Goal: Use online tool/utility: Use online tool/utility

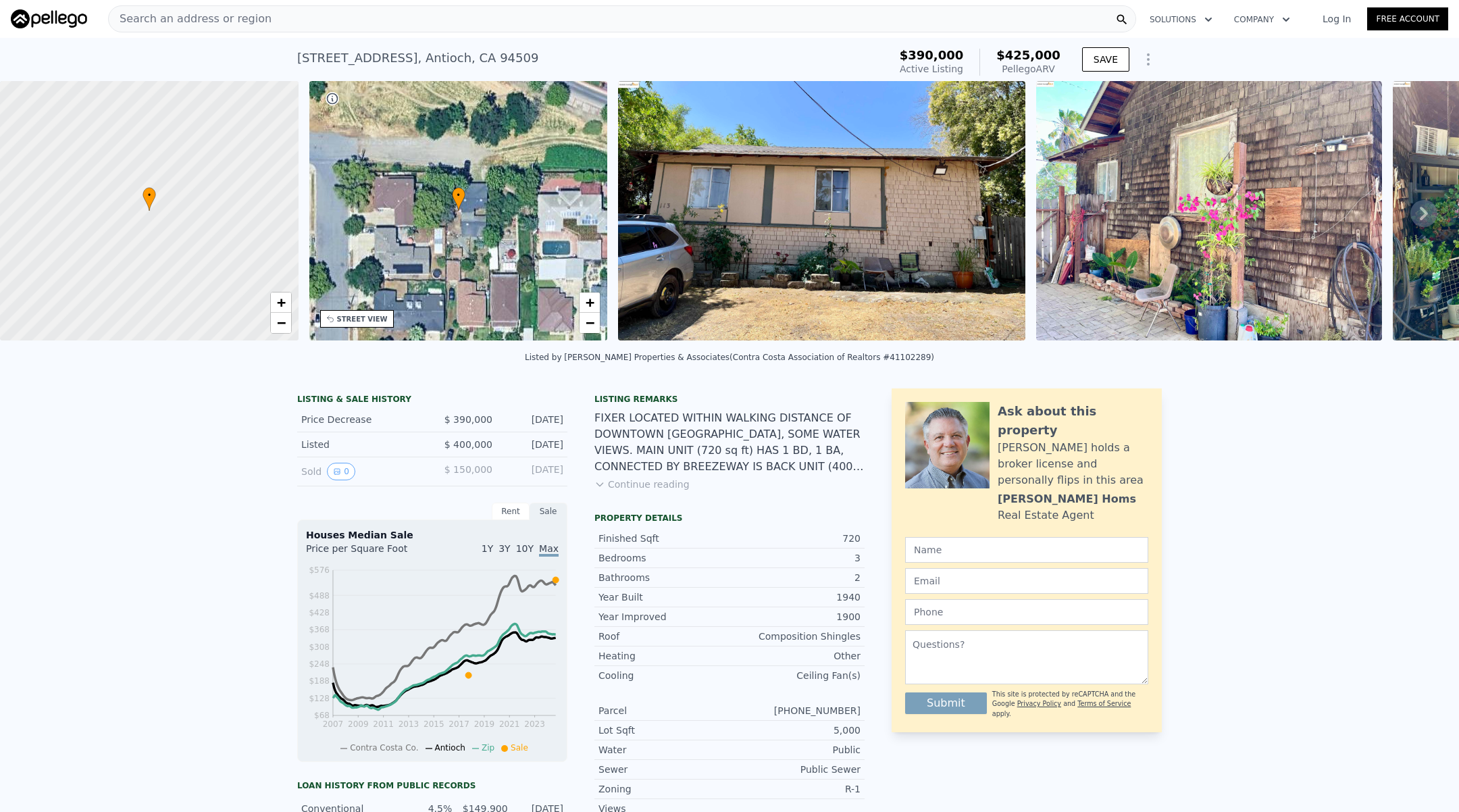
click at [393, 32] on div "Search an address or region" at bounding box center [622, 19] width 1028 height 27
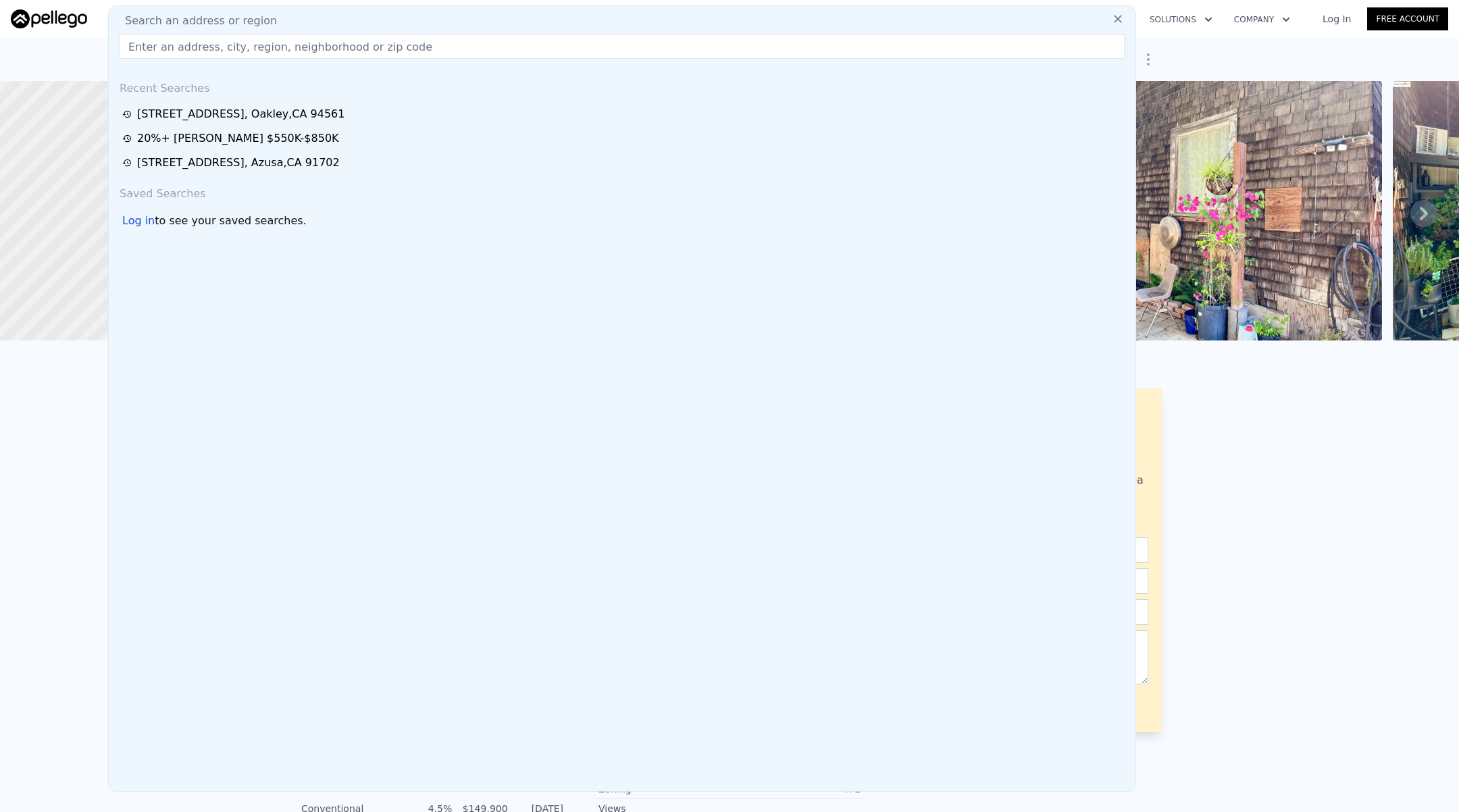
click at [385, 21] on div "Search an address or region" at bounding box center [622, 21] width 1016 height 16
click at [376, 38] on input "text" at bounding box center [622, 47] width 1005 height 24
paste input "[STREET_ADDRESS][PERSON_NAME]"
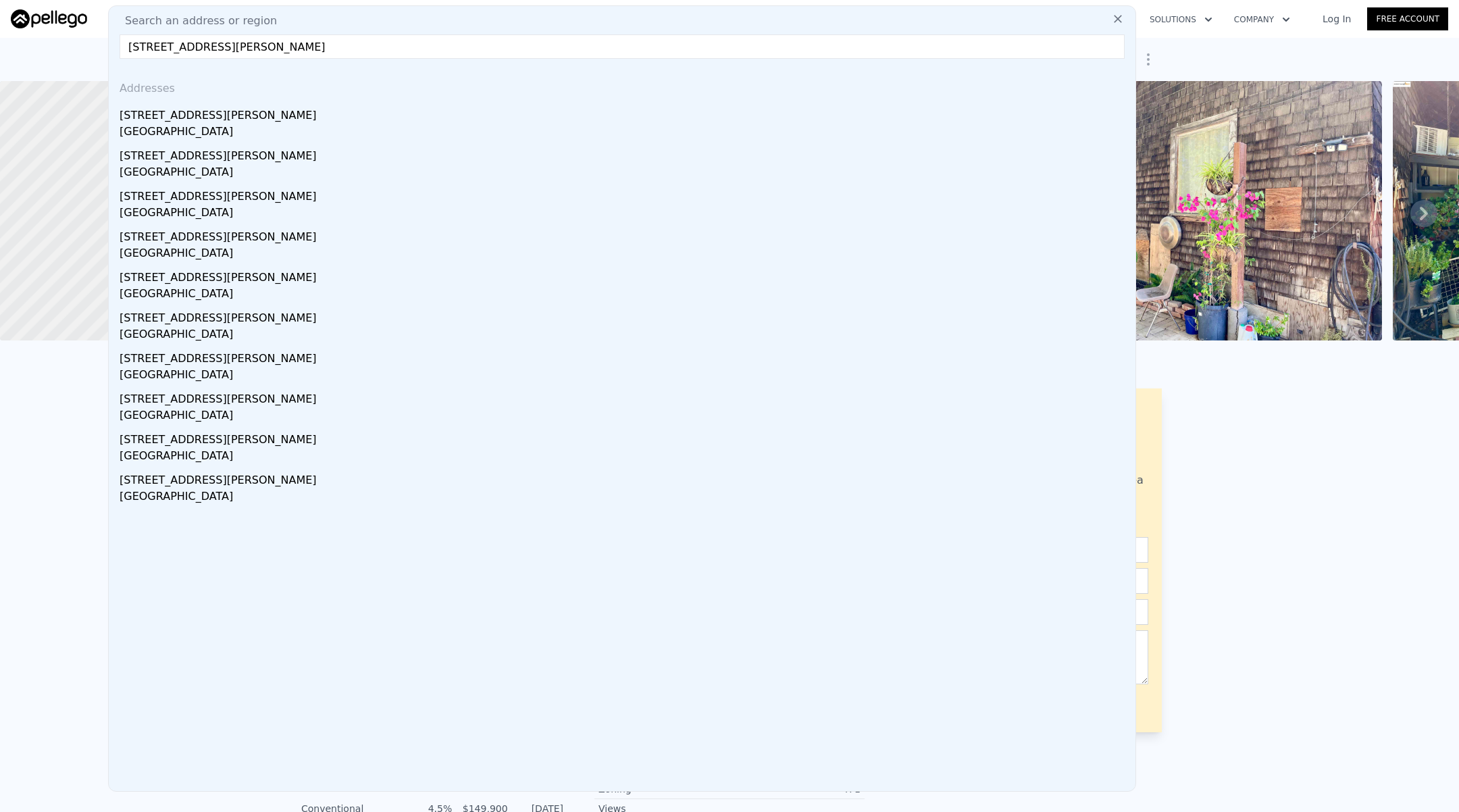
drag, startPoint x: 188, startPoint y: 46, endPoint x: 330, endPoint y: 58, distance: 142.5
click at [330, 58] on input "[STREET_ADDRESS][PERSON_NAME]" at bounding box center [622, 47] width 1005 height 24
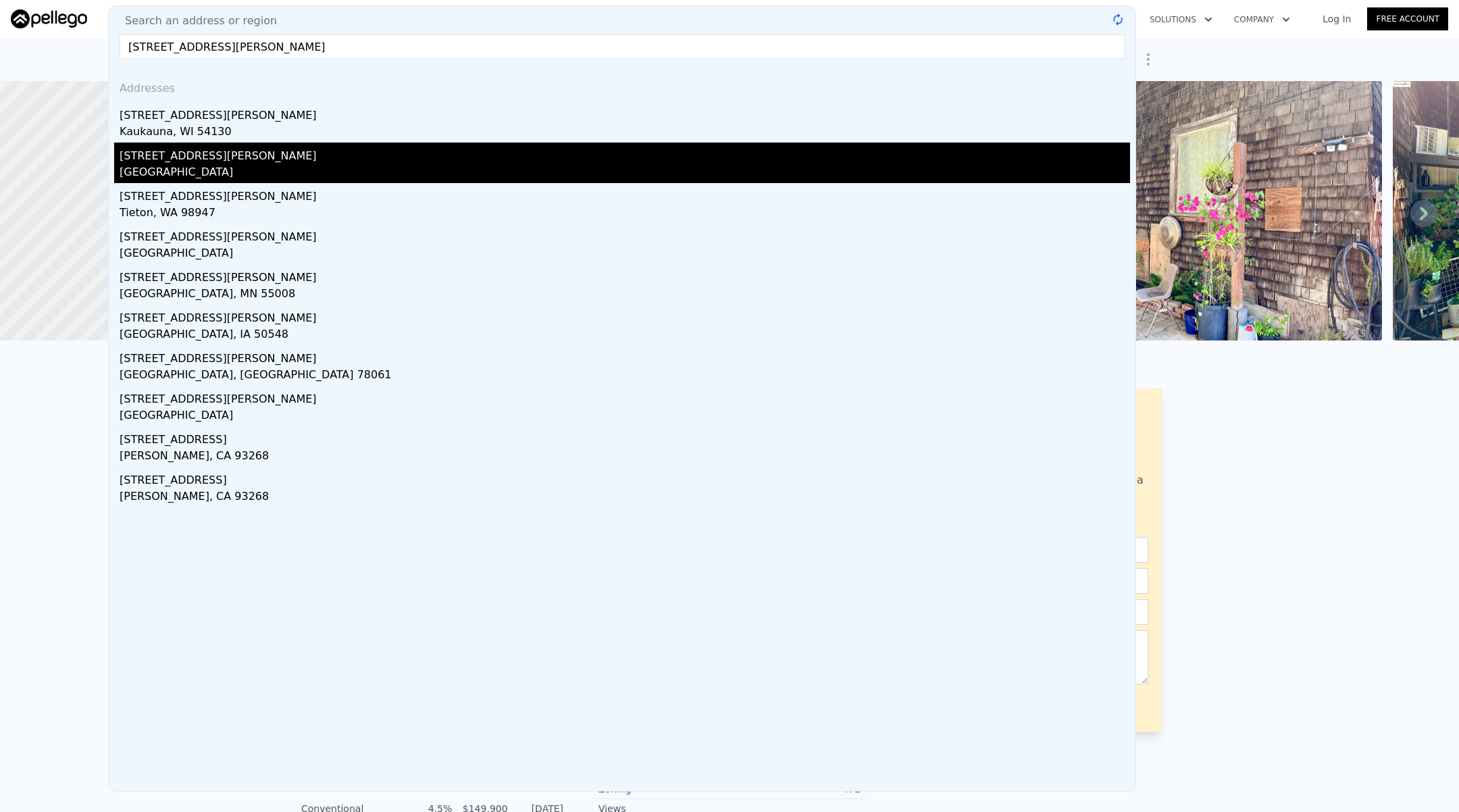
type input "[STREET_ADDRESS][PERSON_NAME]"
click at [210, 143] on div "[STREET_ADDRESS][PERSON_NAME]" at bounding box center [625, 153] width 1010 height 22
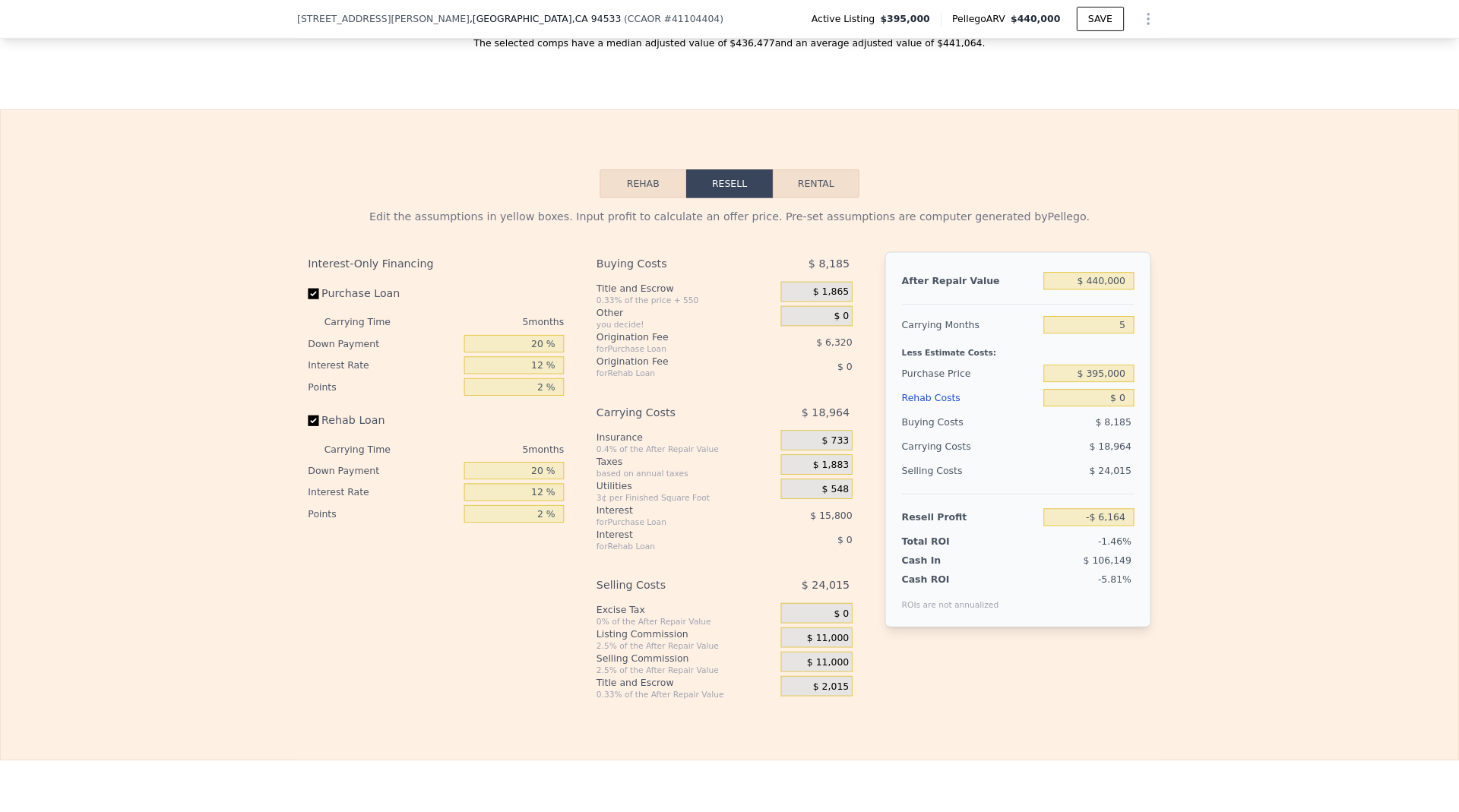
scroll to position [2075, 0]
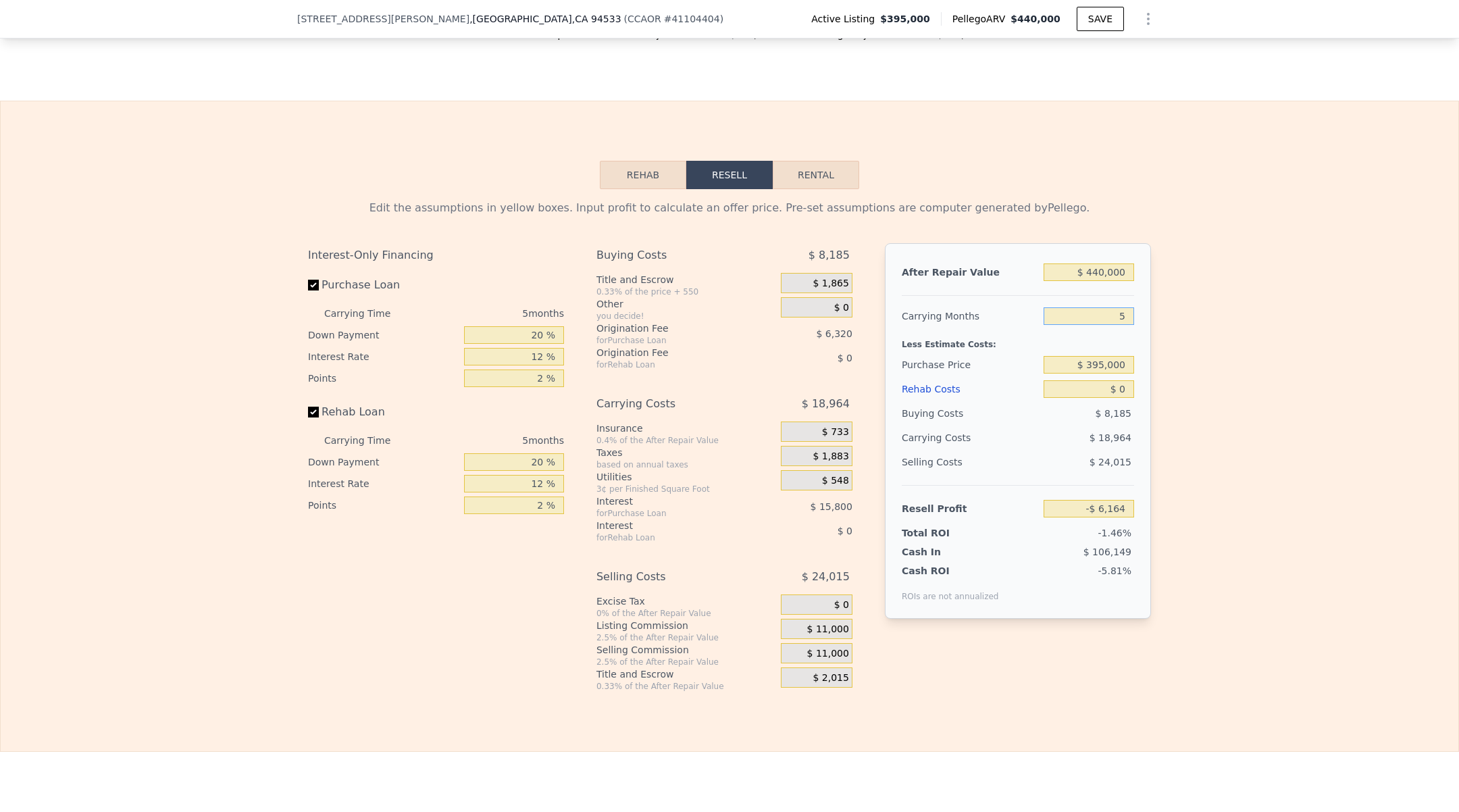
drag, startPoint x: 1095, startPoint y: 313, endPoint x: 1171, endPoint y: 305, distance: 76.4
click at [1169, 305] on div "Edit the assumptions in yellow boxes. Input profit to calculate an offer price.…" at bounding box center [730, 440] width 1458 height 502
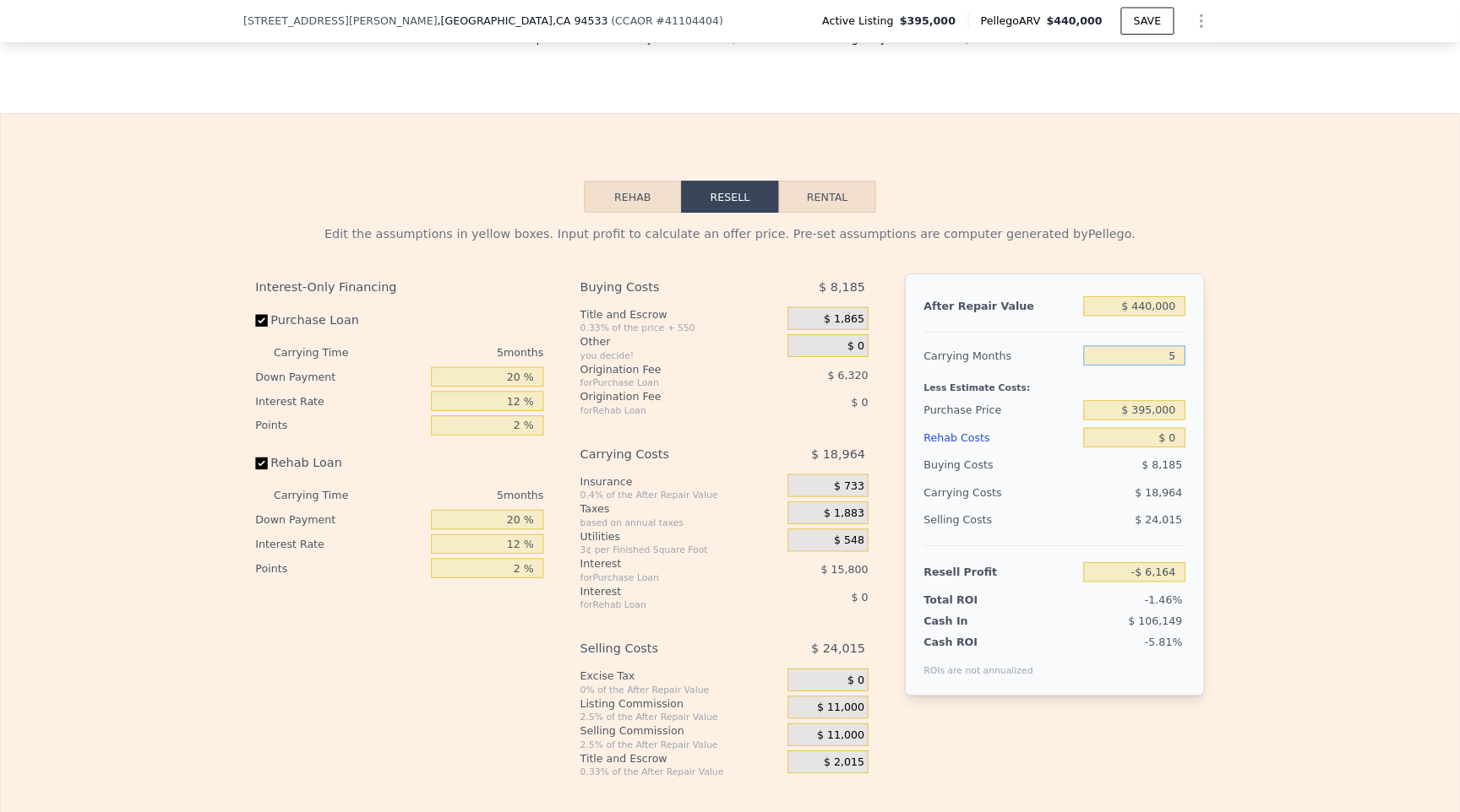
scroll to position [0, 7]
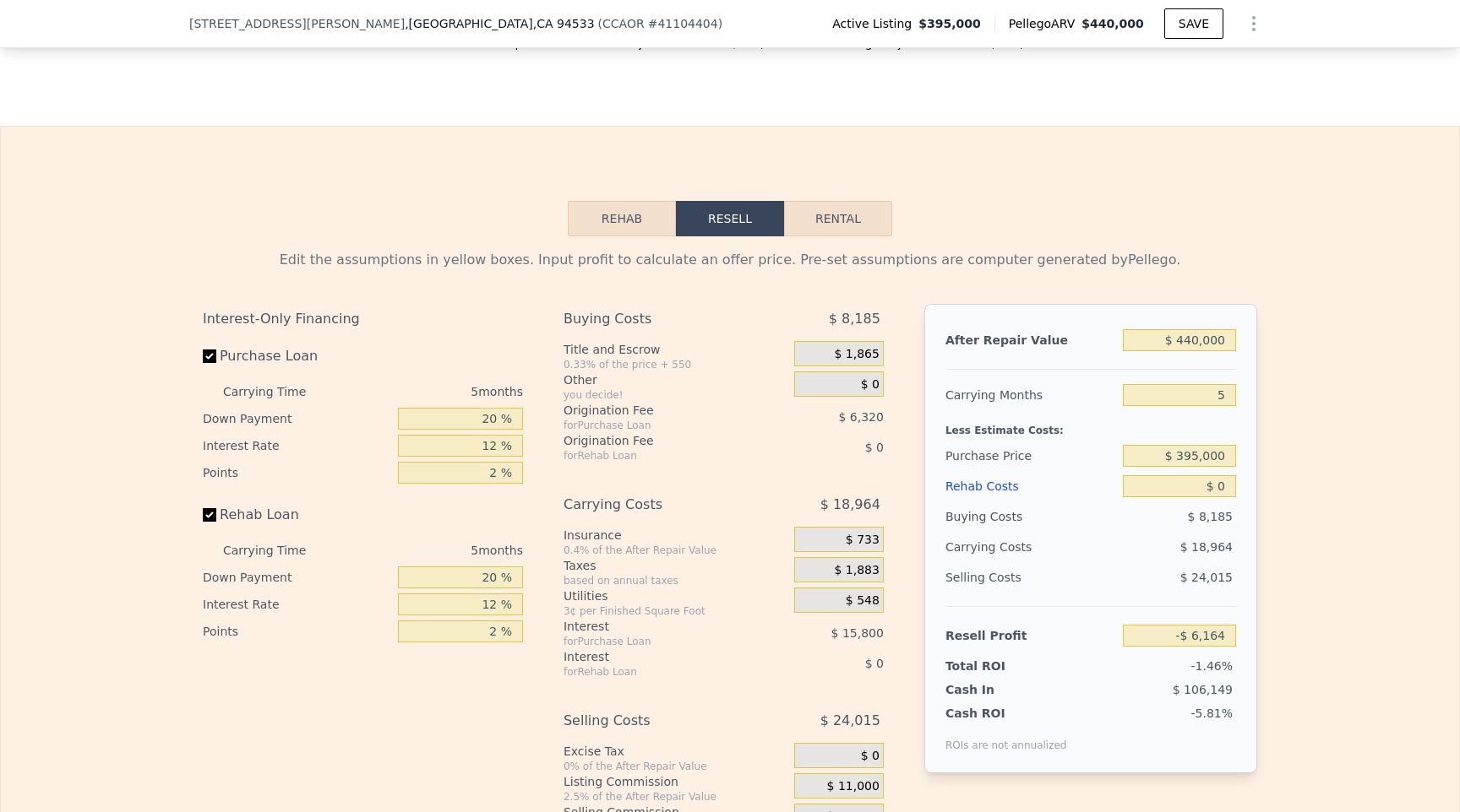
click at [1192, 371] on div "After Repair Value $ 440,000 Carrying Months 5 Less Estimate Costs: Purchase Pr…" at bounding box center [1091, 538] width 333 height 469
click at [1189, 384] on input "5" at bounding box center [1179, 395] width 113 height 22
drag, startPoint x: 1189, startPoint y: 384, endPoint x: 1262, endPoint y: 396, distance: 74.0
click at [1262, 396] on div "Edit the assumptions in yellow boxes. Input profit to calculate an offer price.…" at bounding box center [730, 550] width 1081 height 628
type input "3"
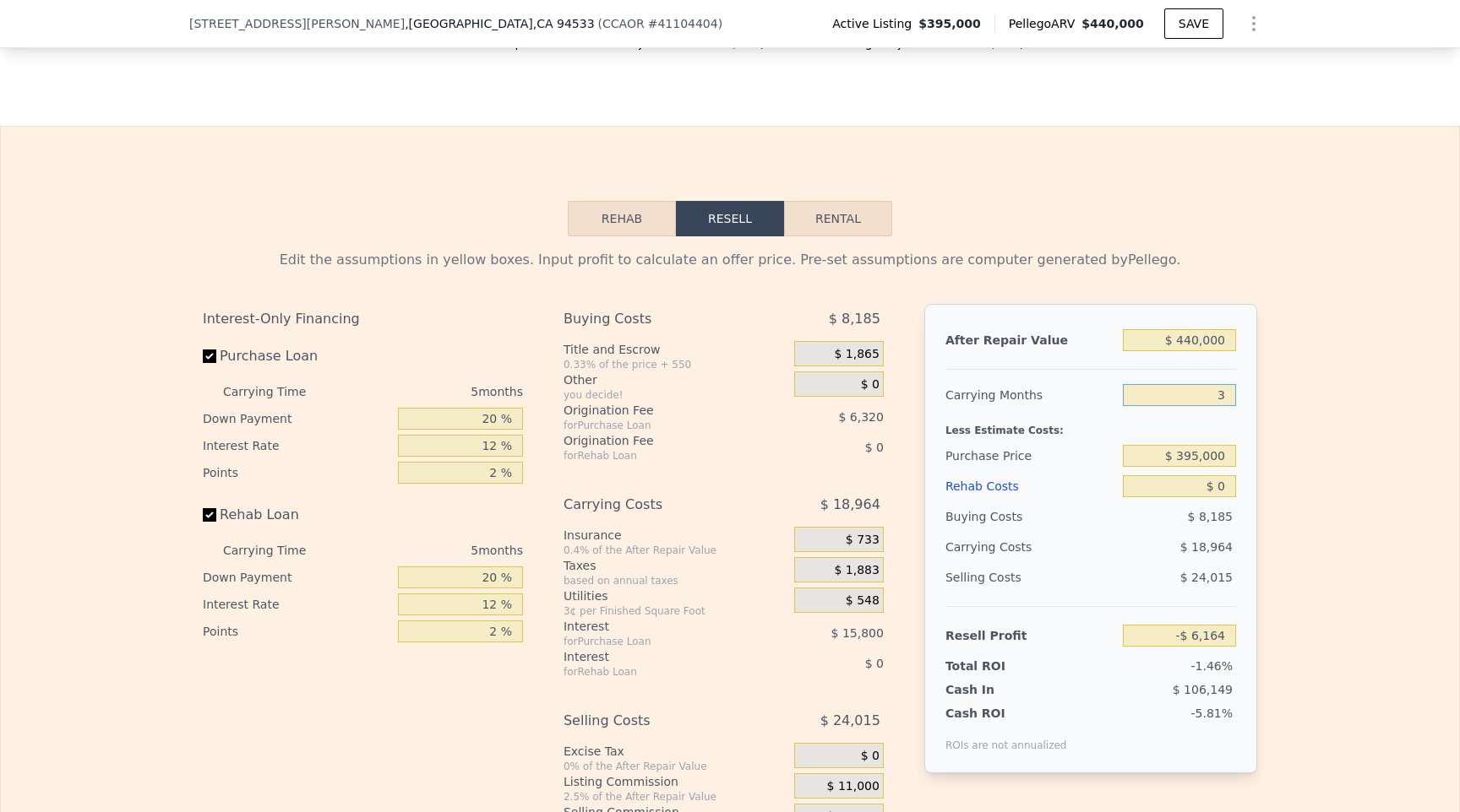
type input "$ 1,421"
type input "3"
drag, startPoint x: 1181, startPoint y: 478, endPoint x: 1243, endPoint y: 479, distance: 62.0
click at [1243, 478] on div "After Repair Value $ 440,000 Carrying Months 3 Less Estimate Costs: Purchase Pr…" at bounding box center [1091, 538] width 333 height 469
click at [621, 227] on button "Rehab" at bounding box center [622, 219] width 108 height 35
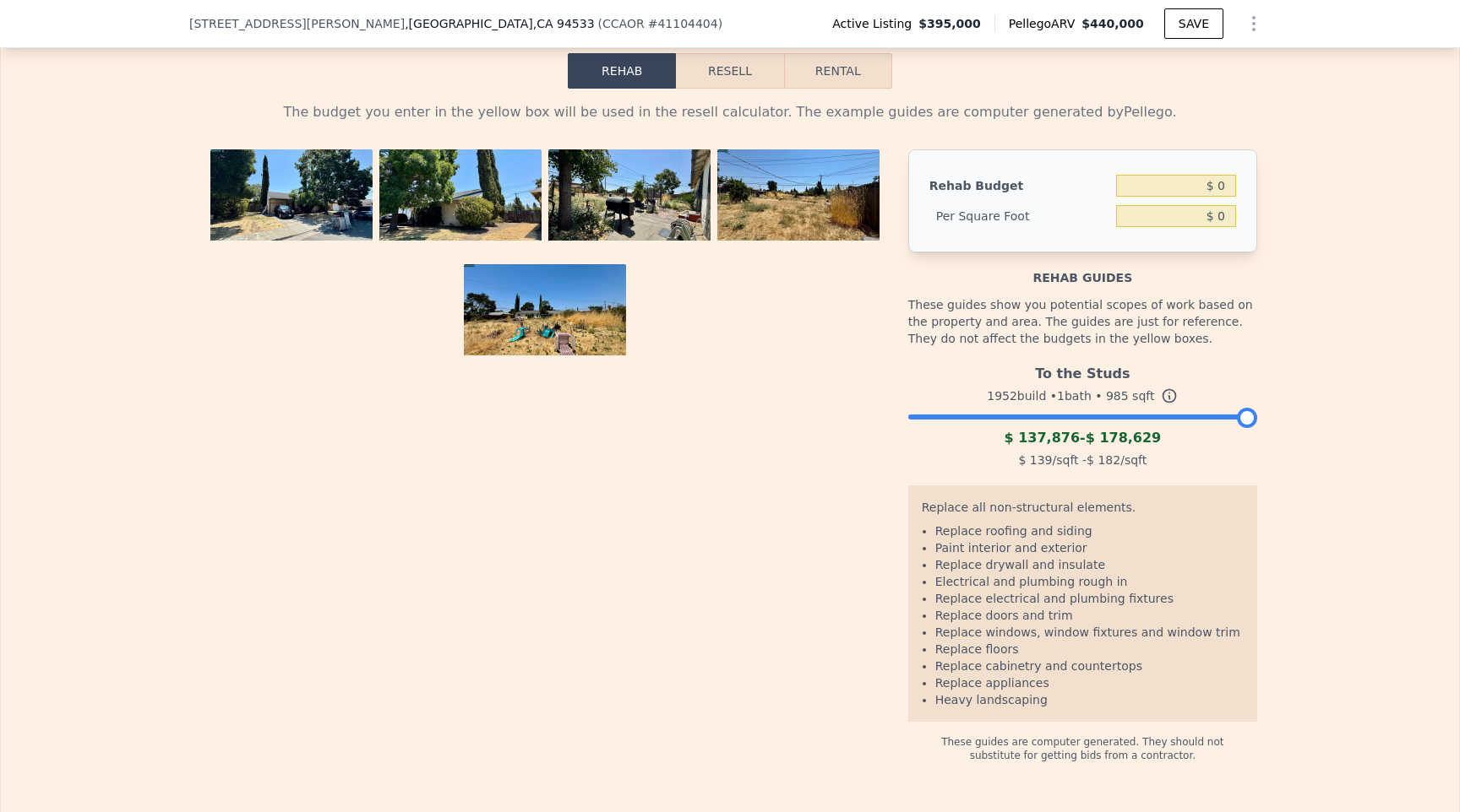
scroll to position [2481, 0]
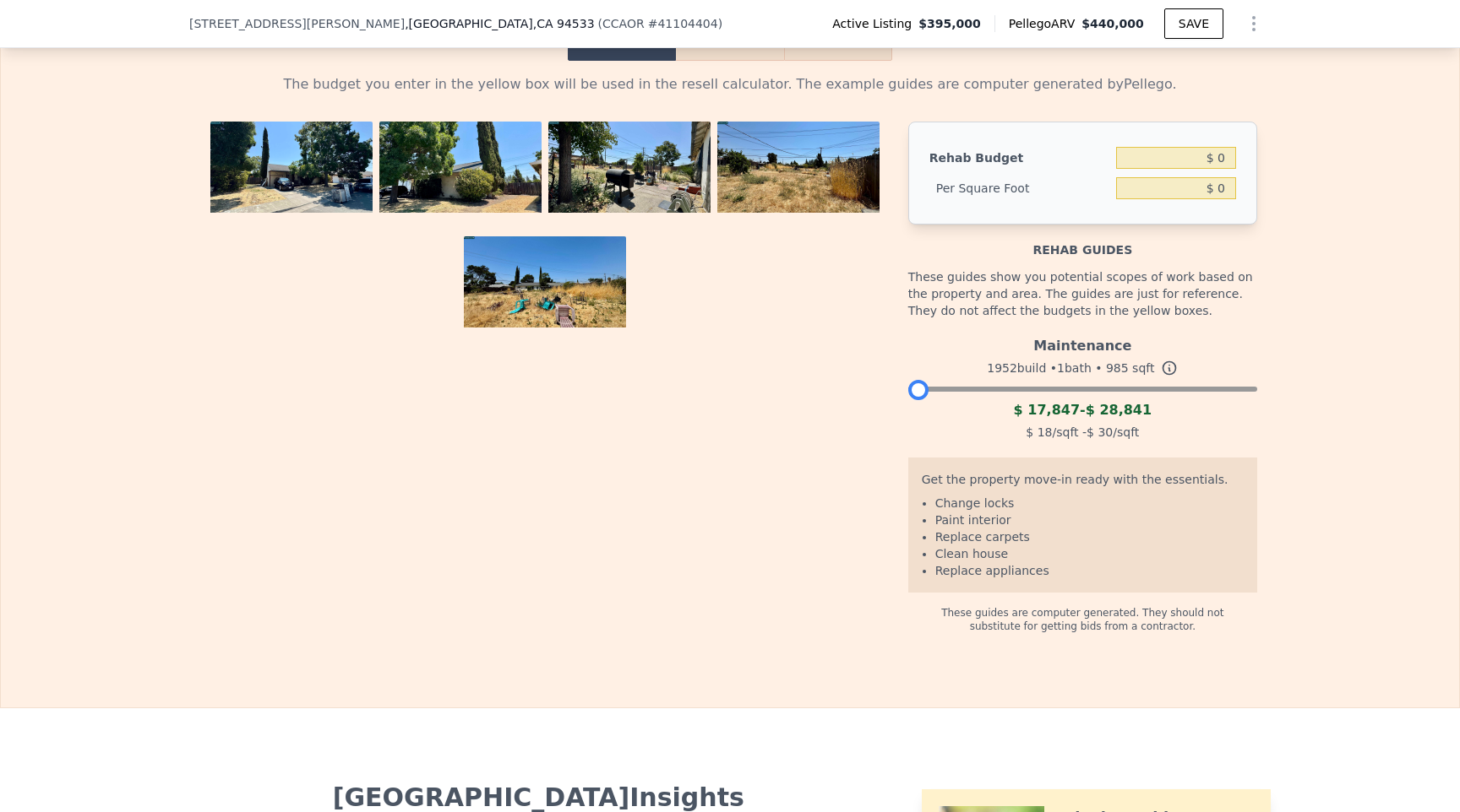
drag, startPoint x: 1244, startPoint y: 386, endPoint x: 873, endPoint y: 368, distance: 371.4
click at [873, 368] on div "Rehab Budget $ 0 Per Square Foot $ 0 Rehab guides These guides show you potenti…" at bounding box center [730, 377] width 1054 height 512
drag, startPoint x: 1021, startPoint y: 415, endPoint x: 1155, endPoint y: 422, distance: 134.2
click at [1155, 422] on div "Maintenance 1952 build • 1 bath • 985 sqft $ 17,847 - $ 28,841 $ 18 /sqft - $ 3…" at bounding box center [1083, 387] width 349 height 115
click at [1155, 422] on div "$ 18 /sqft - $ 30 /sqft" at bounding box center [1083, 432] width 349 height 24
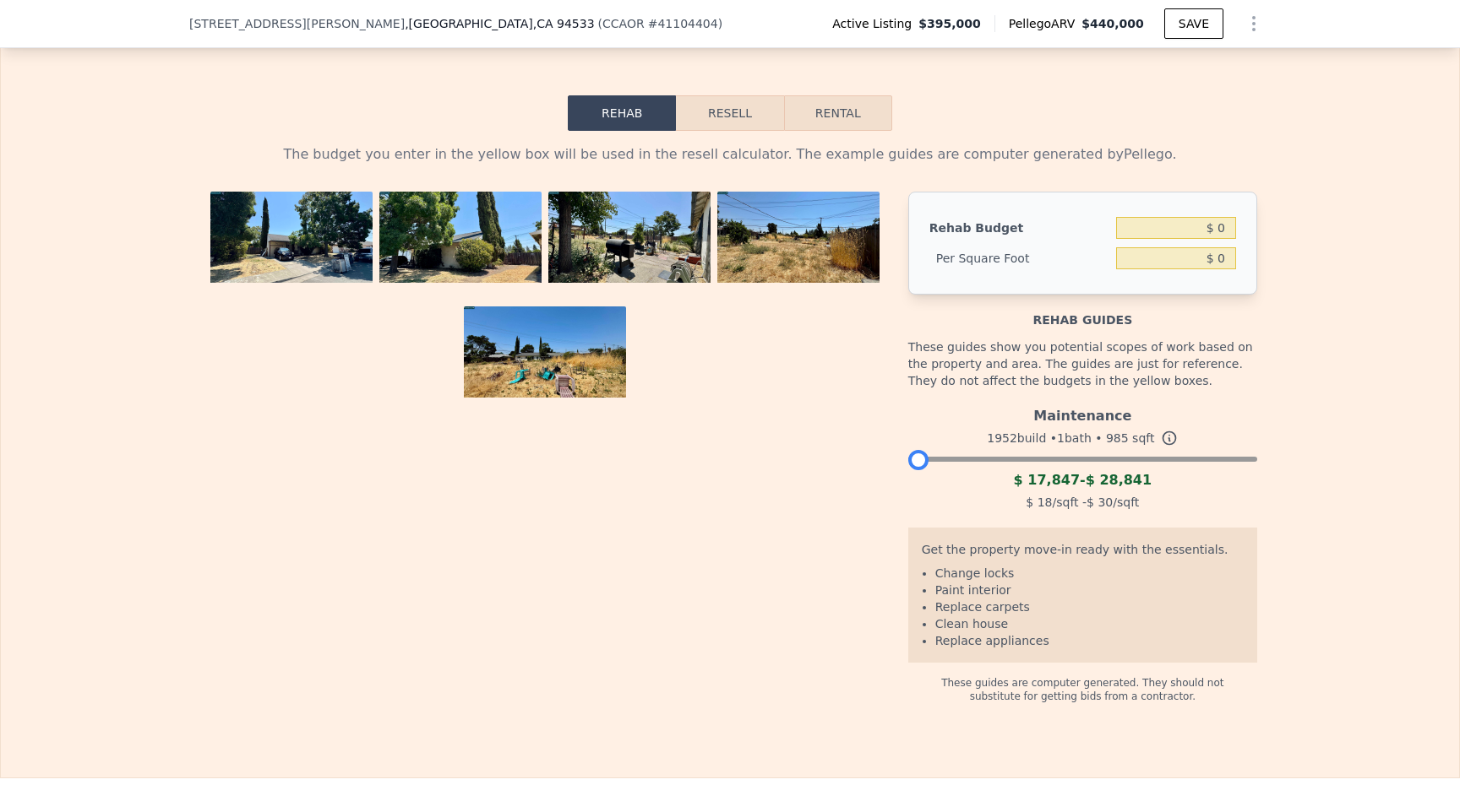
scroll to position [2388, 0]
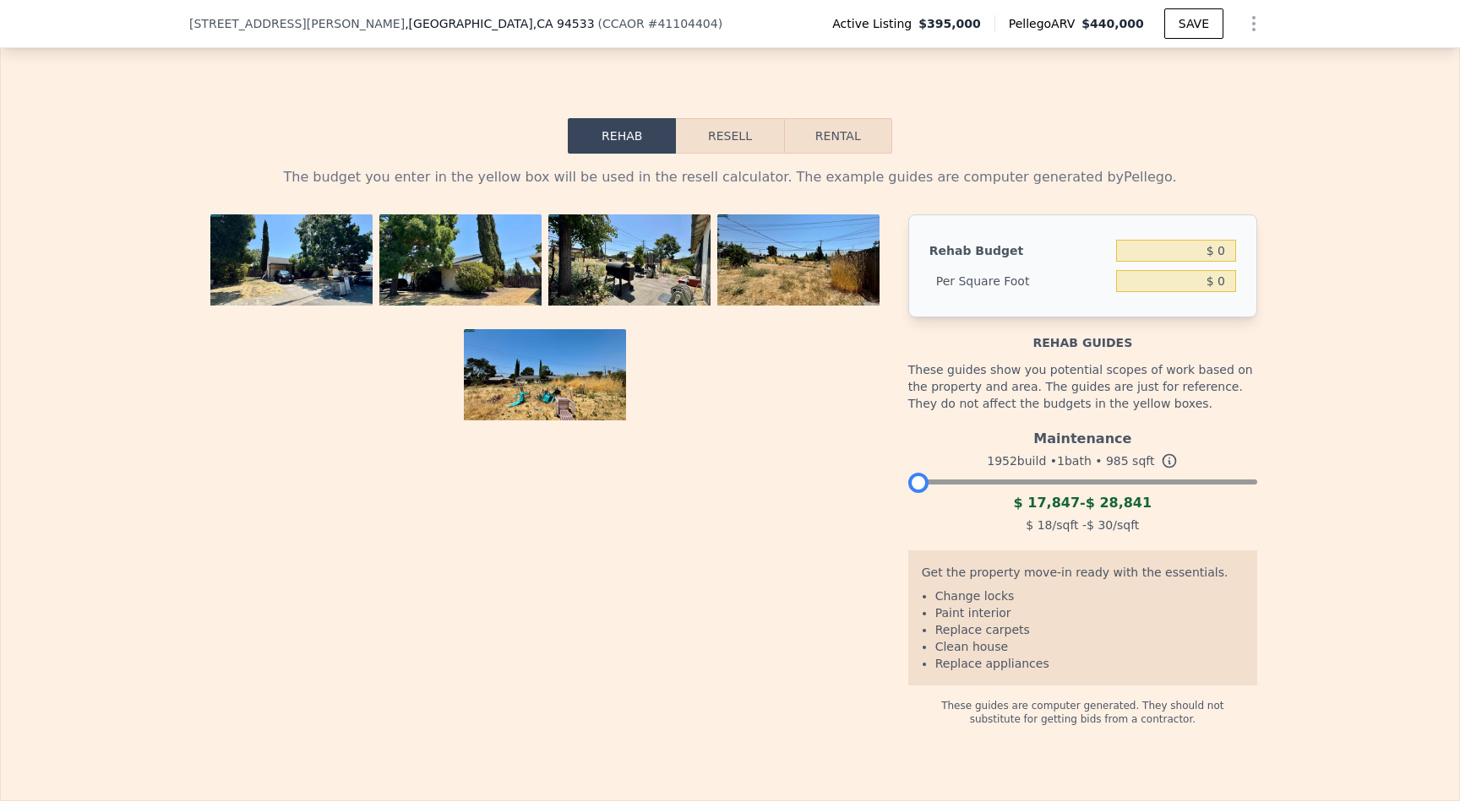
click at [756, 135] on button "Resell" at bounding box center [729, 135] width 107 height 35
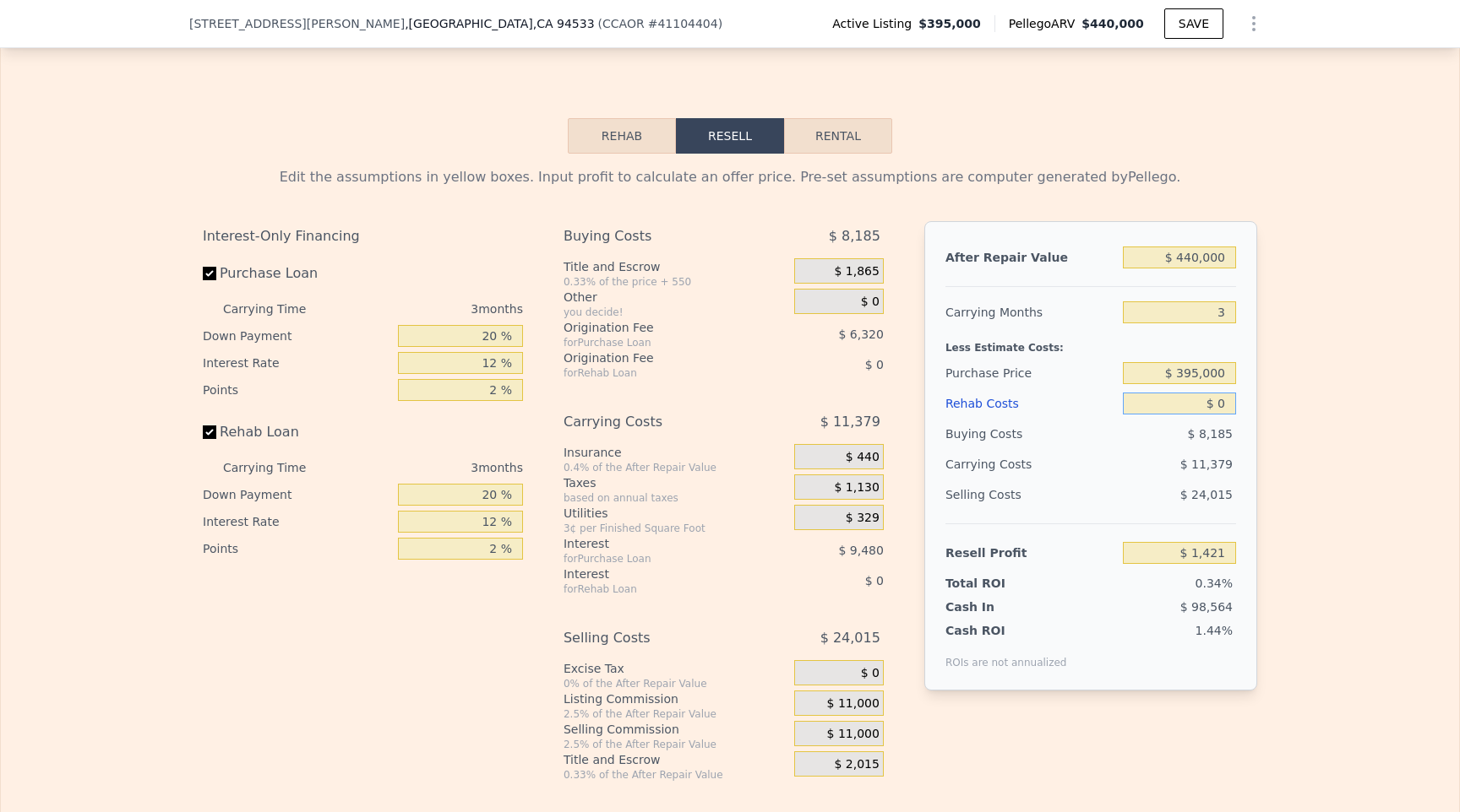
drag, startPoint x: 1179, startPoint y: 397, endPoint x: 1251, endPoint y: 397, distance: 72.0
click at [1251, 397] on div "After Repair Value $ 440,000 Carrying Months 3 Less Estimate Costs: Purchase Pr…" at bounding box center [1091, 456] width 333 height 469
type input "$ 2"
type input "$ 1,419"
type input "$ 25"
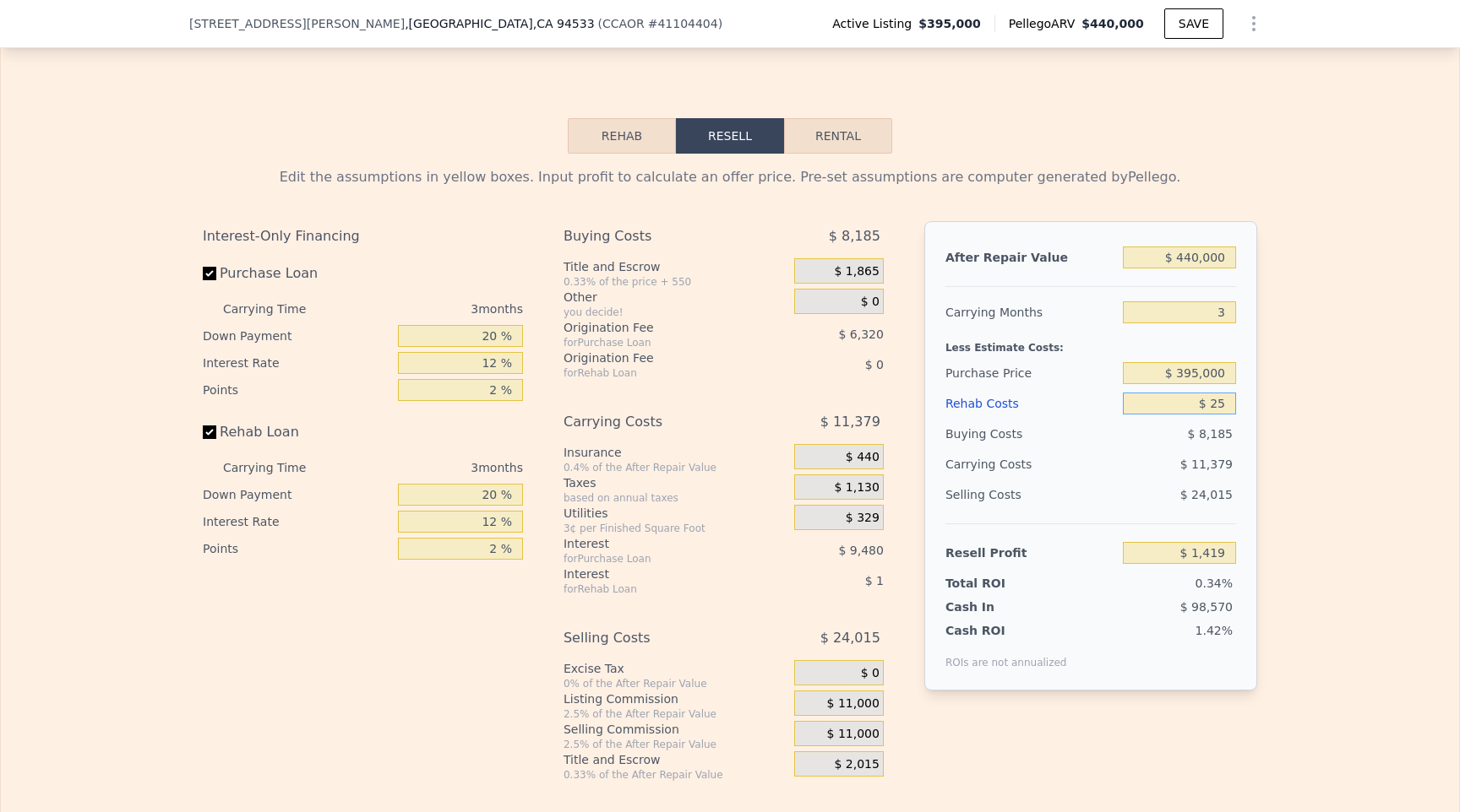
type input "$ 1,396"
type input "$ 250"
type input "$ 1,161"
type input "$ 2,500"
type input "-$ 1,179"
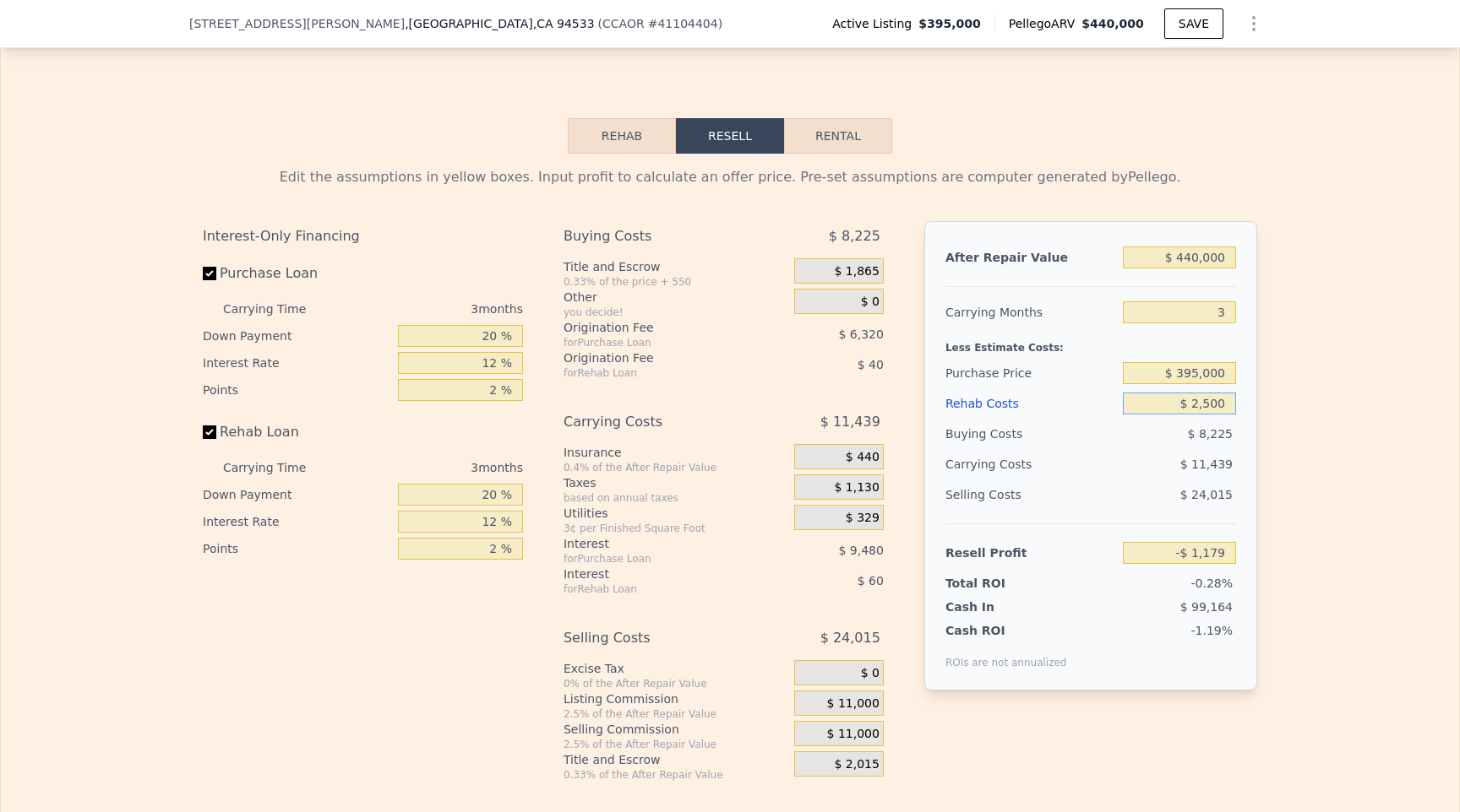
type input "$ 25,000"
type input "-$ 24,579"
type input "$ 25,000"
drag, startPoint x: 1410, startPoint y: 366, endPoint x: 1402, endPoint y: 366, distance: 8.0
click at [1402, 366] on div "Edit the assumptions in yellow boxes. Input profit to calculate an offer price.…" at bounding box center [730, 468] width 1458 height 628
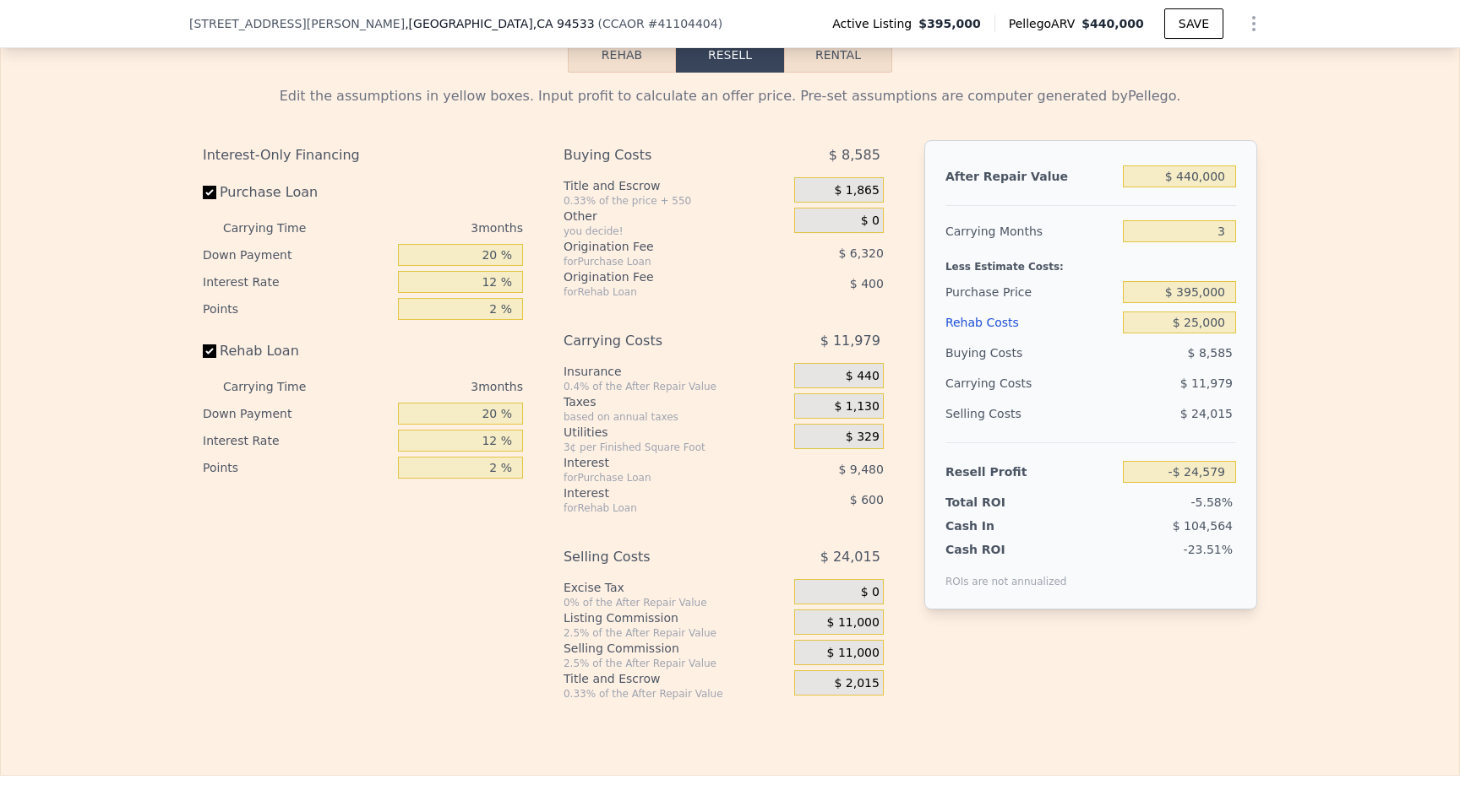
scroll to position [2508, 0]
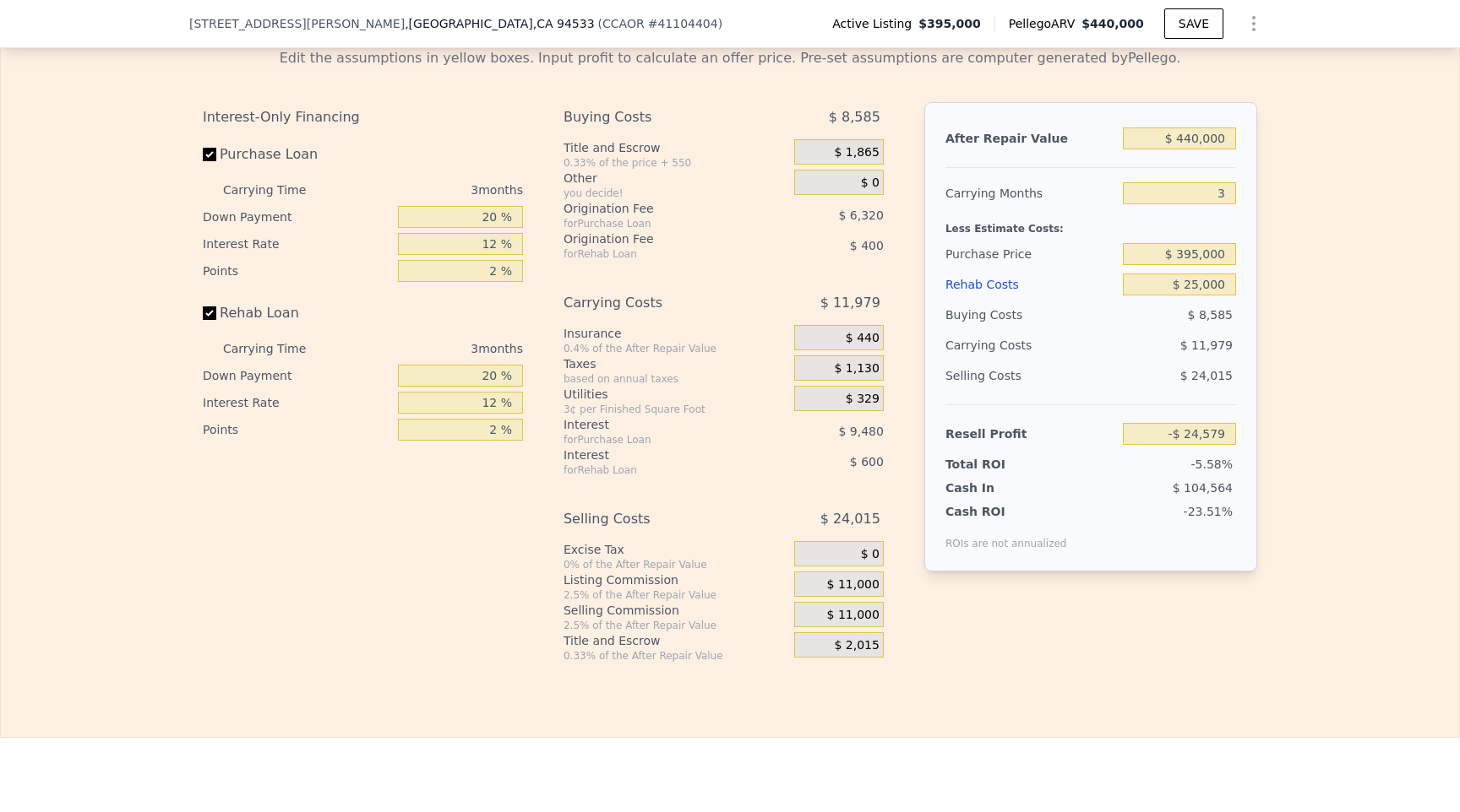
click at [870, 586] on span "$ 11,000" at bounding box center [852, 584] width 52 height 15
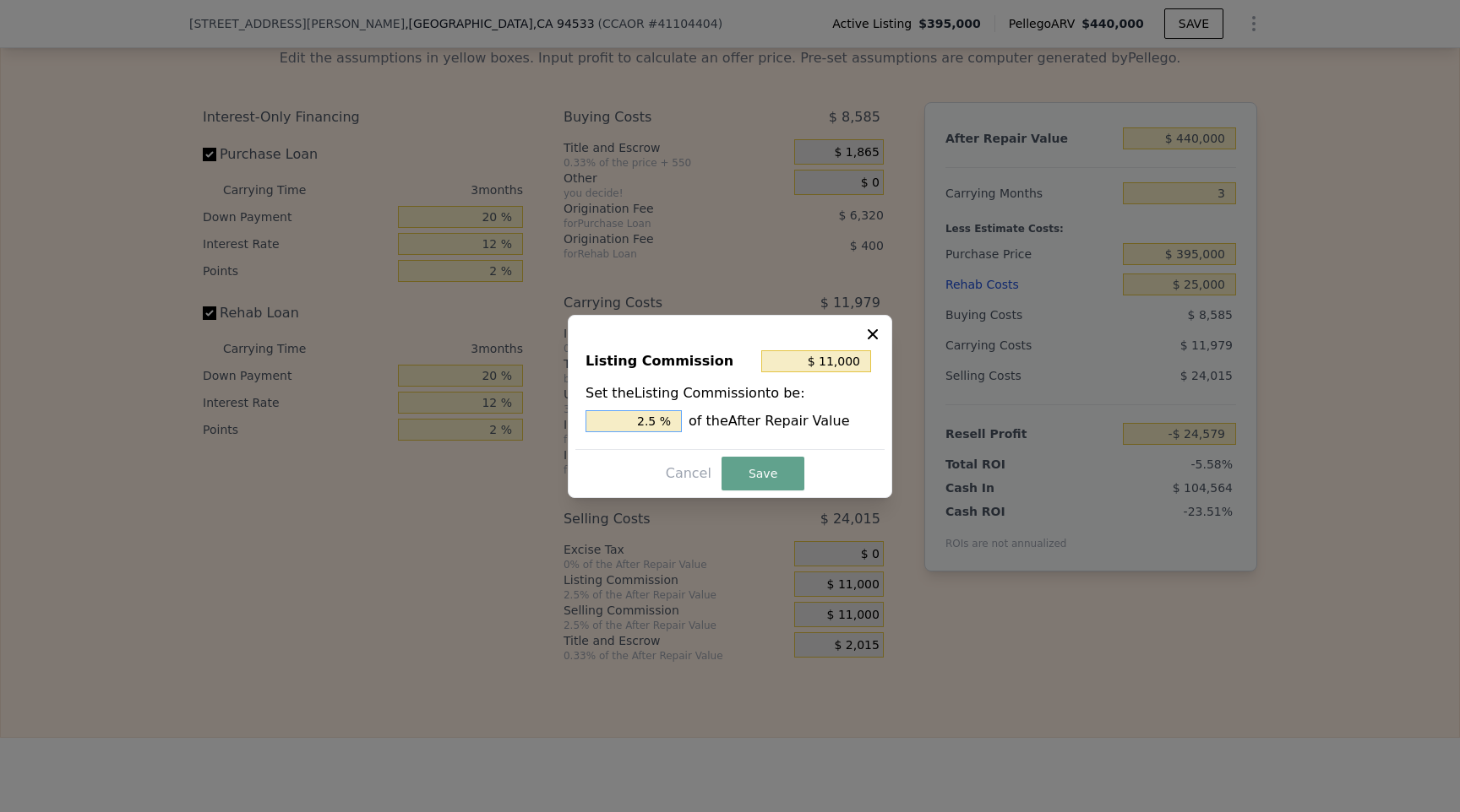
click at [641, 421] on input "2.5 %" at bounding box center [633, 421] width 97 height 22
drag, startPoint x: 631, startPoint y: 421, endPoint x: 710, endPoint y: 425, distance: 79.1
click at [710, 425] on div "2.5 % of the After Repair Value" at bounding box center [730, 421] width 289 height 22
type input "$ 0"
type input "0 %"
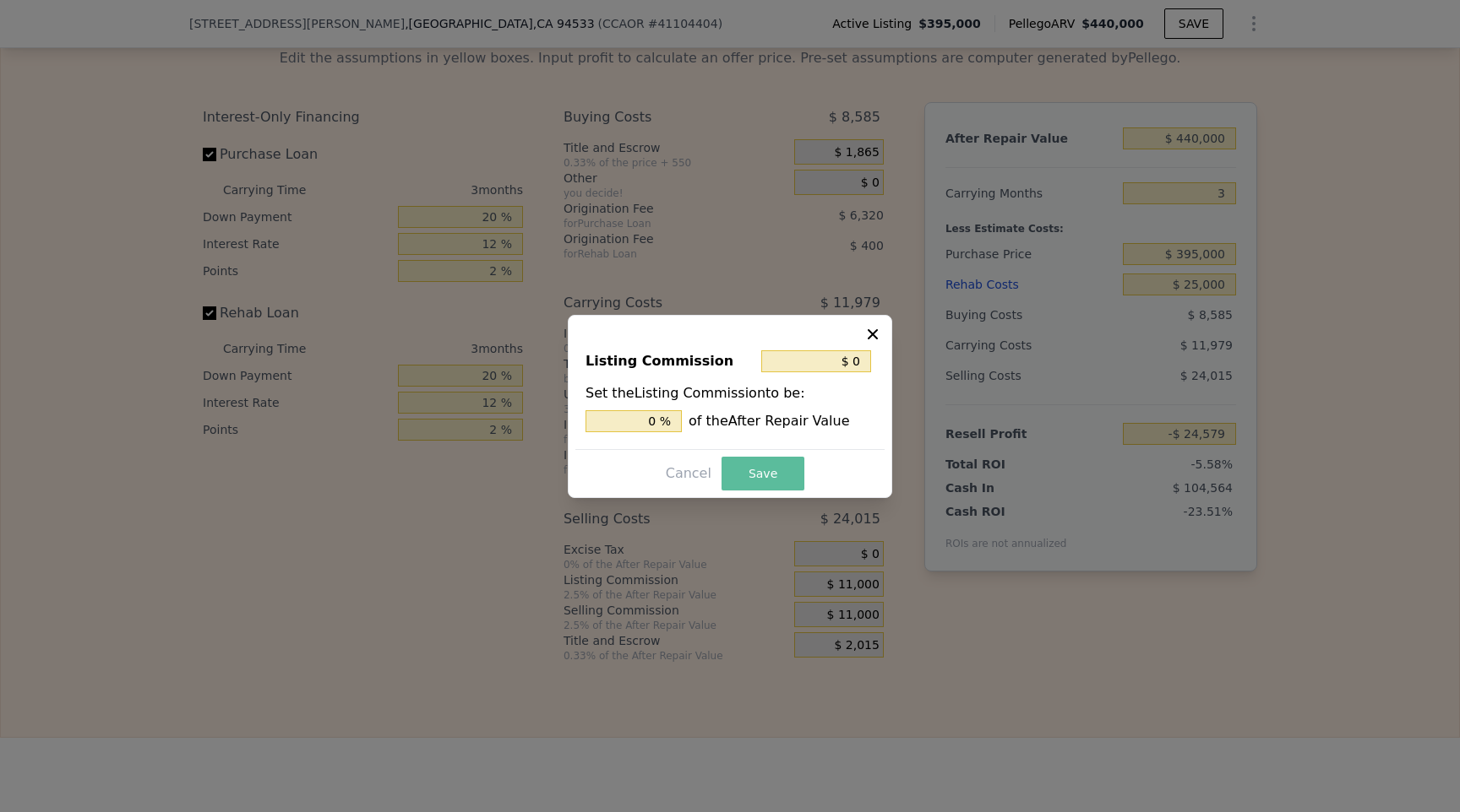
click at [741, 479] on button "Save" at bounding box center [762, 474] width 82 height 34
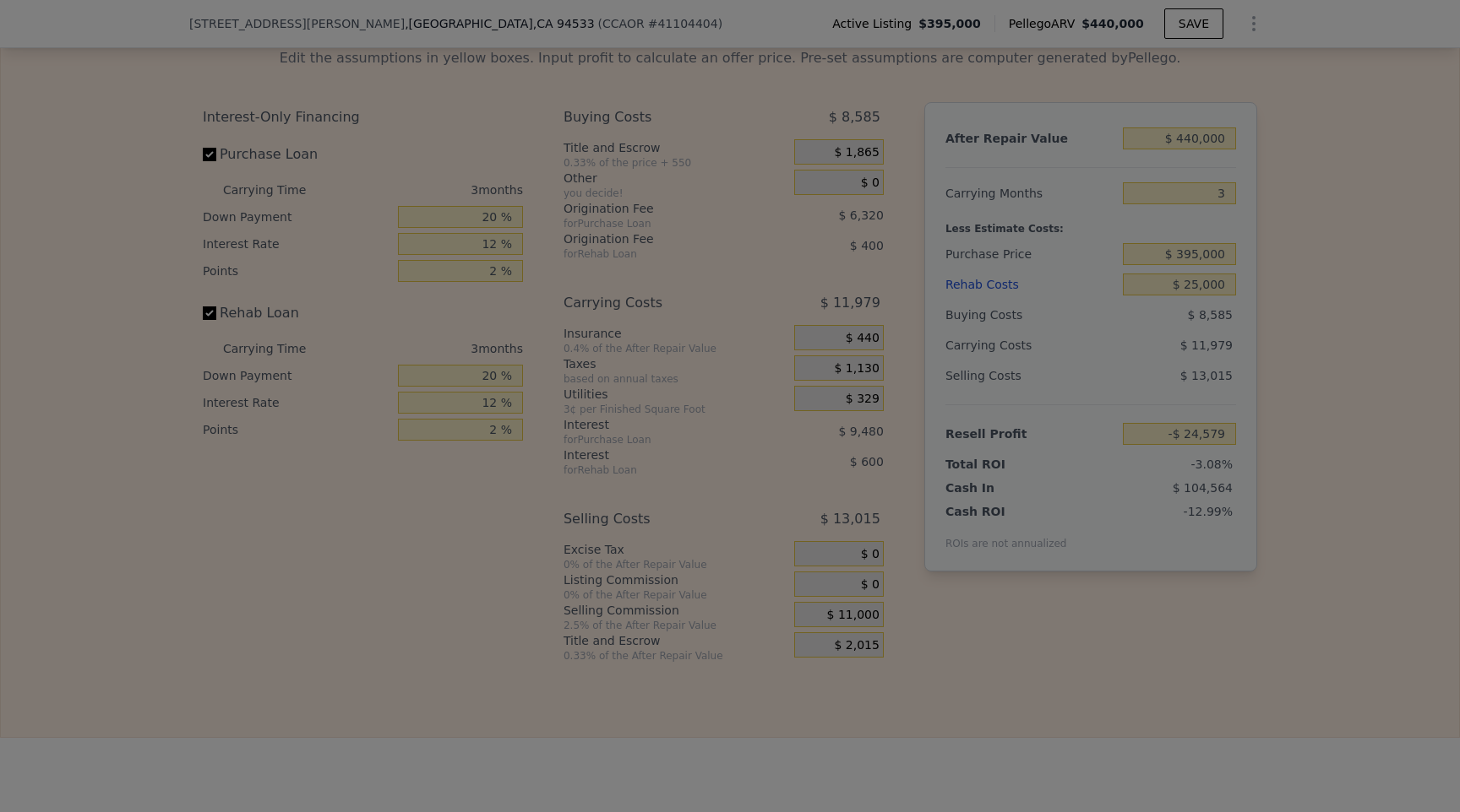
type input "-$ 13,579"
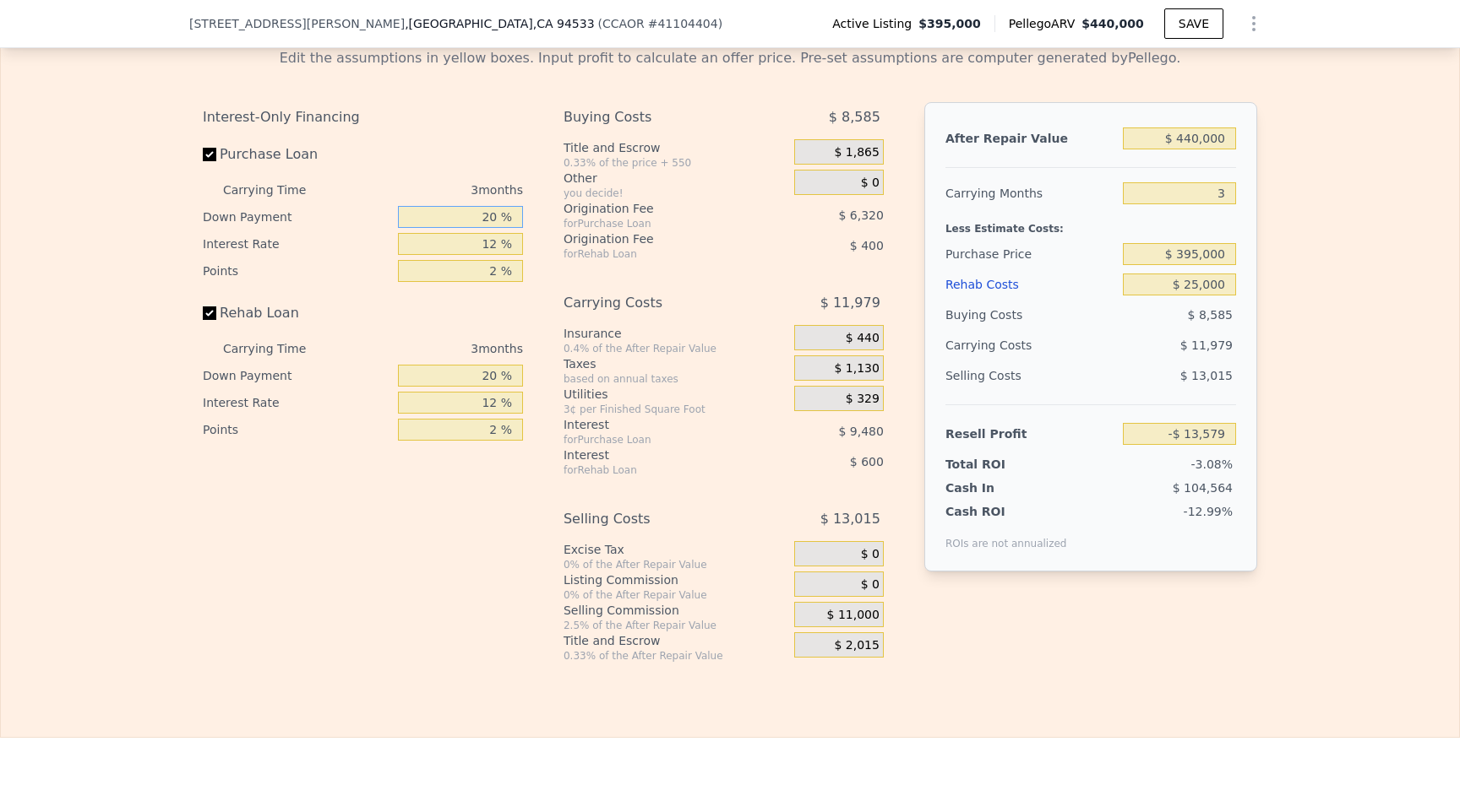
drag, startPoint x: 459, startPoint y: 213, endPoint x: 531, endPoint y: 213, distance: 72.0
click at [531, 213] on div "Interest-Only Financing Purchase Loan Carrying Time 3 months Down Payment 20 % …" at bounding box center [369, 382] width 334 height 561
type input "1 %"
type input "-$ 17,333"
type input "10 %"
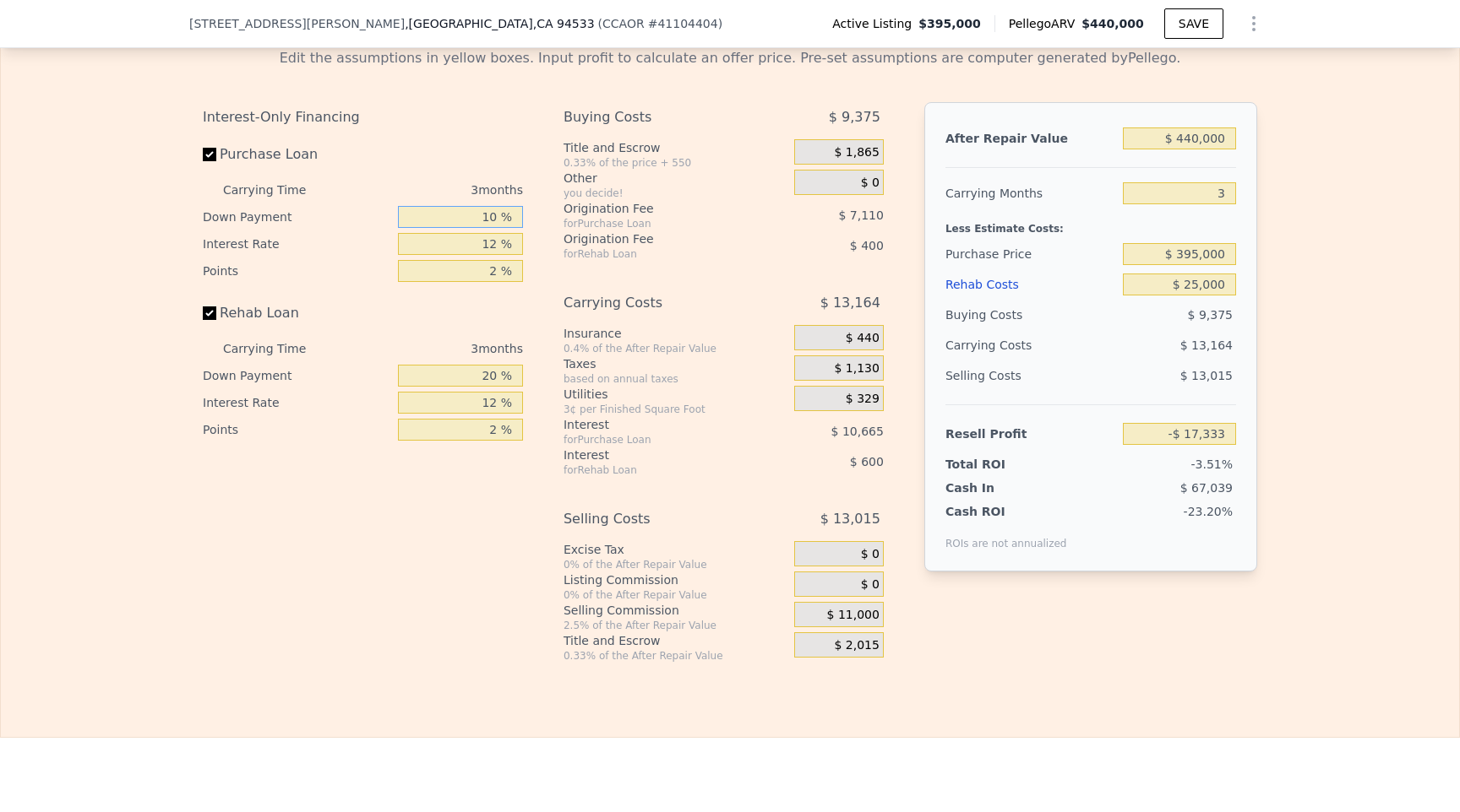
type input "-$ 15,554"
type input "10 %"
drag, startPoint x: 423, startPoint y: 374, endPoint x: 560, endPoint y: 367, distance: 137.2
click at [560, 367] on div "Interest-Only Financing Purchase Loan Carrying Time 3 months Down Payment 10 % …" at bounding box center [730, 382] width 1054 height 561
type input "1 %"
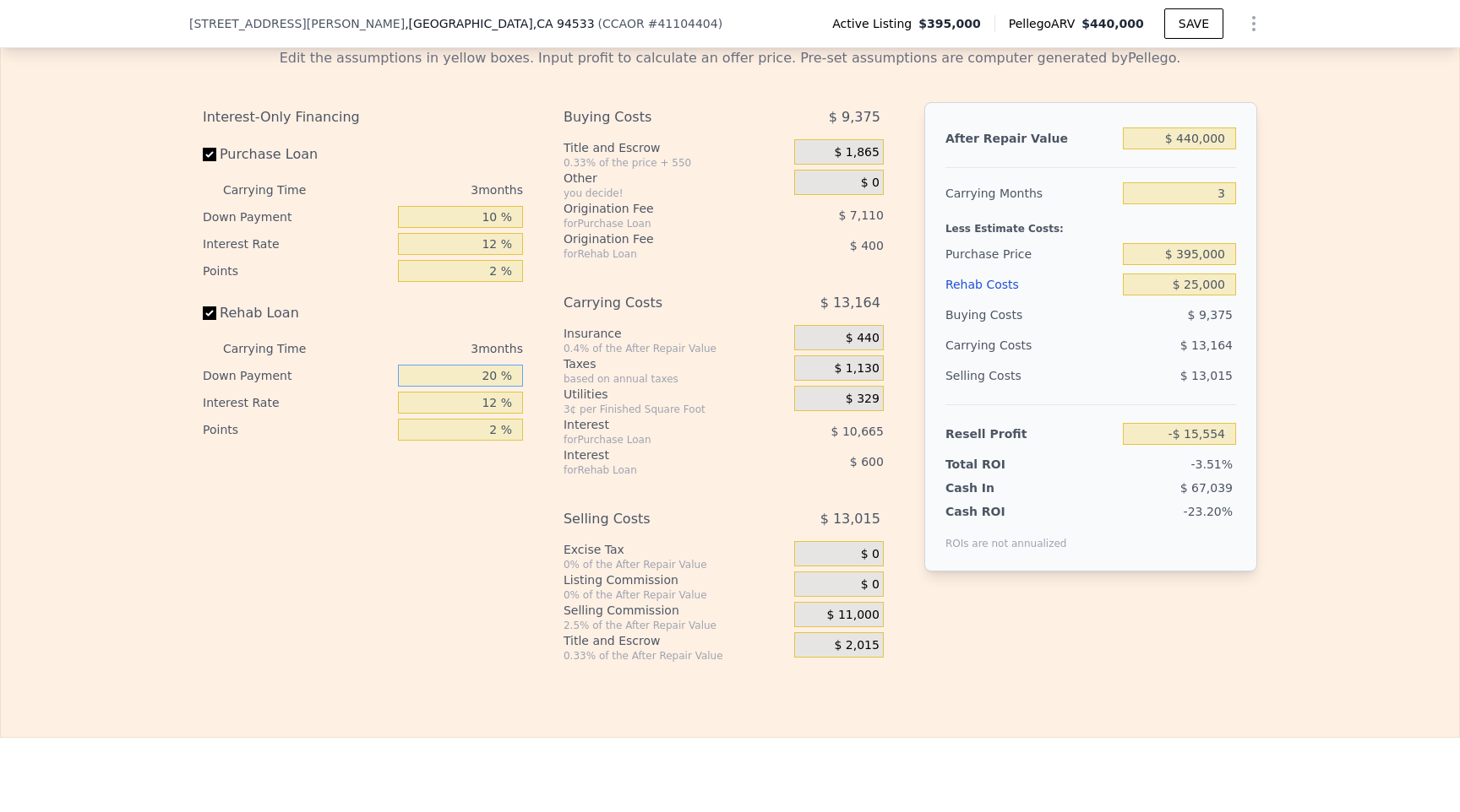
type input "-$ 15,793"
type input "10 %"
type input "-$ 15,679"
type input "10 %"
click at [478, 279] on input "2 %" at bounding box center [460, 271] width 125 height 22
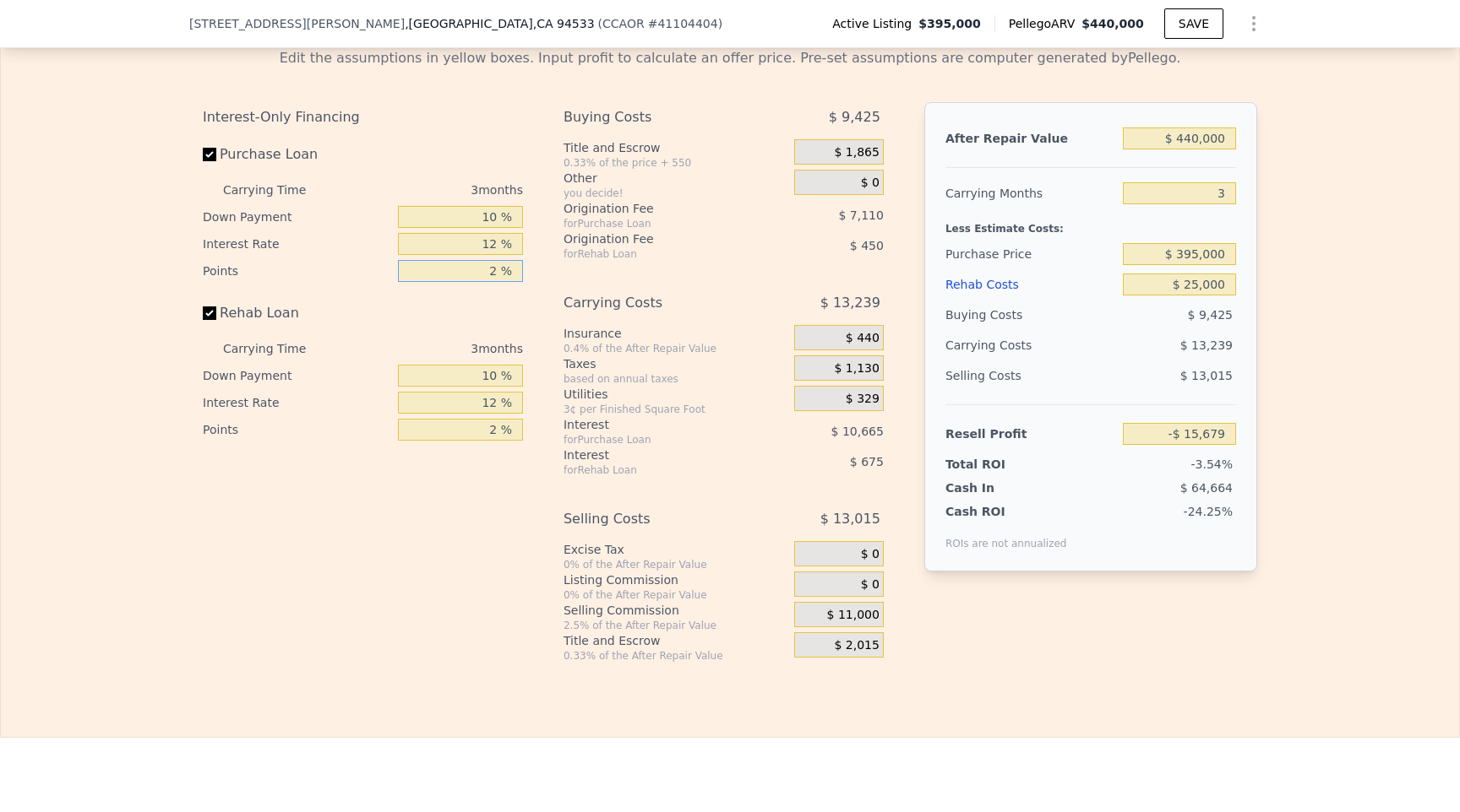
click at [481, 276] on input "2 %" at bounding box center [460, 271] width 125 height 22
click at [485, 276] on input "2 %" at bounding box center [460, 271] width 125 height 22
click at [625, 472] on div "for Rehab Loan" at bounding box center [657, 469] width 189 height 13
click at [1284, 441] on div "Edit the assumptions in yellow boxes. Input profit to calculate an offer price.…" at bounding box center [730, 348] width 1458 height 628
drag, startPoint x: 1153, startPoint y: 252, endPoint x: 1297, endPoint y: 245, distance: 144.2
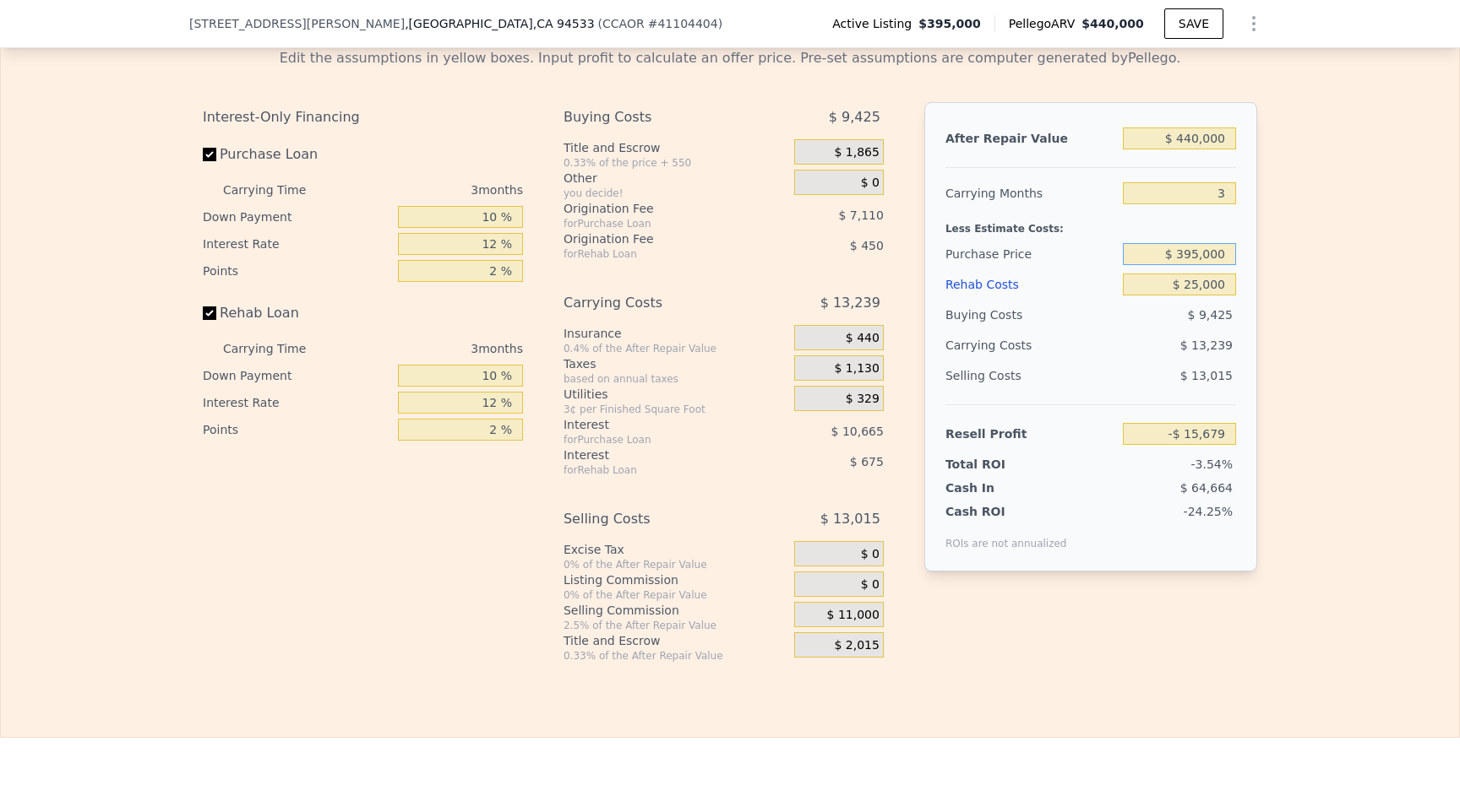
click at [1297, 245] on div "Edit the assumptions in yellow boxes. Input profit to calculate an offer price.…" at bounding box center [730, 348] width 1458 height 628
type input "$ 300,000"
type input "$ 83,912"
click at [1318, 277] on div "Edit the assumptions in yellow boxes. Input profit to calculate an offer price.…" at bounding box center [730, 348] width 1458 height 628
drag, startPoint x: 1177, startPoint y: 285, endPoint x: 1278, endPoint y: 285, distance: 101.0
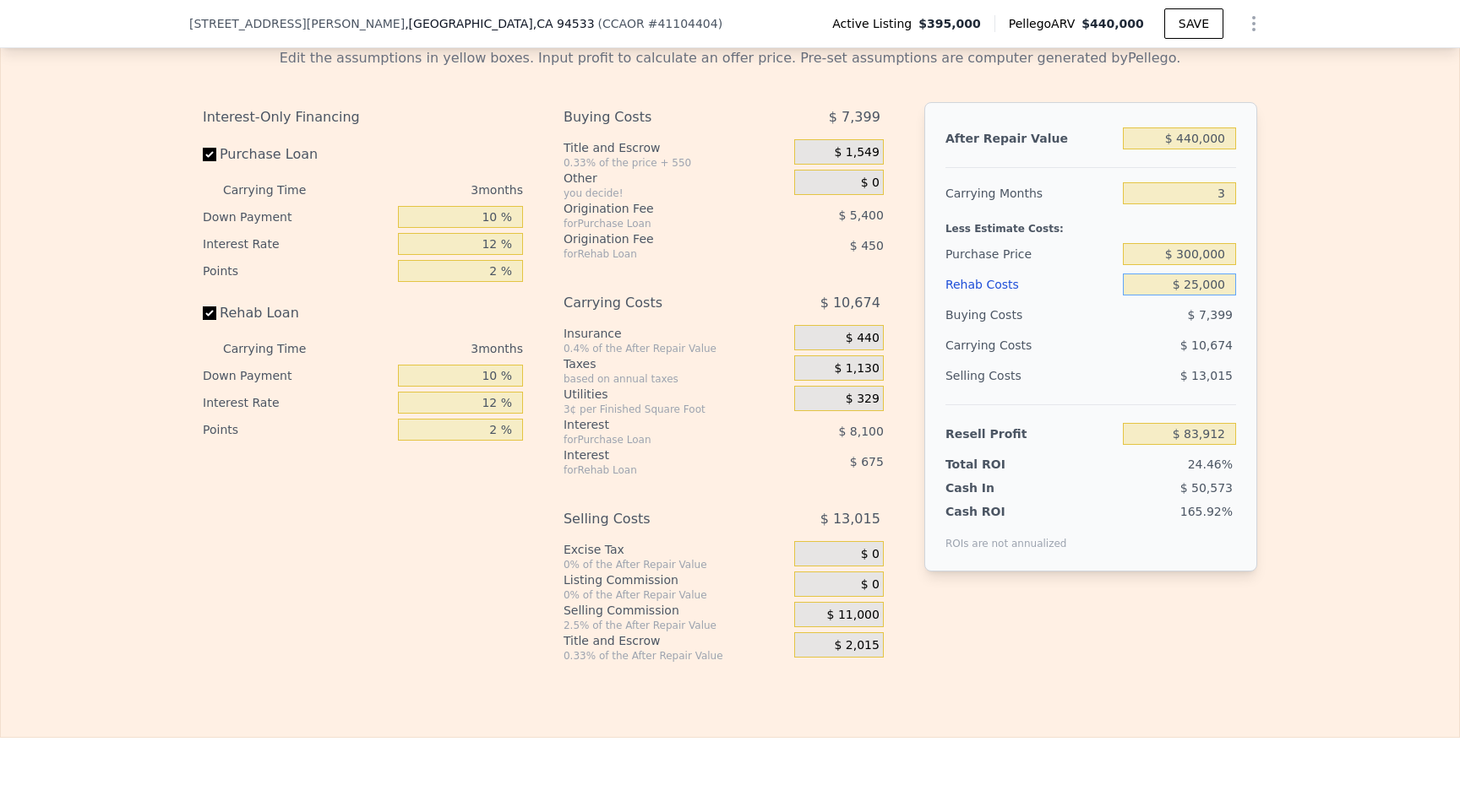
click at [1278, 285] on div "Edit the assumptions in yellow boxes. Input profit to calculate an offer price.…" at bounding box center [730, 348] width 1458 height 628
type input "$ 0"
type input "$ 110,037"
drag, startPoint x: 1201, startPoint y: 285, endPoint x: 1279, endPoint y: 283, distance: 78.0
click at [1279, 283] on div "Edit the assumptions in yellow boxes. Input profit to calculate an offer price.…" at bounding box center [730, 348] width 1458 height 628
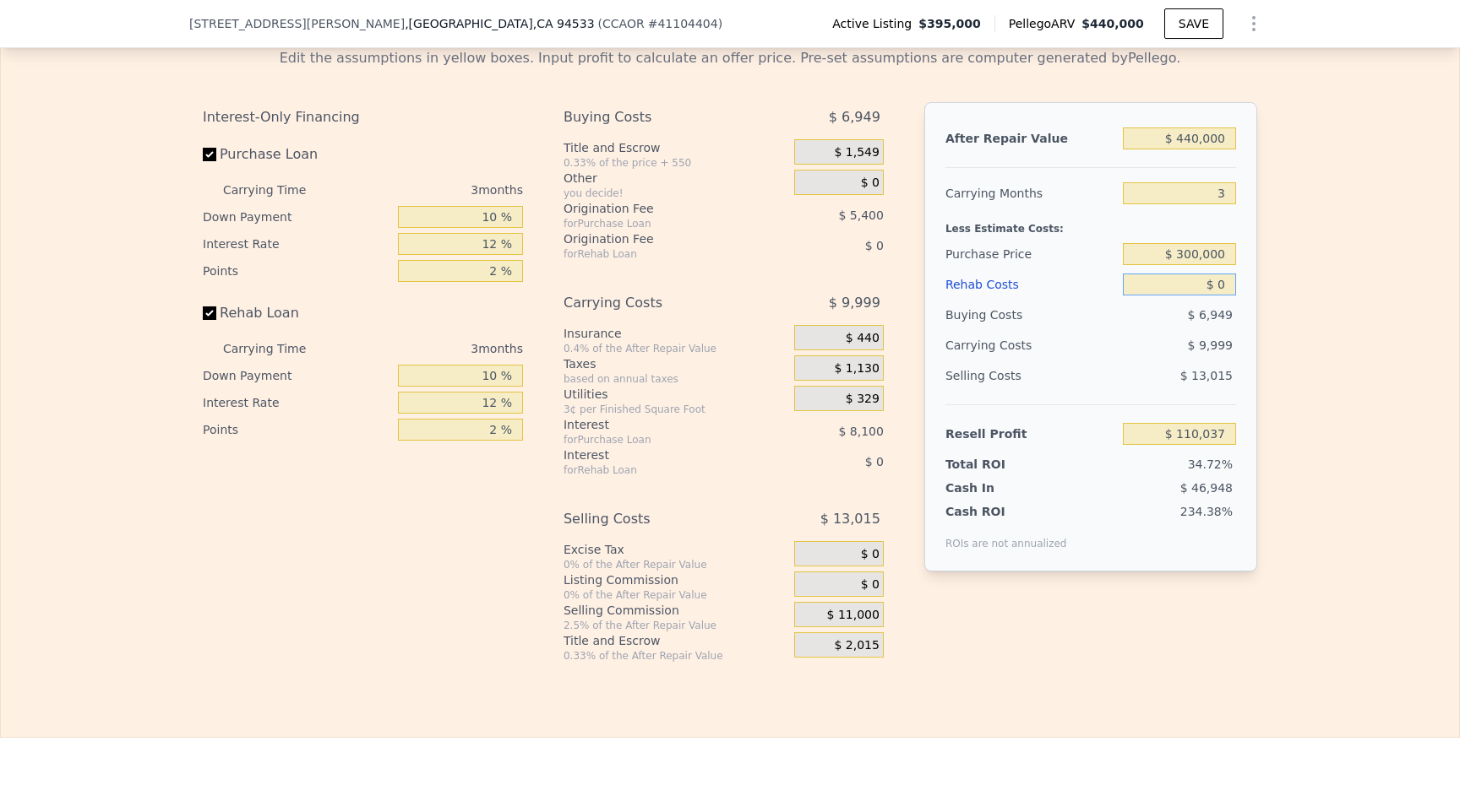
type input "$ 2"
type input "$ 110,035"
type input "$ 25"
type input "$ 110,012"
type input "$ 250"
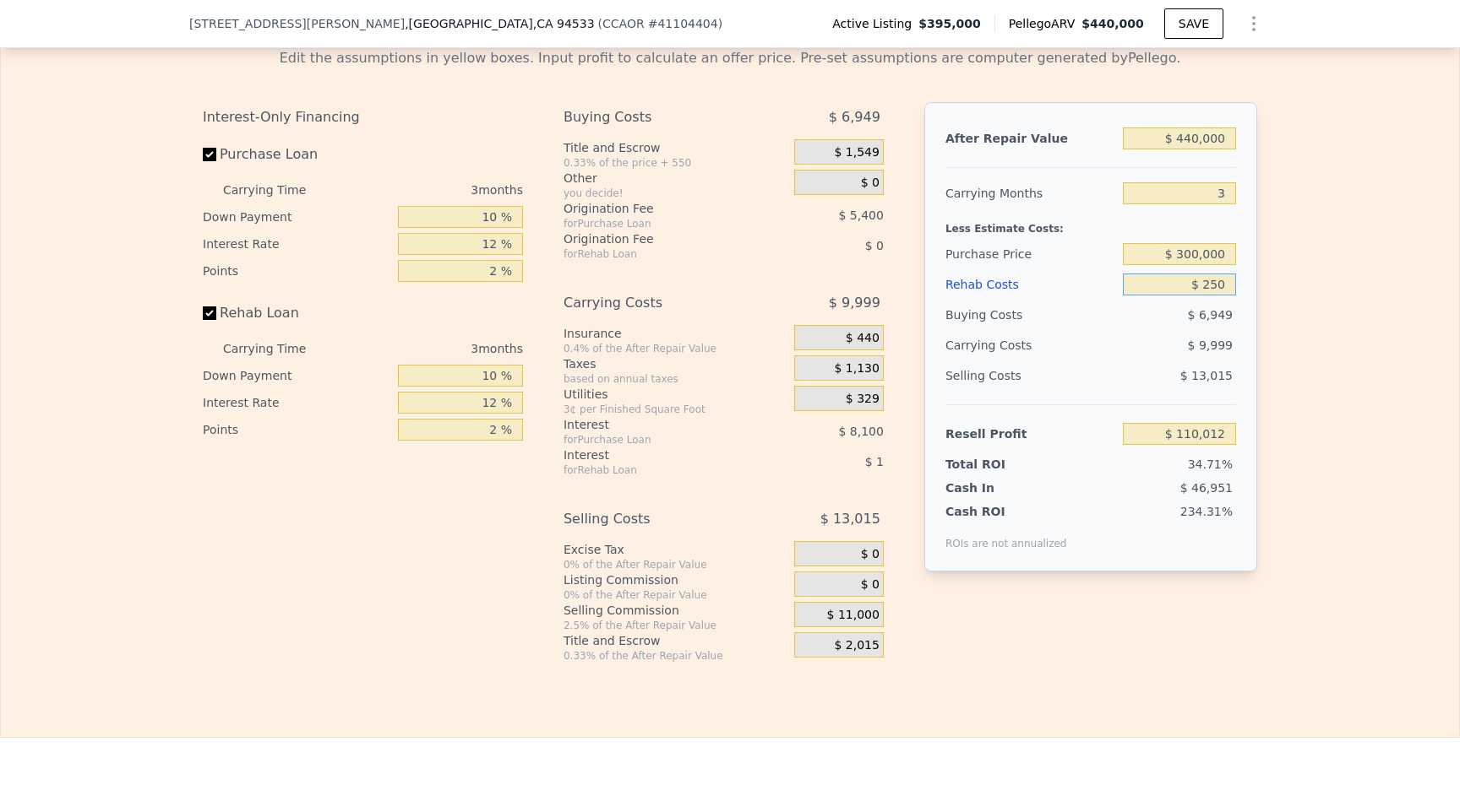
type input "$ 109,776"
type input "$ 2,500"
type input "$ 107,423"
type input "$ 25,000"
type input "$ 83,912"
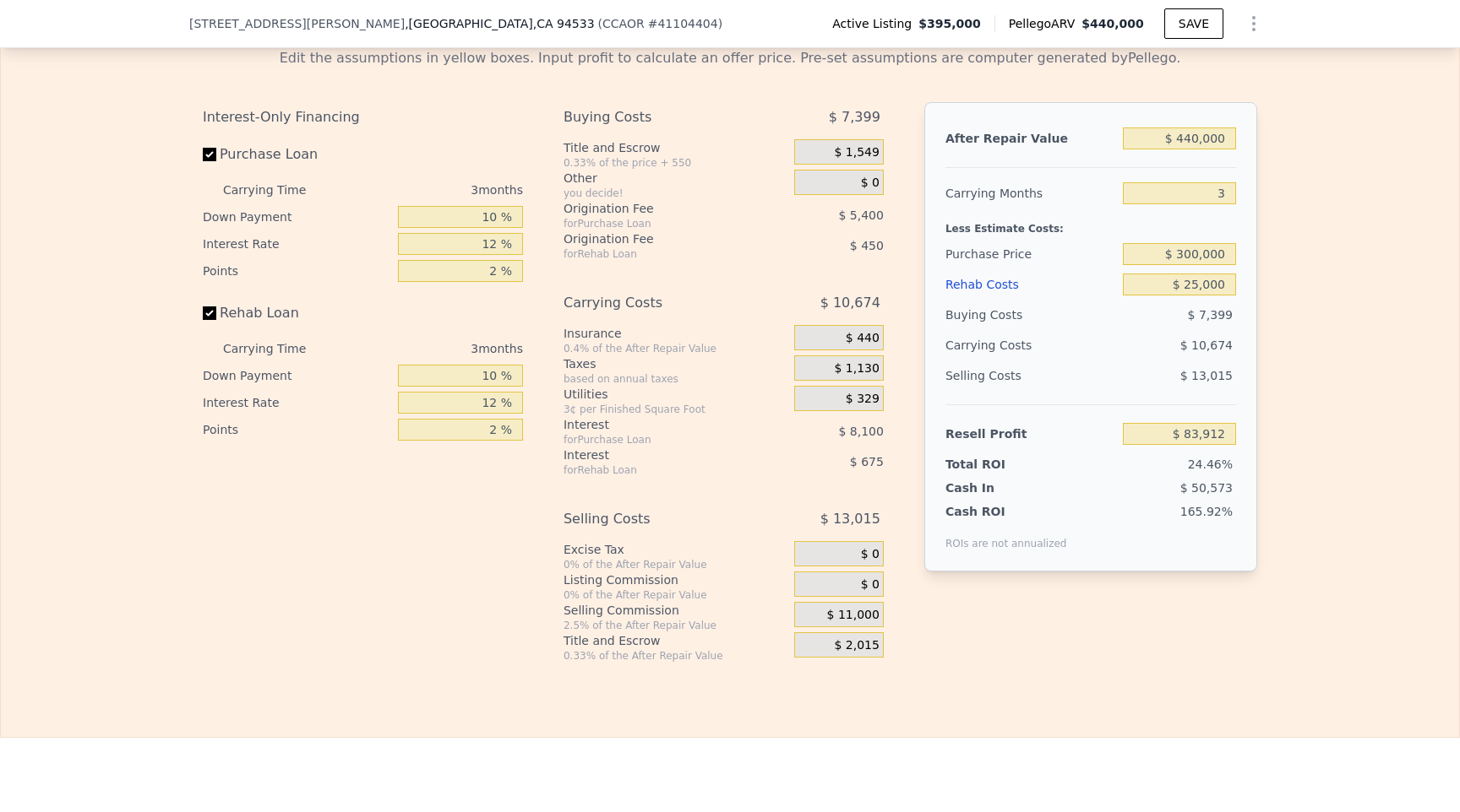
click at [1328, 300] on div "Edit the assumptions in yellow boxes. Input profit to calculate an offer price.…" at bounding box center [730, 348] width 1458 height 628
drag, startPoint x: 1134, startPoint y: 257, endPoint x: 1256, endPoint y: 263, distance: 122.1
click at [1256, 263] on div "After Repair Value $ 440,000 Carrying Months 3 Less Estimate Costs: Purchase Pr…" at bounding box center [1091, 336] width 333 height 469
type input "$ 340,000"
type input "$ 41,979"
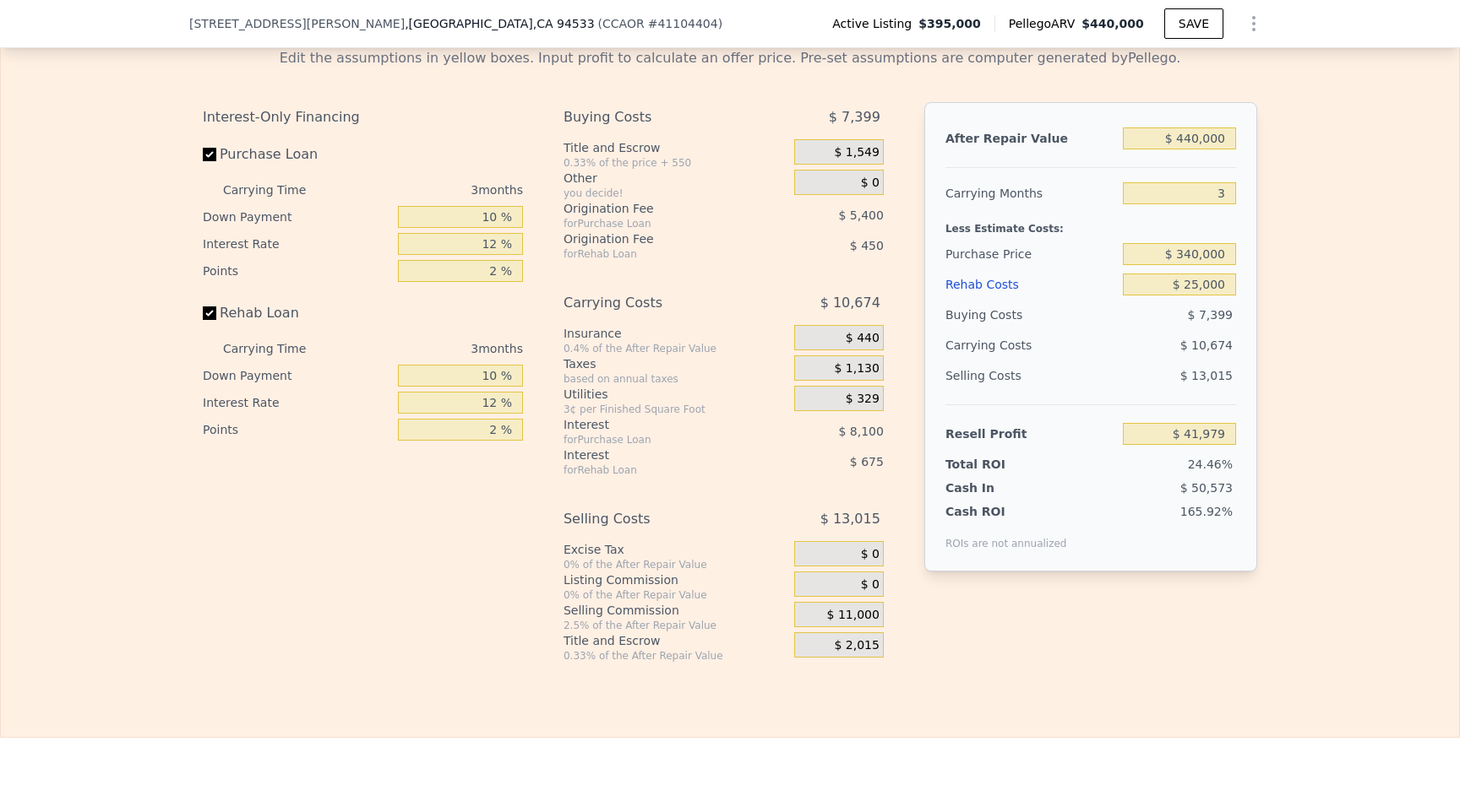
click at [1279, 282] on div "Edit the assumptions in yellow boxes. Input profit to calculate an offer price.…" at bounding box center [730, 348] width 1458 height 628
click at [1191, 475] on div "Cash In $ 56,506" at bounding box center [1091, 484] width 291 height 24
click at [1244, 468] on div "After Repair Value $ 440,000 Carrying Months 3 Less Estimate Costs: Purchase Pr…" at bounding box center [1091, 336] width 333 height 469
drag, startPoint x: 1162, startPoint y: 256, endPoint x: 1254, endPoint y: 257, distance: 92.0
click at [1254, 257] on div "After Repair Value $ 440,000 Carrying Months 3 Less Estimate Costs: Purchase Pr…" at bounding box center [1091, 336] width 333 height 469
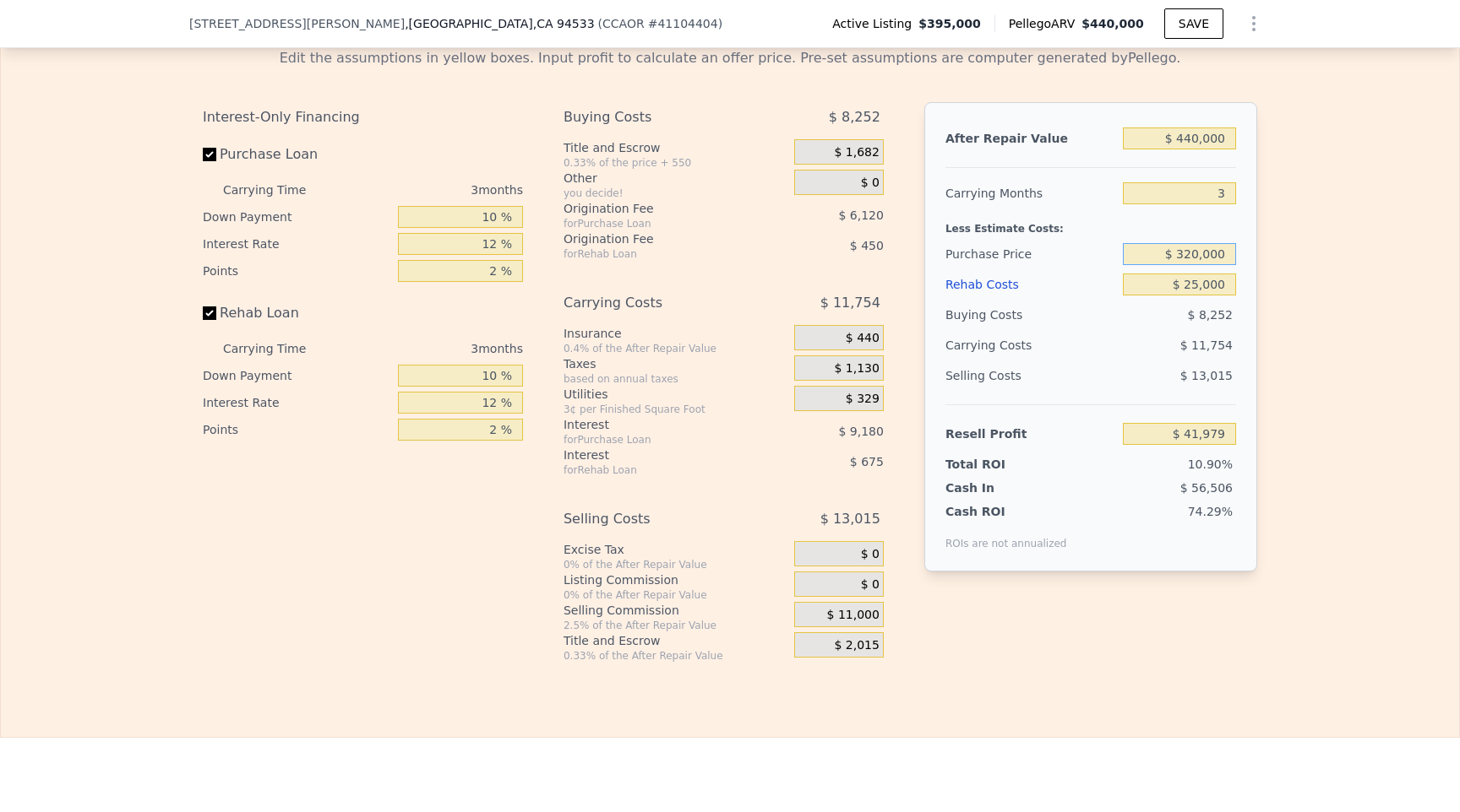
type input "$ 320,000"
type input "$ 62,945"
click at [1306, 296] on div "Edit the assumptions in yellow boxes. Input profit to calculate an offer price.…" at bounding box center [730, 348] width 1458 height 628
drag, startPoint x: 1178, startPoint y: 429, endPoint x: 1243, endPoint y: 435, distance: 65.3
click at [1243, 435] on div "After Repair Value $ 440,000 Carrying Months 3 Less Estimate Costs: Purchase Pr…" at bounding box center [1091, 336] width 333 height 469
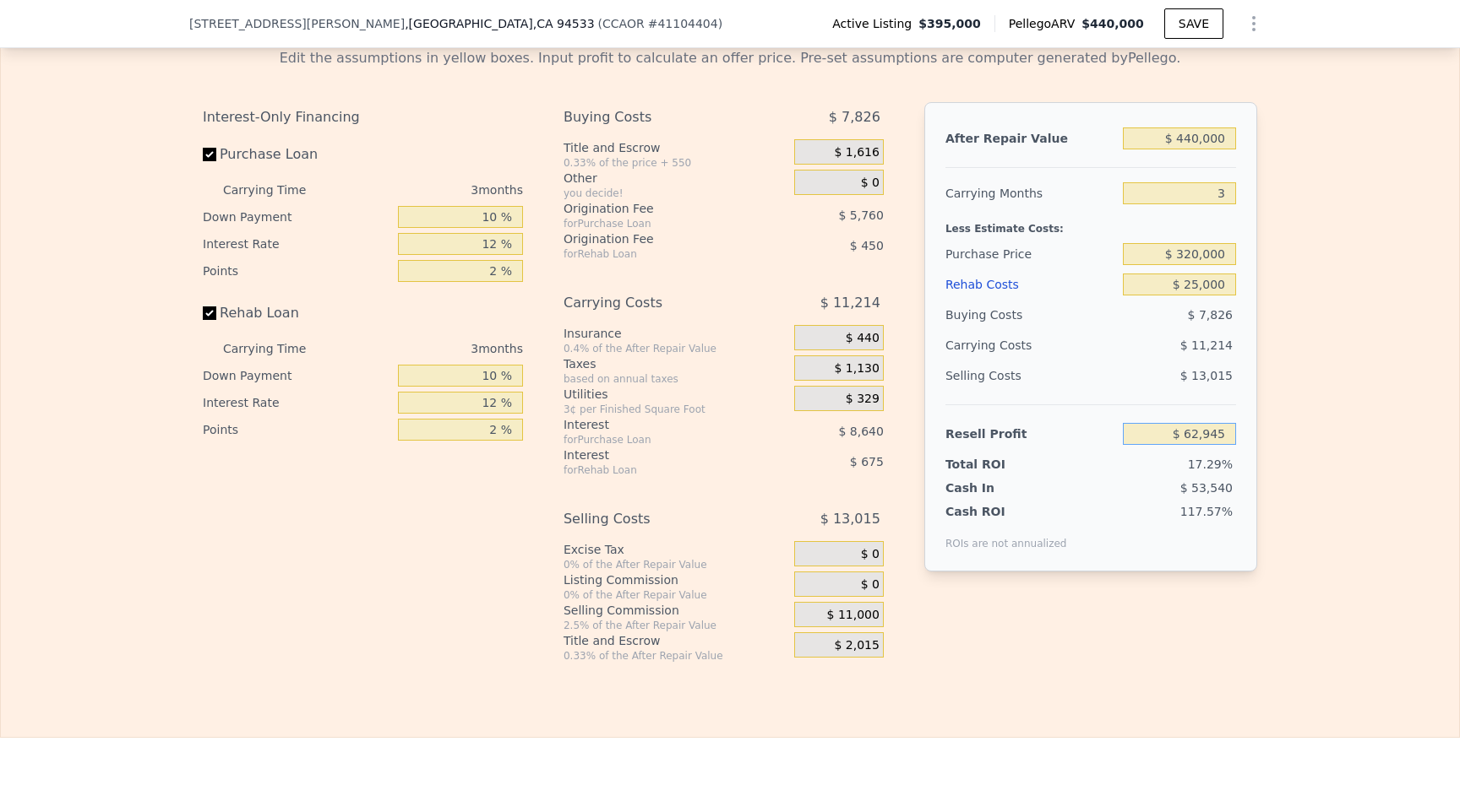
click at [1207, 429] on input "$ 62,945" at bounding box center [1179, 434] width 113 height 22
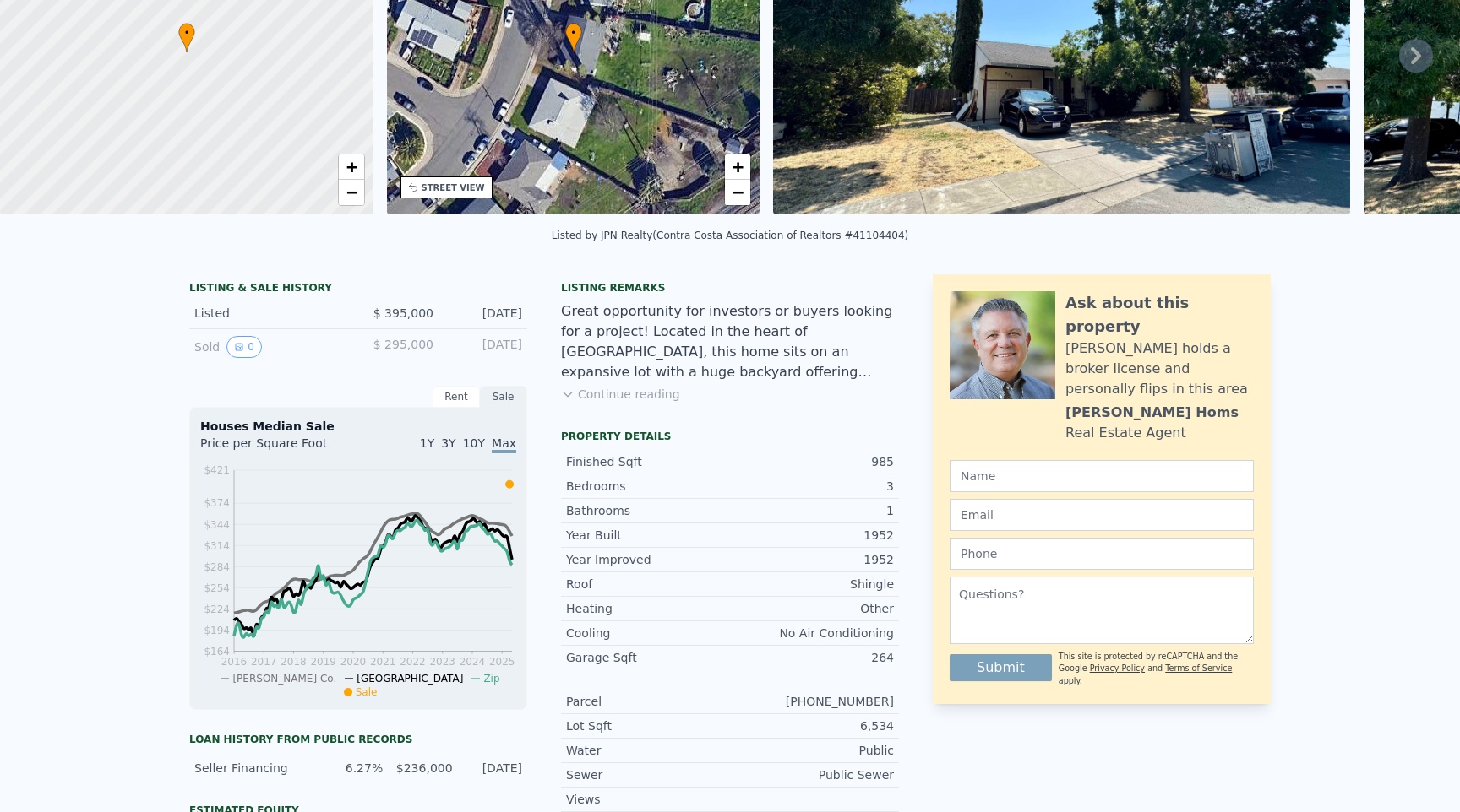
scroll to position [0, 0]
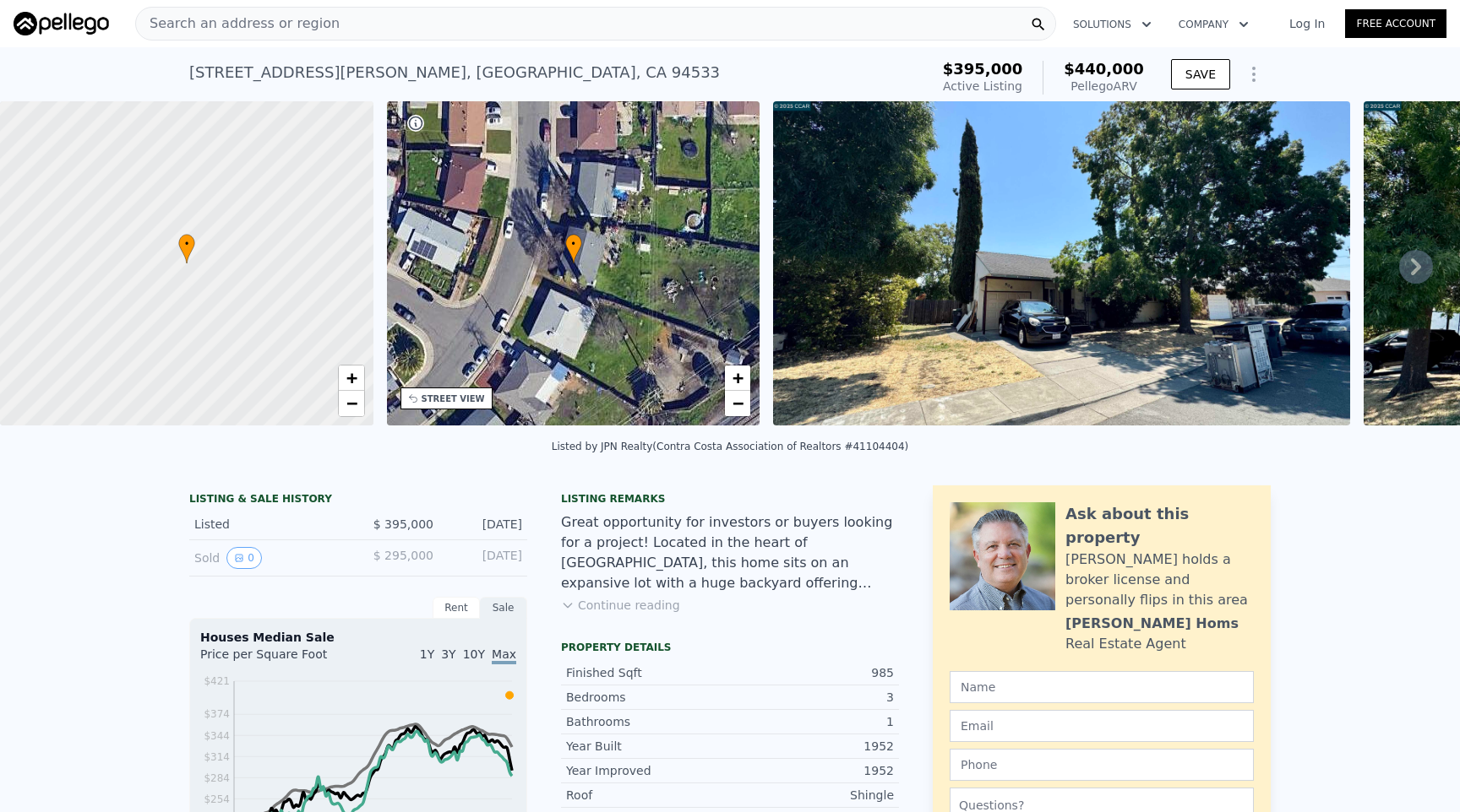
click at [370, 20] on div "Search an address or region" at bounding box center [595, 24] width 920 height 34
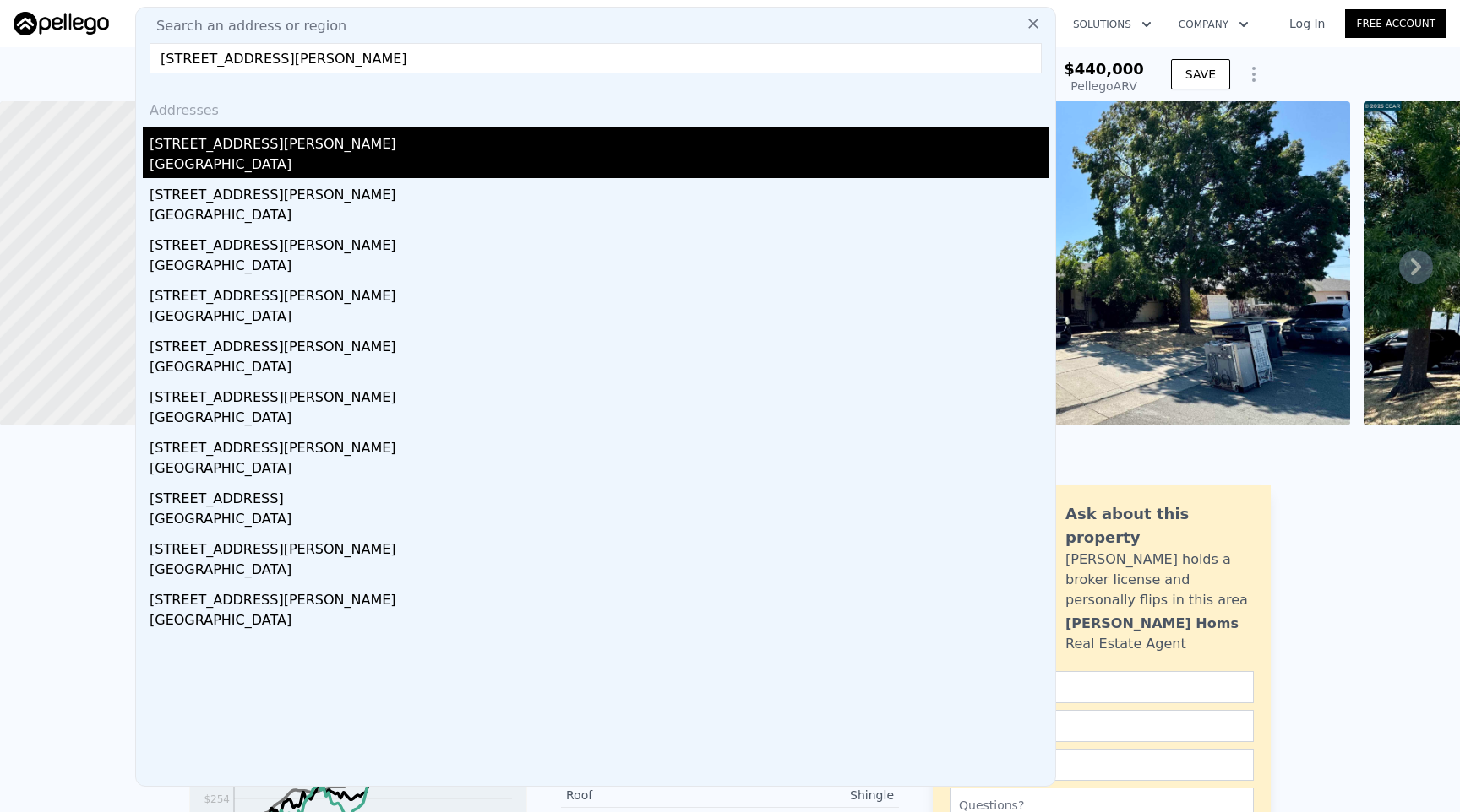
type input "[STREET_ADDRESS][PERSON_NAME]"
click at [181, 144] on div "[STREET_ADDRESS][PERSON_NAME]" at bounding box center [599, 141] width 898 height 27
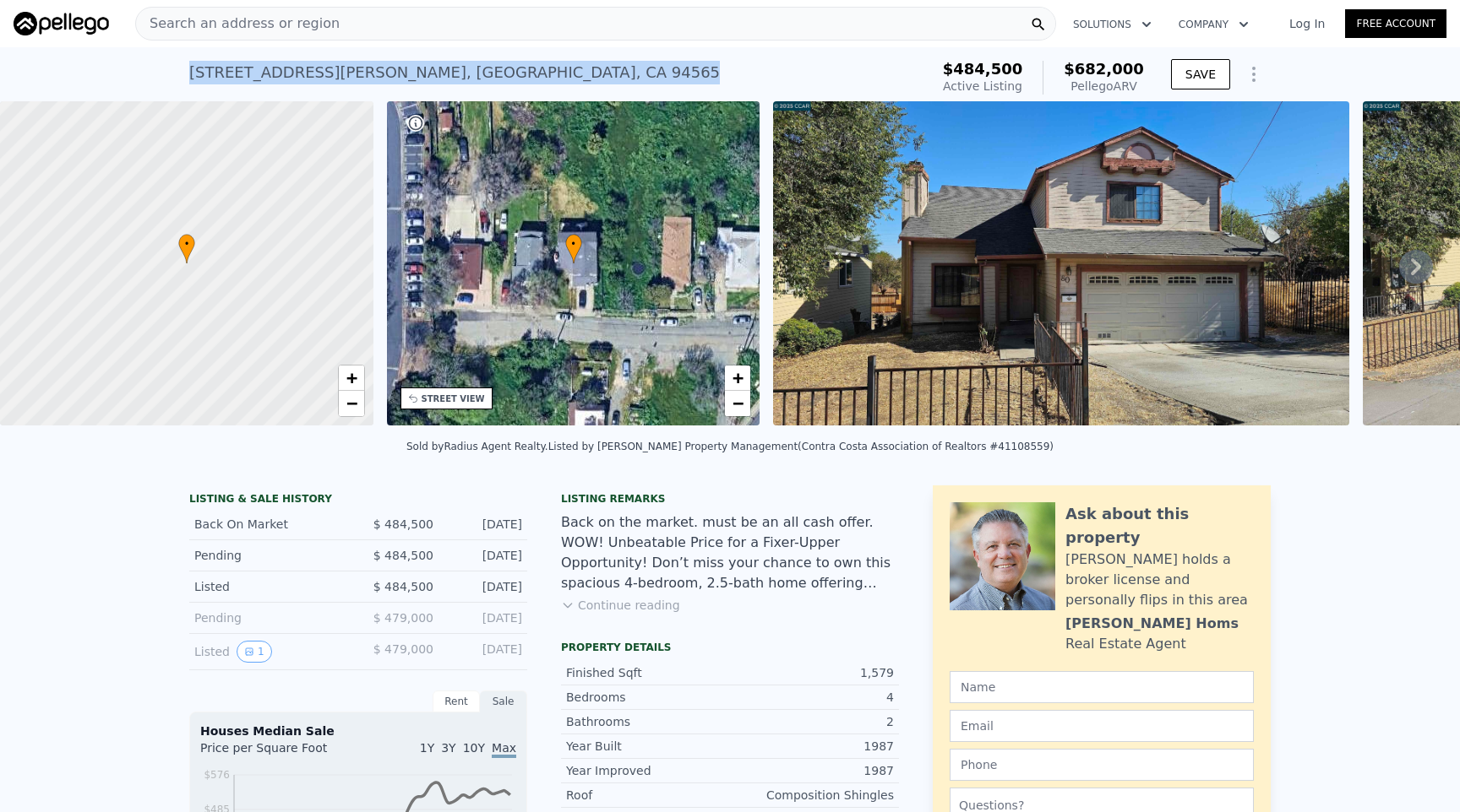
drag, startPoint x: 436, startPoint y: 81, endPoint x: 176, endPoint y: 78, distance: 260.0
click at [176, 78] on div "[STREET_ADDRESS][PERSON_NAME] Active at $484,500 (~ARV $682k ) $484,500 Active …" at bounding box center [730, 73] width 1460 height 54
copy div "[STREET_ADDRESS][PERSON_NAME]"
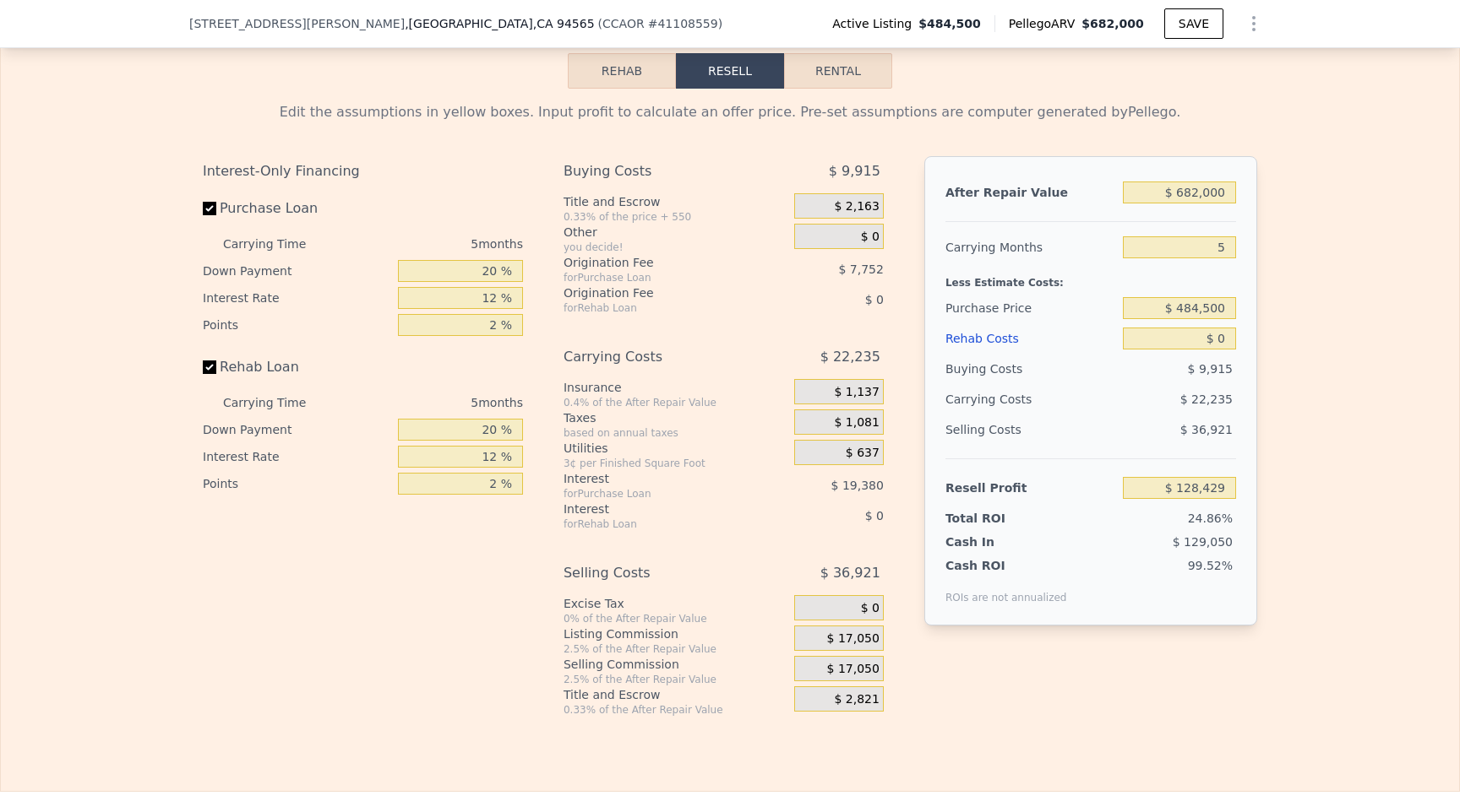
scroll to position [2544, 0]
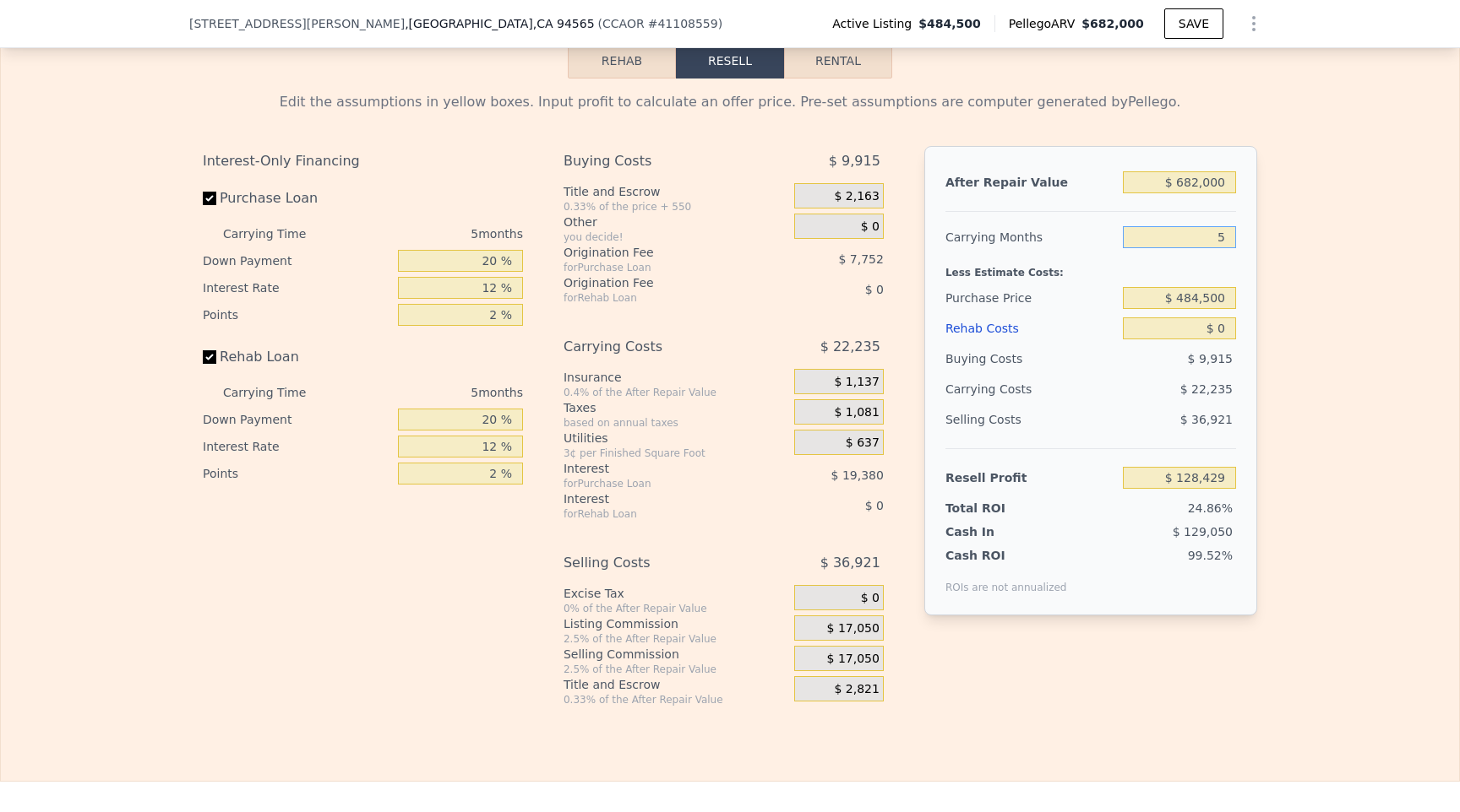
drag, startPoint x: 1208, startPoint y: 244, endPoint x: 1272, endPoint y: 243, distance: 64.0
click at [1272, 243] on div "Edit the assumptions in yellow boxes. Input profit to calculate an offer price.…" at bounding box center [730, 392] width 1458 height 628
type input "3"
type input "$ 137,323"
type input "3"
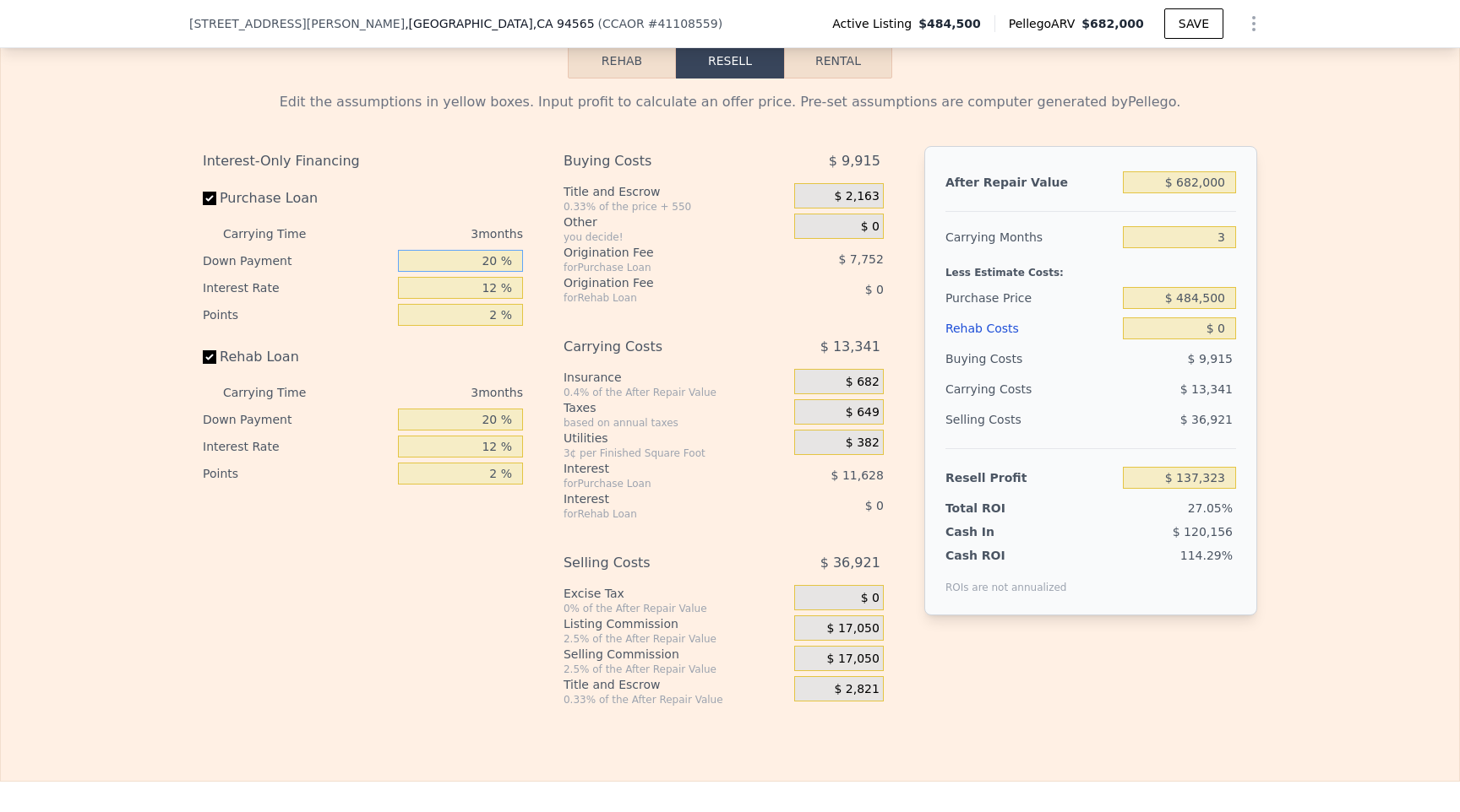
drag, startPoint x: 443, startPoint y: 254, endPoint x: 531, endPoint y: 259, distance: 88.1
click at [531, 259] on div "Interest-Only Financing Purchase Loan Carrying Time 3 months Down Payment 20 % …" at bounding box center [369, 426] width 334 height 561
type input "1 %"
type input "$ 132,719"
type input "10 %"
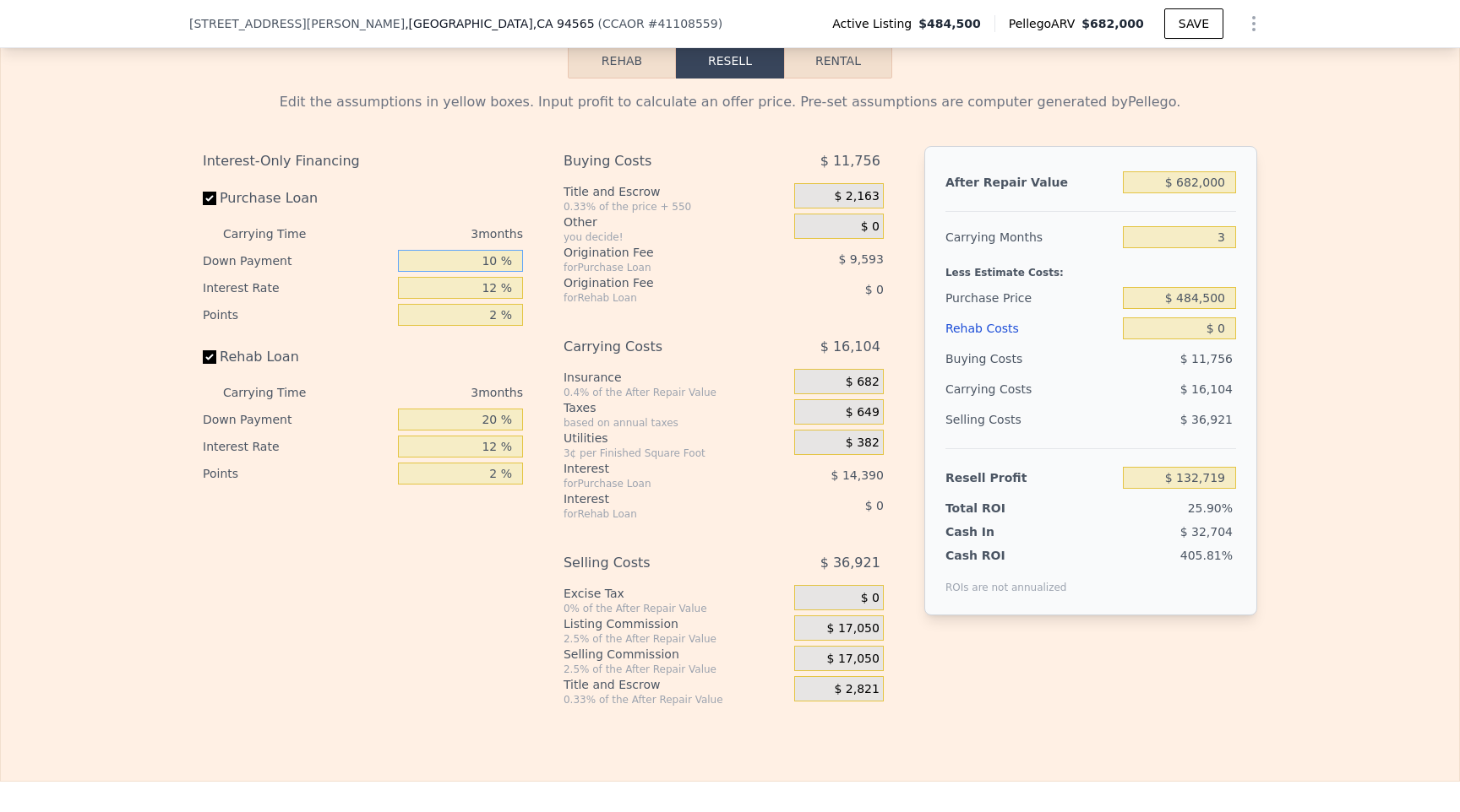
type input "$ 134,899"
type input "10 %"
drag, startPoint x: 427, startPoint y: 414, endPoint x: 657, endPoint y: 390, distance: 231.2
click at [657, 390] on div "Interest-Only Financing Purchase Loan Carrying Time 3 months Down Payment 10 % …" at bounding box center [730, 426] width 1054 height 561
click at [445, 442] on input "12 %" at bounding box center [460, 446] width 125 height 22
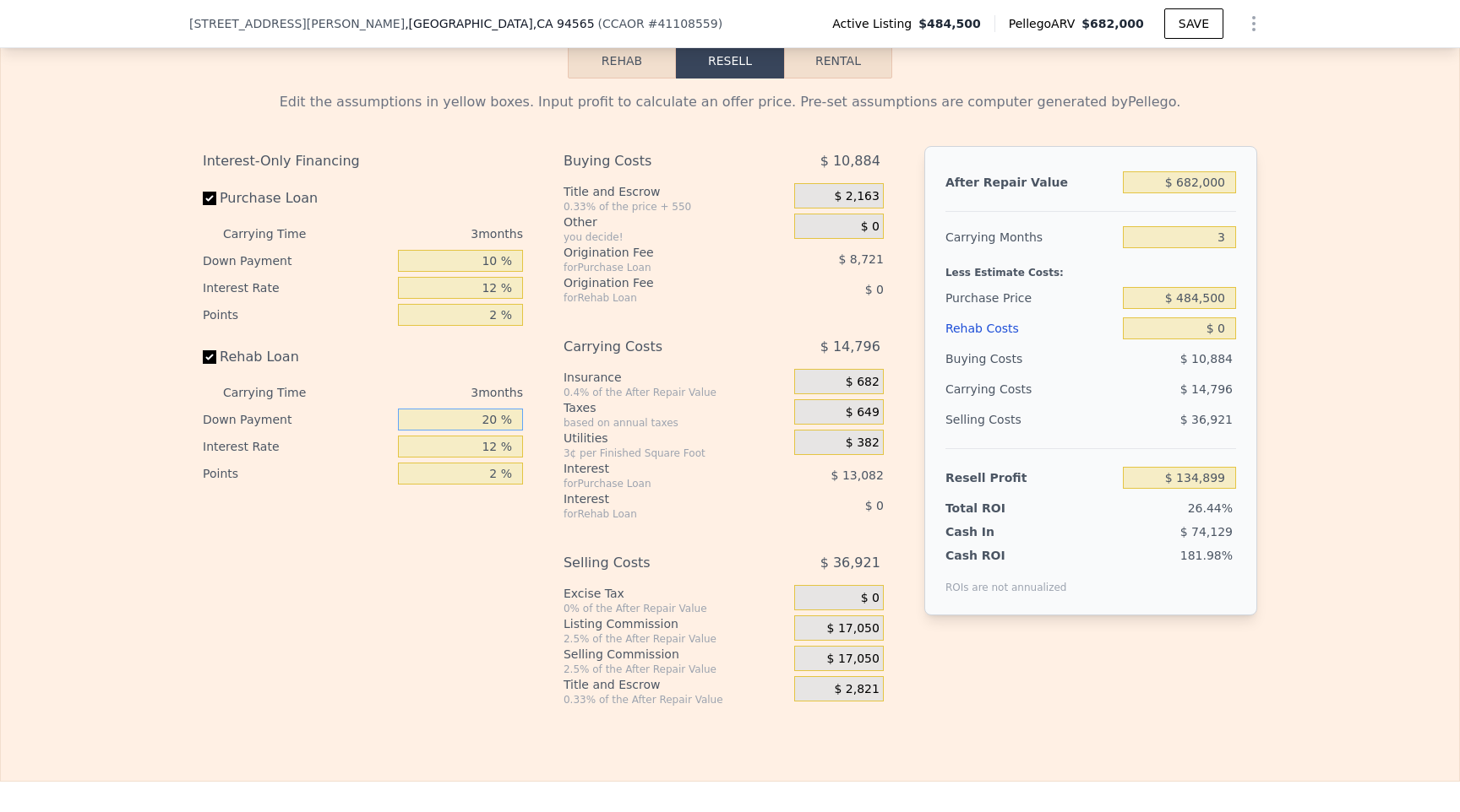
drag, startPoint x: 446, startPoint y: 421, endPoint x: 568, endPoint y: 420, distance: 122.0
click at [568, 419] on div "Interest-Only Financing Purchase Loan Carrying Time 3 months Down Payment 10 % …" at bounding box center [730, 426] width 1054 height 561
type input "10 %"
click at [1130, 337] on input "$ 0" at bounding box center [1179, 328] width 113 height 22
click at [1162, 337] on input "$ 0" at bounding box center [1179, 328] width 113 height 22
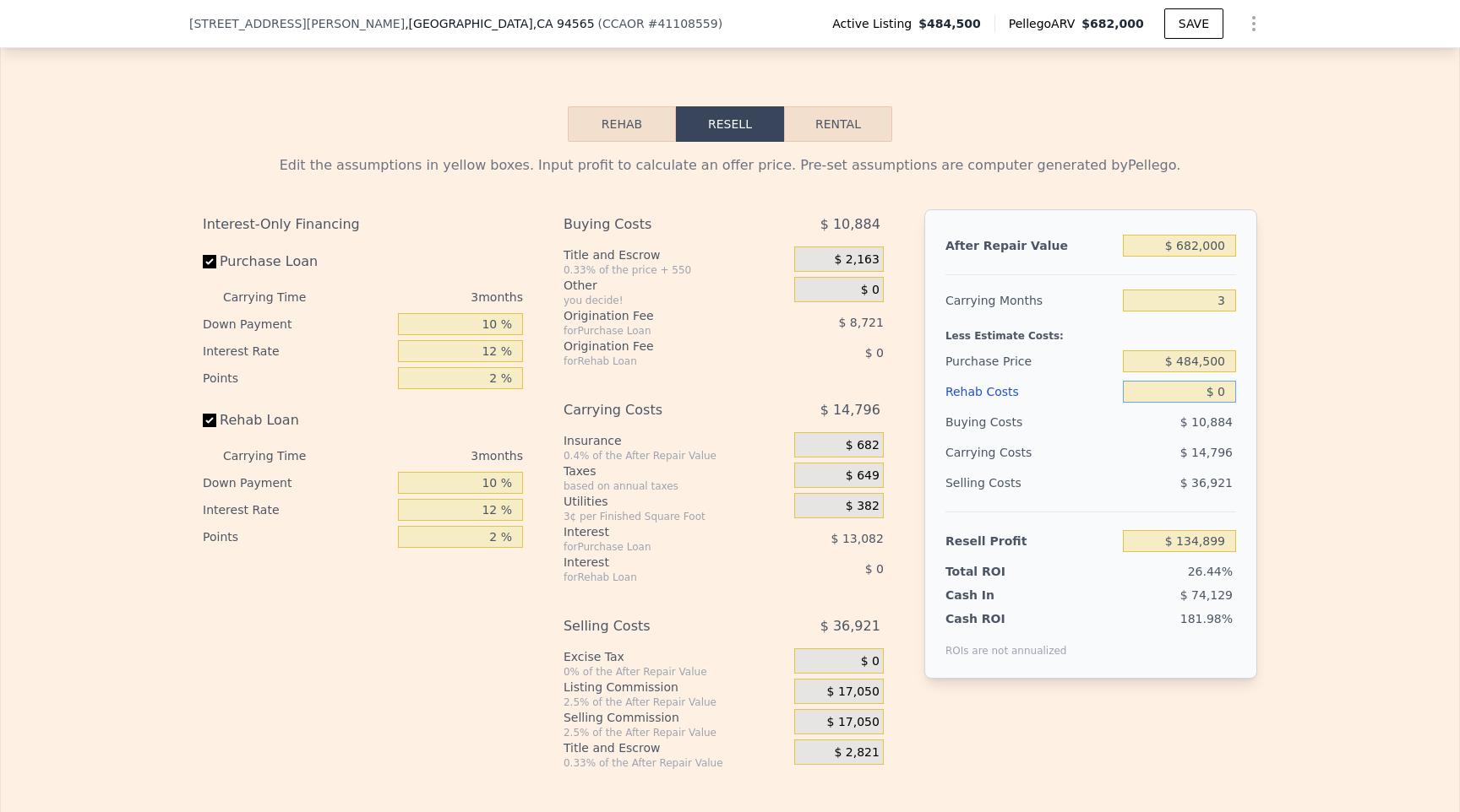
scroll to position [2717, 0]
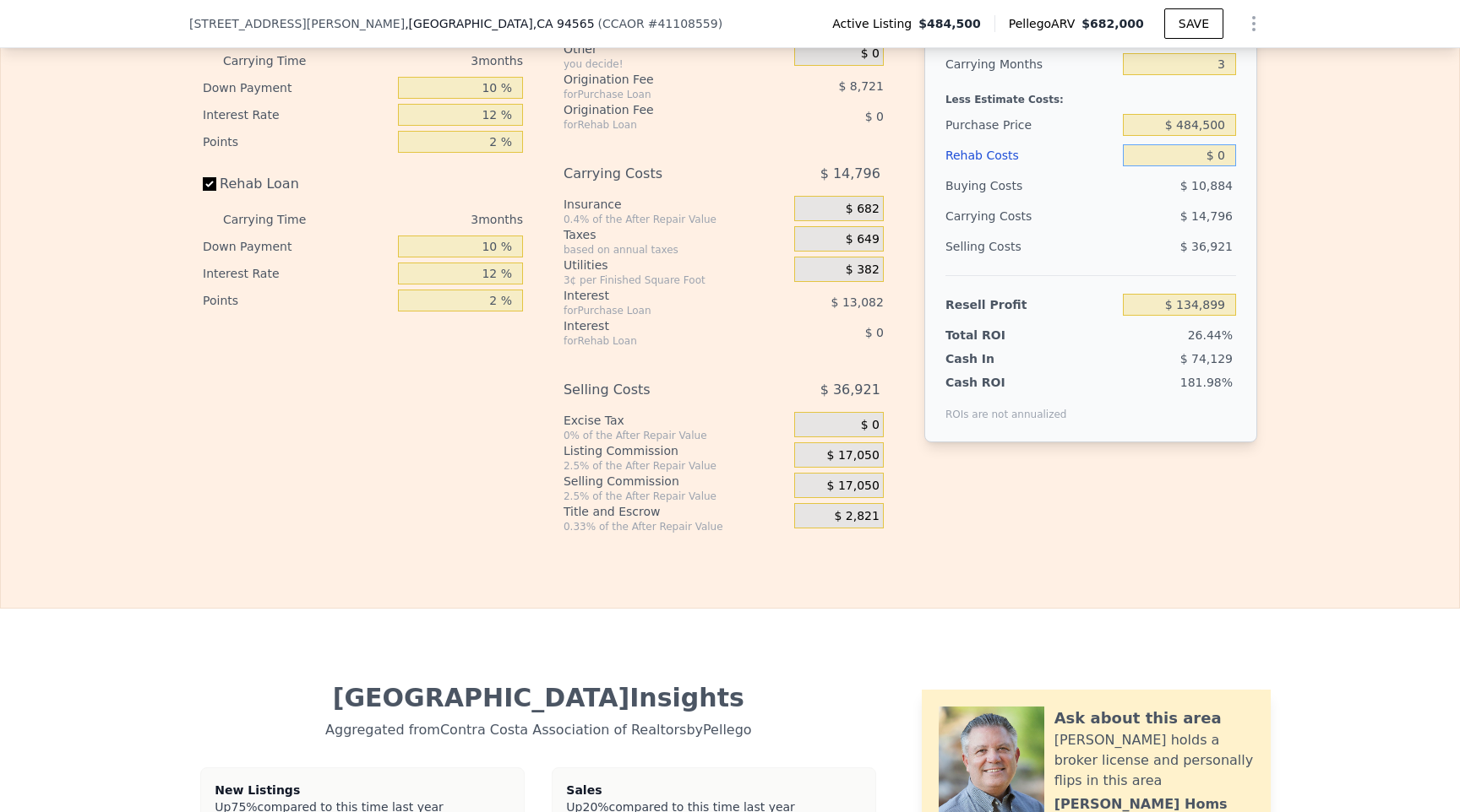
drag, startPoint x: 1185, startPoint y: 150, endPoint x: 1248, endPoint y: 158, distance: 63.5
click at [1248, 158] on div "After Repair Value $ 682,000 Carrying Months 3 Less Estimate Costs: Purchase Pr…" at bounding box center [1091, 207] width 333 height 469
type input "$ 3"
type input "$ 134,896"
type input "$ 30"
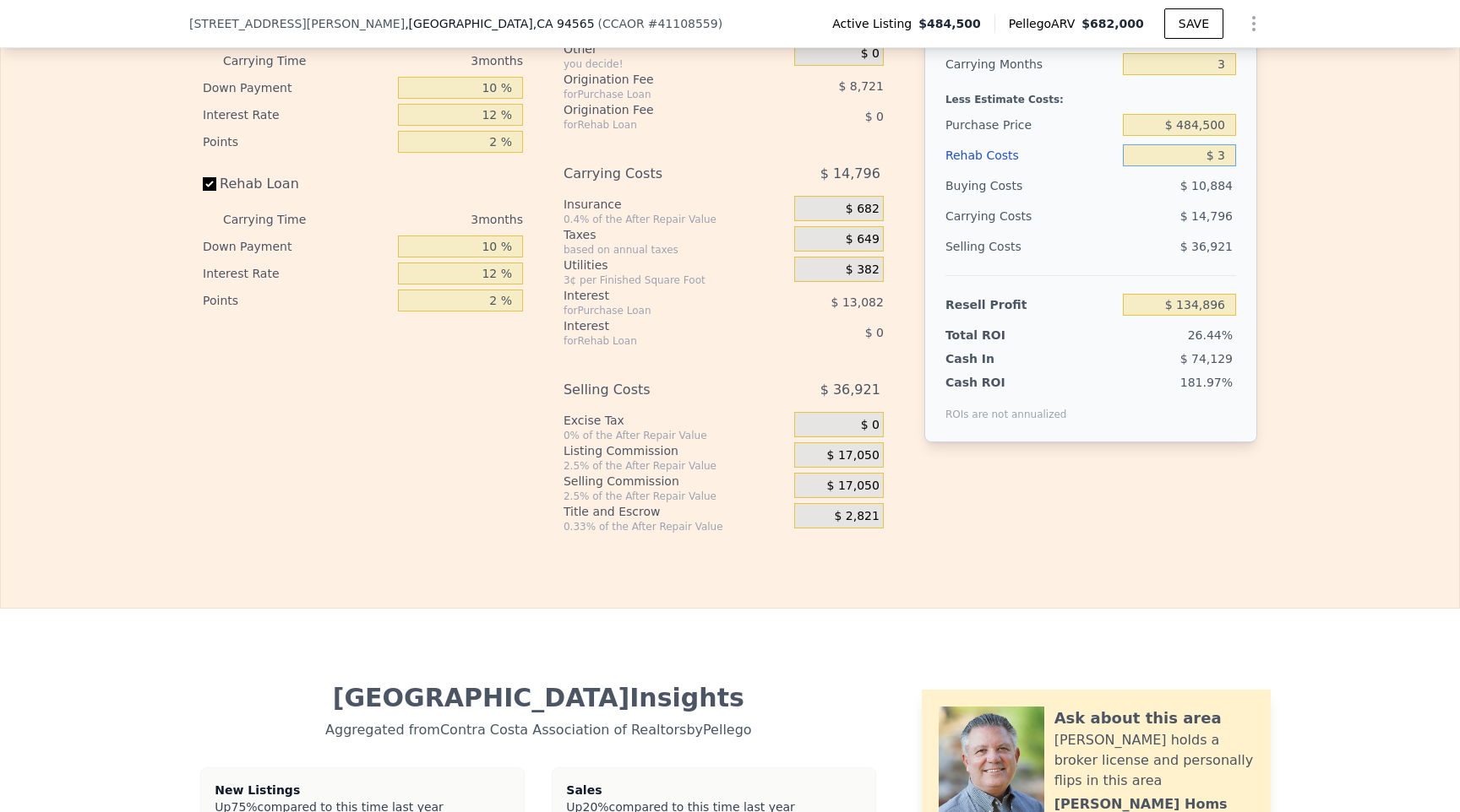
type input "$ 134,868"
type input "$ 300"
type input "$ 134,585"
type input "$ 3,000"
type input "$ 131,764"
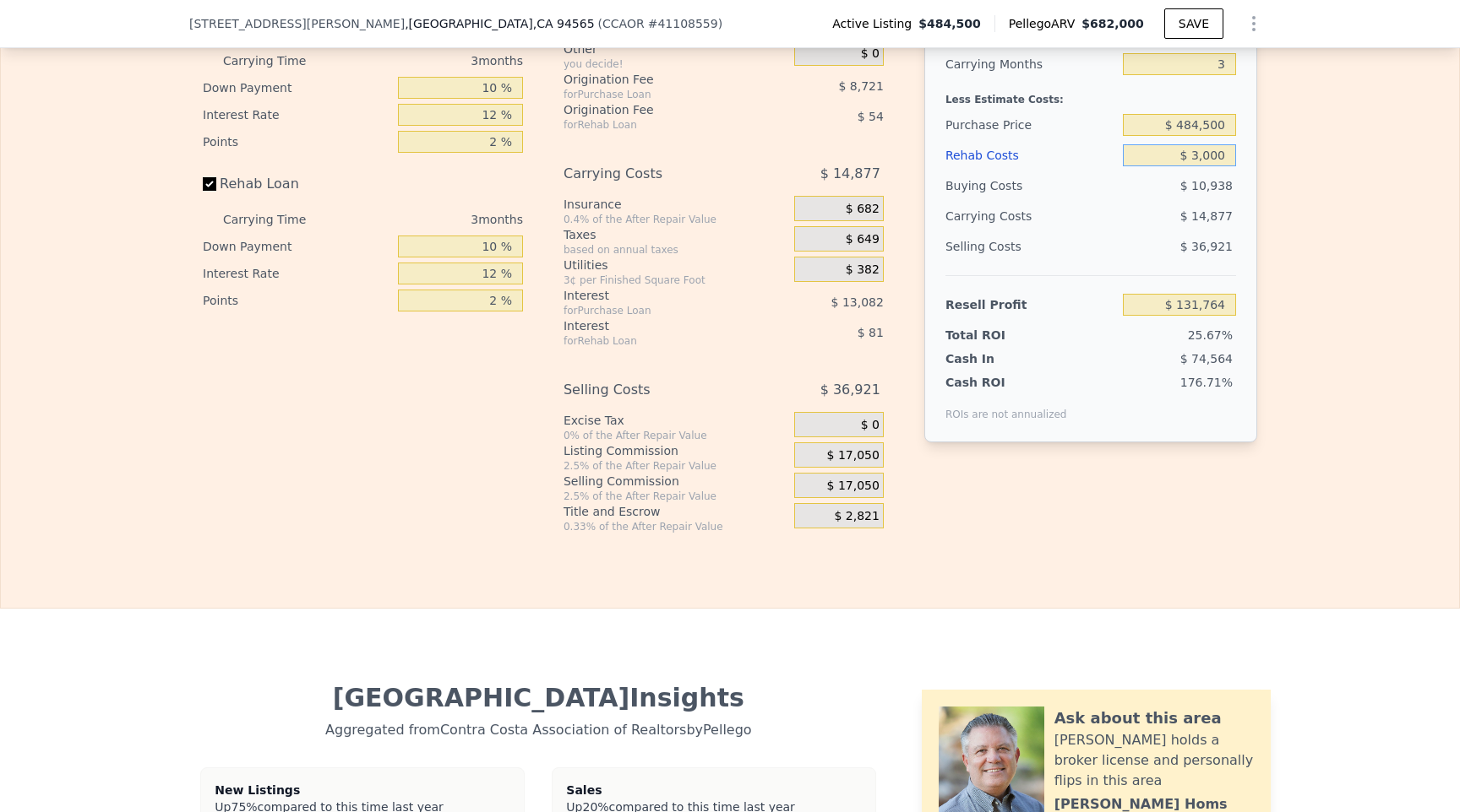
type input "$ 30,000"
type input "$ 103,549"
type input "$ 30,000"
click at [1285, 263] on div "Edit the assumptions in yellow boxes. Input profit to calculate an offer price.…" at bounding box center [730, 219] width 1458 height 628
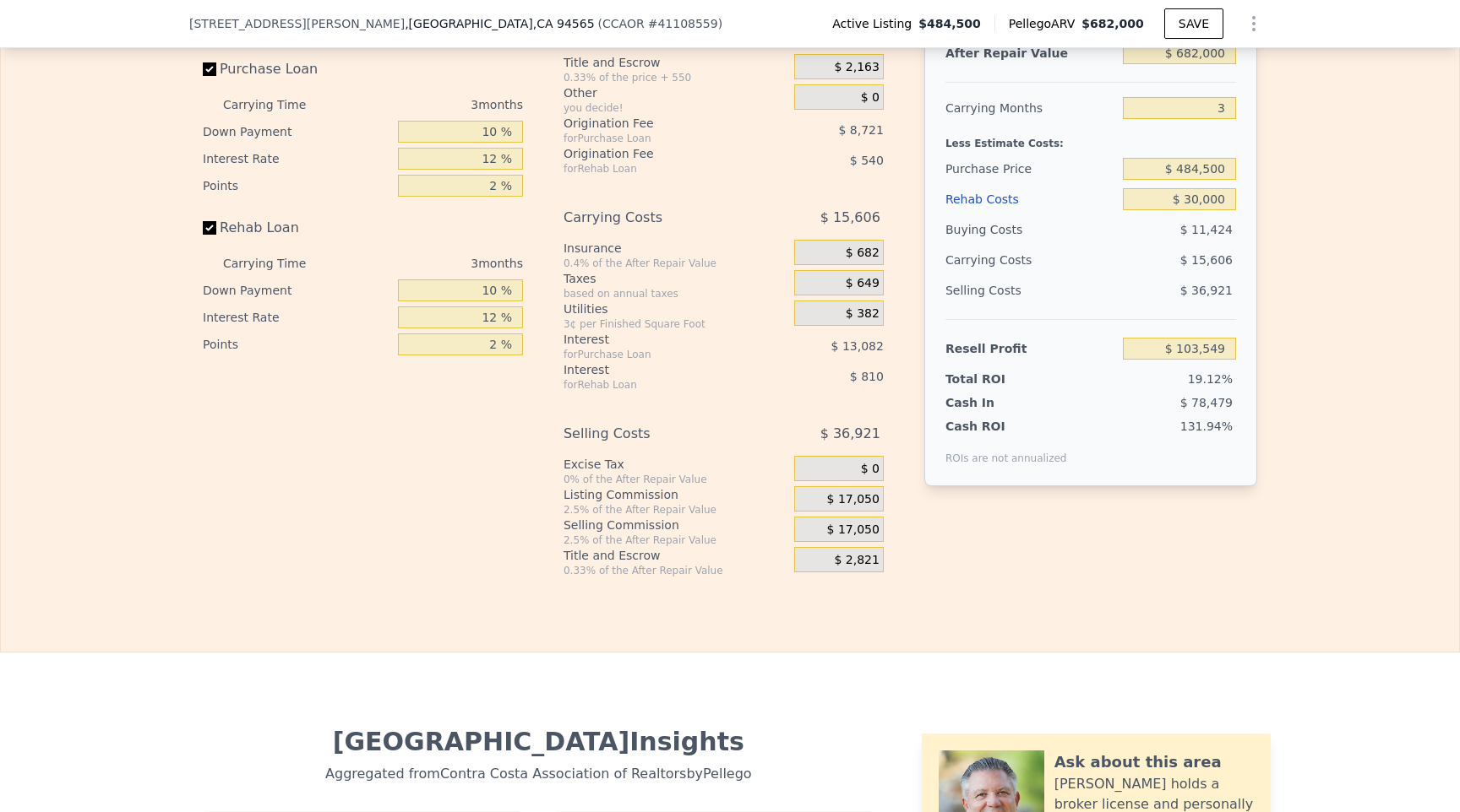
click at [863, 493] on span "$ 17,050" at bounding box center [852, 499] width 52 height 15
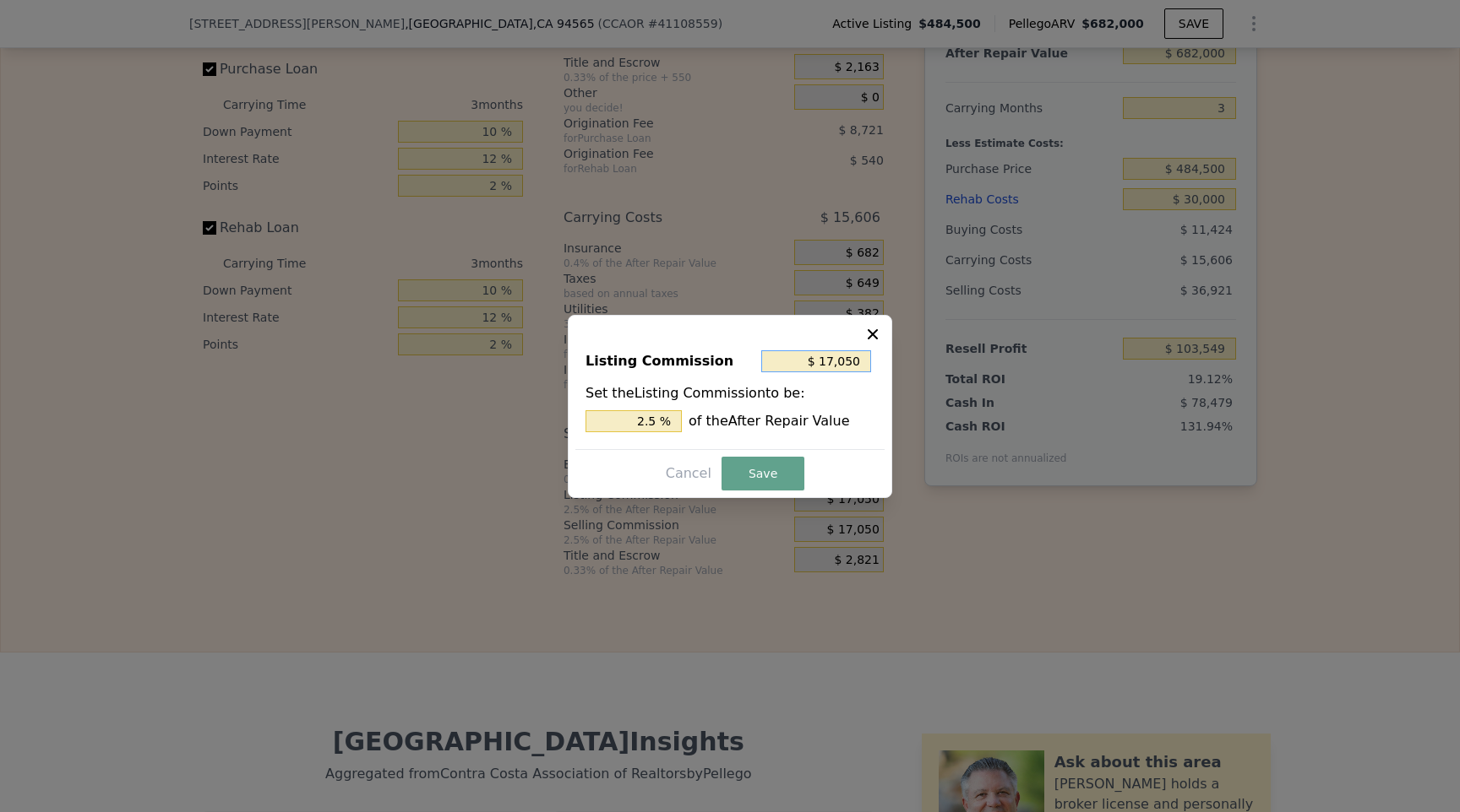
drag, startPoint x: 808, startPoint y: 363, endPoint x: 967, endPoint y: 363, distance: 159.0
click at [966, 362] on div "​ Listing Commission $ 17,050 Set the Listing Commission to be: 2.5 % of the Af…" at bounding box center [730, 406] width 1460 height 812
type input "$ 0"
type input "0 %"
type input "$ 0"
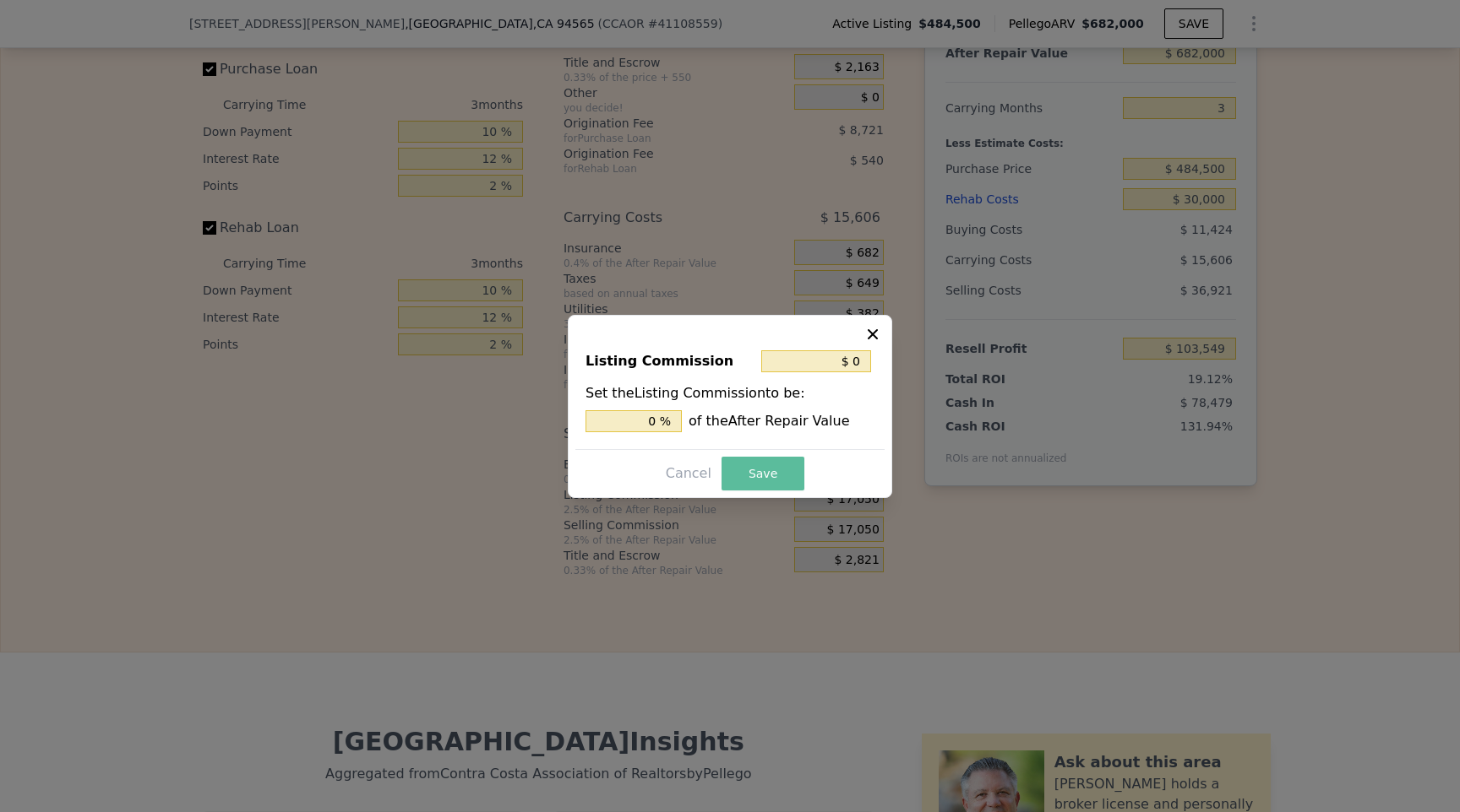
click at [747, 490] on button "Save" at bounding box center [762, 474] width 82 height 34
type input "$ 120,599"
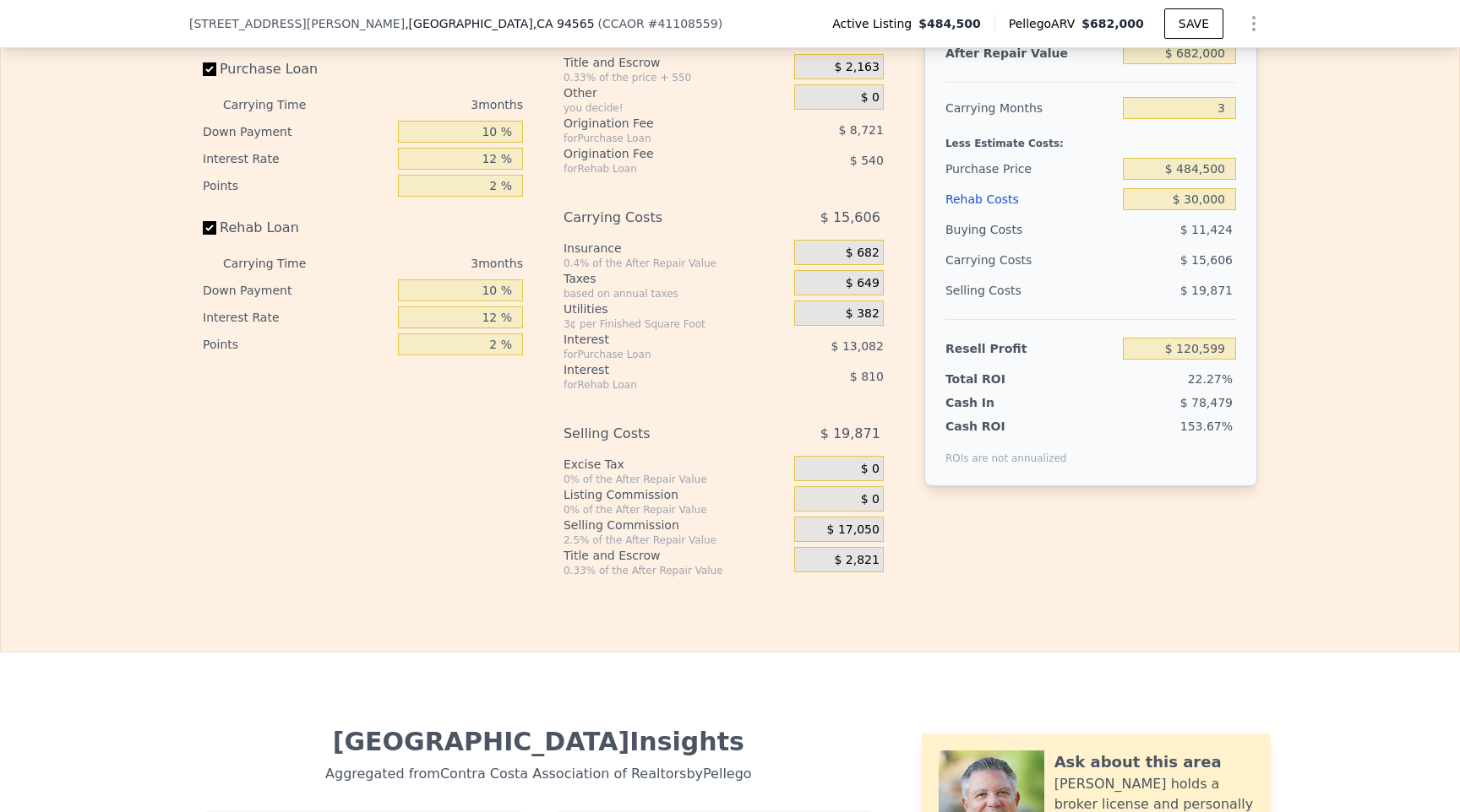
click at [866, 522] on span "$ 17,050" at bounding box center [852, 530] width 52 height 15
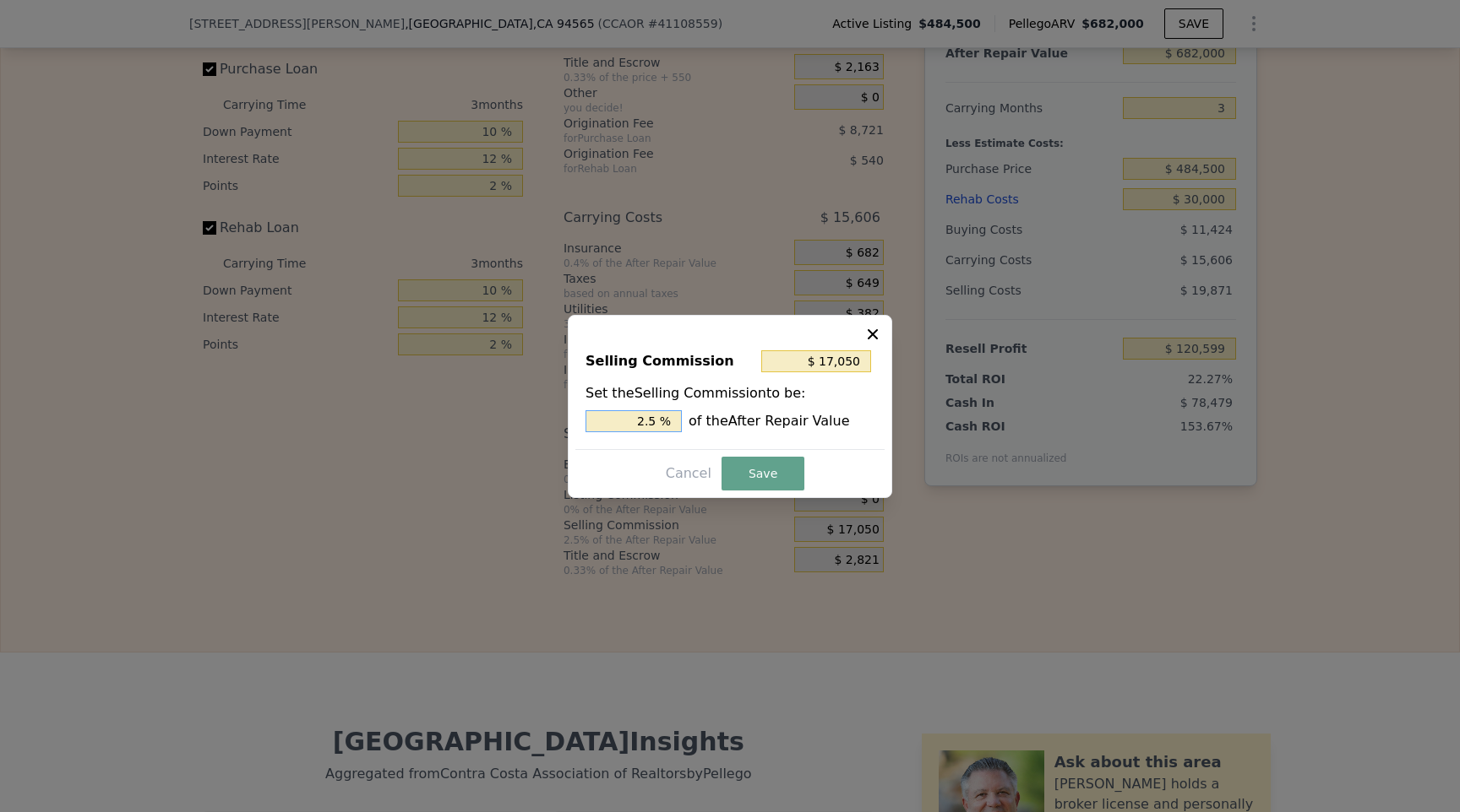
drag, startPoint x: 641, startPoint y: 415, endPoint x: 746, endPoint y: 414, distance: 105.0
click at [746, 414] on div "2.5 % of the After Repair Value" at bounding box center [730, 421] width 289 height 22
type input "$ 13,640"
type input "2 %"
click at [734, 467] on button "Save" at bounding box center [762, 474] width 82 height 34
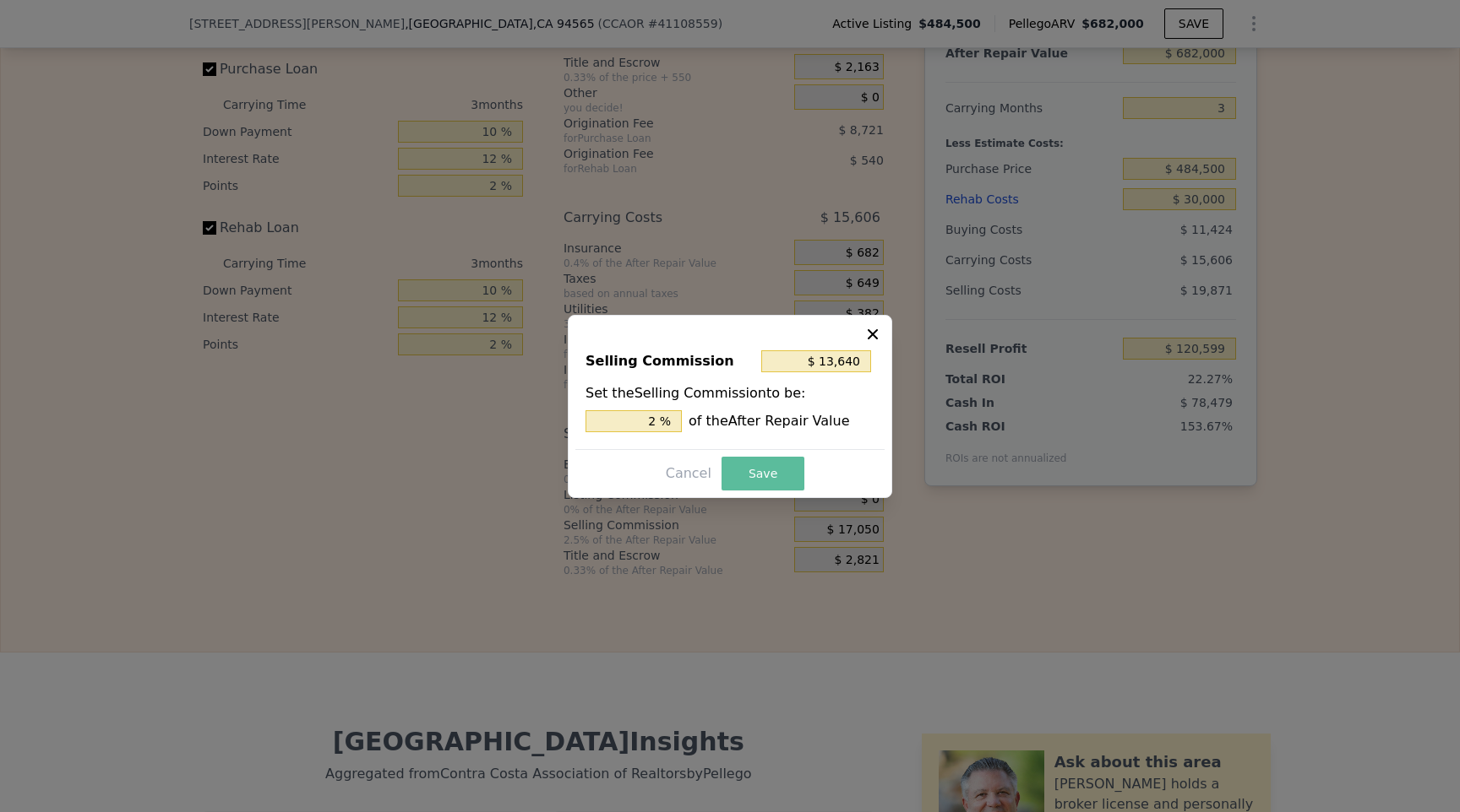
type input "$ 124,009"
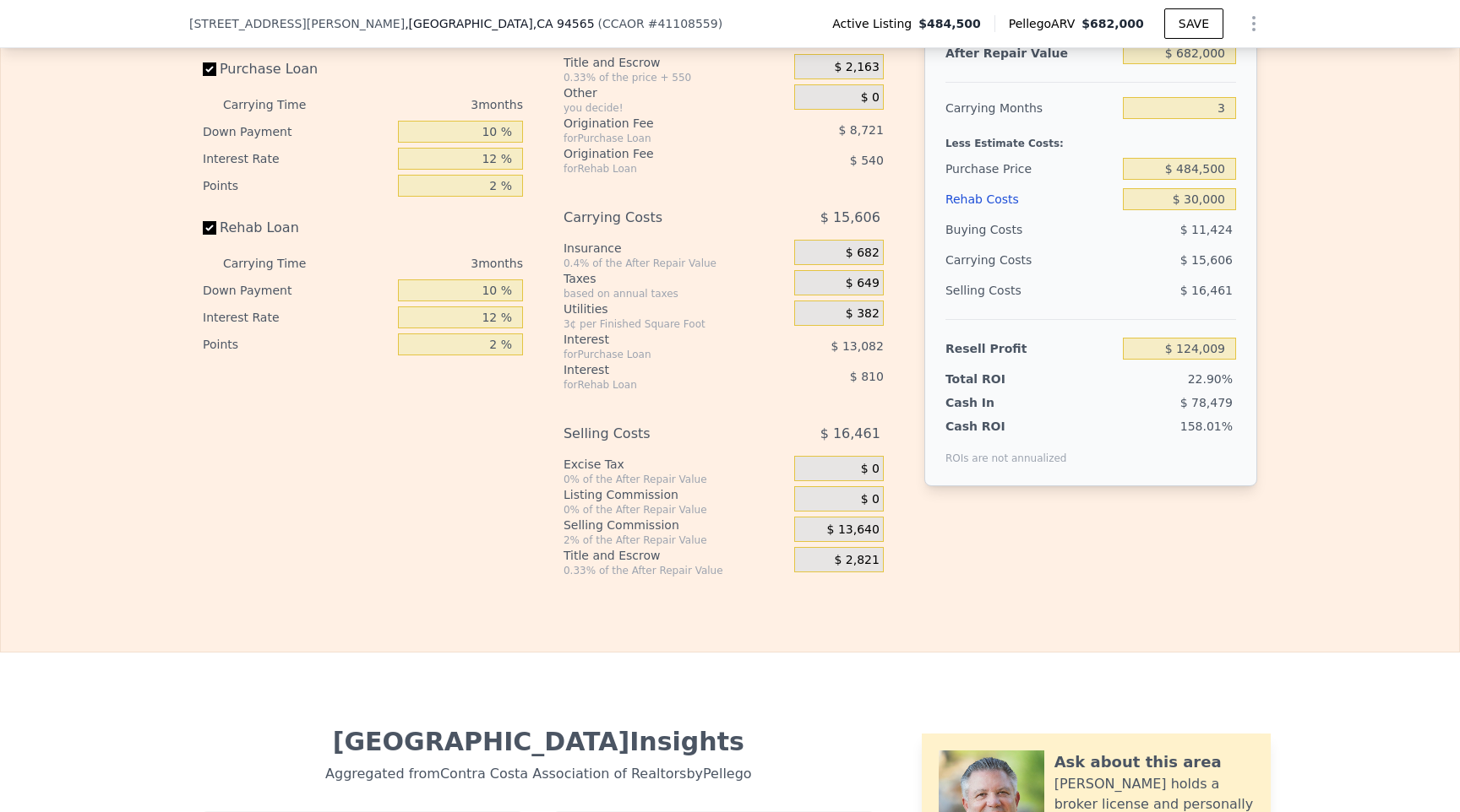
click at [1301, 362] on div "Edit the assumptions in yellow boxes. Input profit to calculate an offer price.…" at bounding box center [730, 263] width 1458 height 628
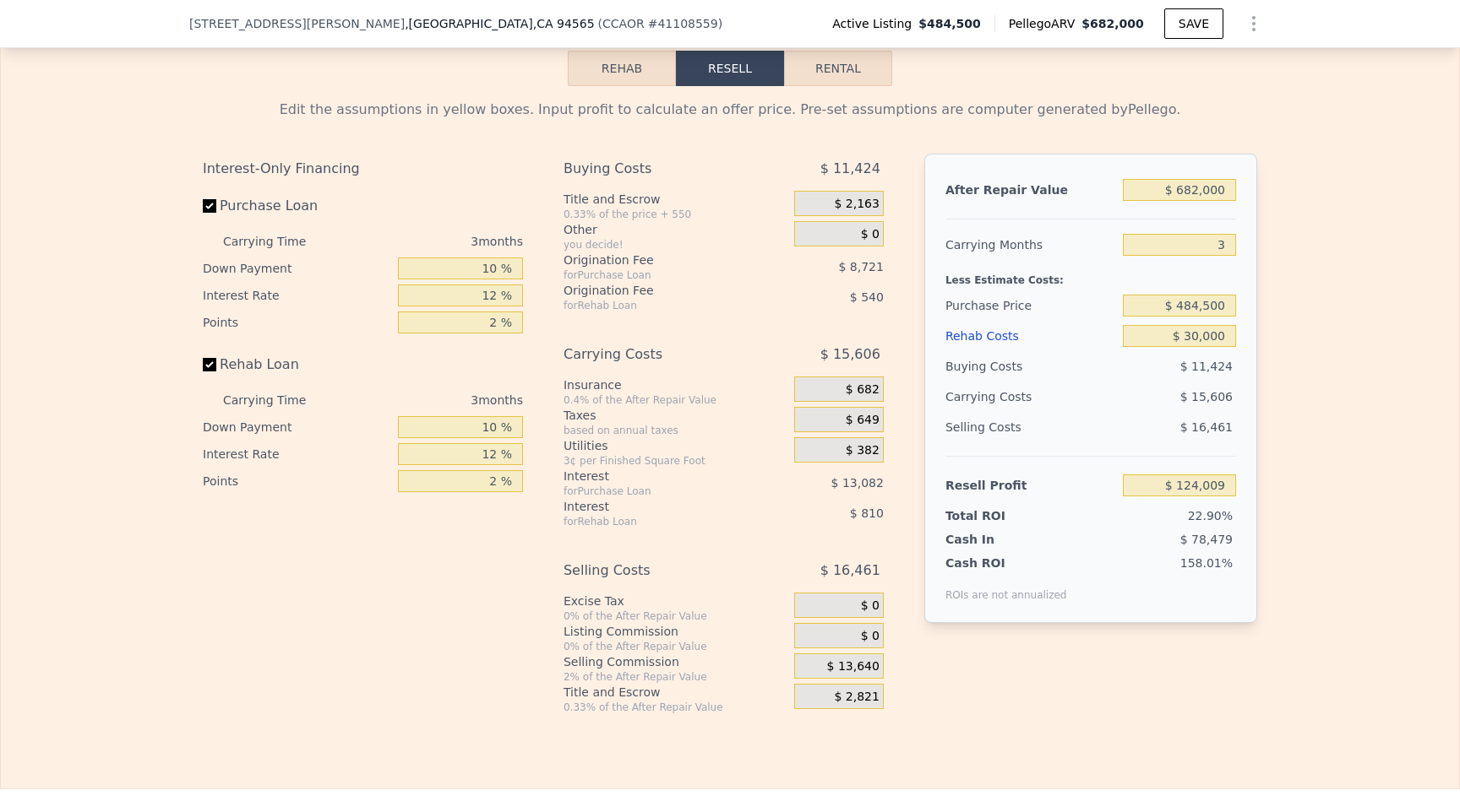
scroll to position [2526, 0]
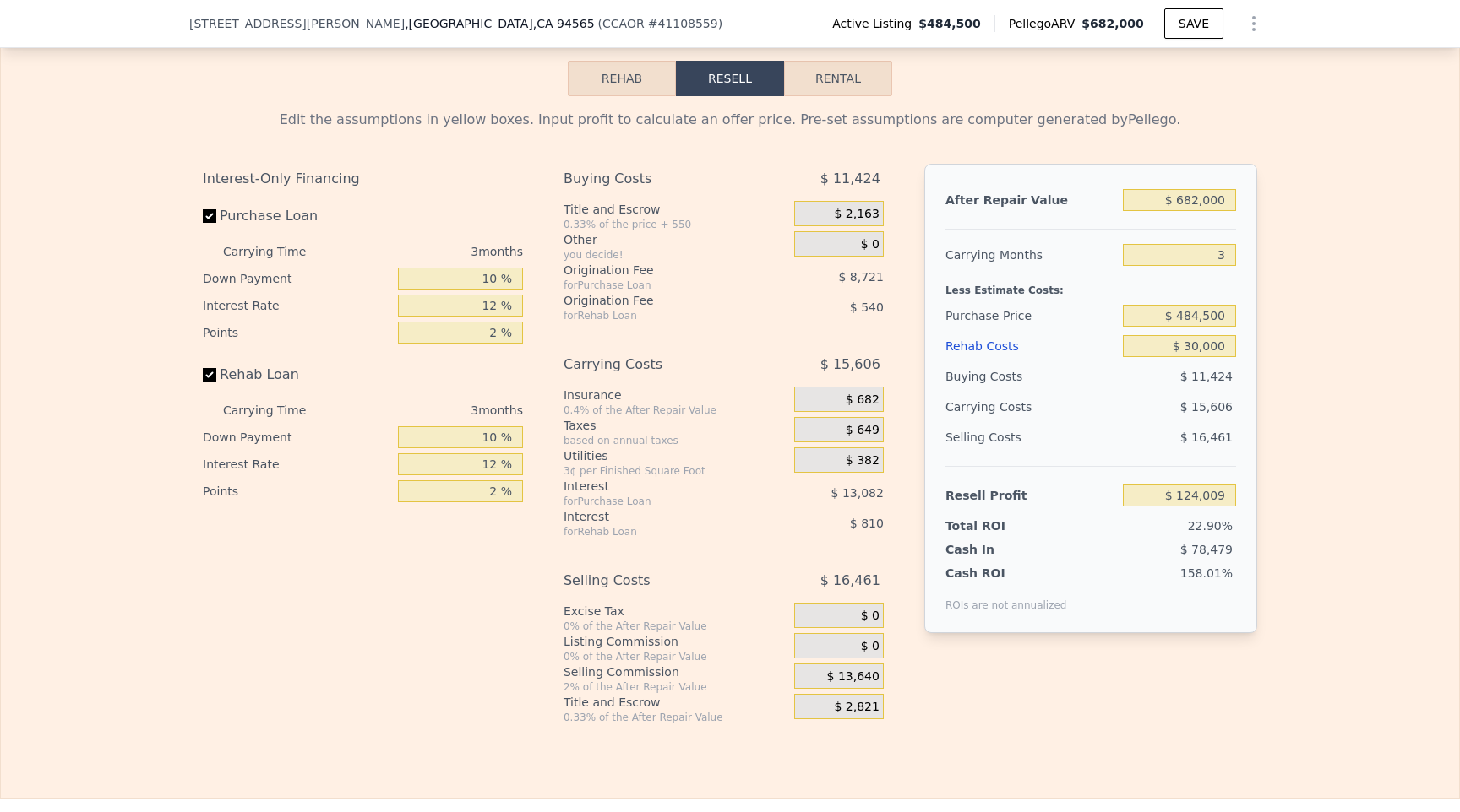
click at [1301, 373] on div "Edit the assumptions in yellow boxes. Input profit to calculate an offer price.…" at bounding box center [730, 410] width 1458 height 628
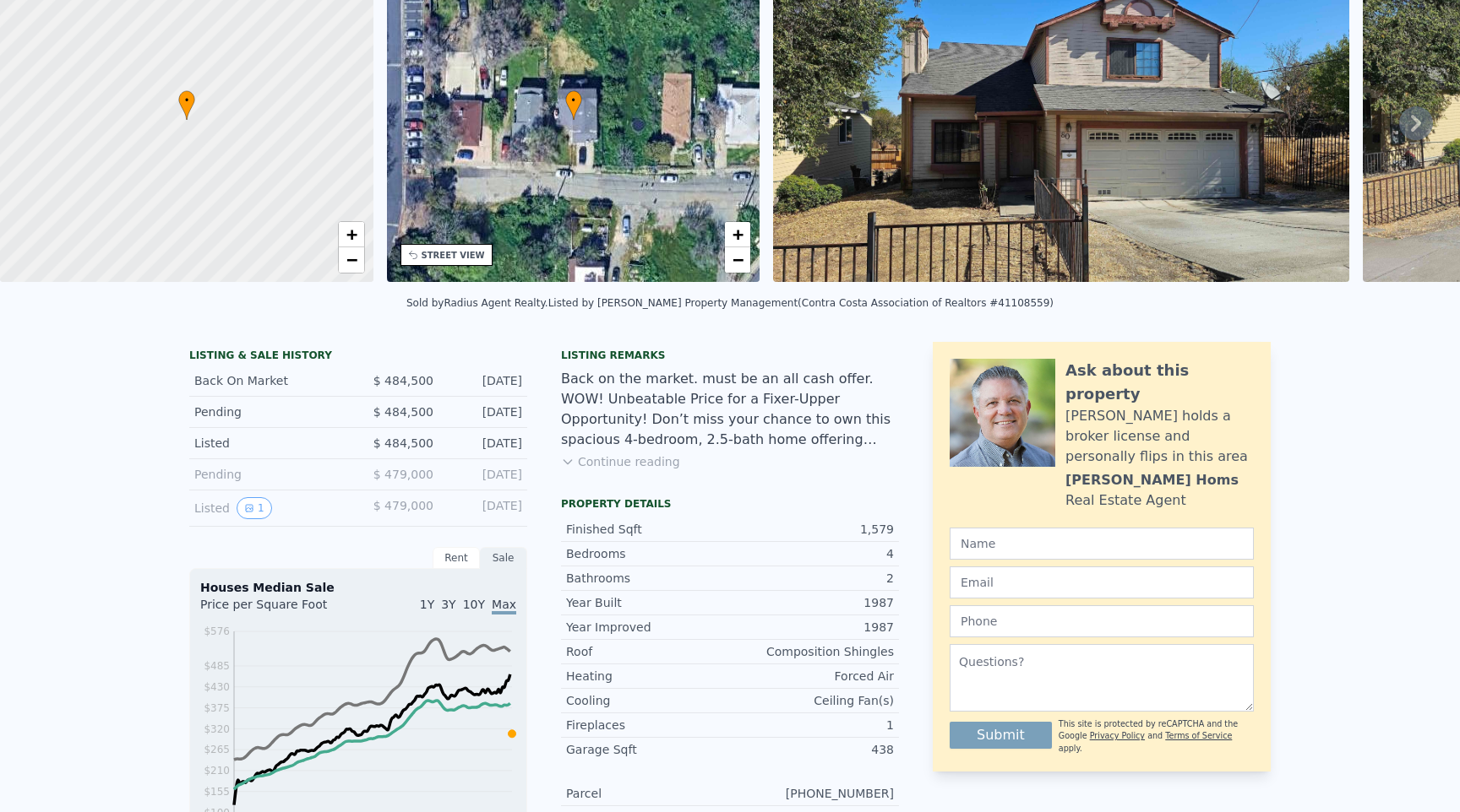
scroll to position [0, 0]
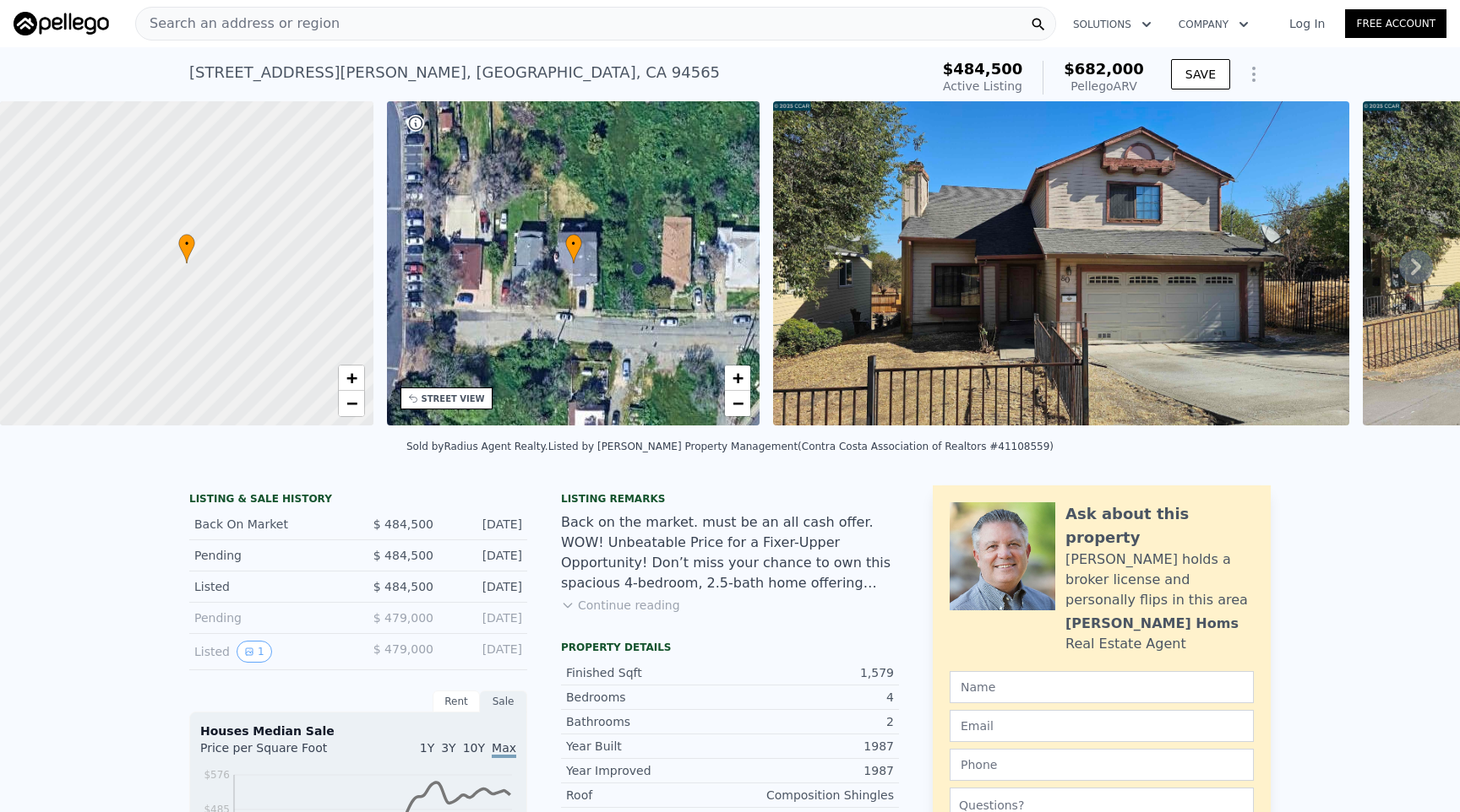
click at [345, 26] on div "Search an address or region" at bounding box center [595, 24] width 920 height 34
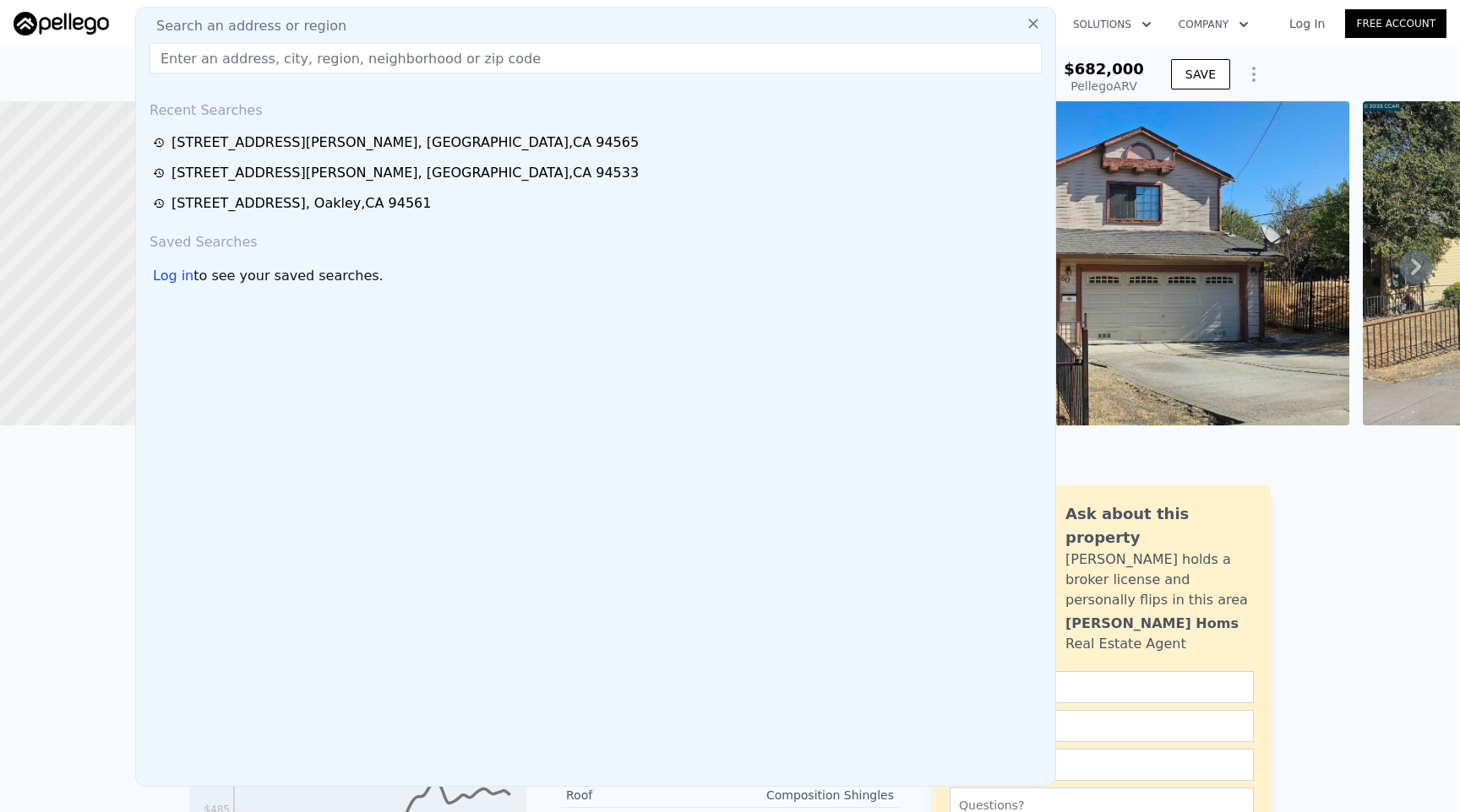
click at [312, 53] on input "text" at bounding box center [595, 58] width 892 height 30
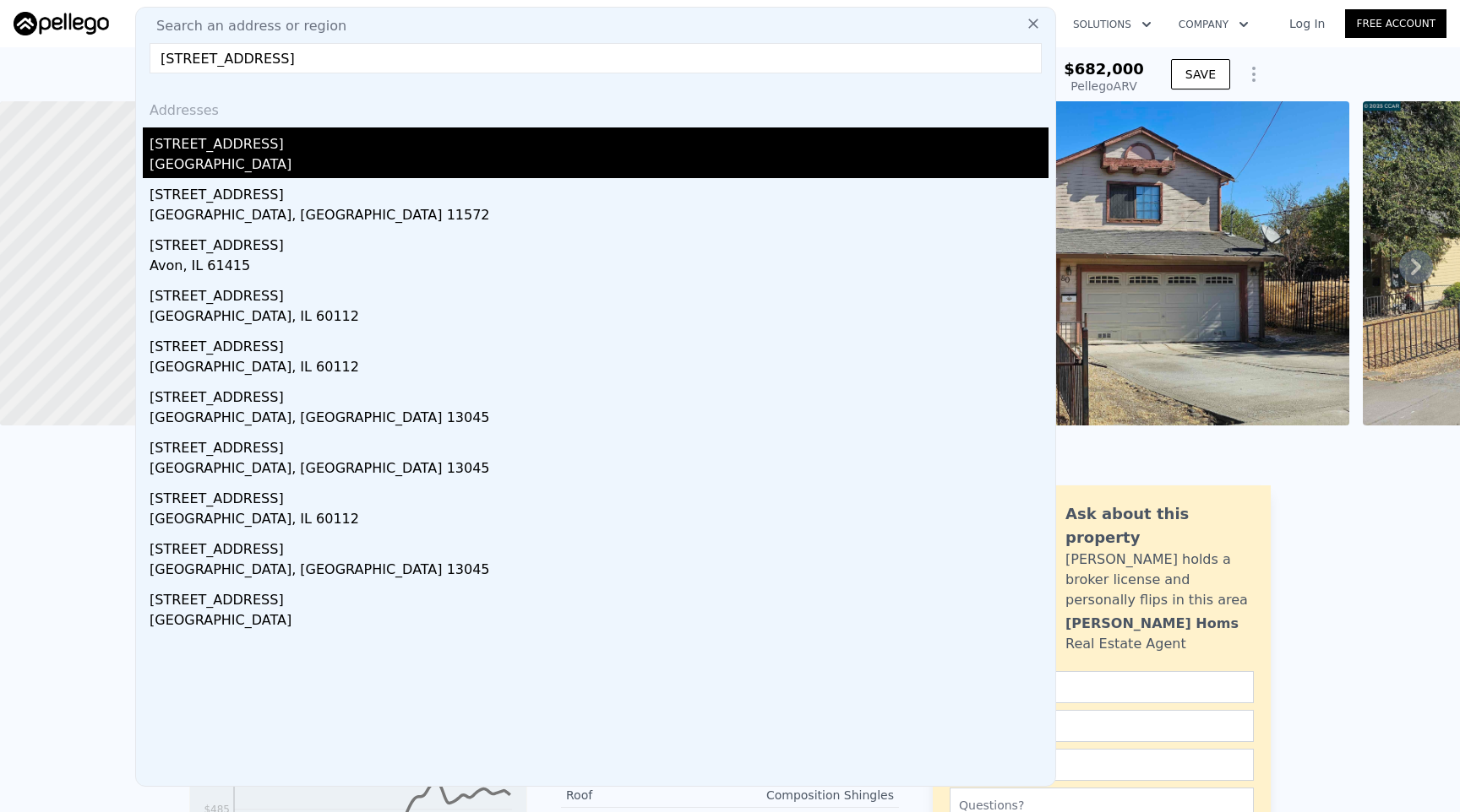
type input "[STREET_ADDRESS]"
click at [228, 133] on div "[STREET_ADDRESS]" at bounding box center [599, 141] width 898 height 27
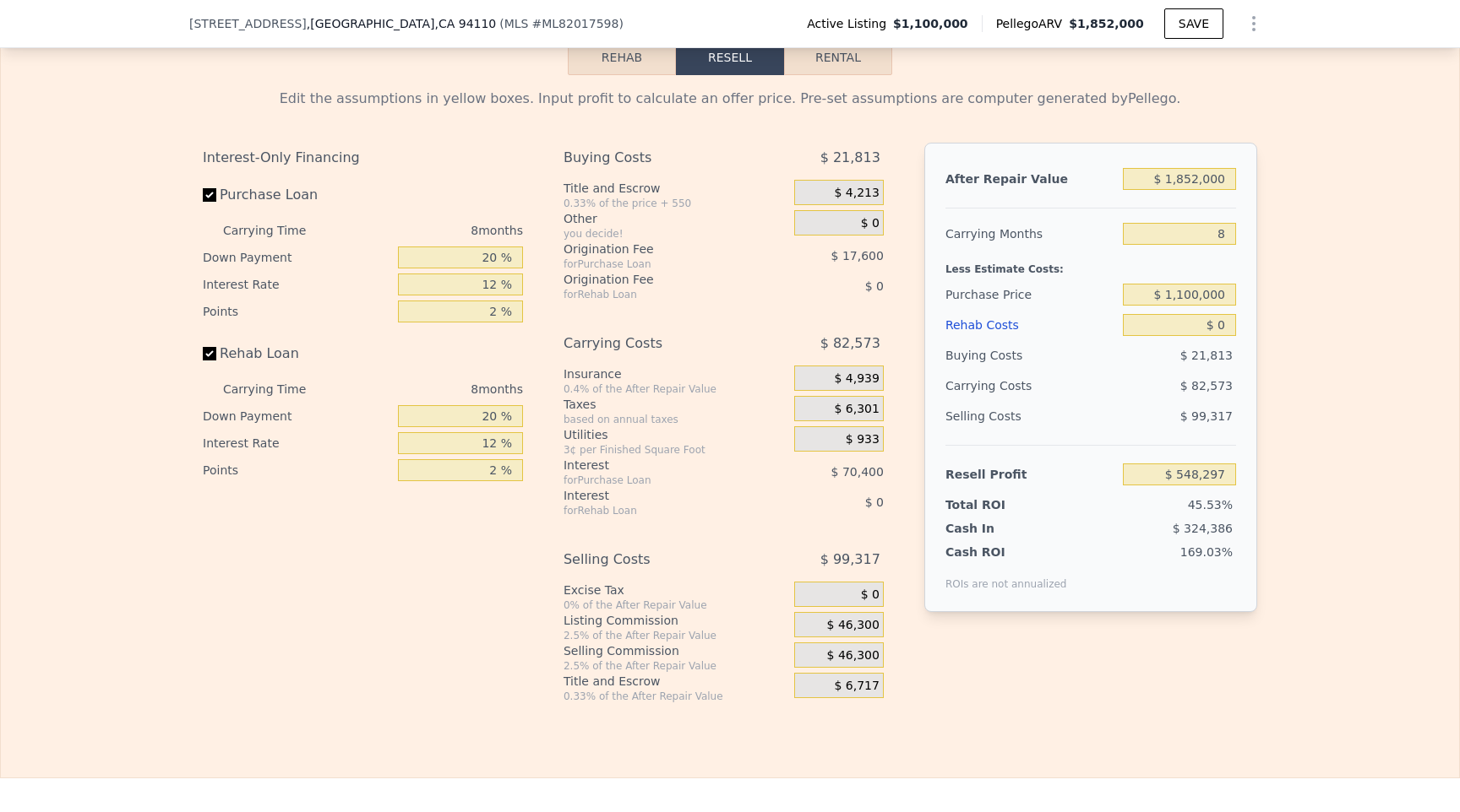
scroll to position [2770, 0]
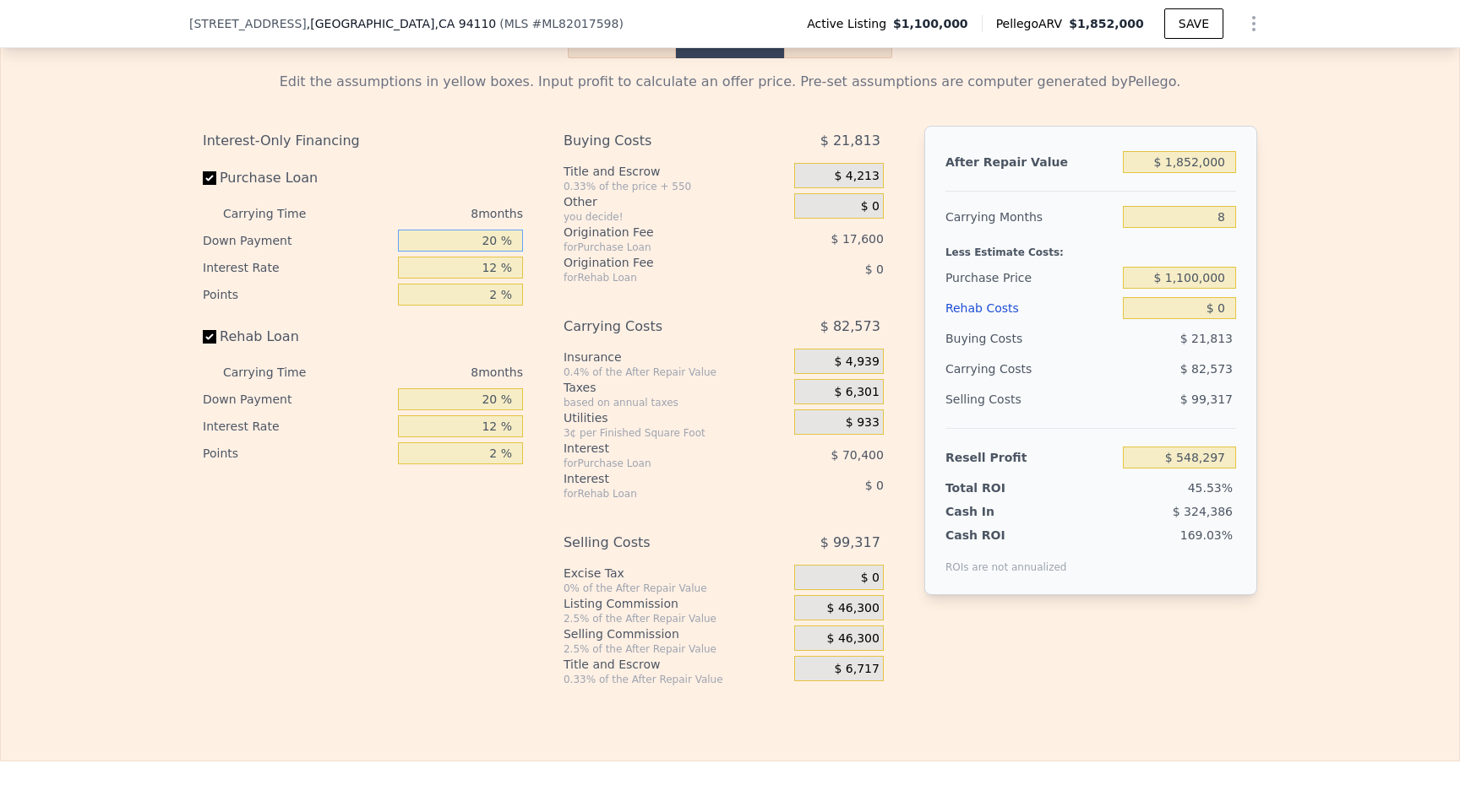
click at [473, 251] on input "20 %" at bounding box center [460, 240] width 125 height 22
drag, startPoint x: 473, startPoint y: 252, endPoint x: 576, endPoint y: 252, distance: 103.0
click at [576, 252] on div "Interest-Only Financing Purchase Loan Carrying Time 8 months Down Payment 20 % …" at bounding box center [730, 406] width 1054 height 561
type input "1 %"
type input "$ 527,397"
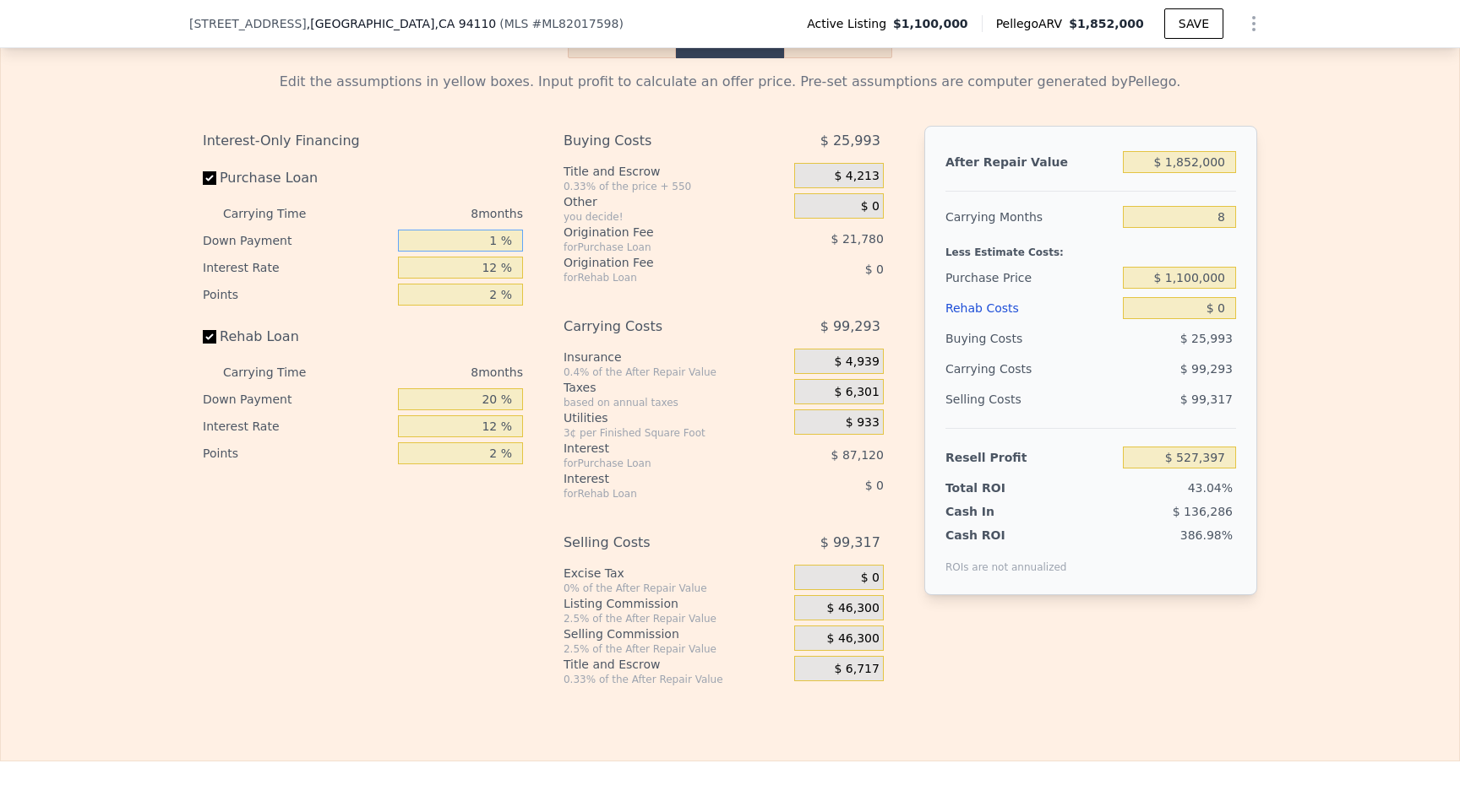
type input "10 %"
type input "$ 537,297"
type input "10 %"
click at [438, 403] on div "20 %" at bounding box center [460, 399] width 125 height 27
click at [442, 410] on input "20 %" at bounding box center [460, 399] width 125 height 22
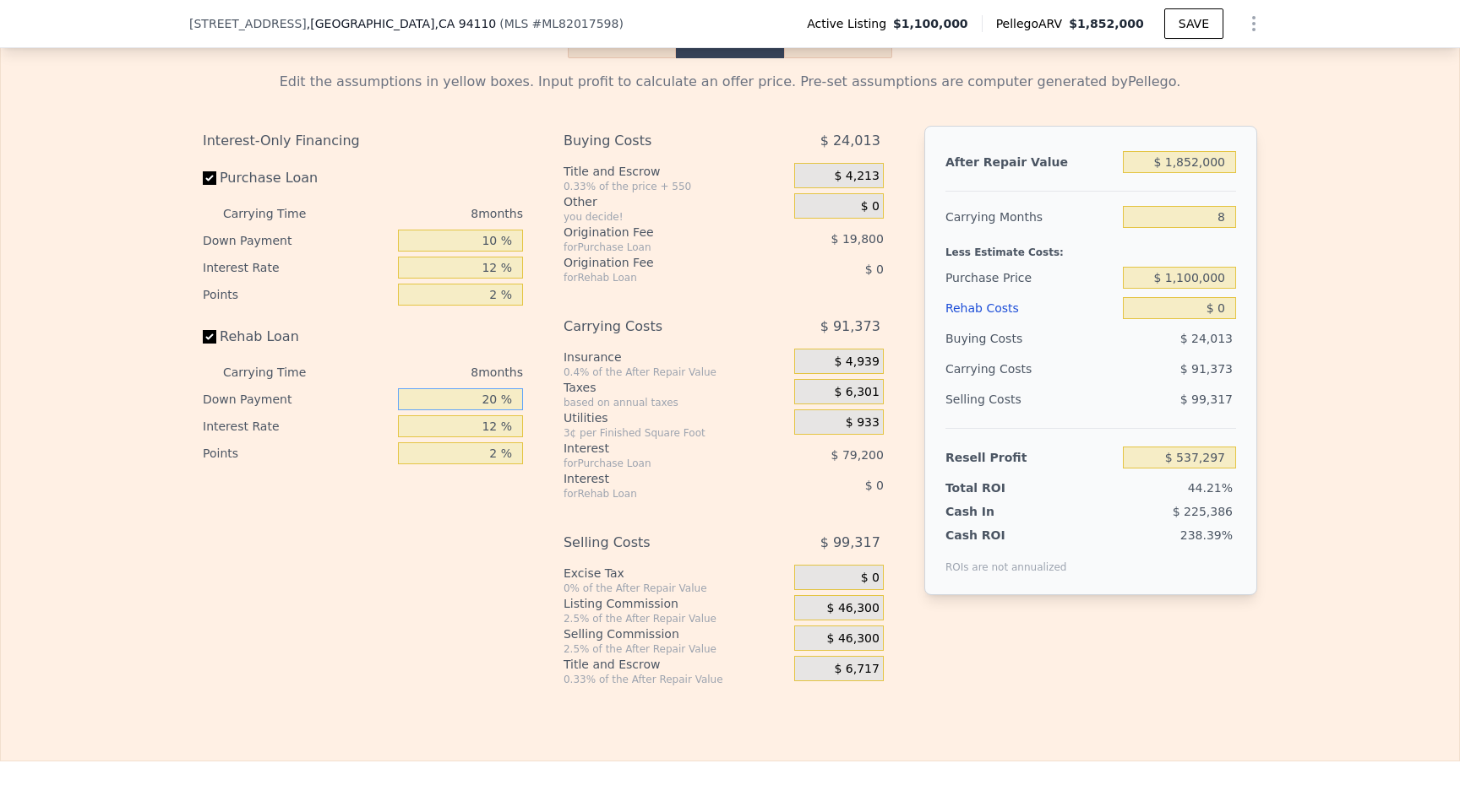
drag, startPoint x: 442, startPoint y: 416, endPoint x: 540, endPoint y: 406, distance: 98.5
click at [539, 406] on div "Interest-Only Financing Purchase Loan Carrying Time 8 months Down Payment 10 % …" at bounding box center [730, 406] width 1054 height 561
type input "10 %"
drag, startPoint x: 1187, startPoint y: 226, endPoint x: 1249, endPoint y: 234, distance: 62.5
click at [1249, 234] on div "After Repair Value $ 1,852,000 Carrying Months 8 Less Estimate Costs: Purchase …" at bounding box center [1091, 360] width 333 height 469
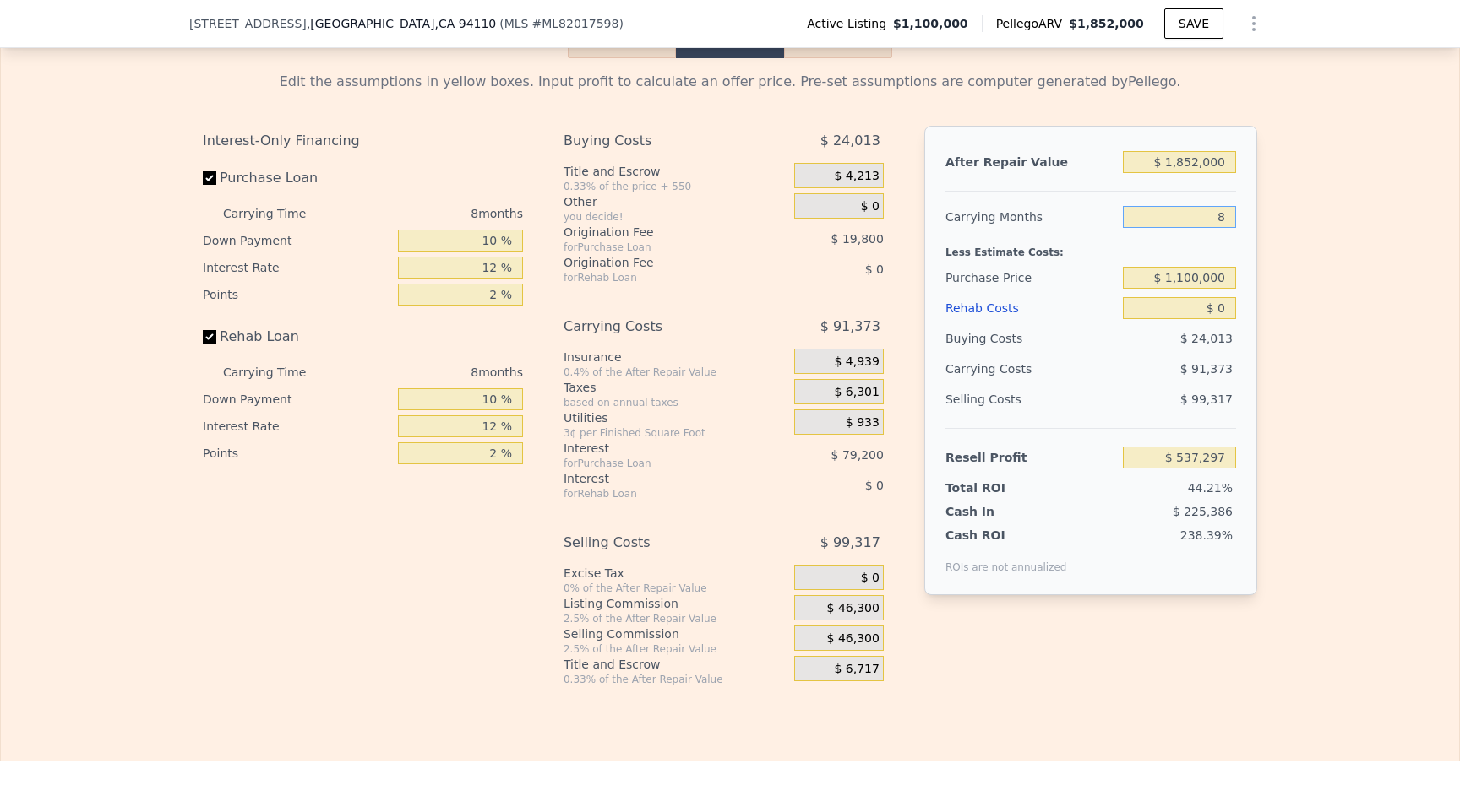
type input "3"
type input "$ 594,405"
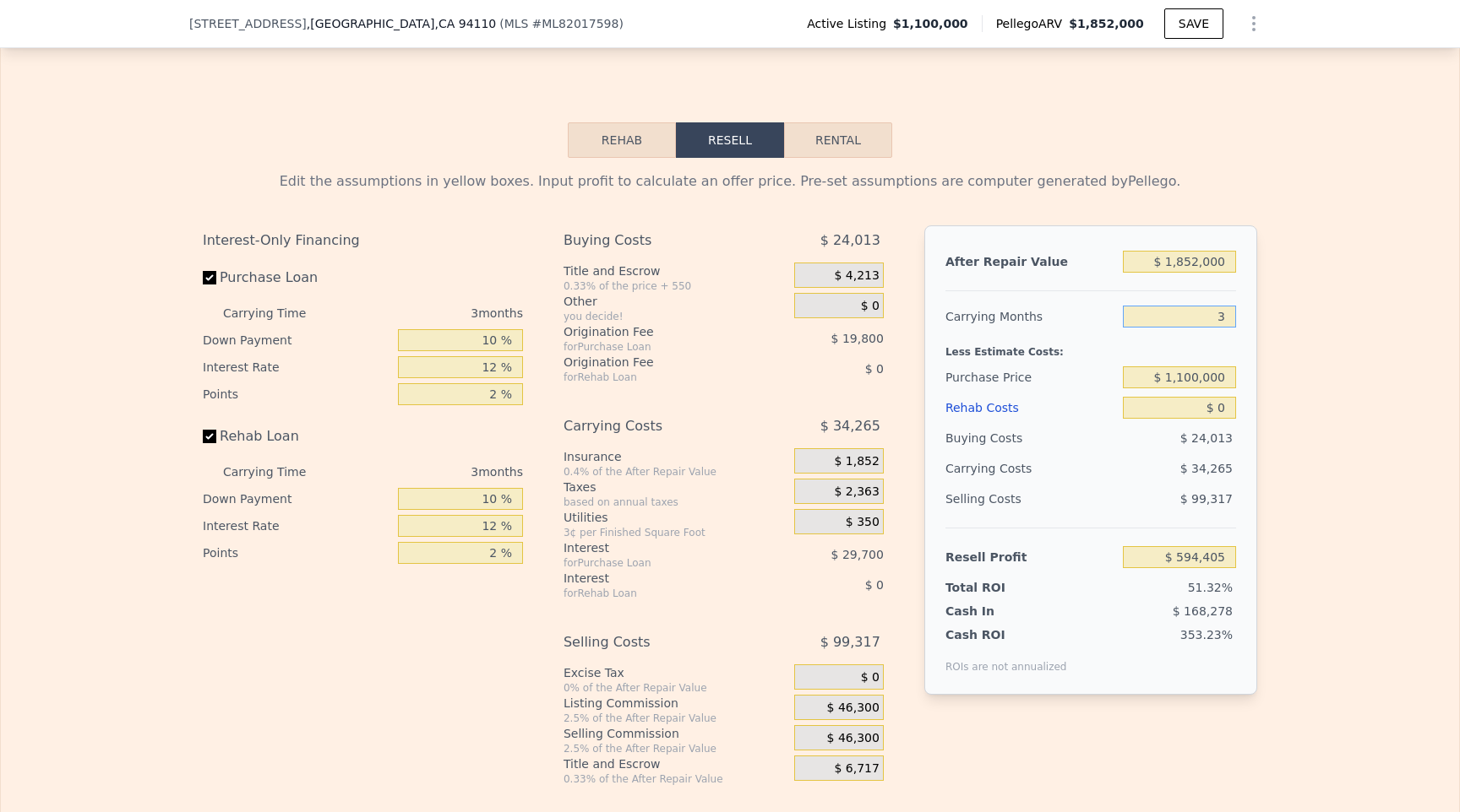
scroll to position [2674, 0]
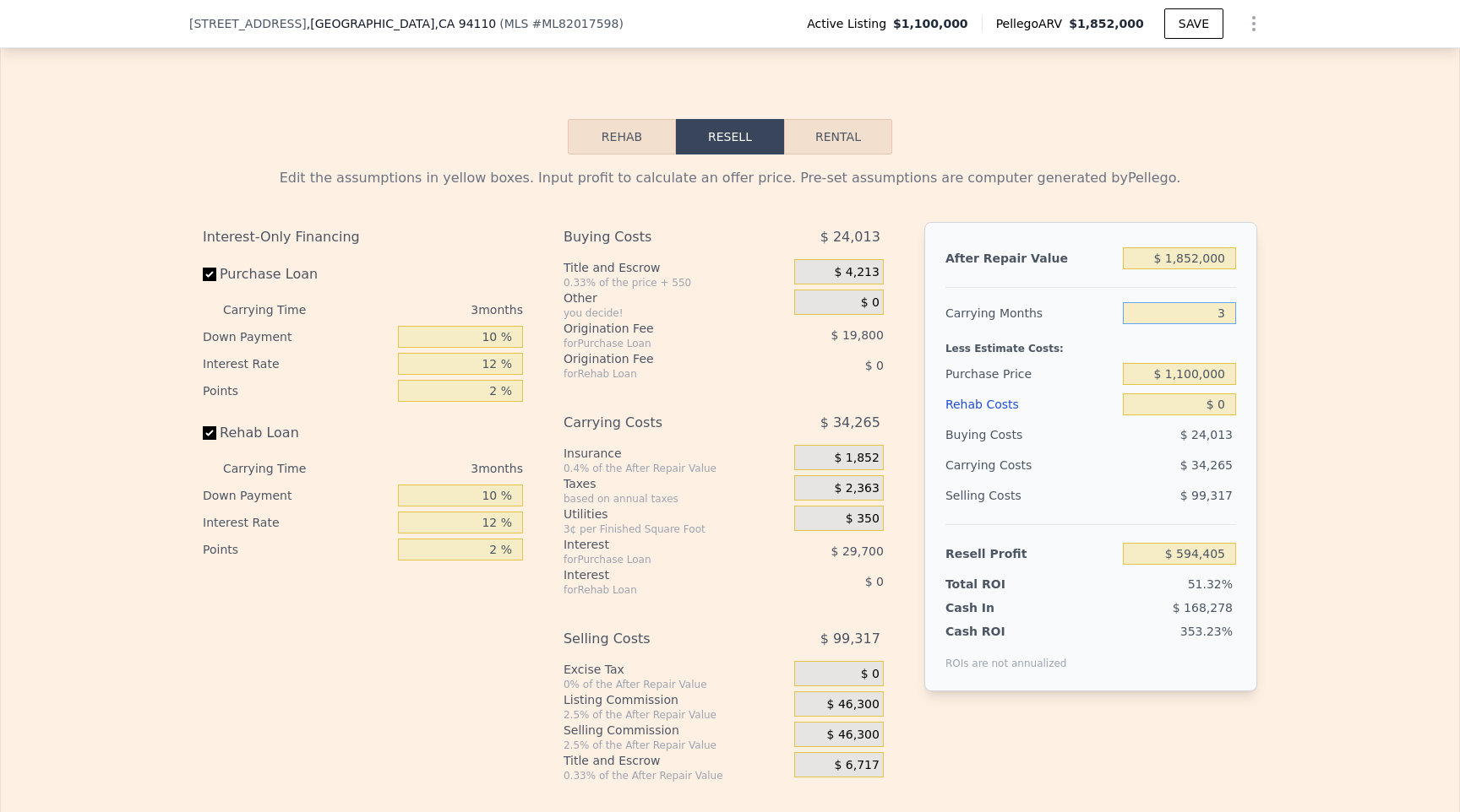
type input "3"
drag, startPoint x: 1165, startPoint y: 418, endPoint x: 1260, endPoint y: 421, distance: 95.0
click at [1260, 421] on div "Edit the assumptions in yellow boxes. Input profit to calculate an offer price.…" at bounding box center [730, 468] width 1081 height 628
type input "$ 1"
type input "$ 594,404"
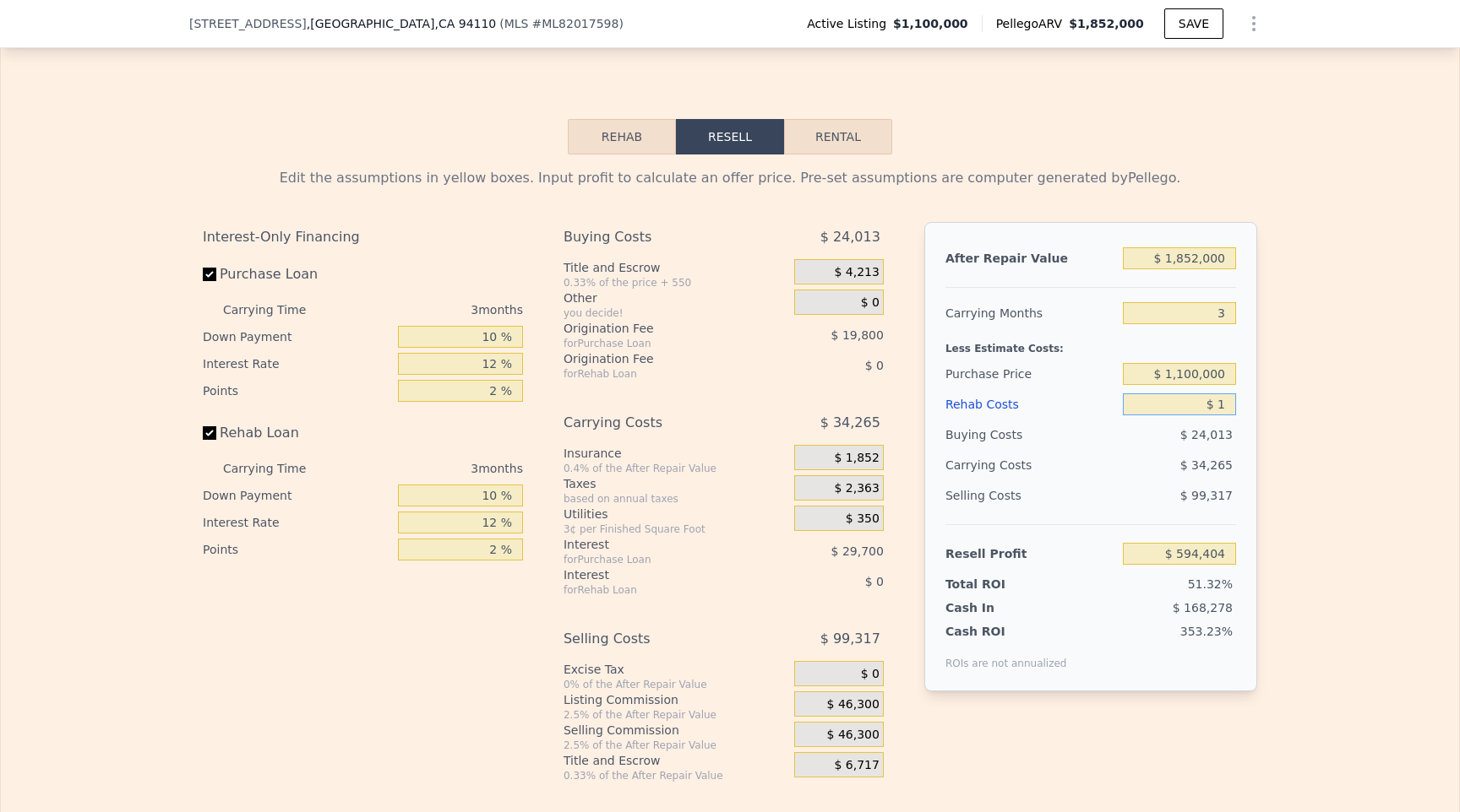
type input "$ 14"
type input "$ 594,391"
type input "$ 140"
type input "$ 594,259"
type input "$ 1,400"
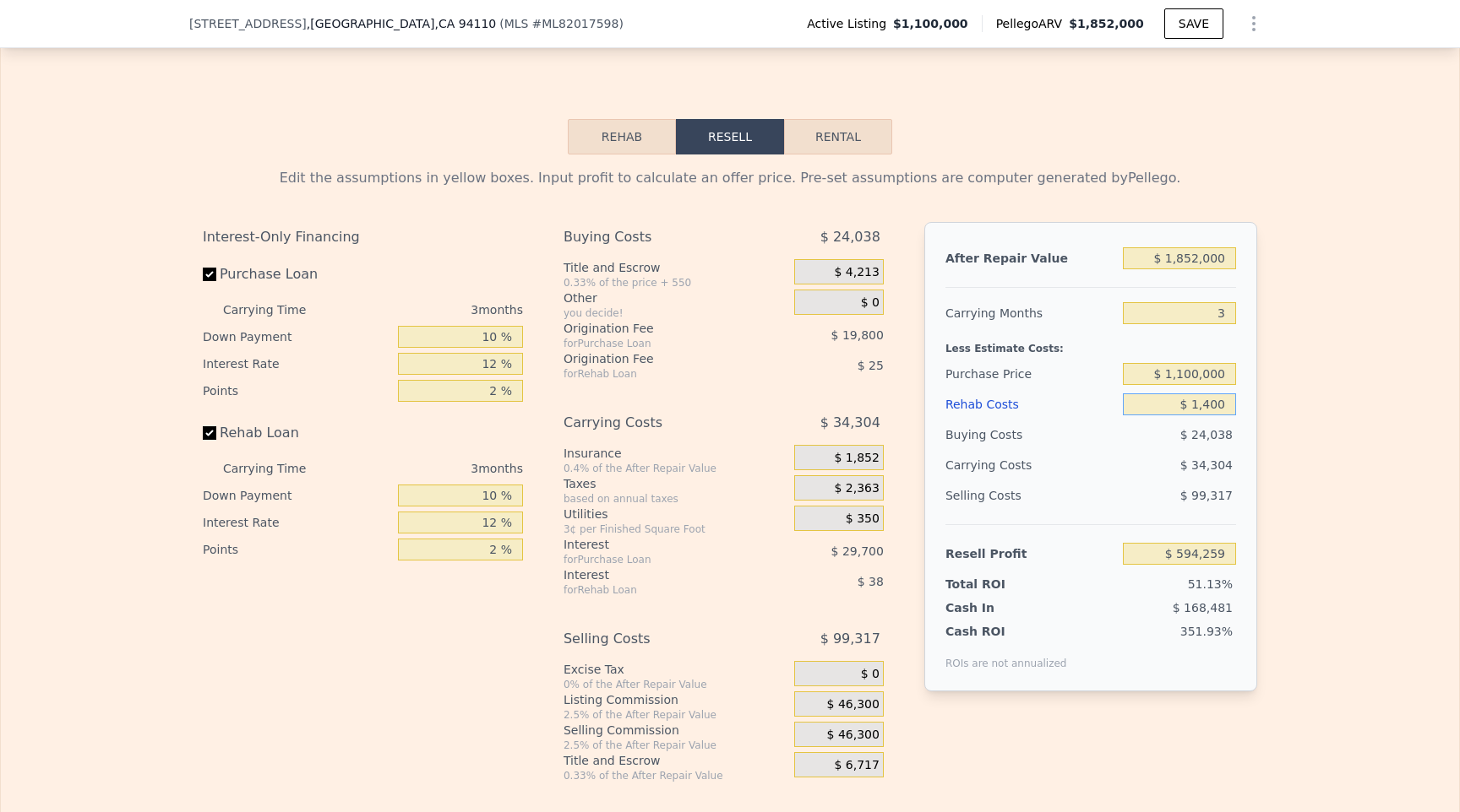
type input "$ 592,941"
type input "$ 14,000"
type input "$ 579,775"
type input "$ 1,400"
type input "$ 592,941"
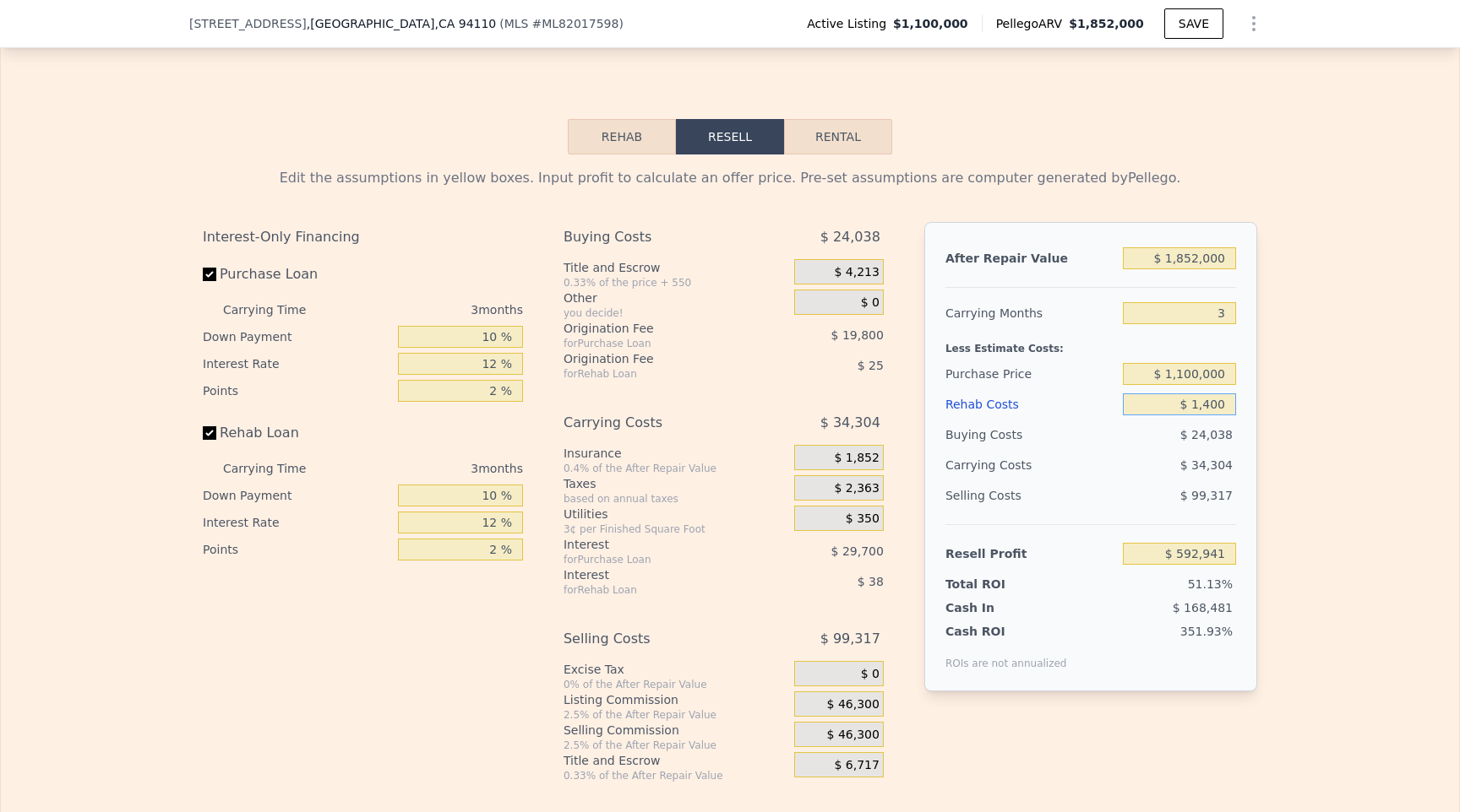
type input "$ 140"
type input "$ 594,259"
type input "$ 14"
type input "$ 594,391"
type input "$ 1"
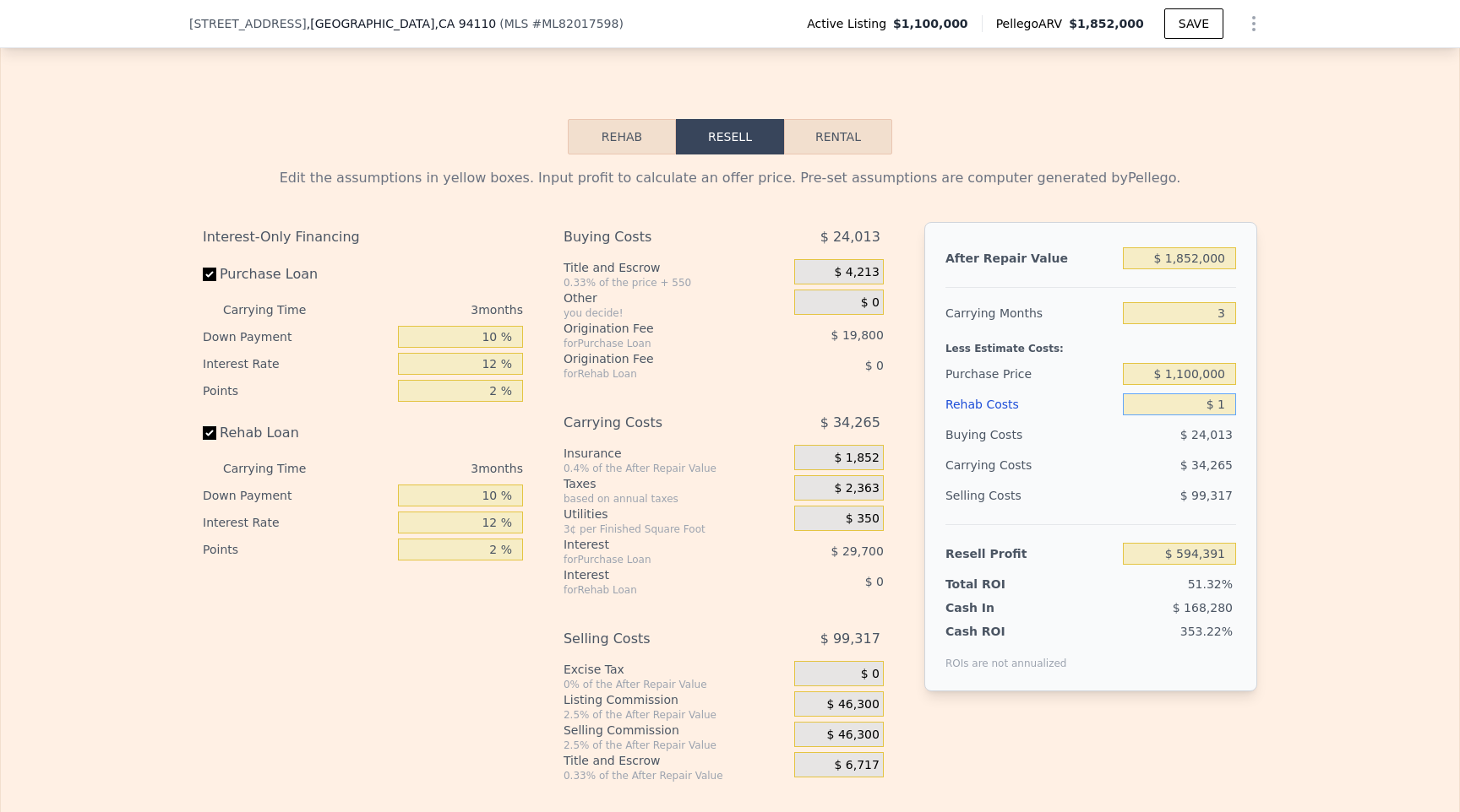
type input "$ 594,404"
type input "$ 2"
type input "$ 594,403"
type input "$ 24"
type input "$ 594,381"
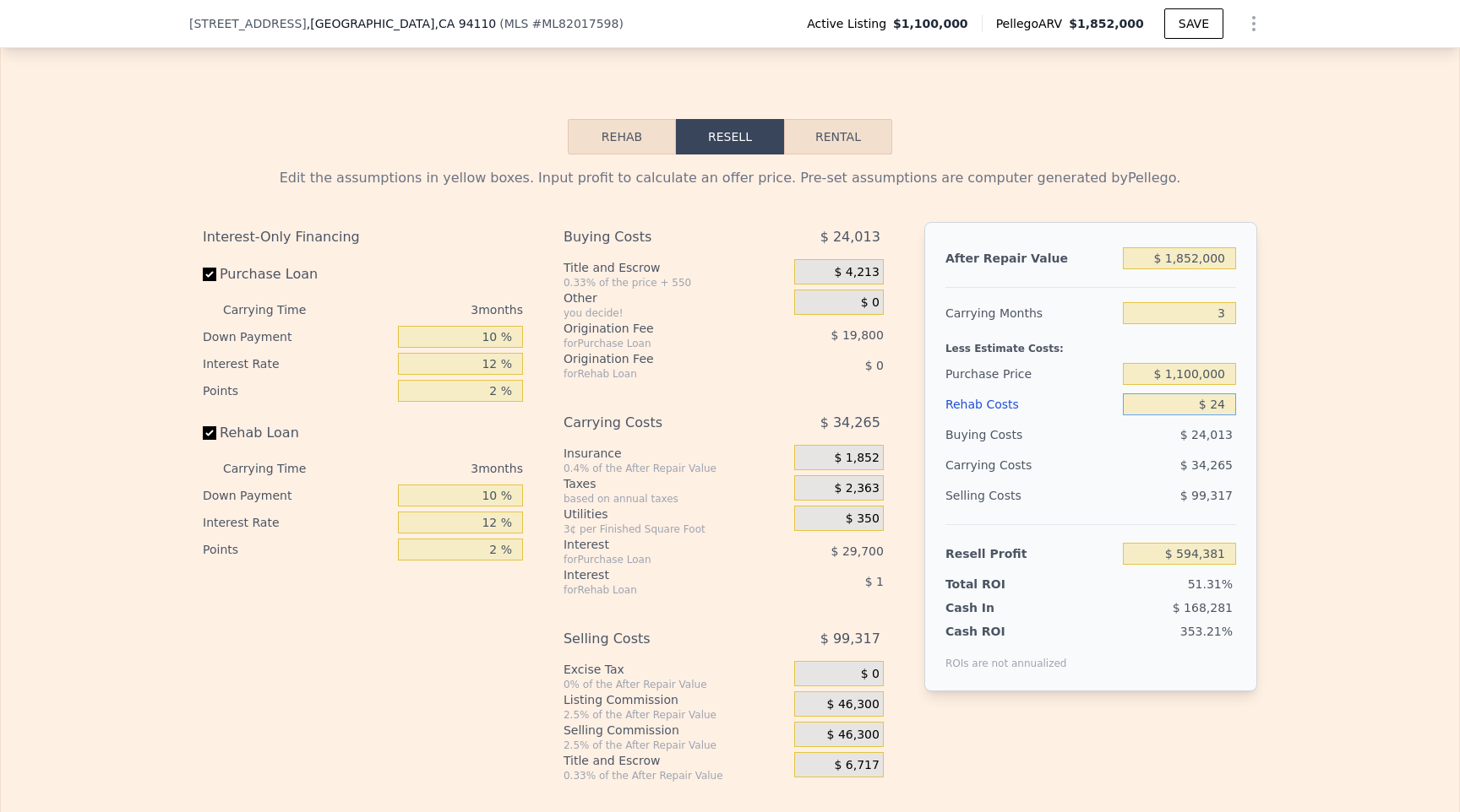
type input "$ 240"
type input "$ 594,155"
type input "$ 2,400"
type input "$ 591,896"
type input "$ 24,000"
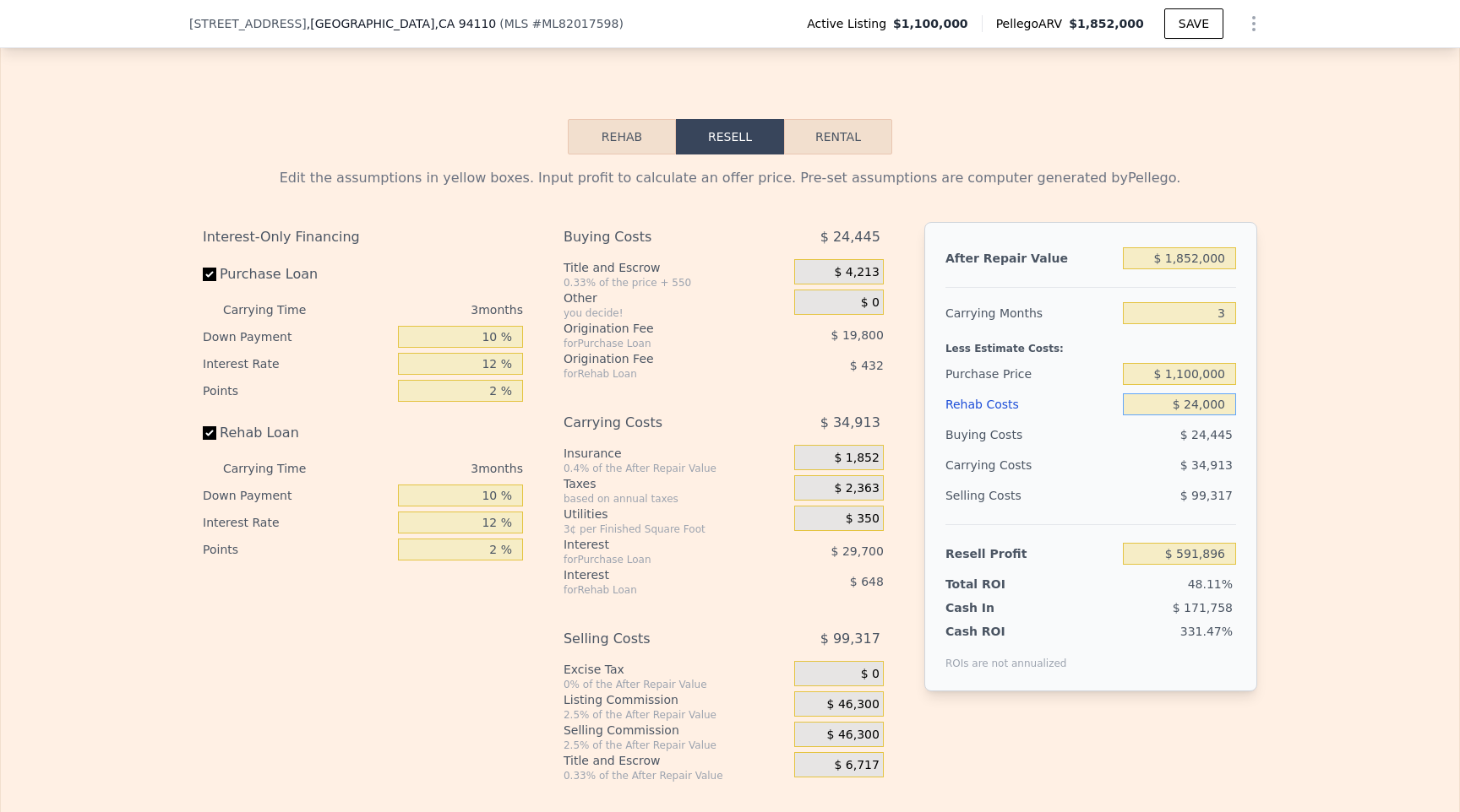
type input "$ 569,325"
type input "$ 24,000"
click at [1348, 424] on div "Edit the assumptions in yellow boxes. Input profit to calculate an offer price.…" at bounding box center [730, 468] width 1458 height 628
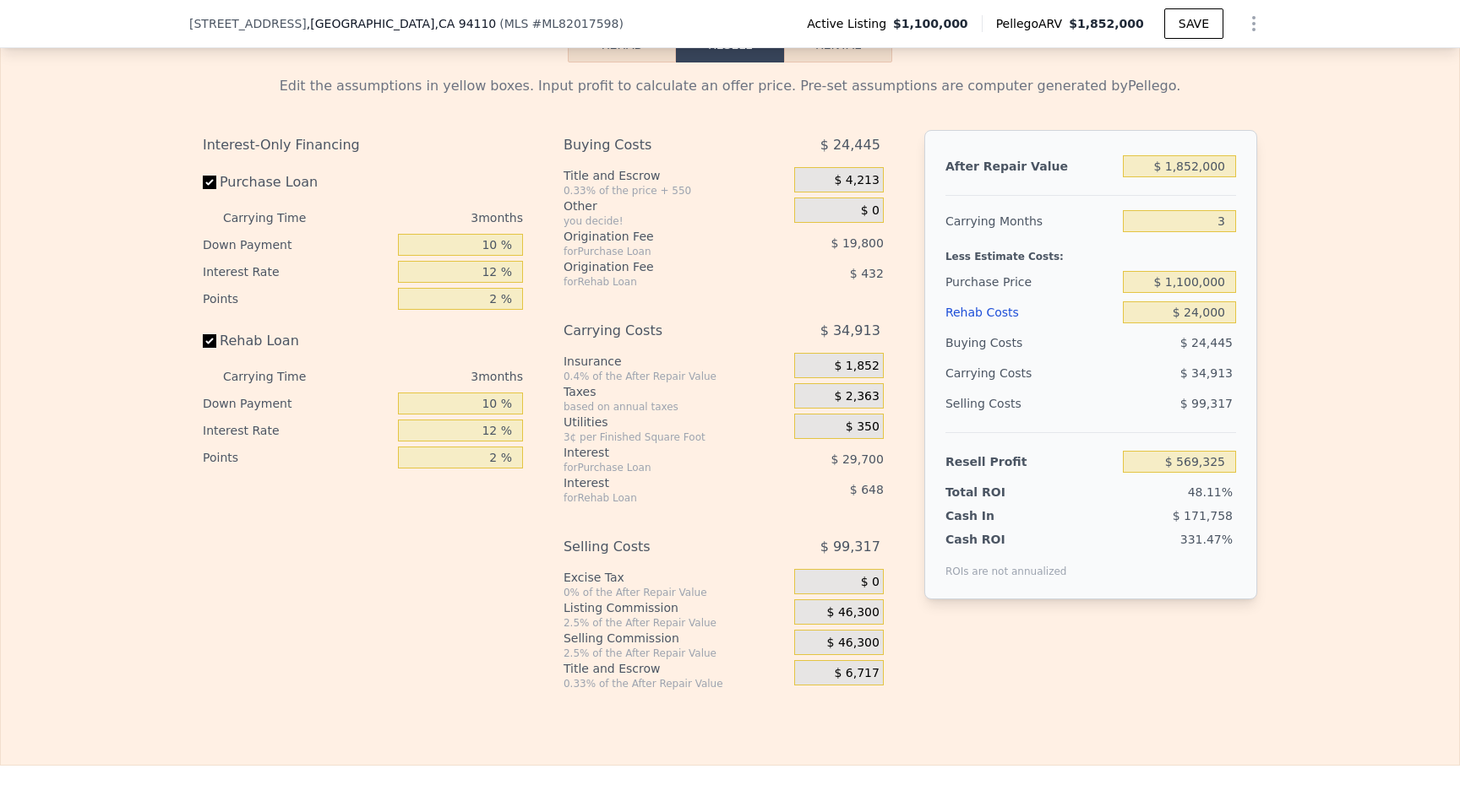
scroll to position [2772, 0]
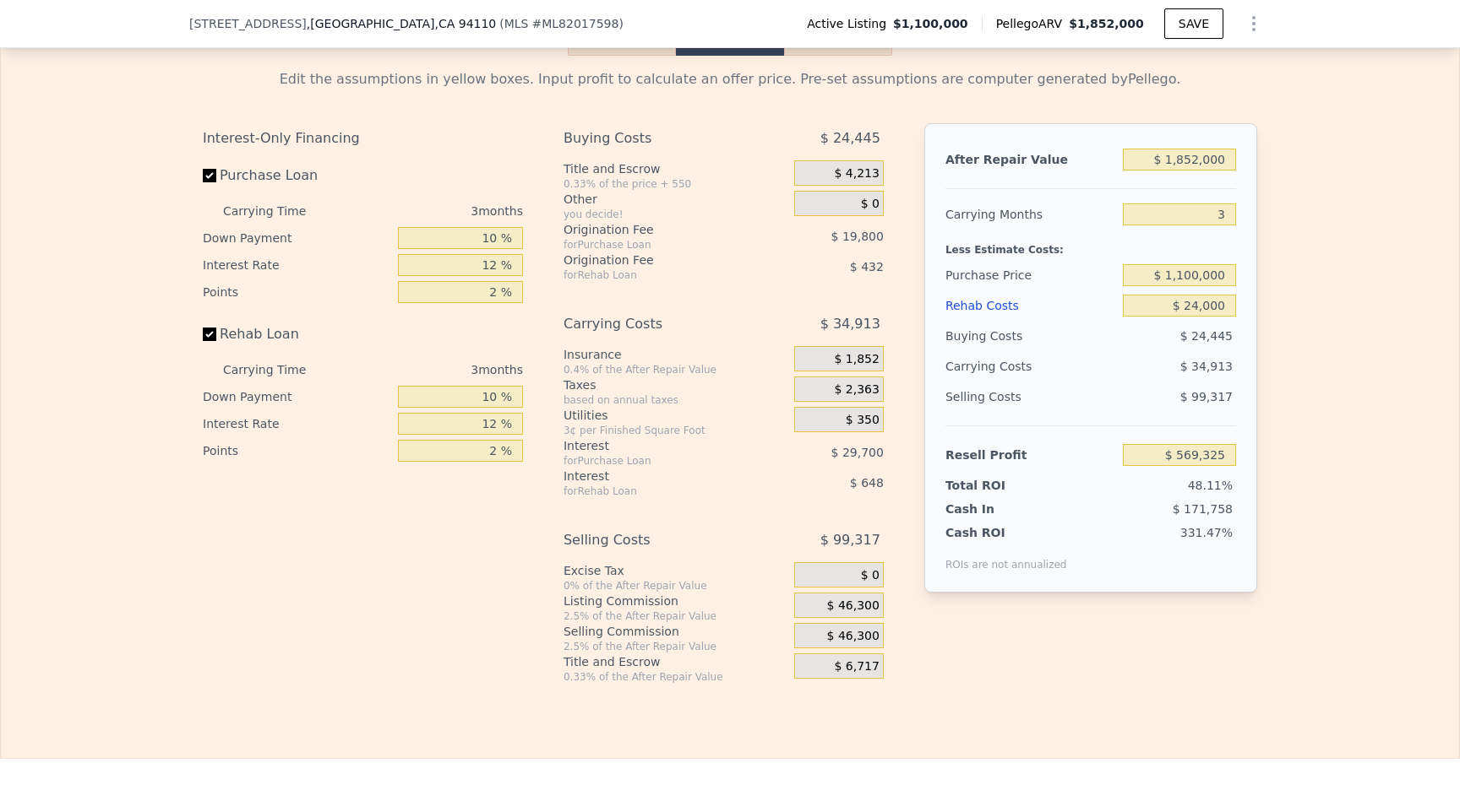
click at [854, 614] on span "$ 46,300" at bounding box center [852, 606] width 52 height 15
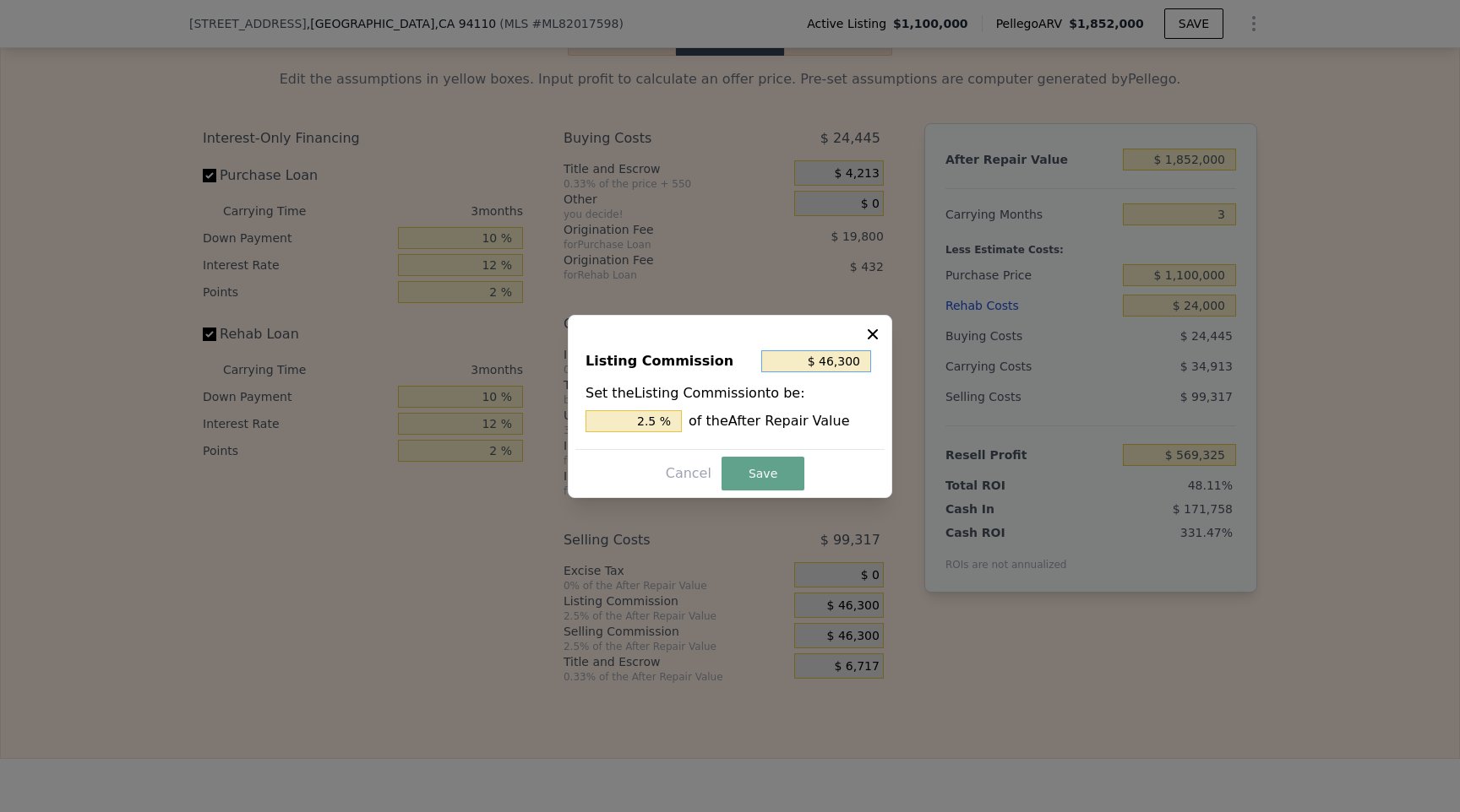
drag, startPoint x: 799, startPoint y: 362, endPoint x: 1093, endPoint y: 365, distance: 294.0
click at [1093, 365] on div "​ Listing Commission $ 46,300 Set the Listing Commission to be: 2.5 % of the Af…" at bounding box center [730, 406] width 1460 height 812
type input "$ 0"
type input "0 %"
type input "$ 0"
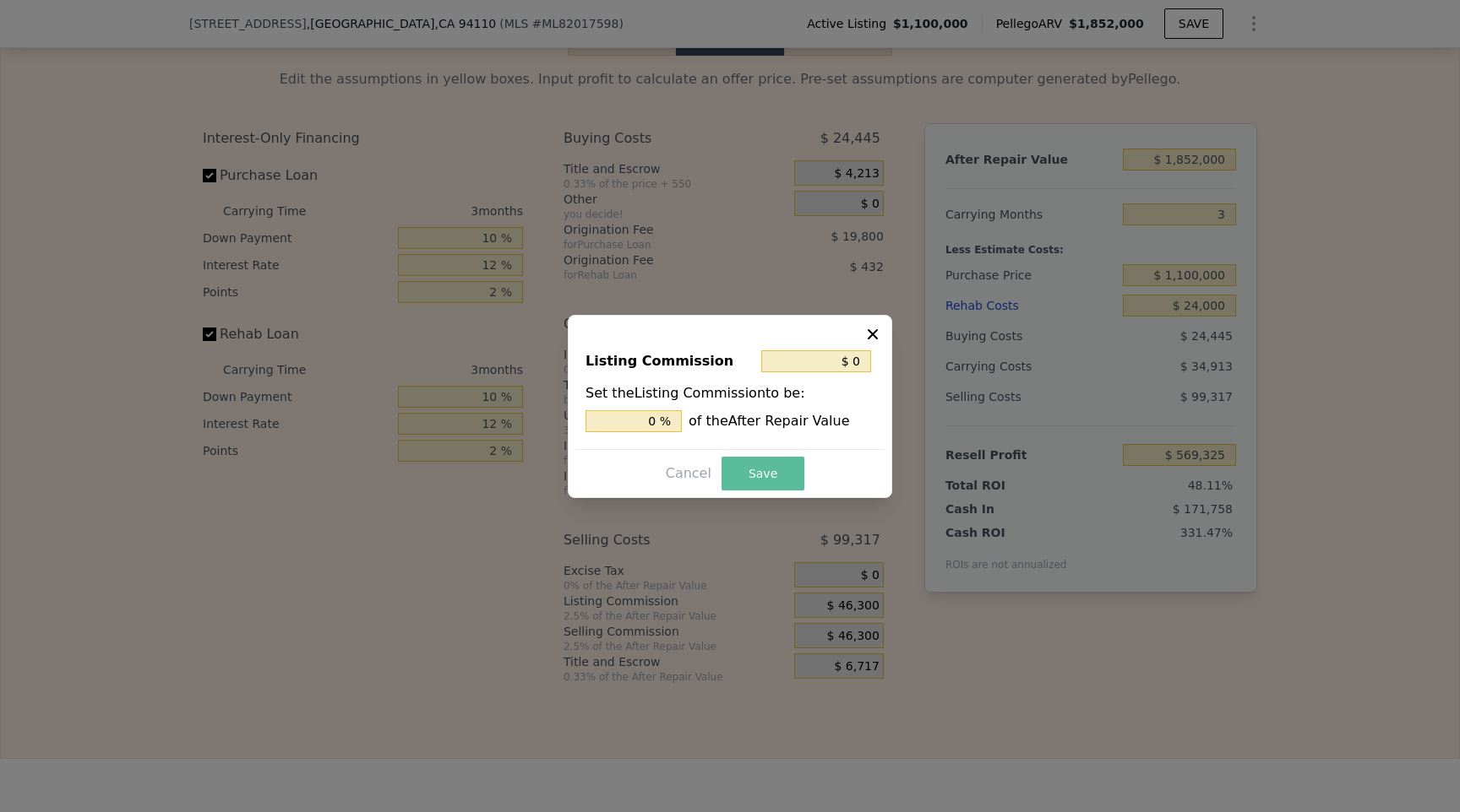
click at [758, 470] on button "Save" at bounding box center [762, 474] width 82 height 34
type input "$ 615,625"
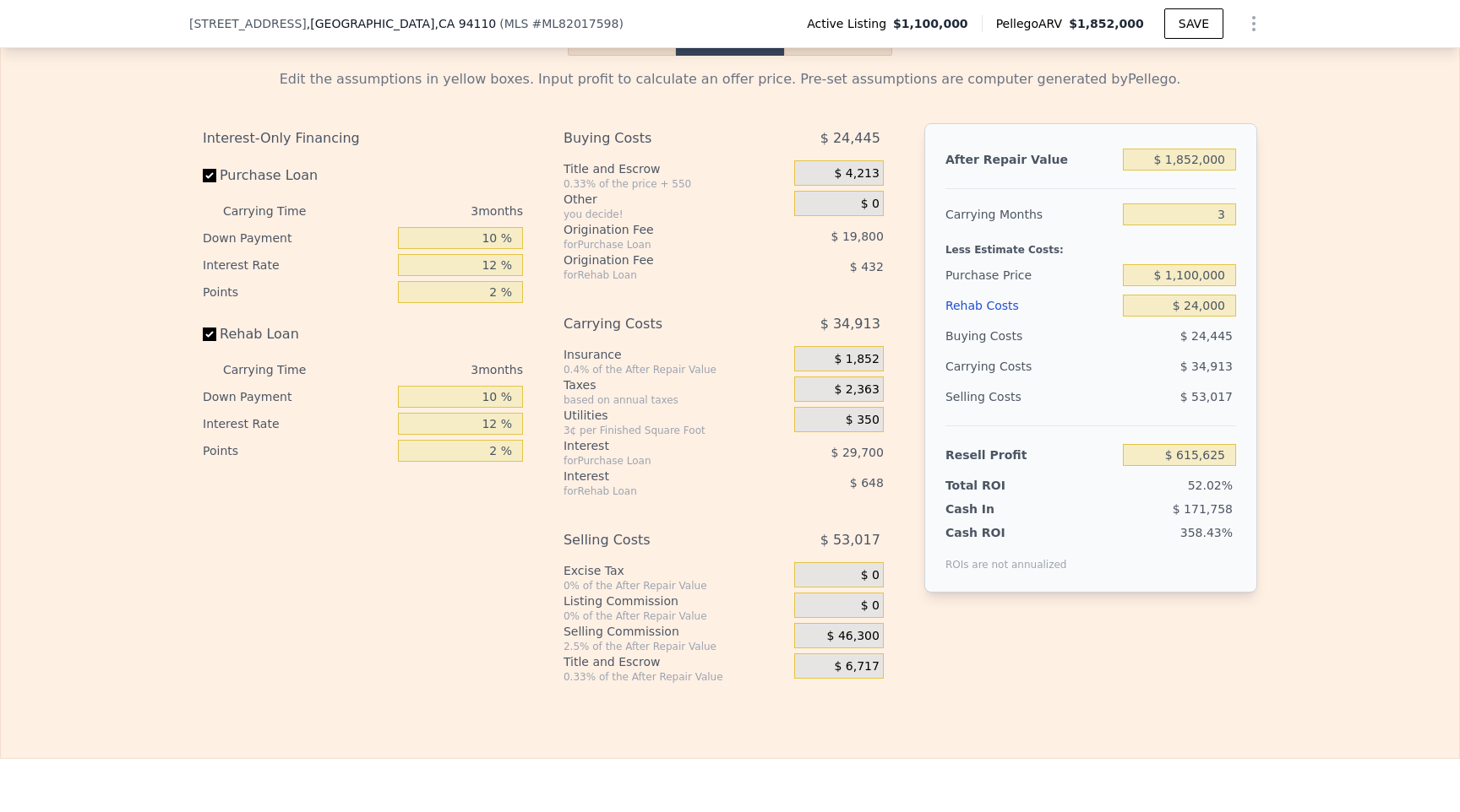
click at [1309, 553] on div "Edit the assumptions in yellow boxes. Input profit to calculate an offer price.…" at bounding box center [730, 369] width 1458 height 628
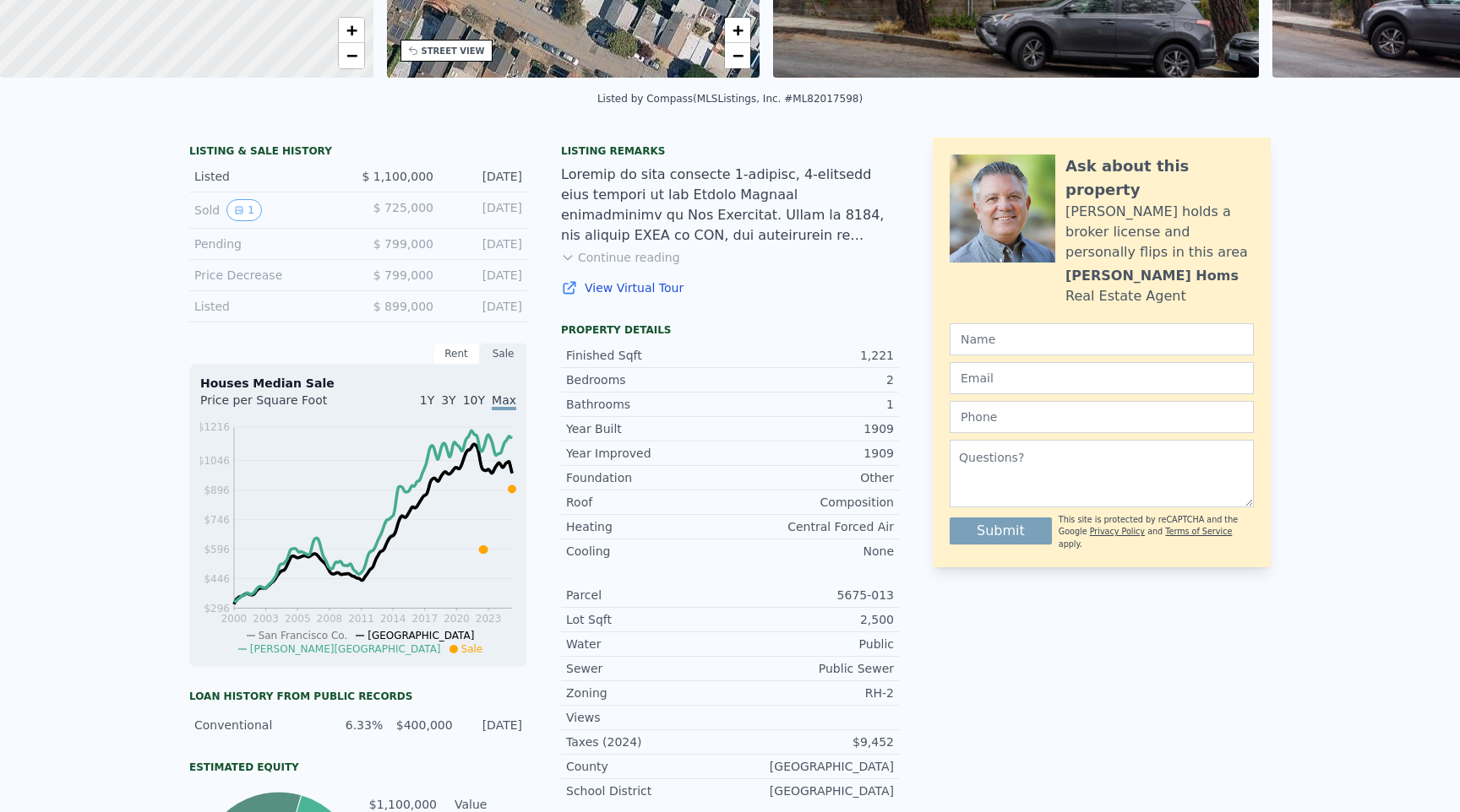
scroll to position [6, 0]
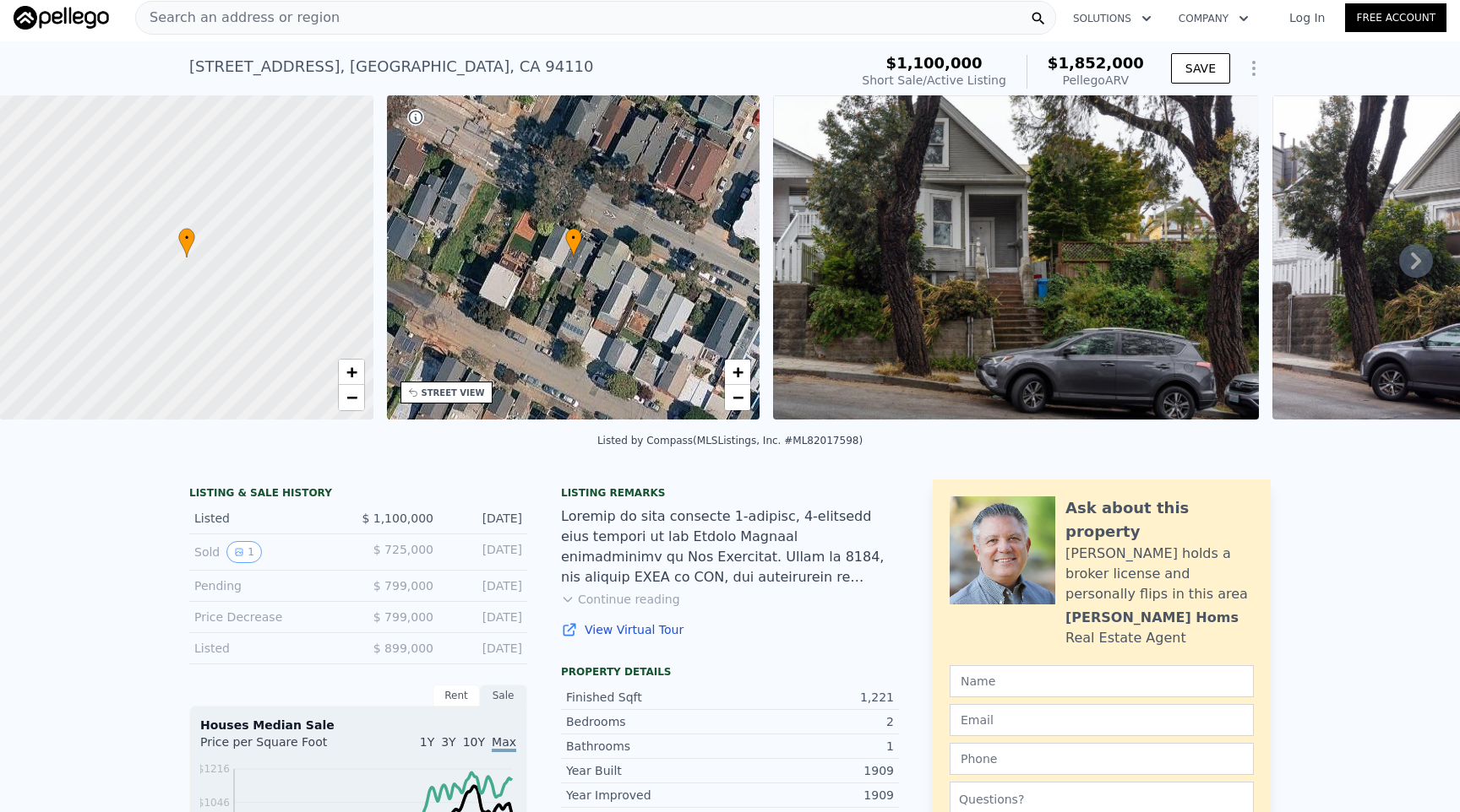
click at [372, 26] on div "Search an address or region" at bounding box center [595, 18] width 920 height 34
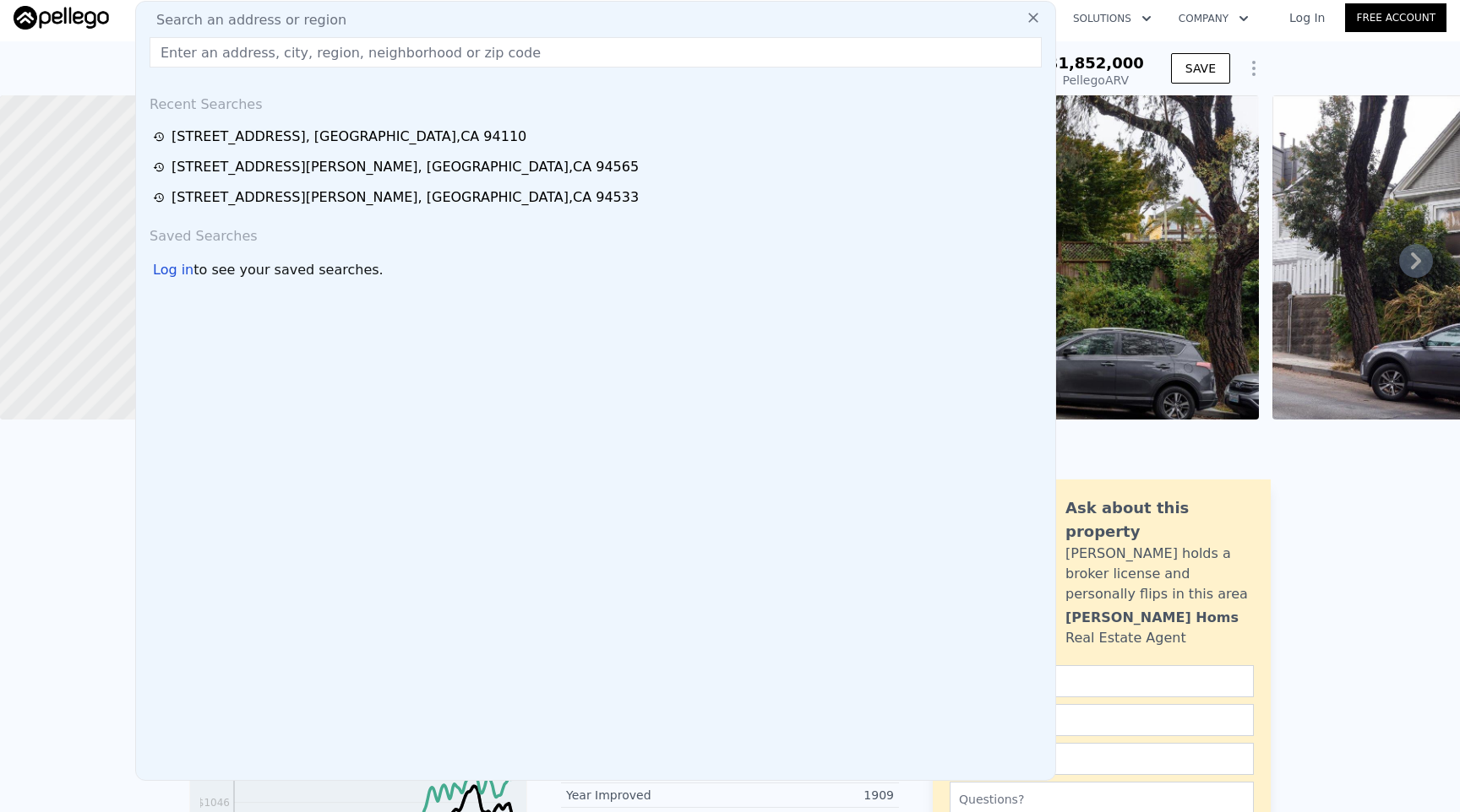
click at [372, 26] on div "Search an address or region" at bounding box center [595, 19] width 905 height 20
click at [342, 52] on input "text" at bounding box center [595, 52] width 892 height 30
type input "ç"
paste input "1829 [PERSON_NAME] ST"
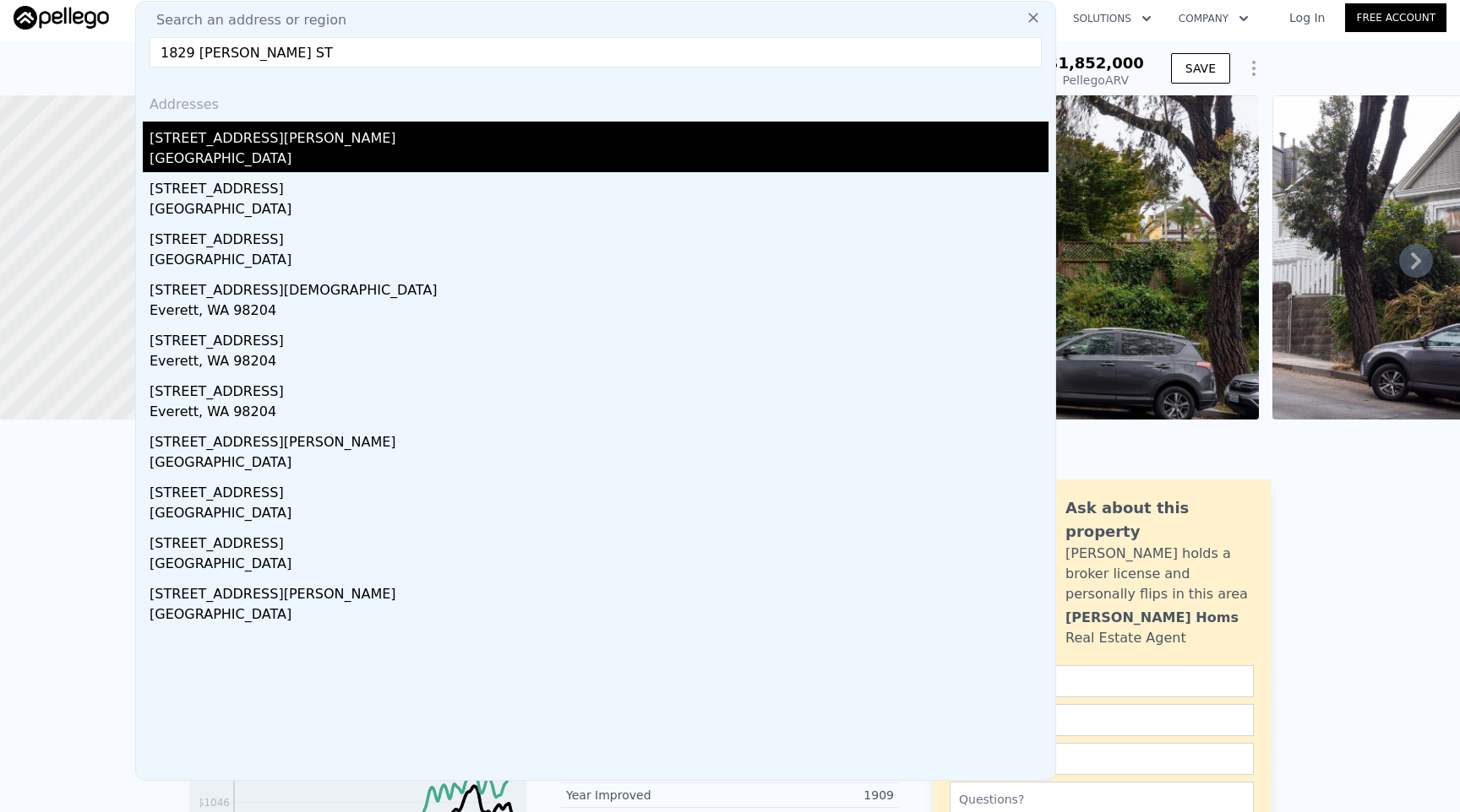
type input "1829 [PERSON_NAME] ST"
click at [230, 158] on div "[GEOGRAPHIC_DATA]" at bounding box center [599, 160] width 898 height 24
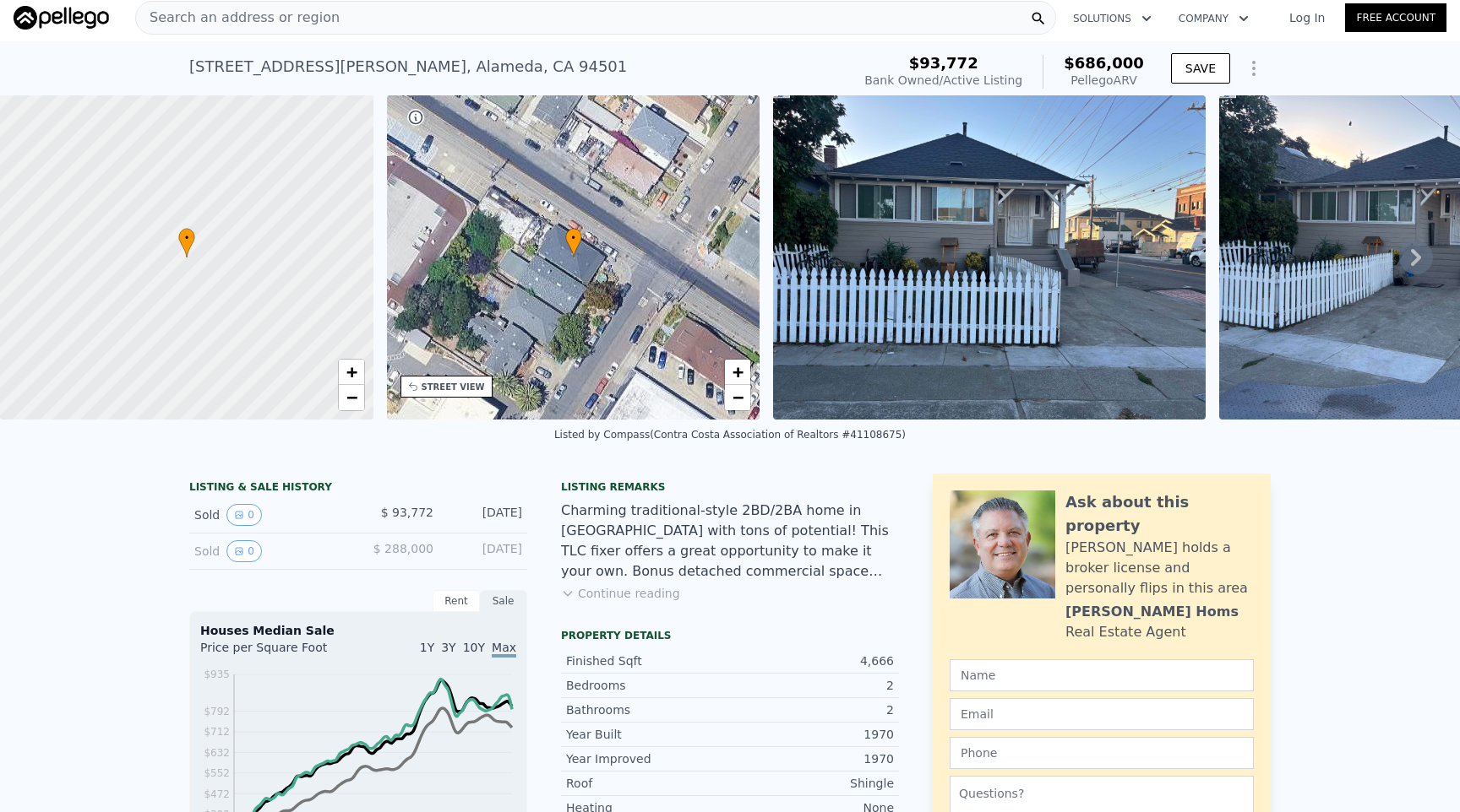
click at [286, 27] on span "Search an address or region" at bounding box center [238, 18] width 204 height 20
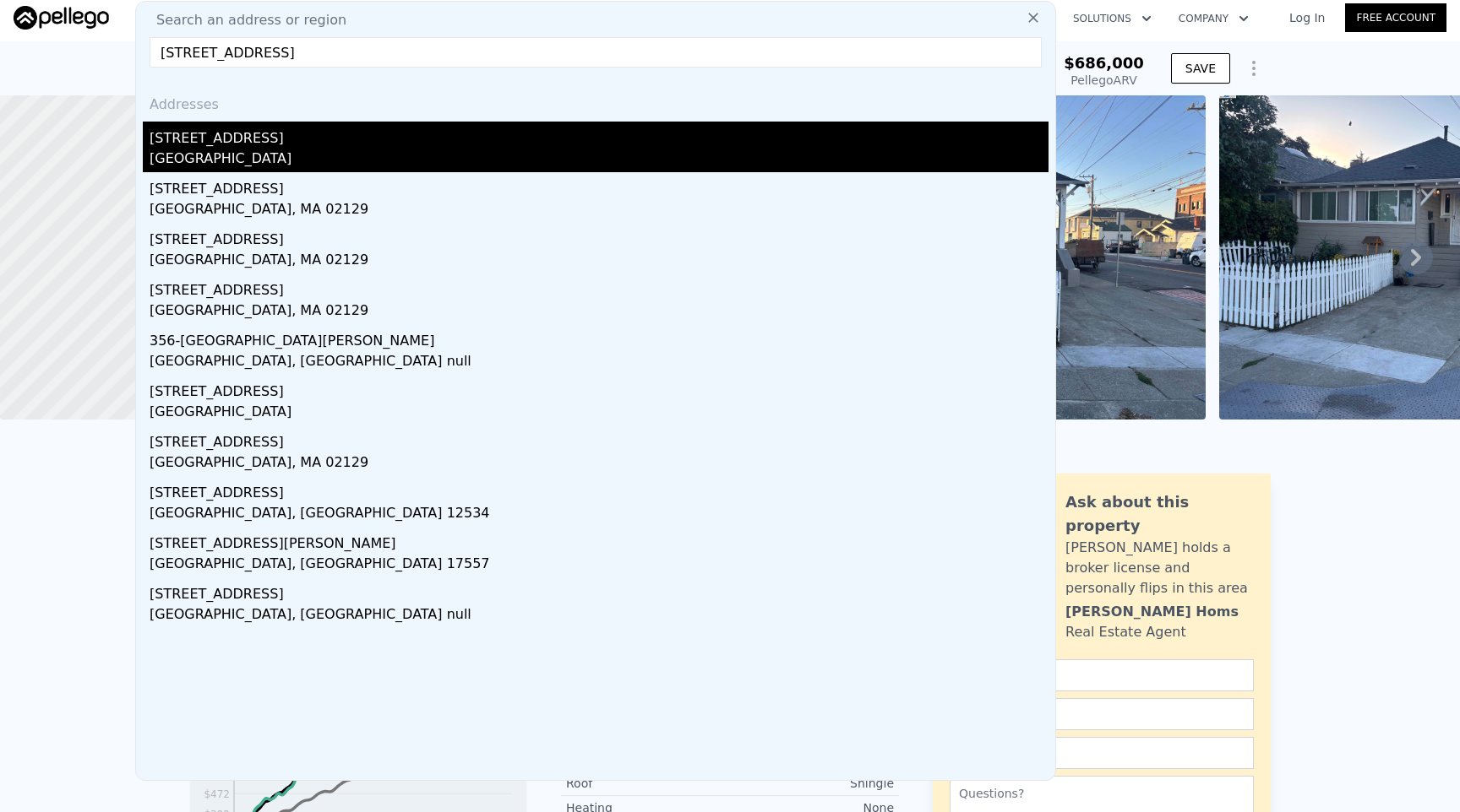
type input "[STREET_ADDRESS]"
click at [239, 129] on div "[STREET_ADDRESS]" at bounding box center [599, 135] width 898 height 27
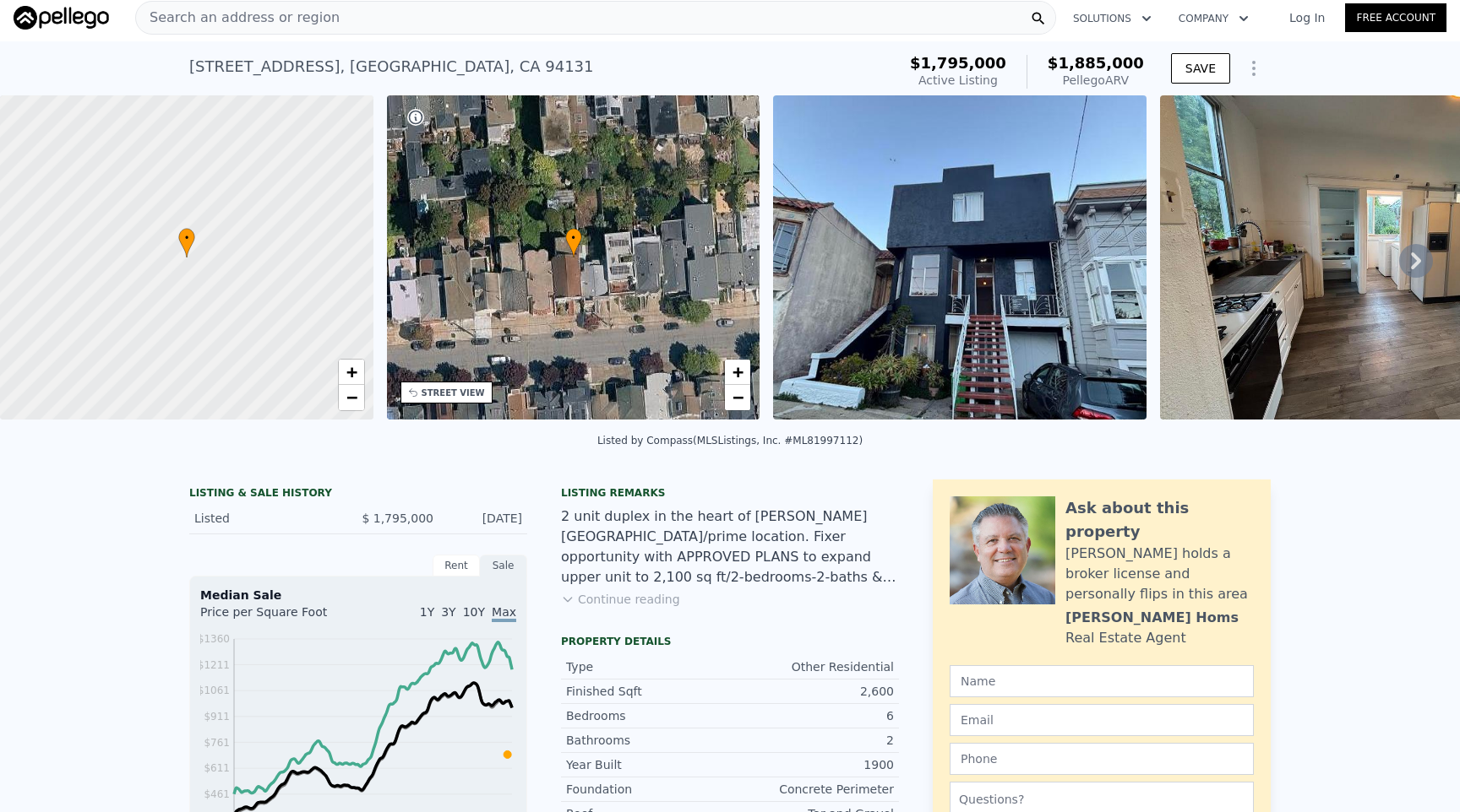
click at [640, 600] on button "Continue reading" at bounding box center [620, 599] width 119 height 17
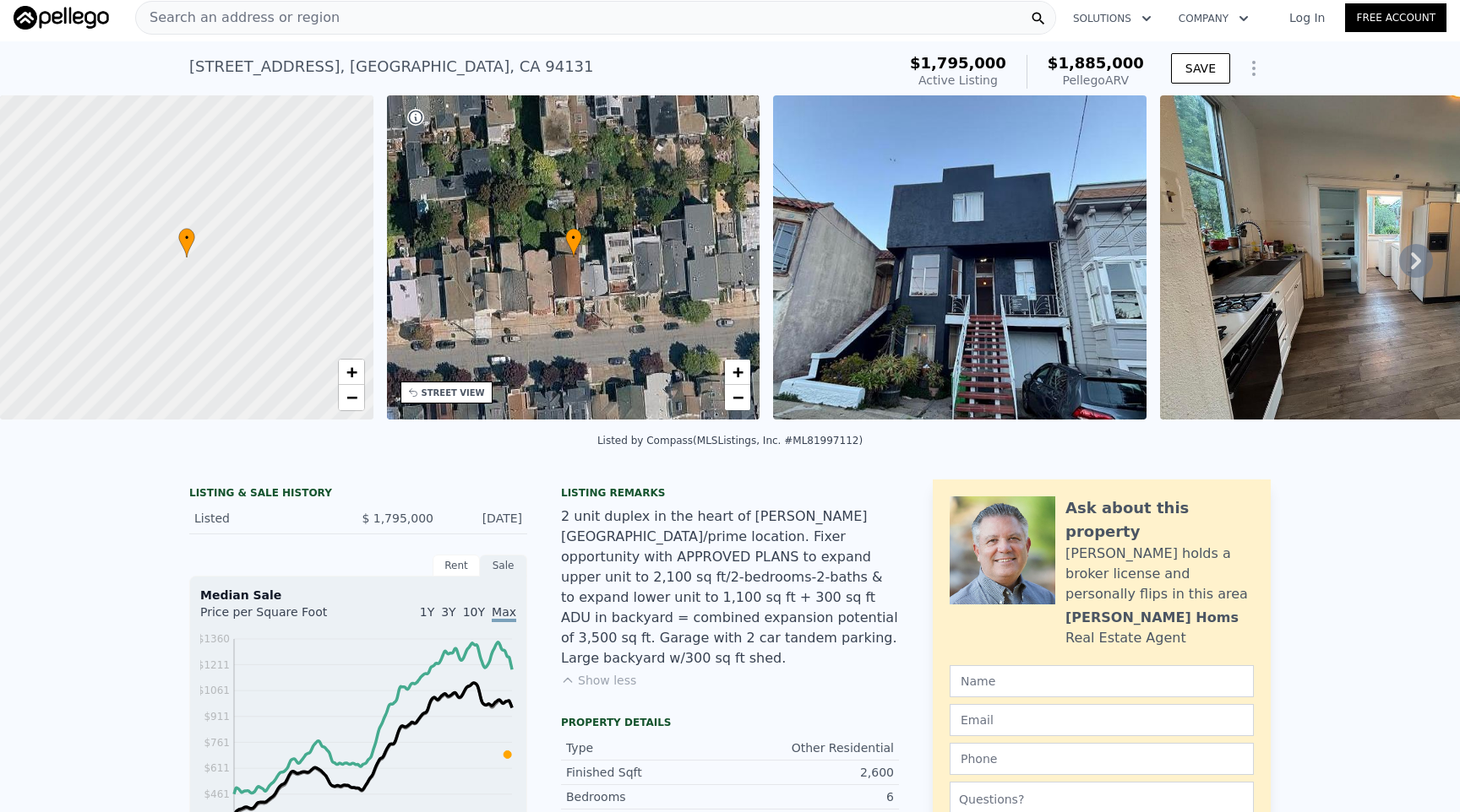
click at [495, 27] on div "Search an address or region" at bounding box center [595, 18] width 920 height 34
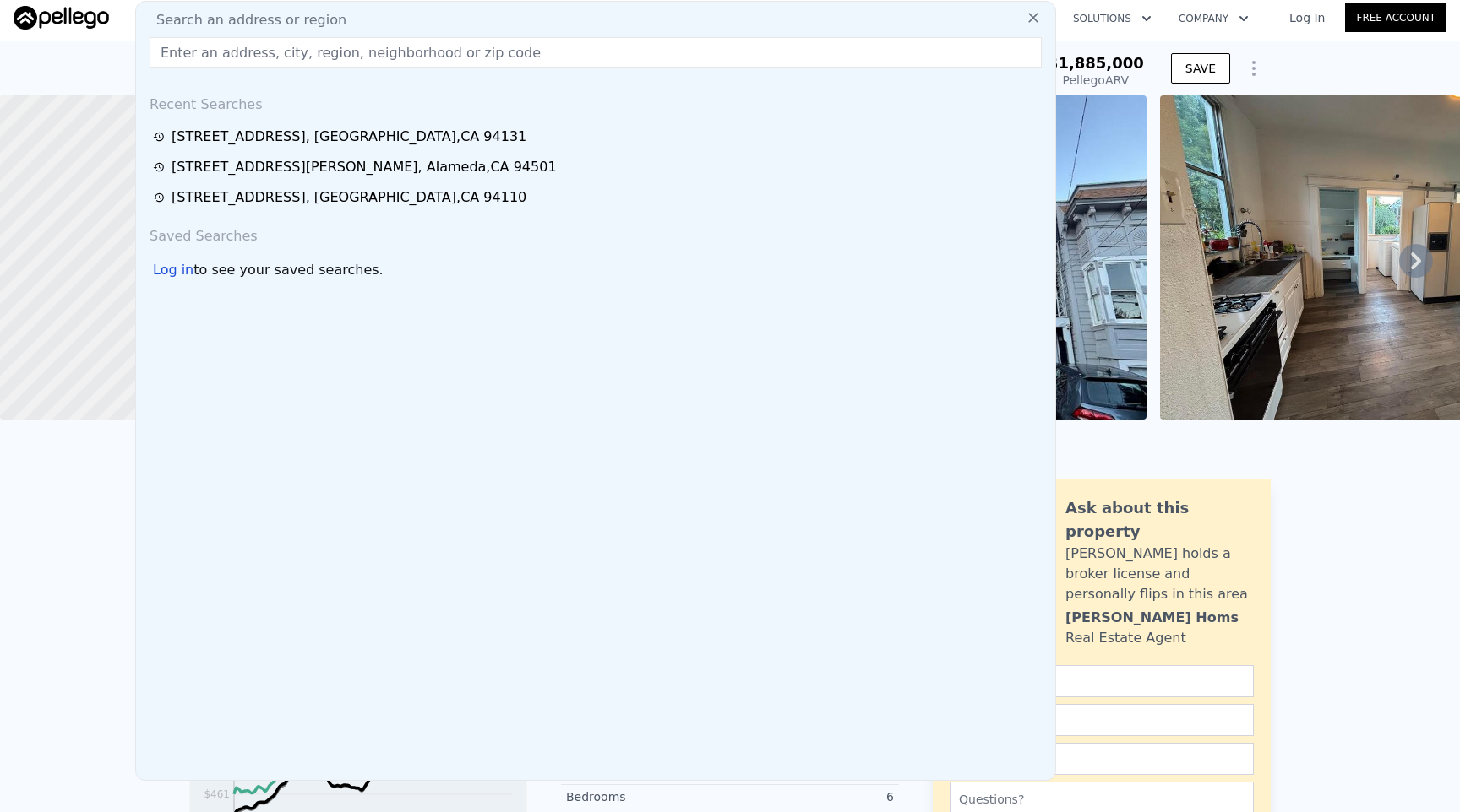
click at [392, 60] on input "text" at bounding box center [595, 52] width 892 height 30
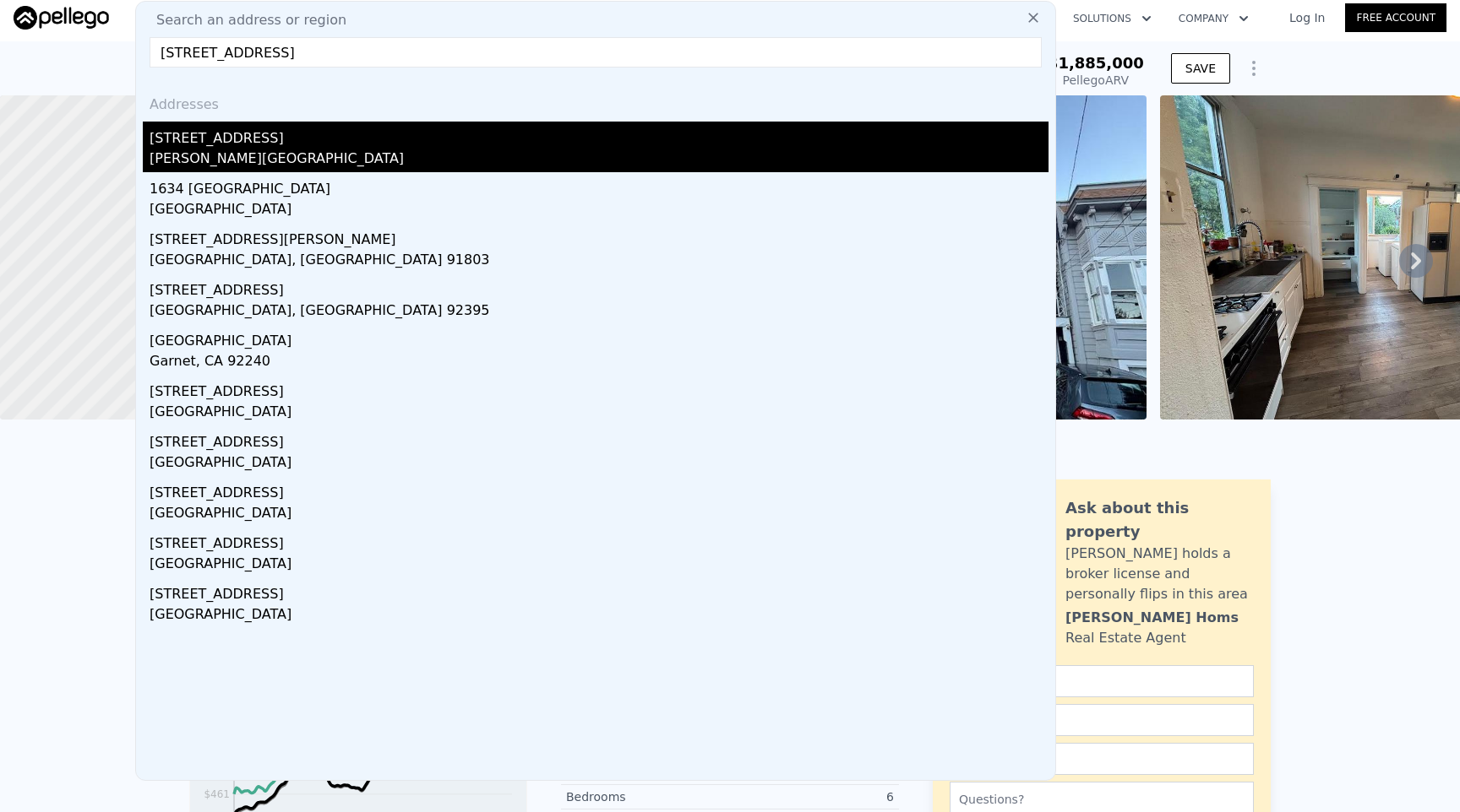
type input "[STREET_ADDRESS]"
click at [237, 142] on div "[STREET_ADDRESS]" at bounding box center [599, 135] width 898 height 27
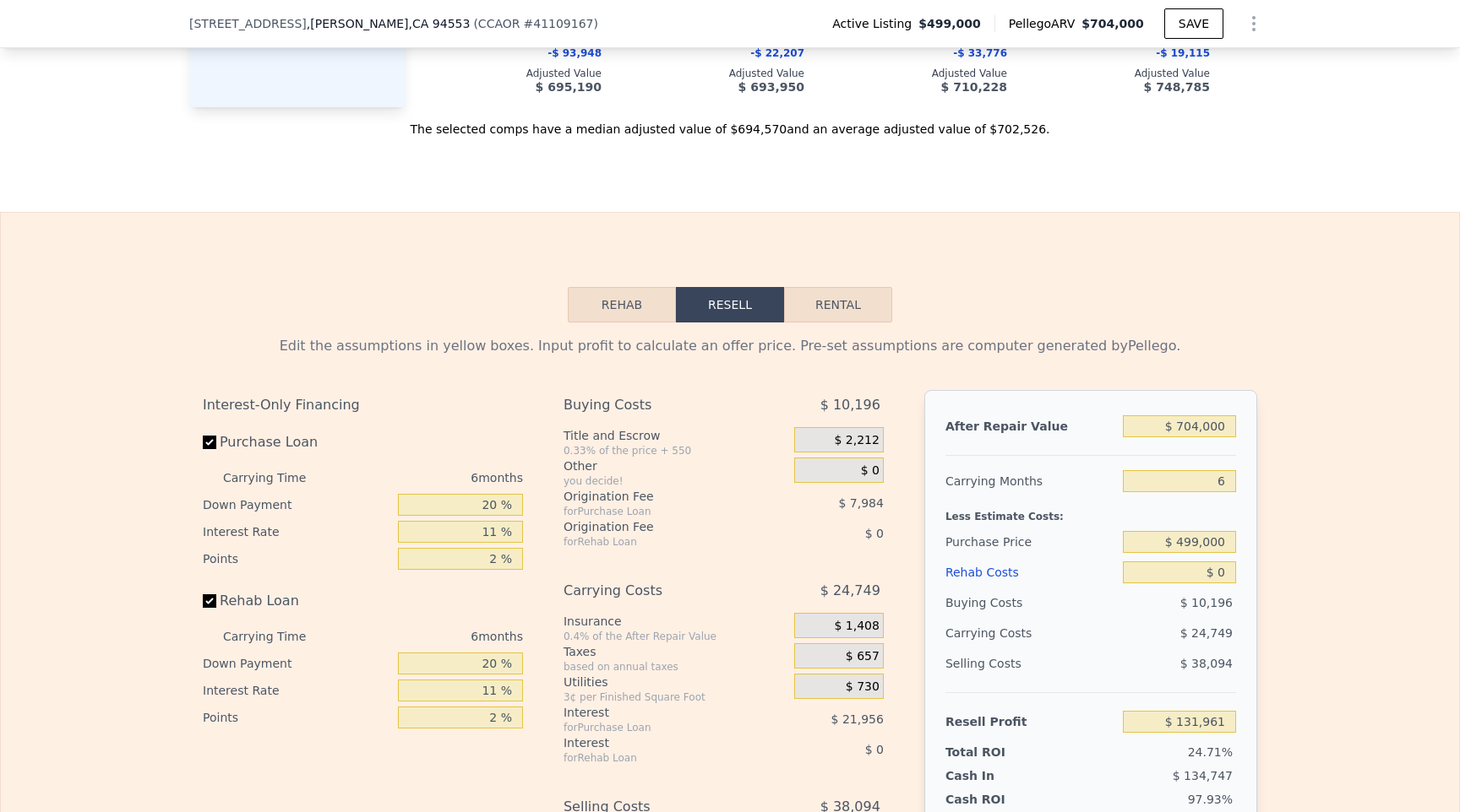
scroll to position [2694, 0]
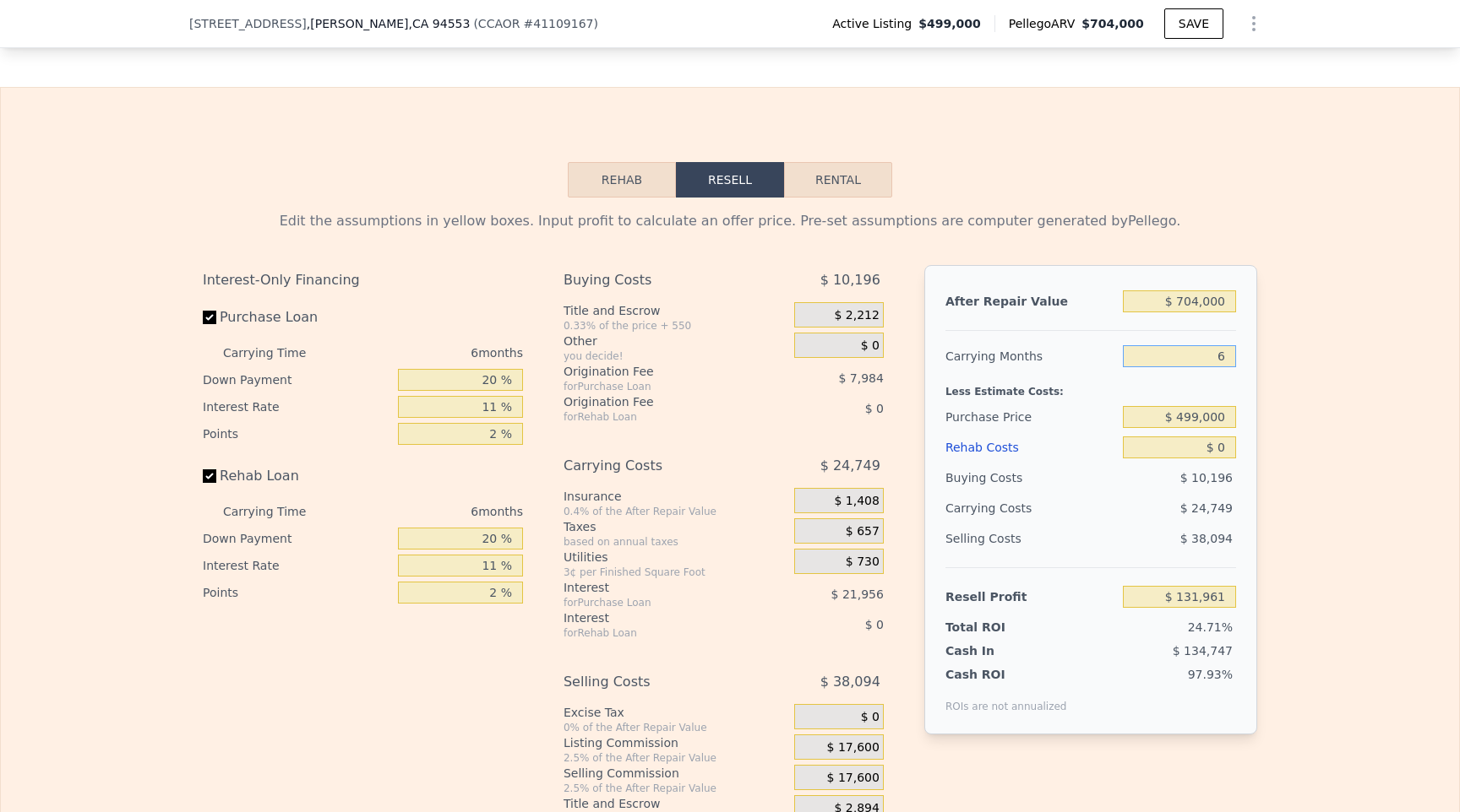
drag, startPoint x: 1213, startPoint y: 286, endPoint x: 1270, endPoint y: 289, distance: 57.1
click at [1270, 289] on div "Edit the assumptions in yellow boxes. Input profit to calculate an offer price.…" at bounding box center [730, 511] width 1081 height 628
type input "3"
type input "$ 144,336"
type input "3"
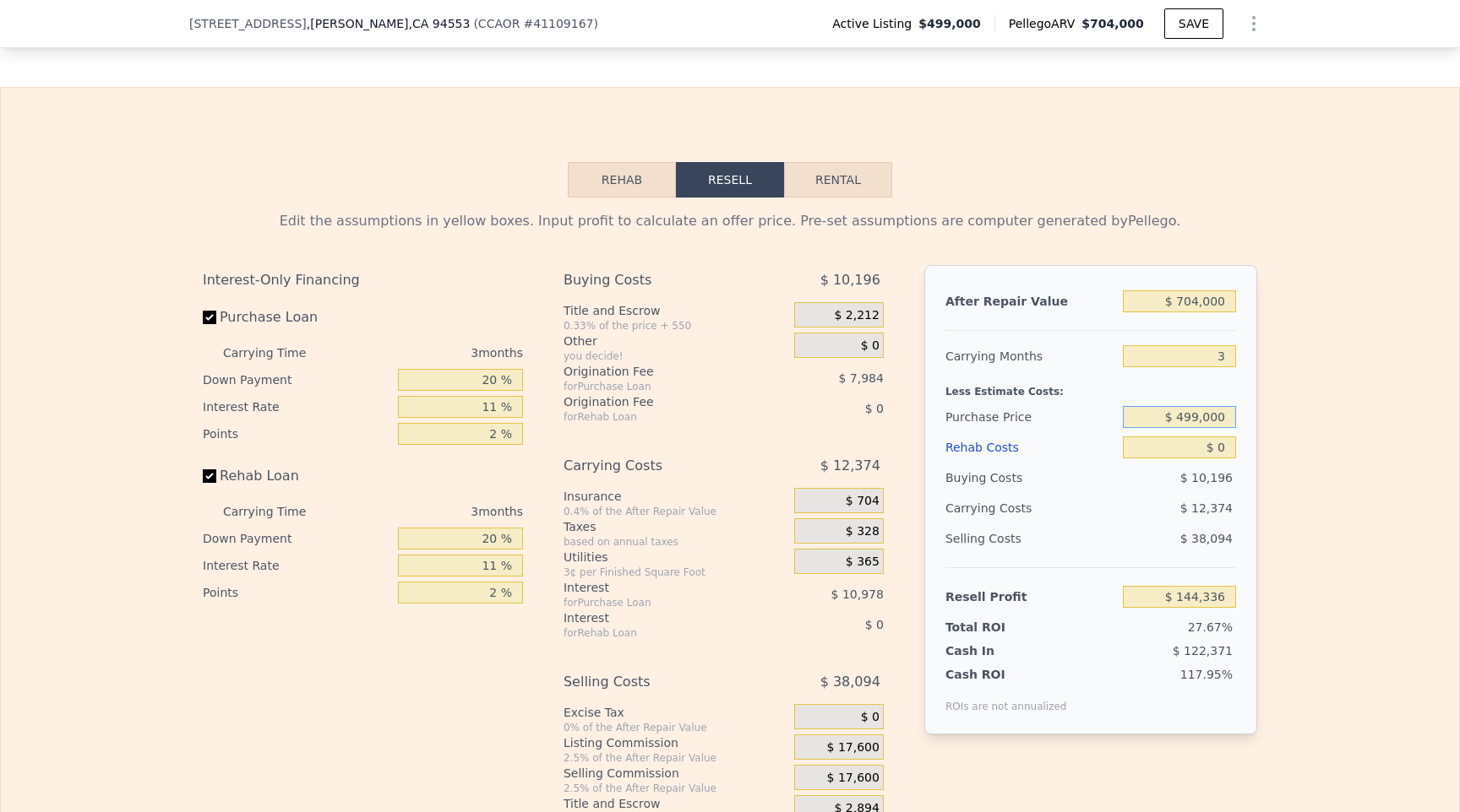
click at [1174, 406] on input "$ 499,000" at bounding box center [1179, 417] width 113 height 22
click at [1174, 437] on input "$ 0" at bounding box center [1179, 447] width 113 height 22
drag, startPoint x: 1174, startPoint y: 385, endPoint x: 1250, endPoint y: 385, distance: 76.0
click at [1250, 385] on div "After Repair Value $ 704,000 Carrying Months 3 Less Estimate Costs: Purchase Pr…" at bounding box center [1091, 499] width 333 height 469
type input "$ 2"
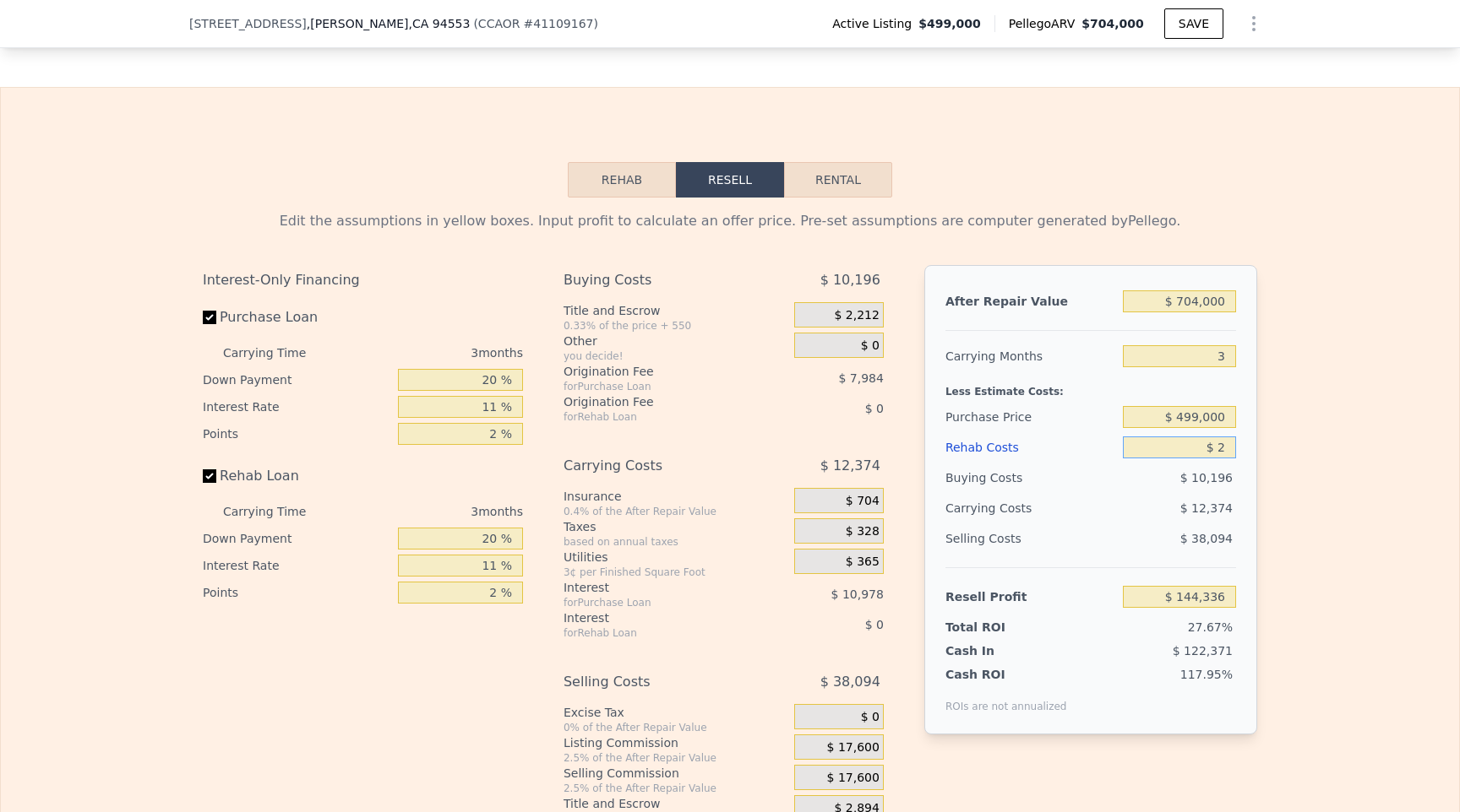
type input "$ 144,334"
type input "$ 25"
type input "$ 144,311"
type input "$ 250"
type input "$ 144,076"
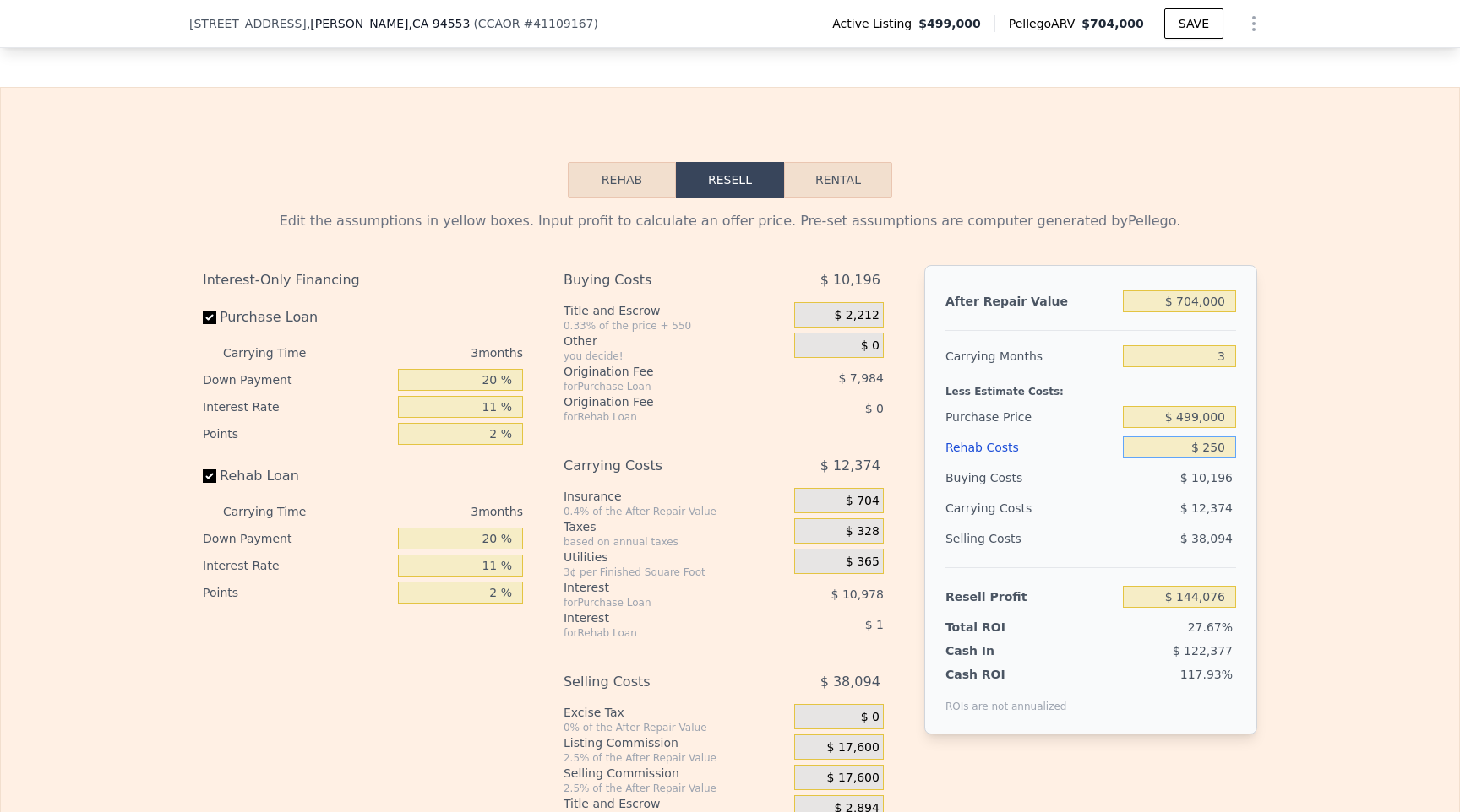
type input "$ 2,500"
type input "$ 141,742"
type input "$ 25,000"
type input "$ 118,387"
type input "$ 25,000"
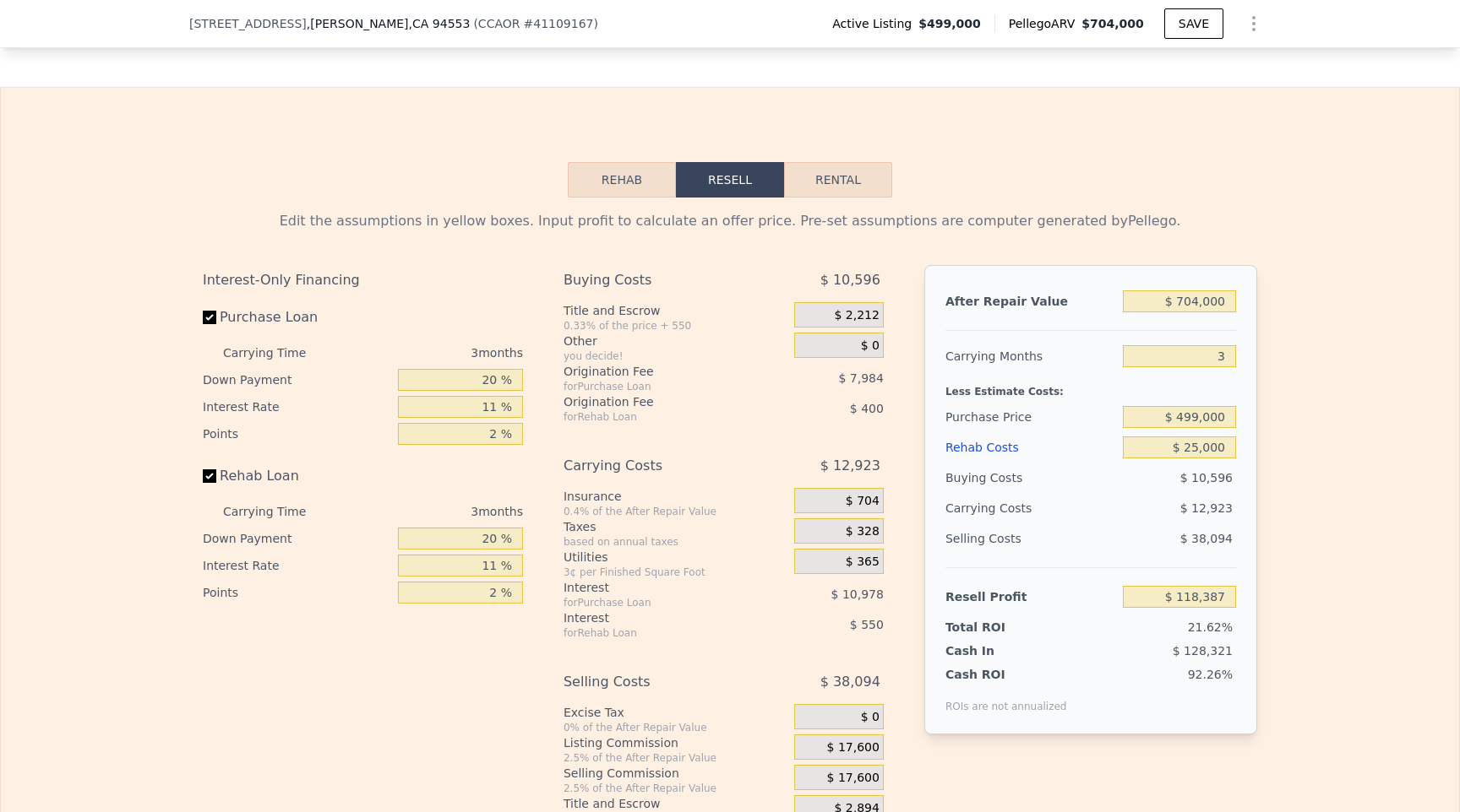
click at [1318, 390] on div "Edit the assumptions in yellow boxes. Input profit to calculate an offer price.…" at bounding box center [730, 511] width 1458 height 628
drag, startPoint x: 462, startPoint y: 319, endPoint x: 594, endPoint y: 321, distance: 132.0
click at [594, 321] on div "Interest-Only Financing Purchase Loan Carrying Time 3 months Down Payment 20 % …" at bounding box center [730, 545] width 1054 height 561
type input "1 %"
type input "$ 113,884"
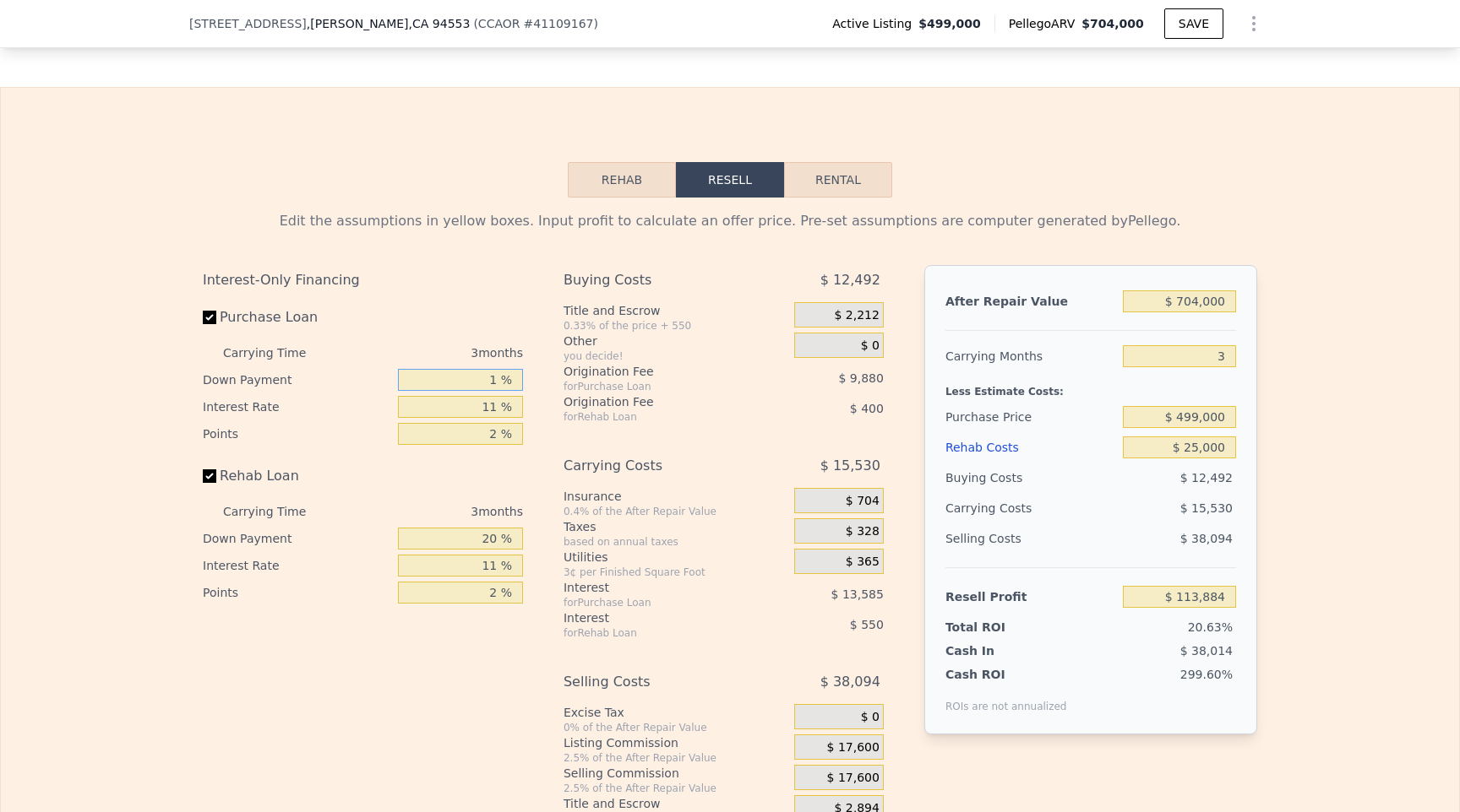
type input "10 %"
type input "$ 116,015"
type input "10 %"
drag, startPoint x: 475, startPoint y: 477, endPoint x: 611, endPoint y: 460, distance: 137.1
click at [610, 460] on div "Interest-Only Financing Purchase Loan Carrying Time 3 months Down Payment 10 % …" at bounding box center [730, 545] width 1054 height 561
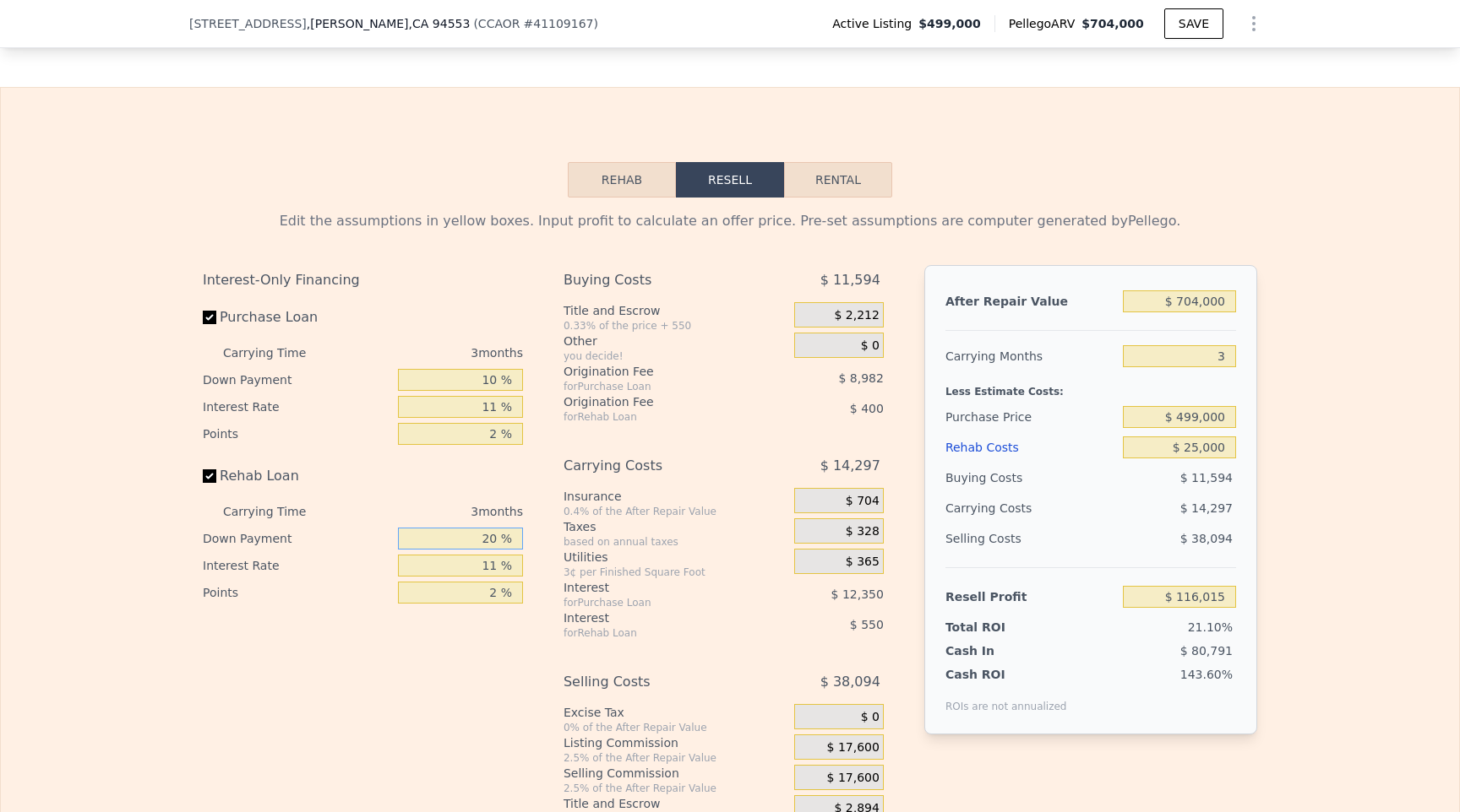
drag, startPoint x: 483, startPoint y: 476, endPoint x: 539, endPoint y: 476, distance: 56.0
click at [539, 476] on div "Interest-Only Financing Purchase Loan Carrying Time 3 months Down Payment 10 % …" at bounding box center [730, 545] width 1054 height 561
type input "1 %"
type input "$ 115,788"
type input "10 %"
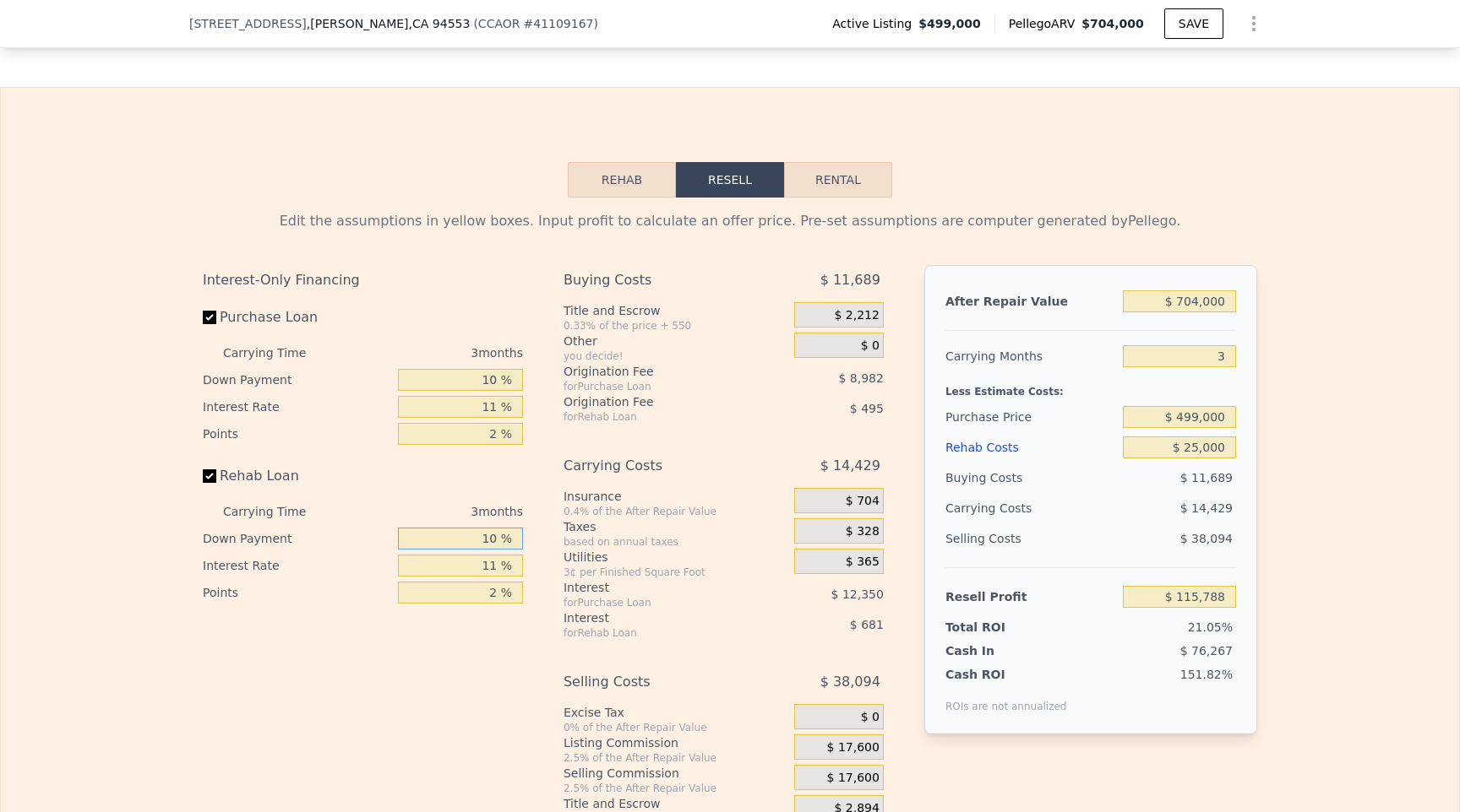
type input "$ 115,896"
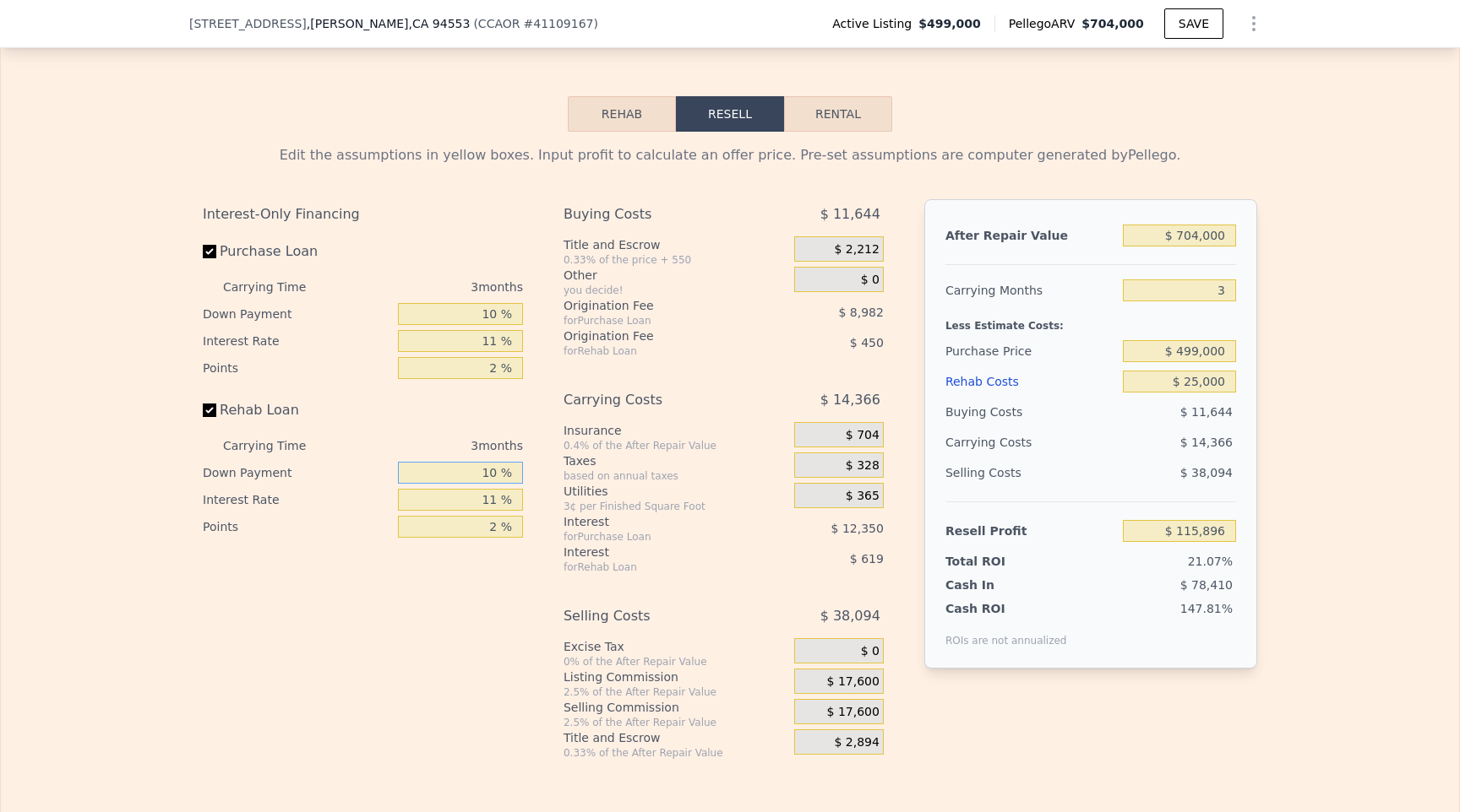
scroll to position [2763, 0]
type input "10 %"
click at [1025, 652] on div "After Repair Value $ 704,000 Carrying Months 3 Less Estimate Costs: Purchase Pr…" at bounding box center [1091, 463] width 333 height 534
click at [877, 672] on span "$ 17,600" at bounding box center [852, 679] width 52 height 15
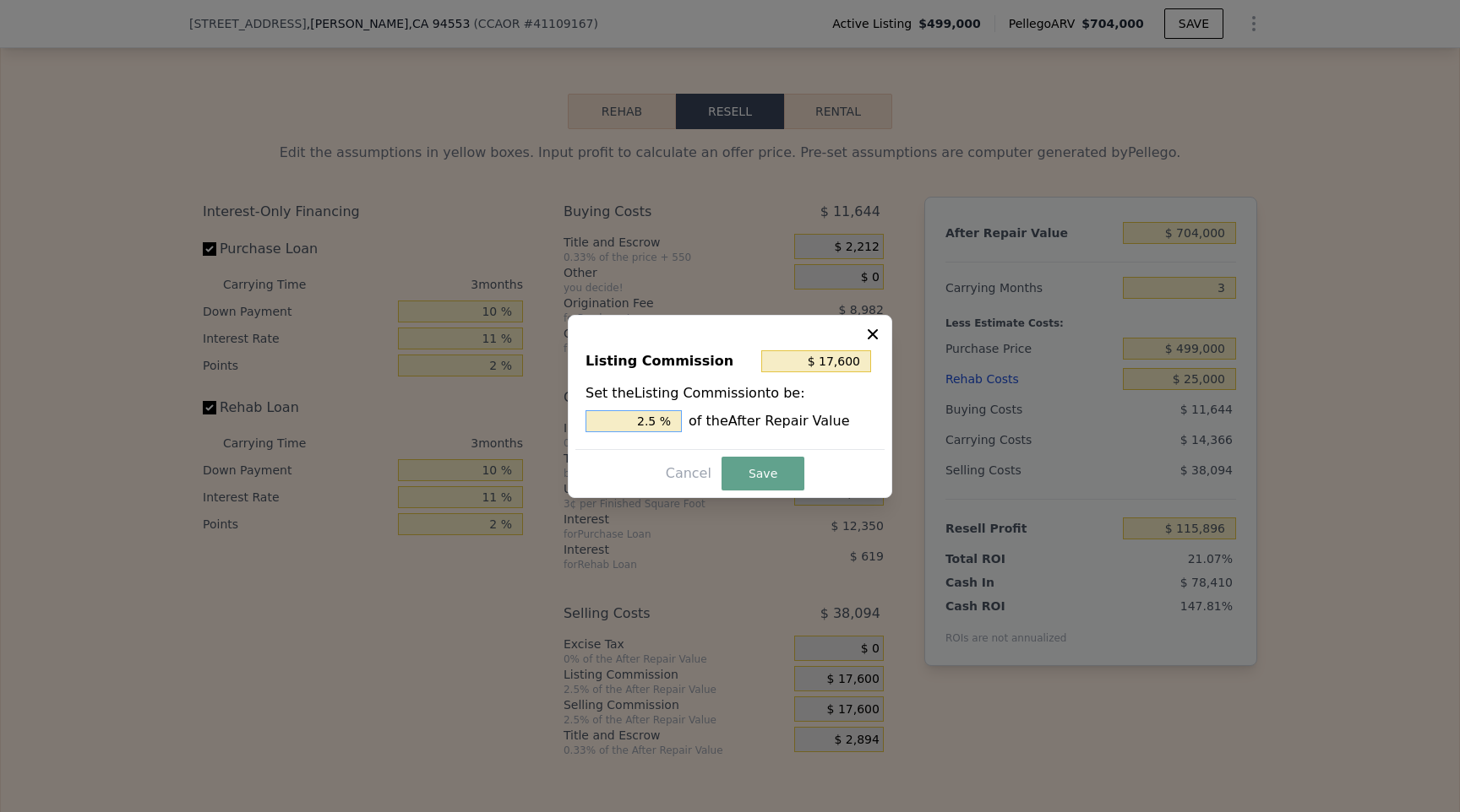
drag, startPoint x: 626, startPoint y: 423, endPoint x: 749, endPoint y: 417, distance: 123.1
click at [749, 417] on div "2.5 % of the After Repair Value" at bounding box center [730, 421] width 289 height 22
type input "$ 0"
type input "0 %"
click at [771, 480] on button "Save" at bounding box center [762, 474] width 82 height 34
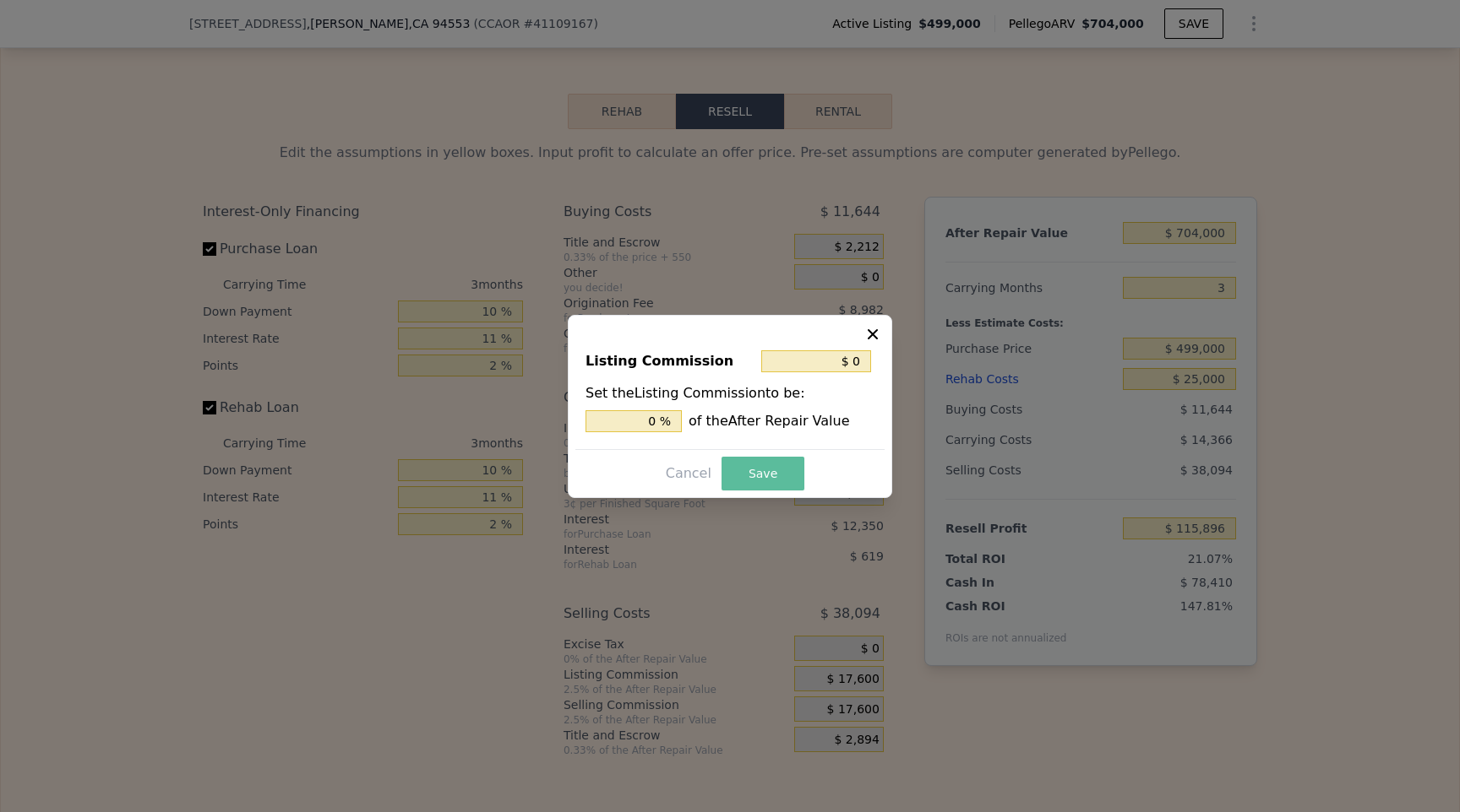
type input "$ 133,496"
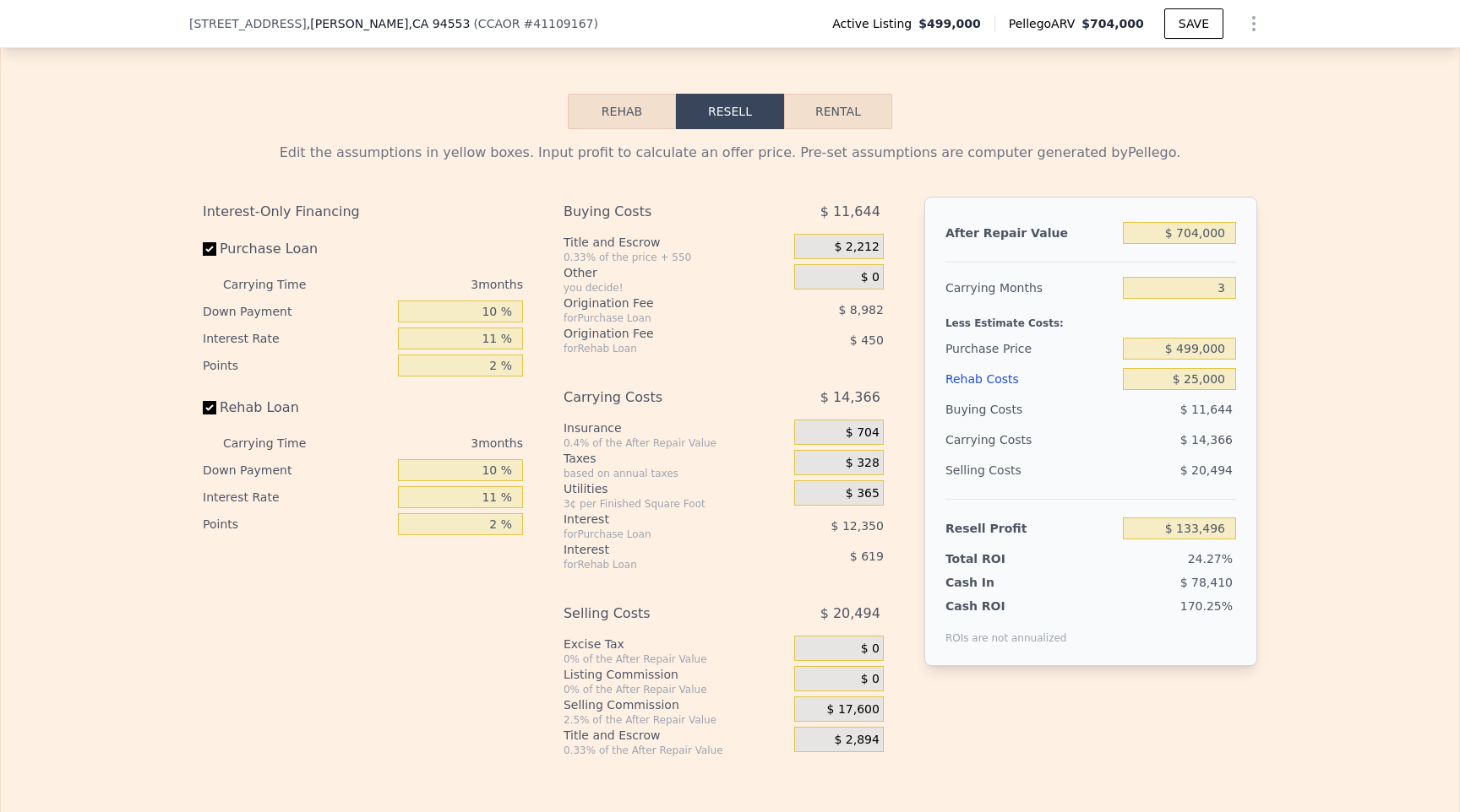
click at [1005, 677] on div "Interest-Only Financing Purchase Loan Carrying Time 3 months Down Payment 10 % …" at bounding box center [730, 476] width 1054 height 561
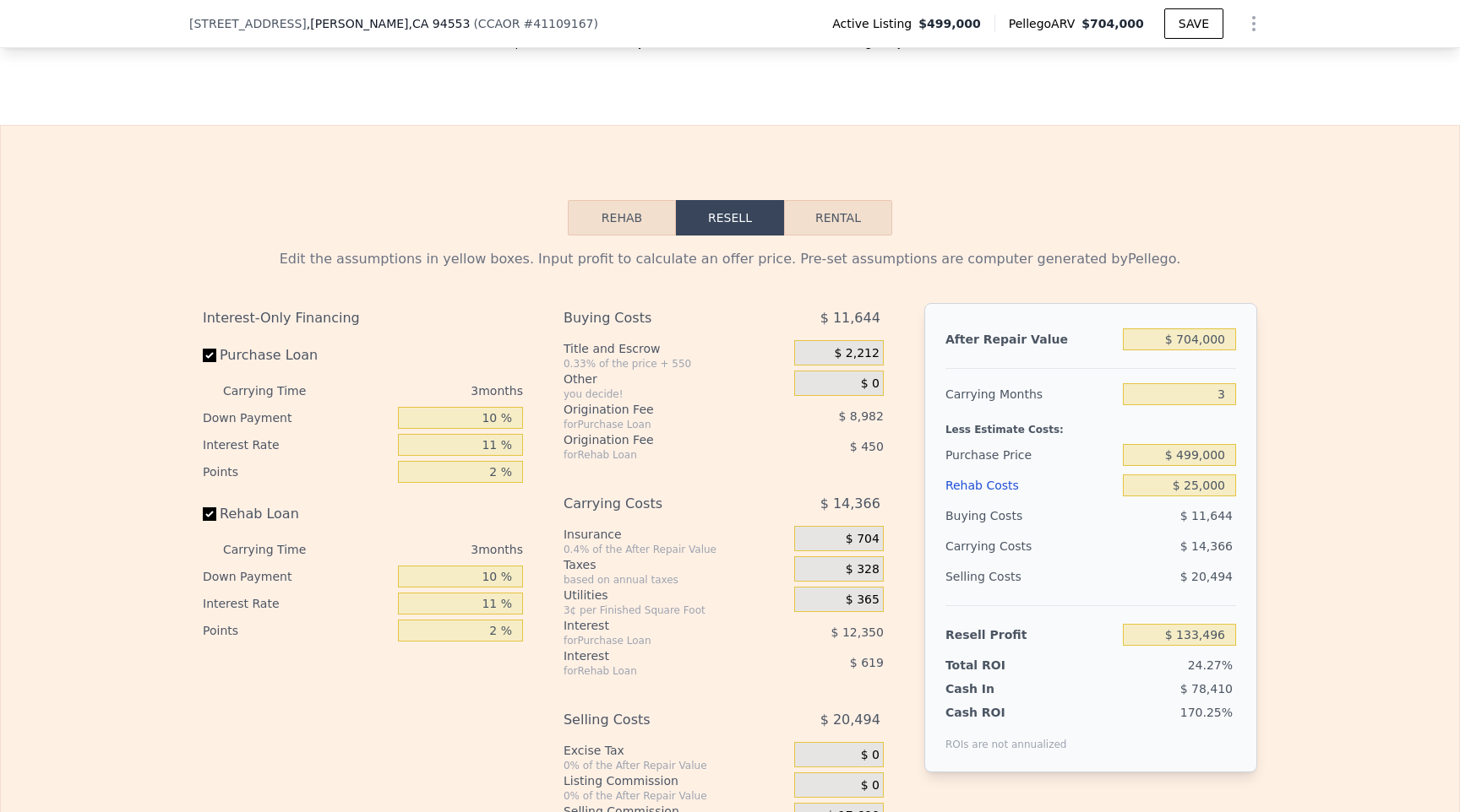
scroll to position [2657, 0]
drag, startPoint x: 1170, startPoint y: 285, endPoint x: 1259, endPoint y: 281, distance: 89.1
click at [1266, 283] on div "Edit the assumptions in yellow boxes. Input profit to calculate an offer price.…" at bounding box center [730, 547] width 1081 height 628
drag, startPoint x: 1163, startPoint y: 273, endPoint x: 1325, endPoint y: 275, distance: 162.0
click at [1325, 275] on div "Edit the assumptions in yellow boxes. Input profit to calculate an offer price.…" at bounding box center [730, 547] width 1458 height 628
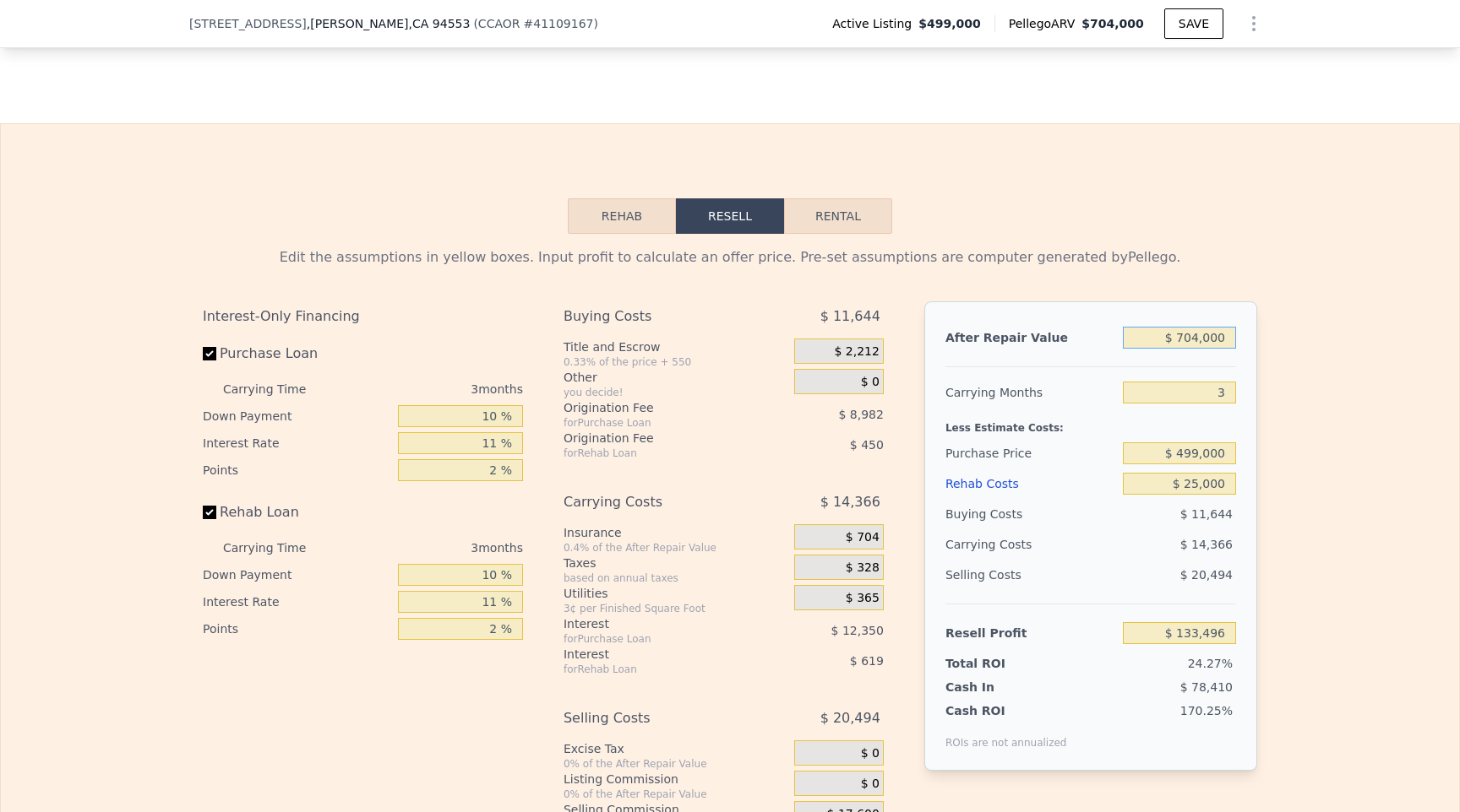
type input "$ 1"
type input "-$ 549,855"
type input "$ 12"
type input "-$ 549,844"
type input "$ 120"
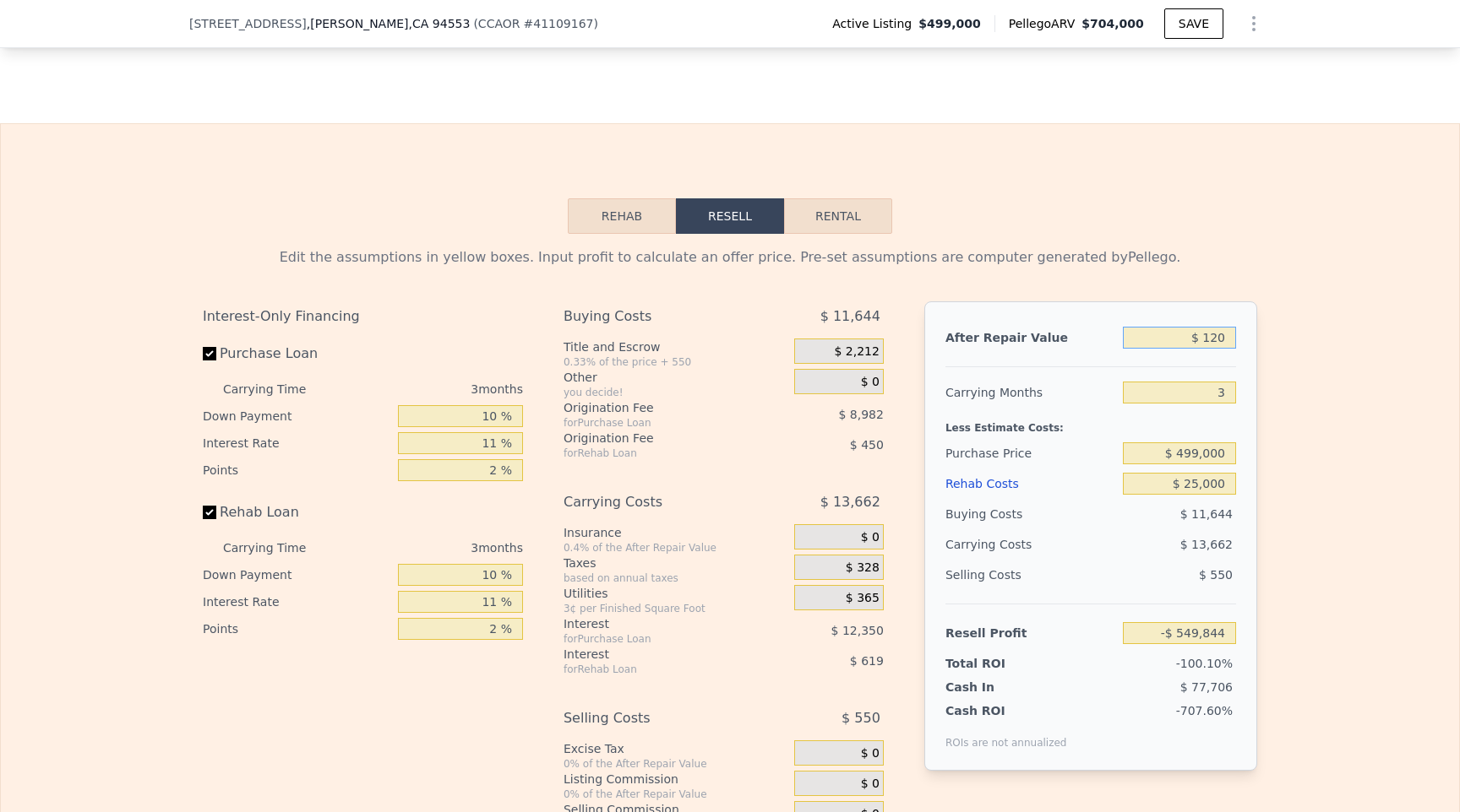
type input "-$ 549,739"
type input "$ 1,200"
type input "-$ 548,691"
type input "$ 12,000"
type input "-$ 538,208"
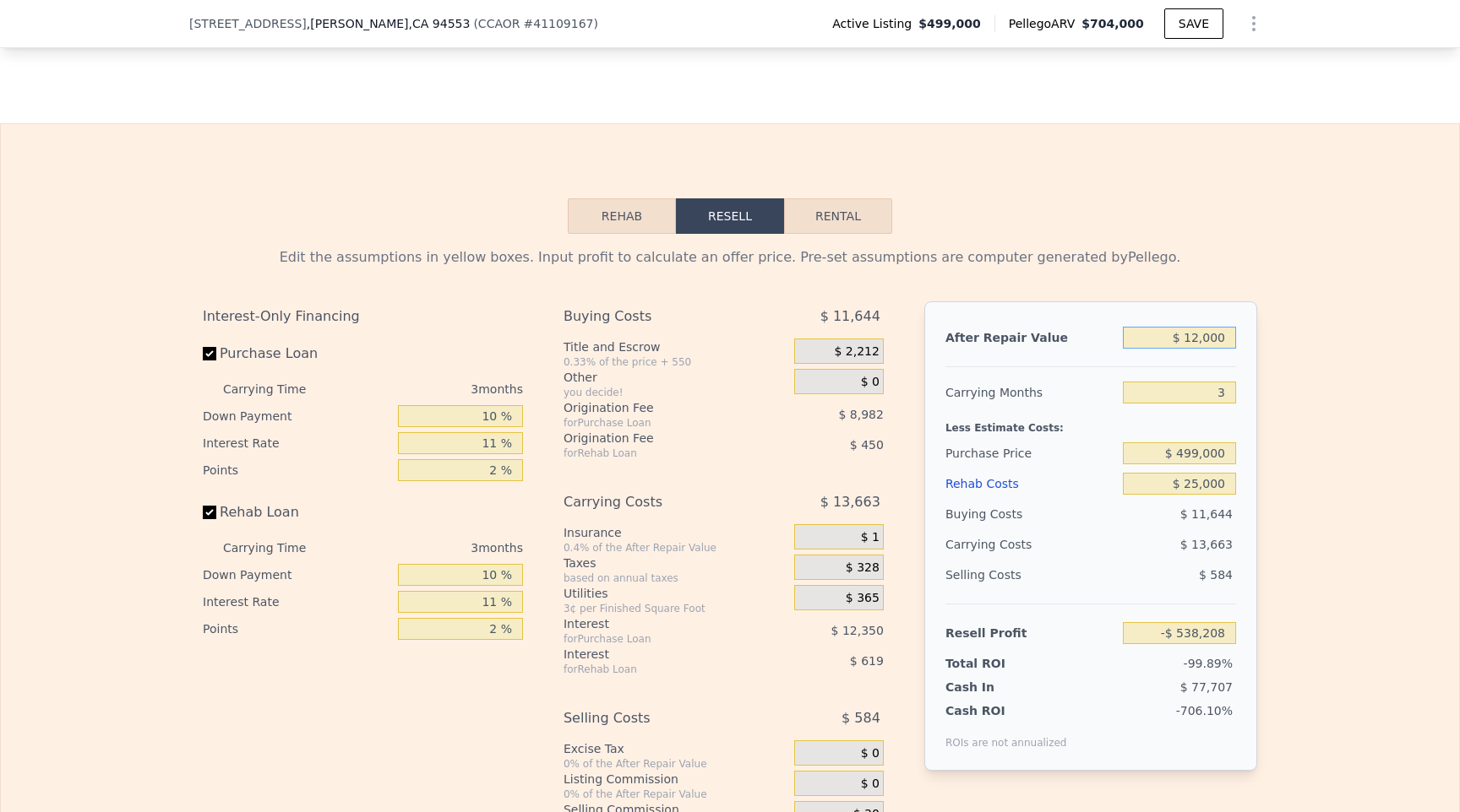
type input "$ 120,000"
type input "-$ 433,376"
type input "$ 1,200,000"
type input "$ 614,948"
type input "$ 1,200,000"
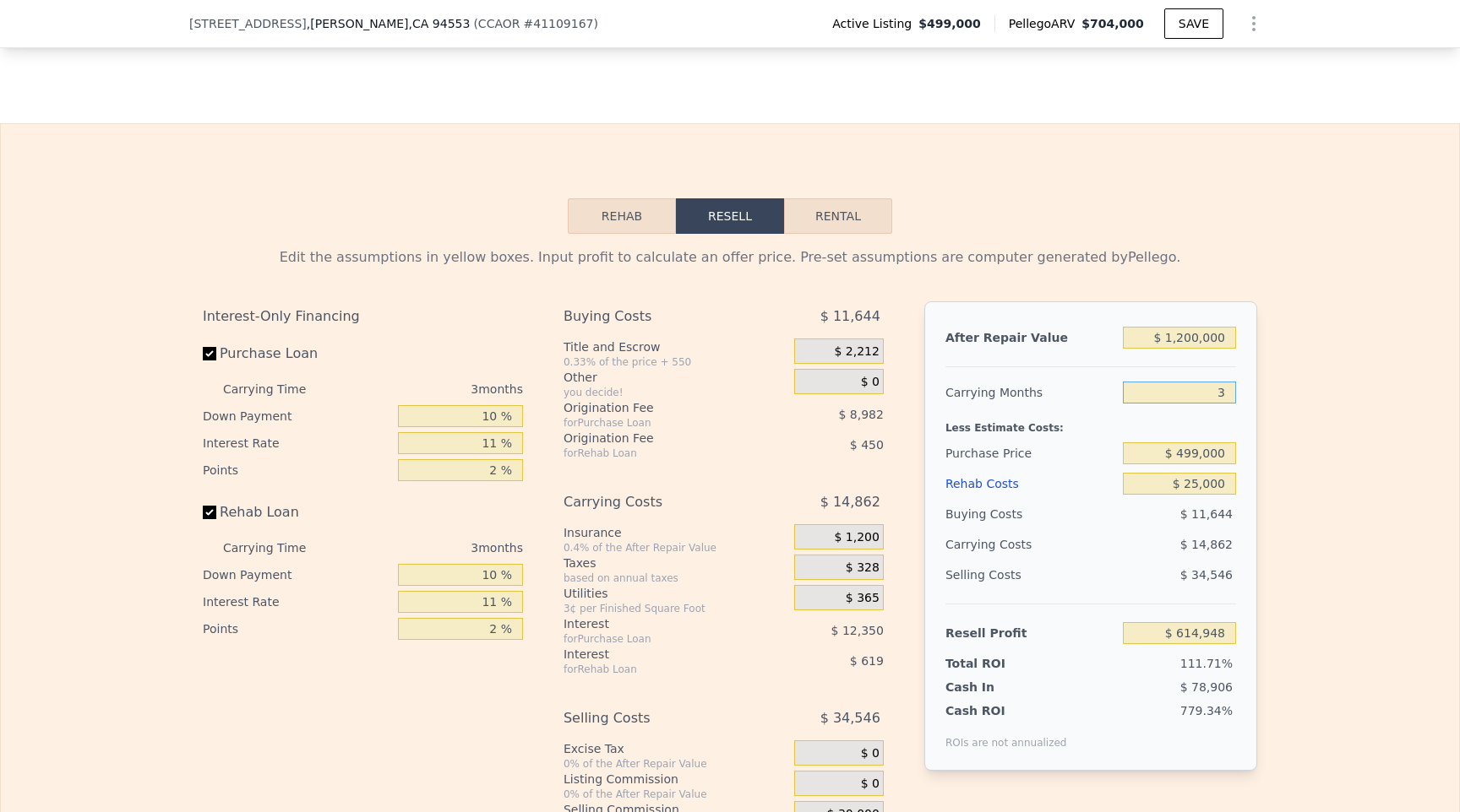
drag, startPoint x: 1215, startPoint y: 340, endPoint x: 1200, endPoint y: 326, distance: 20.5
click at [1200, 382] on input "3" at bounding box center [1179, 392] width 113 height 22
drag, startPoint x: 1200, startPoint y: 326, endPoint x: 1336, endPoint y: 318, distance: 136.2
click at [1336, 318] on div "Edit the assumptions in yellow boxes. Input profit to calculate an offer price.…" at bounding box center [730, 547] width 1458 height 628
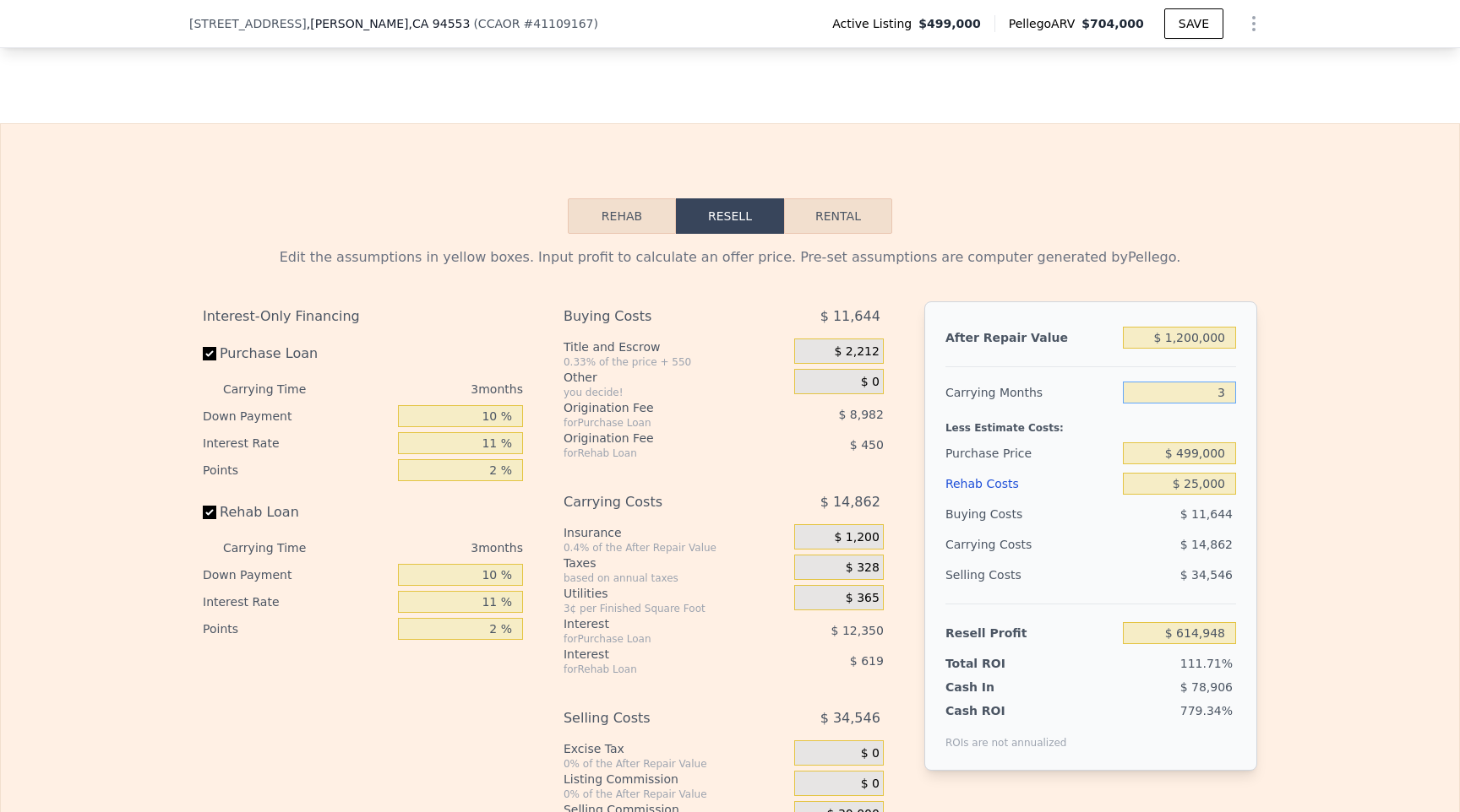
type input "1"
type input "$ 624,856"
type input "12"
type input "$ 570,361"
type input "12"
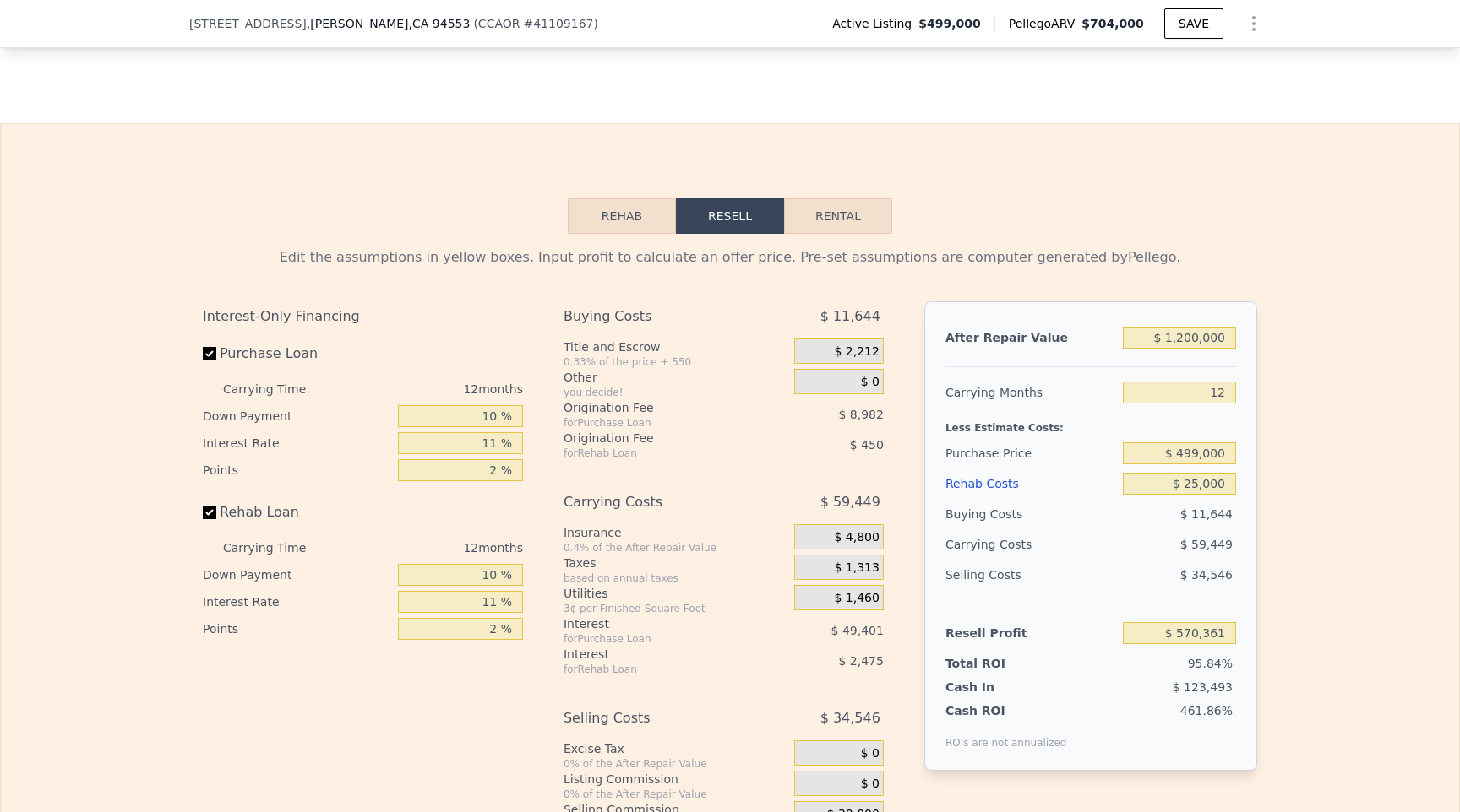
click at [355, 602] on div "Interest-Only Financing Purchase Loan Carrying Time 12 months Down Payment 10 %…" at bounding box center [369, 581] width 334 height 561
click at [1317, 385] on div "Edit the assumptions in yellow boxes. Input profit to calculate an offer price.…" at bounding box center [730, 547] width 1458 height 628
drag, startPoint x: 1168, startPoint y: 429, endPoint x: 1270, endPoint y: 424, distance: 102.1
click at [1270, 424] on div "Edit the assumptions in yellow boxes. Input profit to calculate an offer price.…" at bounding box center [730, 547] width 1458 height 628
type input "$ 2"
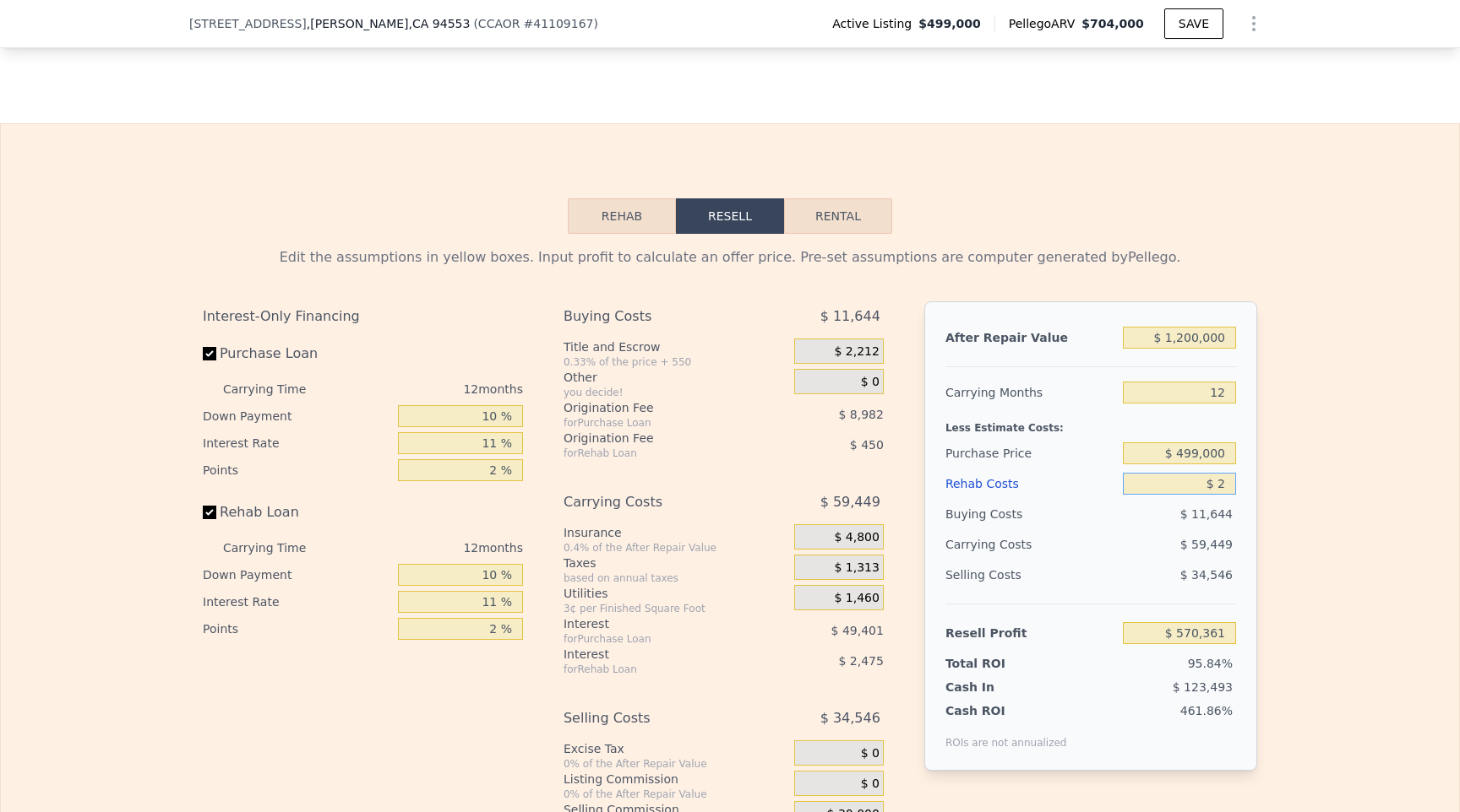
type input "$ 598,281"
type input "$ 29"
type input "$ 598,253"
type input "$ 290"
type input "$ 597,964"
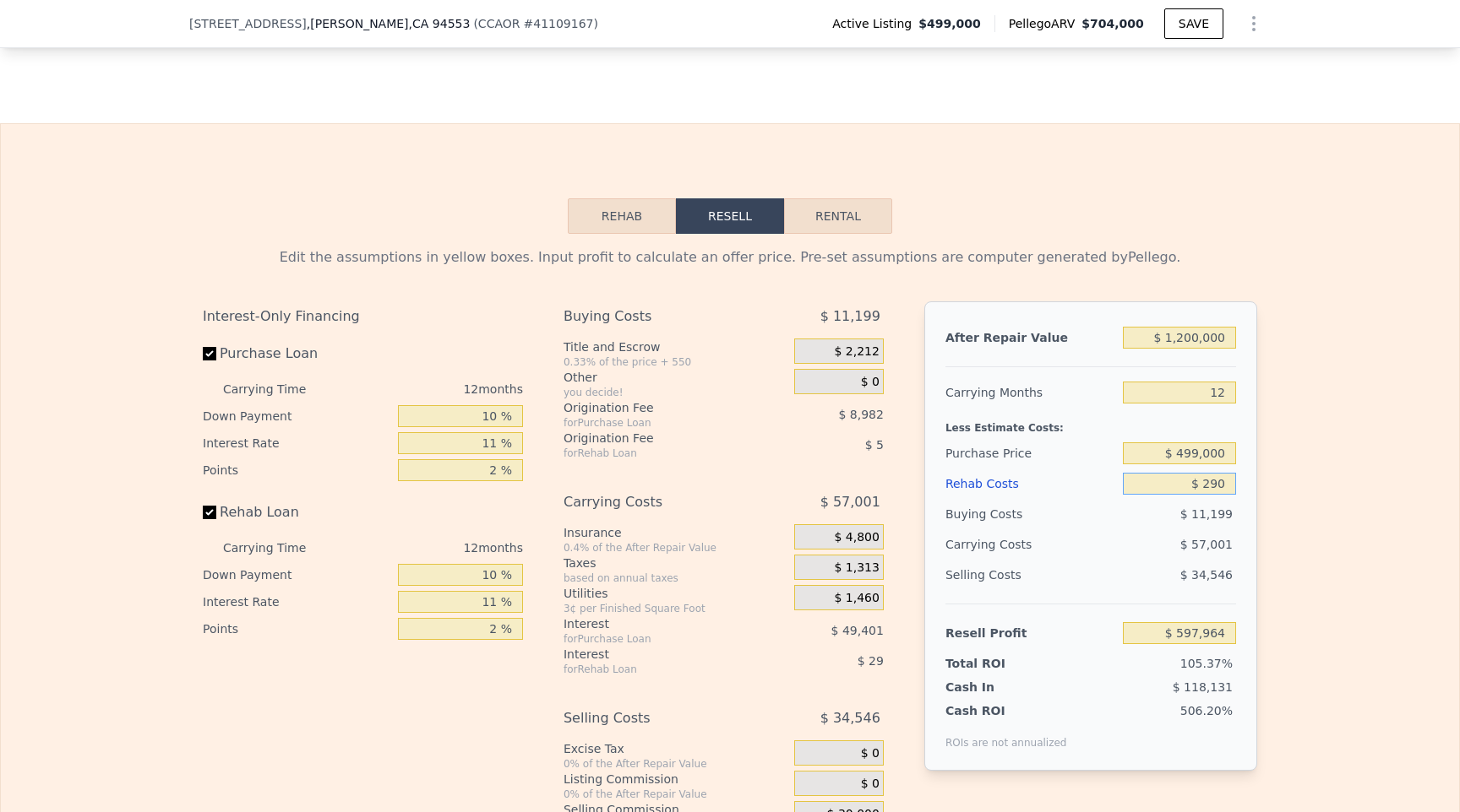
type input "$ 2,900"
type input "$ 595,043"
type input "$ 29,000"
type input "$ 565,893"
type input "$ 290,000"
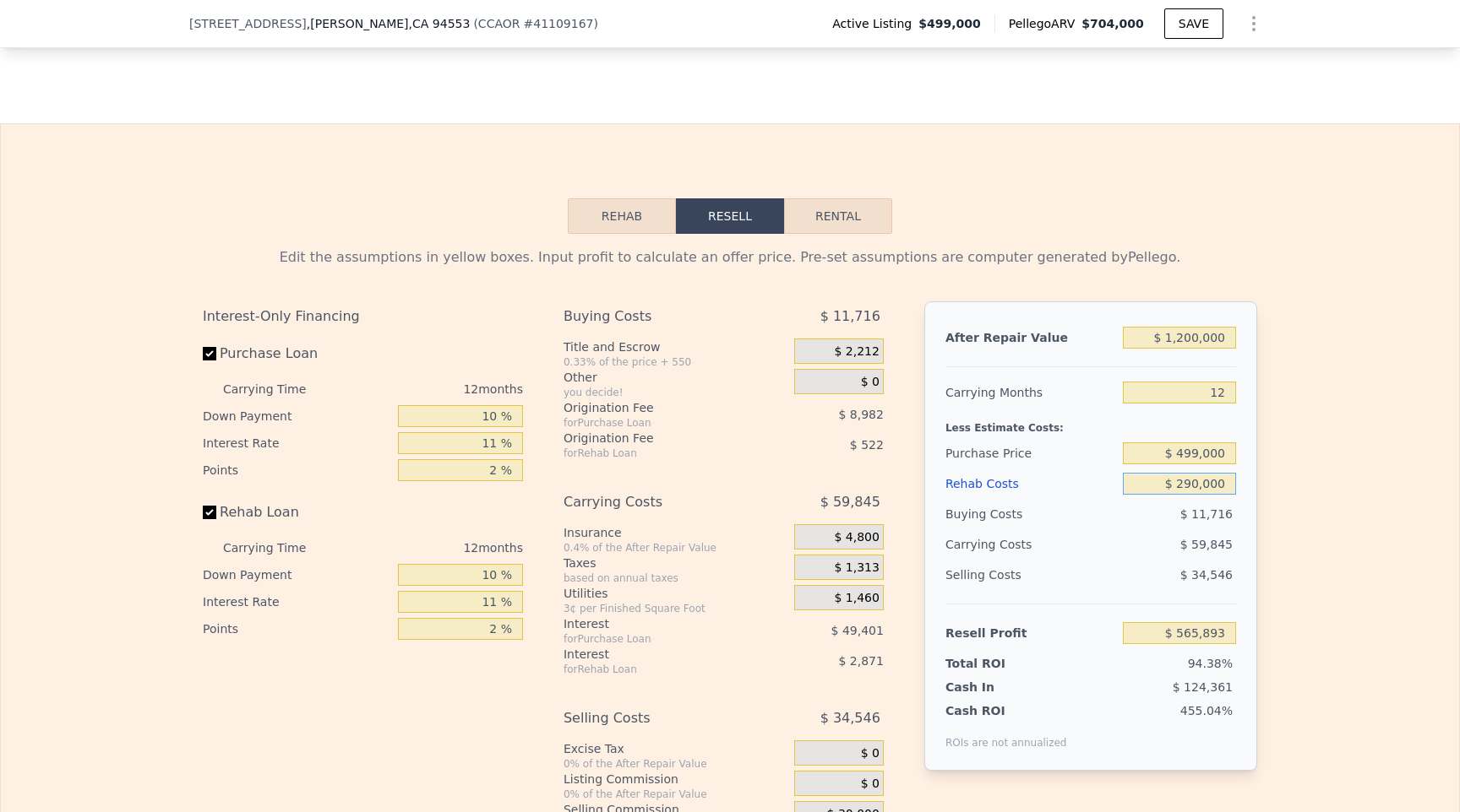
type input "$ 274,347"
type input "$ 290,000"
click at [1399, 405] on div "Edit the assumptions in yellow boxes. Input profit to calculate an offer price.…" at bounding box center [730, 547] width 1458 height 628
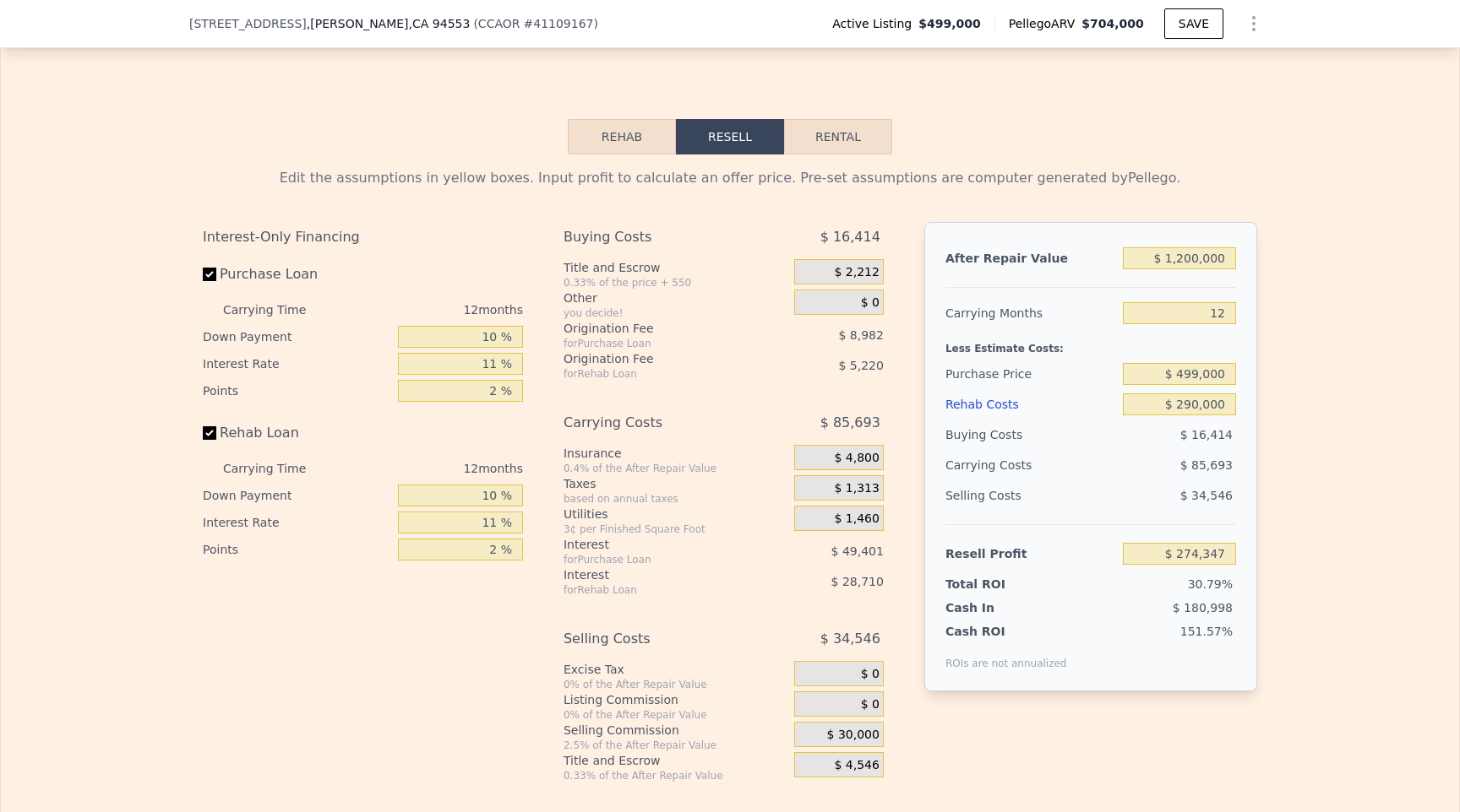
scroll to position [2740, 0]
click at [1166, 360] on input "$ 499,000" at bounding box center [1179, 371] width 113 height 22
click at [1145, 391] on input "$ 290,000" at bounding box center [1179, 401] width 113 height 22
click at [1275, 382] on div "Edit the assumptions in yellow boxes. Input profit to calculate an offer price.…" at bounding box center [730, 466] width 1458 height 628
click at [1192, 391] on input "$ 290,000" at bounding box center [1179, 401] width 113 height 22
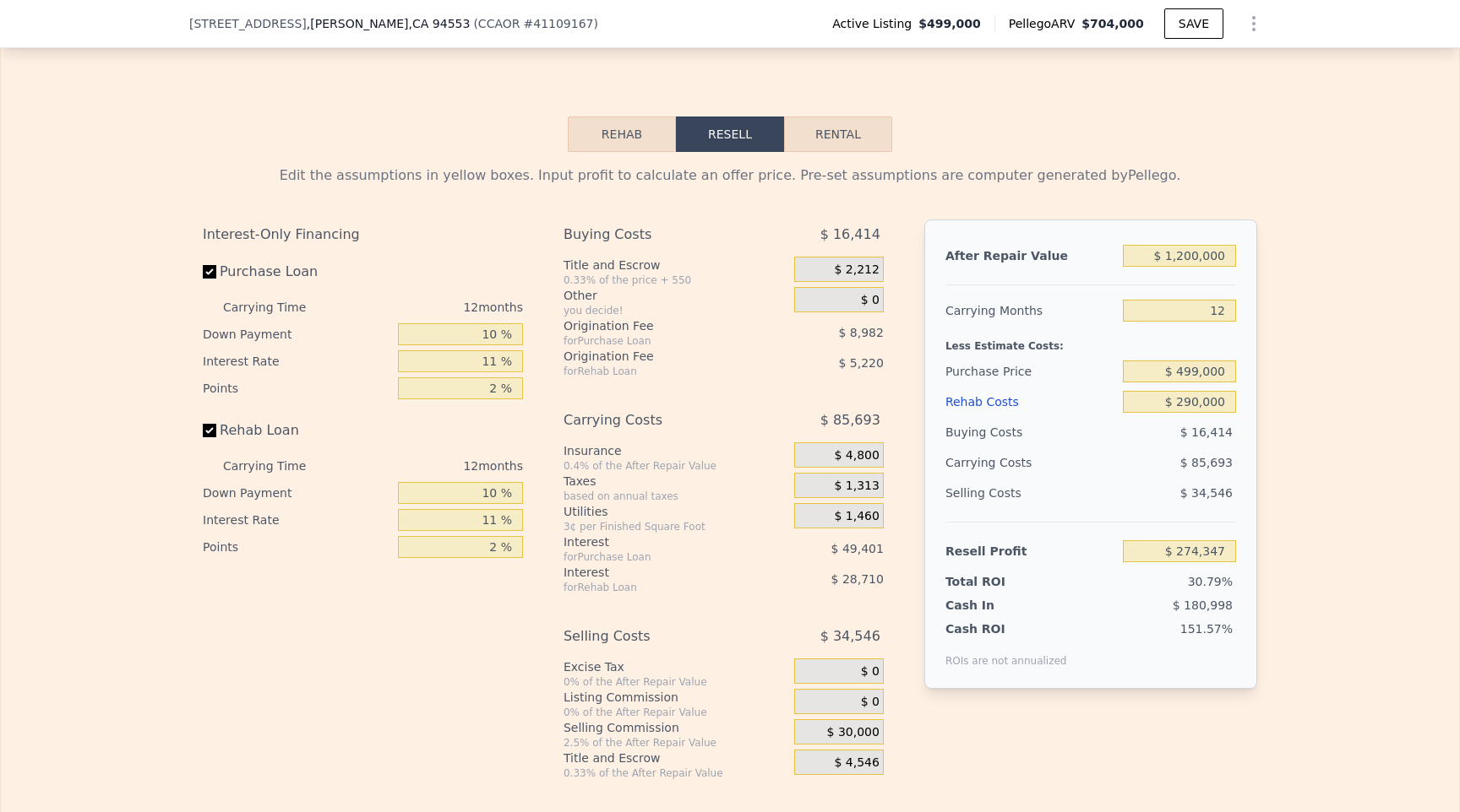
click at [1254, 361] on div "After Repair Value $ 1,200,000 Carrying Months 12 Less Estimate Costs: Purchase…" at bounding box center [1091, 454] width 333 height 469
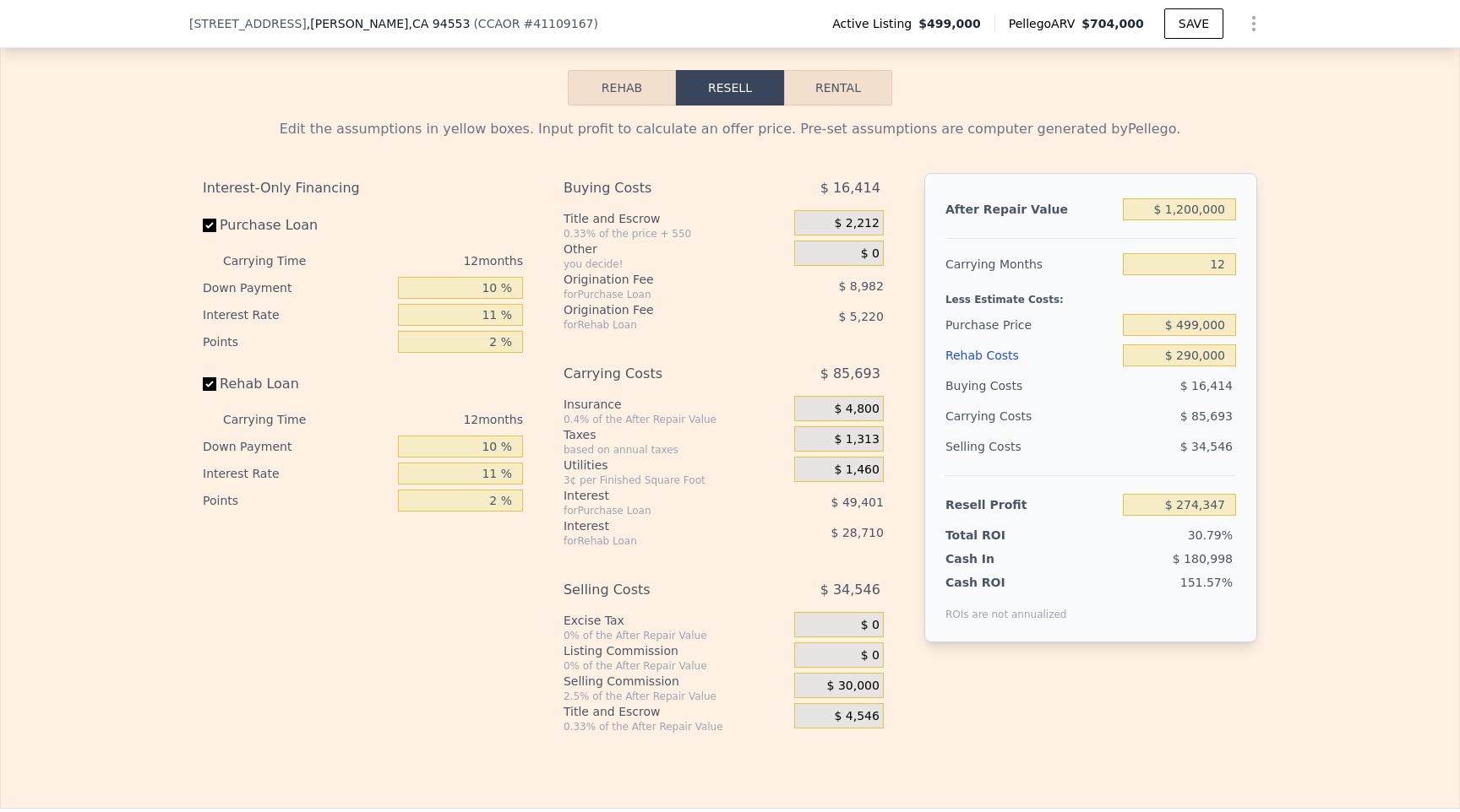
scroll to position [2788, 0]
drag, startPoint x: 1205, startPoint y: 205, endPoint x: 1289, endPoint y: 191, distance: 85.2
click at [1289, 191] on div "Edit the assumptions in yellow boxes. Input profit to calculate an offer price.…" at bounding box center [730, 417] width 1458 height 628
drag, startPoint x: 1177, startPoint y: 194, endPoint x: 1261, endPoint y: 208, distance: 85.2
click at [1261, 208] on div "Edit the assumptions in yellow boxes. Input profit to calculate an offer price.…" at bounding box center [730, 417] width 1081 height 628
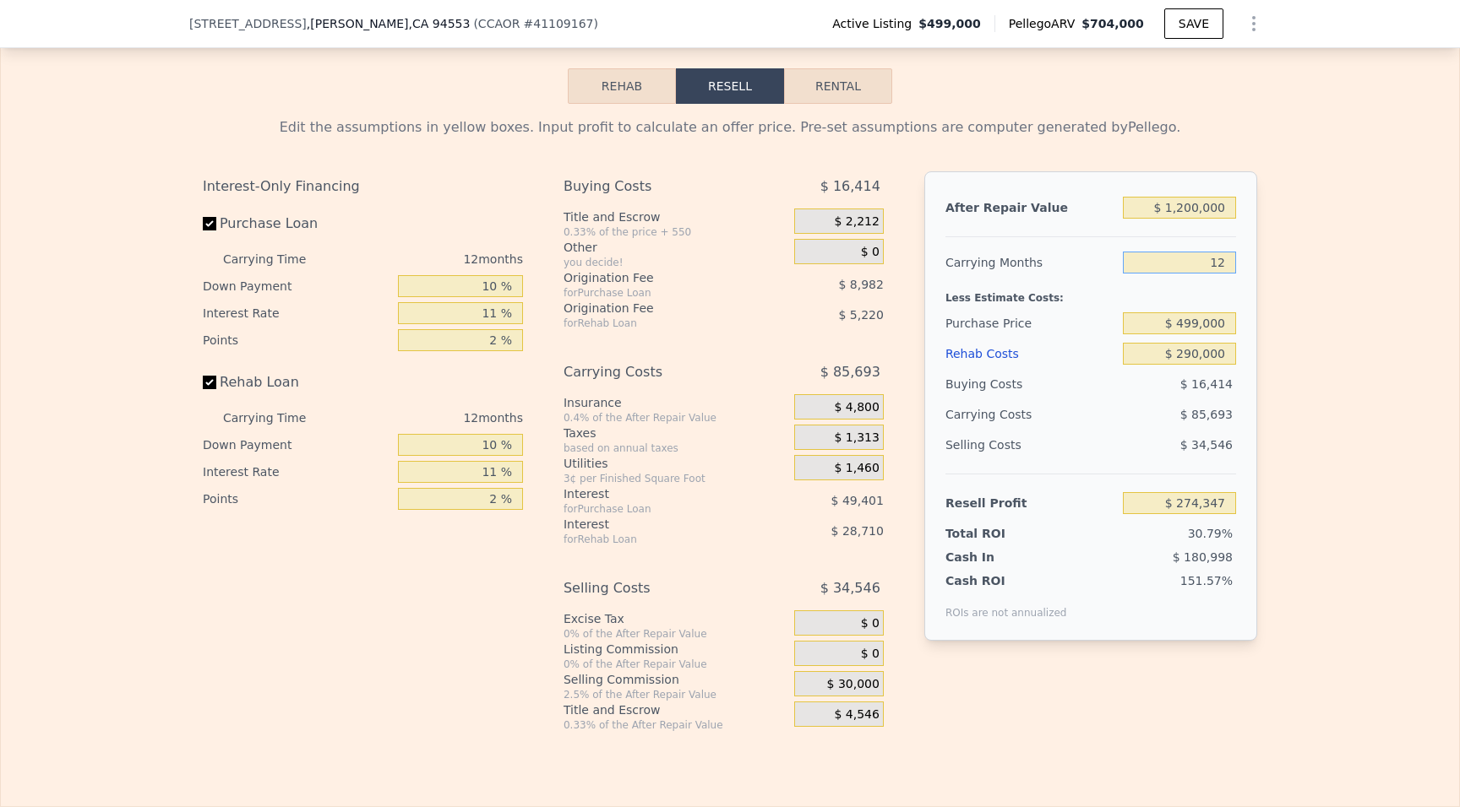
type input "9"
type input "$ 295,770"
type input "9"
click at [1283, 228] on div "Edit the assumptions in yellow boxes. Input profit to calculate an offer price.…" at bounding box center [730, 417] width 1458 height 628
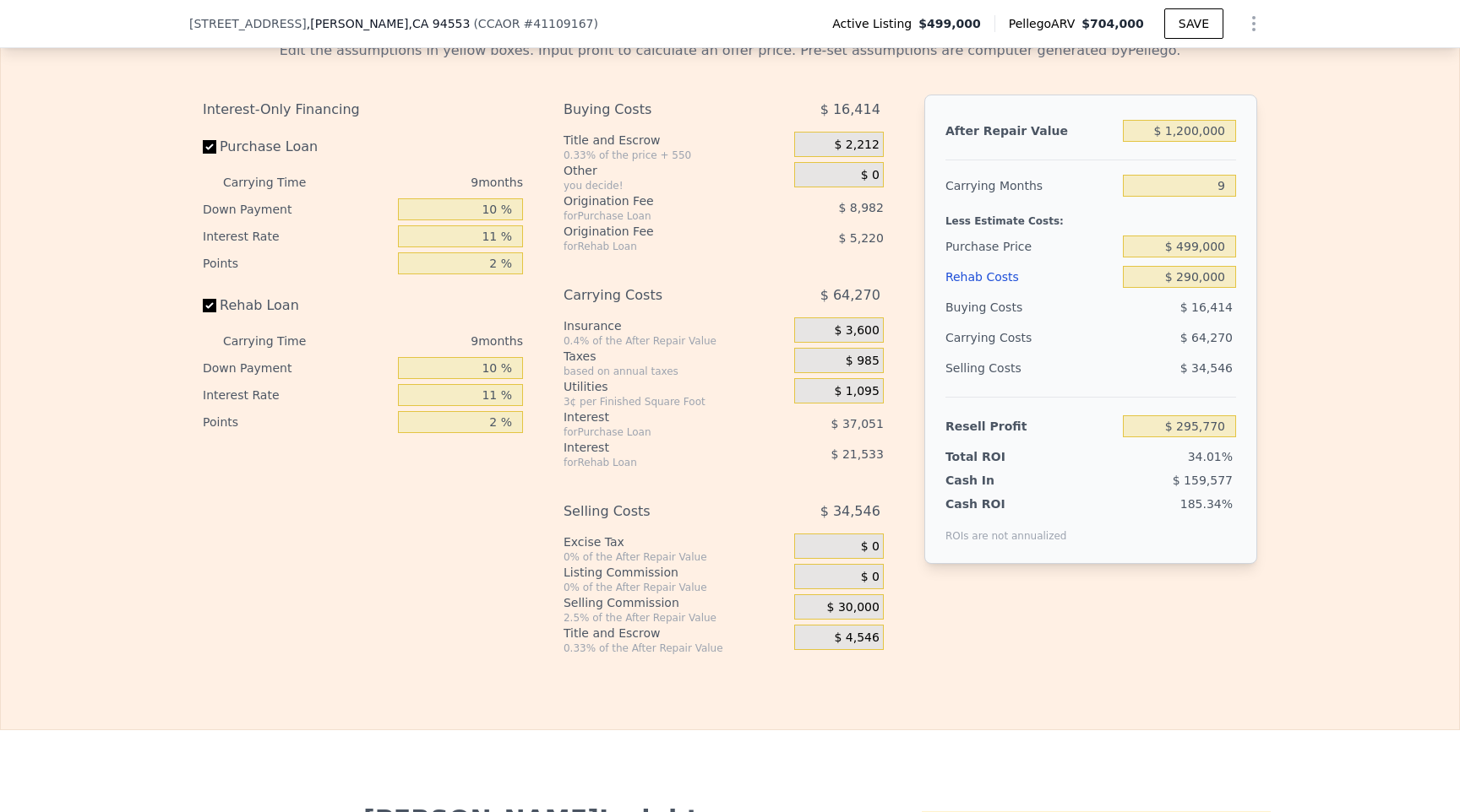
scroll to position [2892, 0]
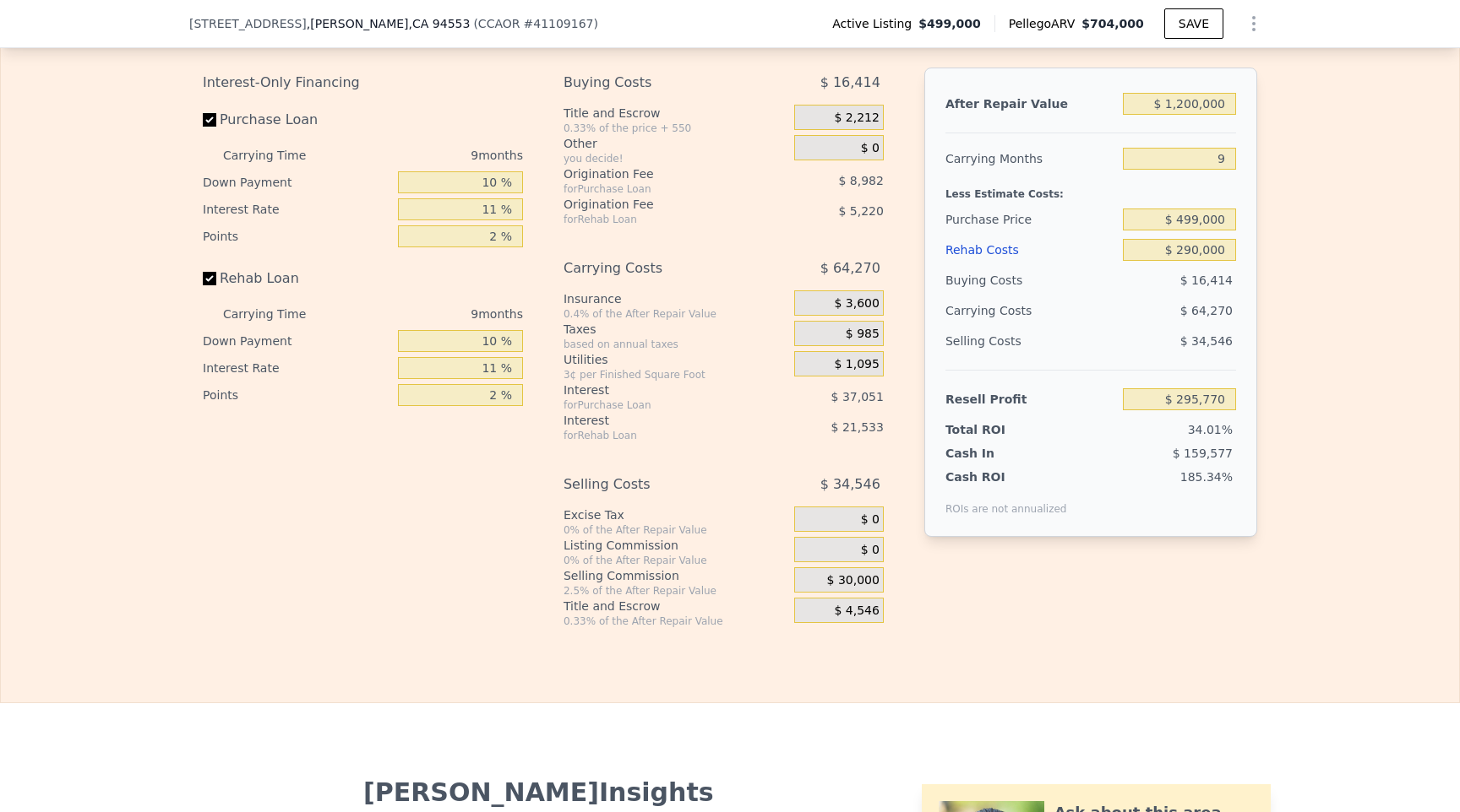
click at [1166, 384] on div "$ 295,770" at bounding box center [1179, 399] width 113 height 30
click at [1309, 336] on div "Edit the assumptions in yellow boxes. Input profit to calculate an offer price.…" at bounding box center [730, 313] width 1458 height 628
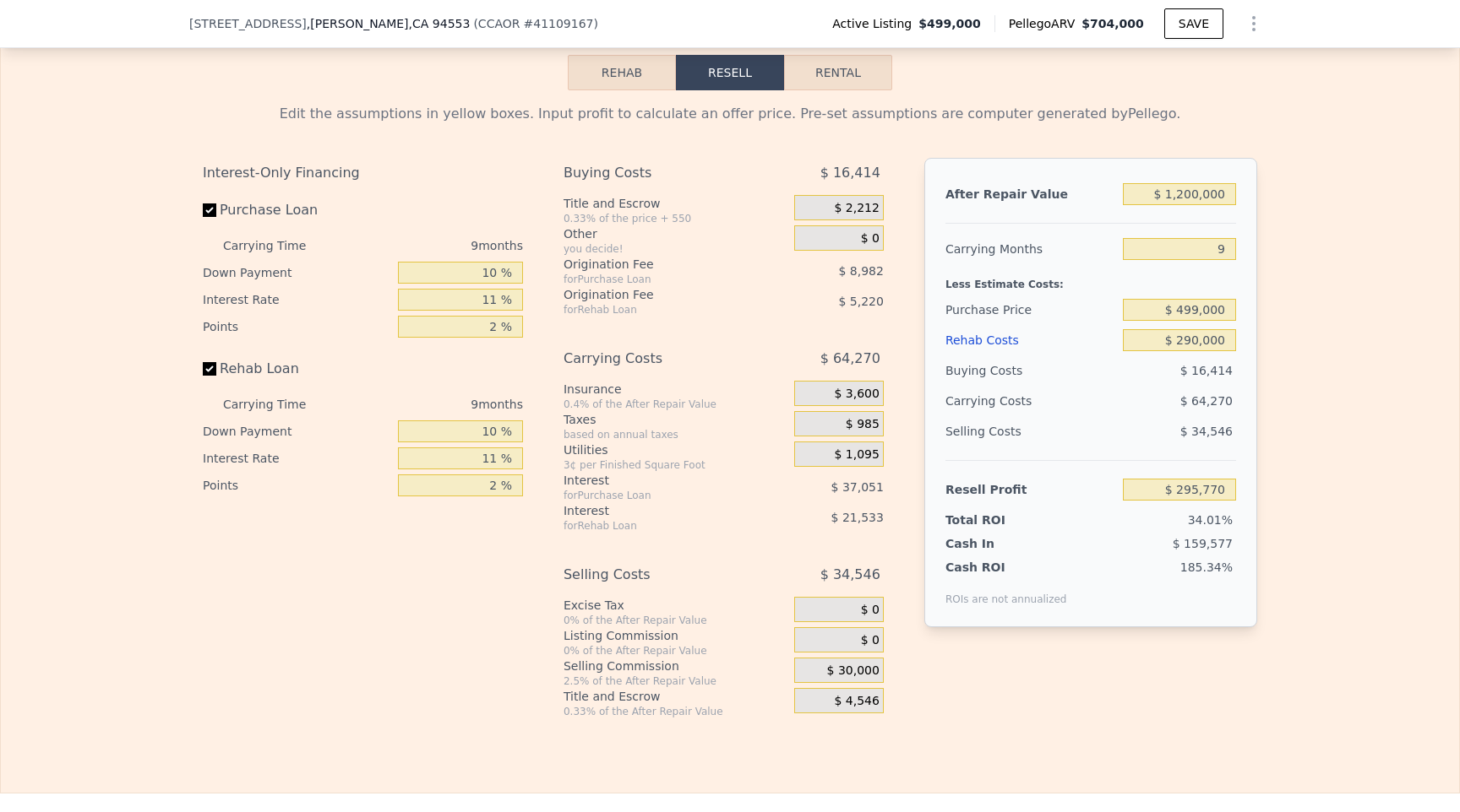
scroll to position [2789, 0]
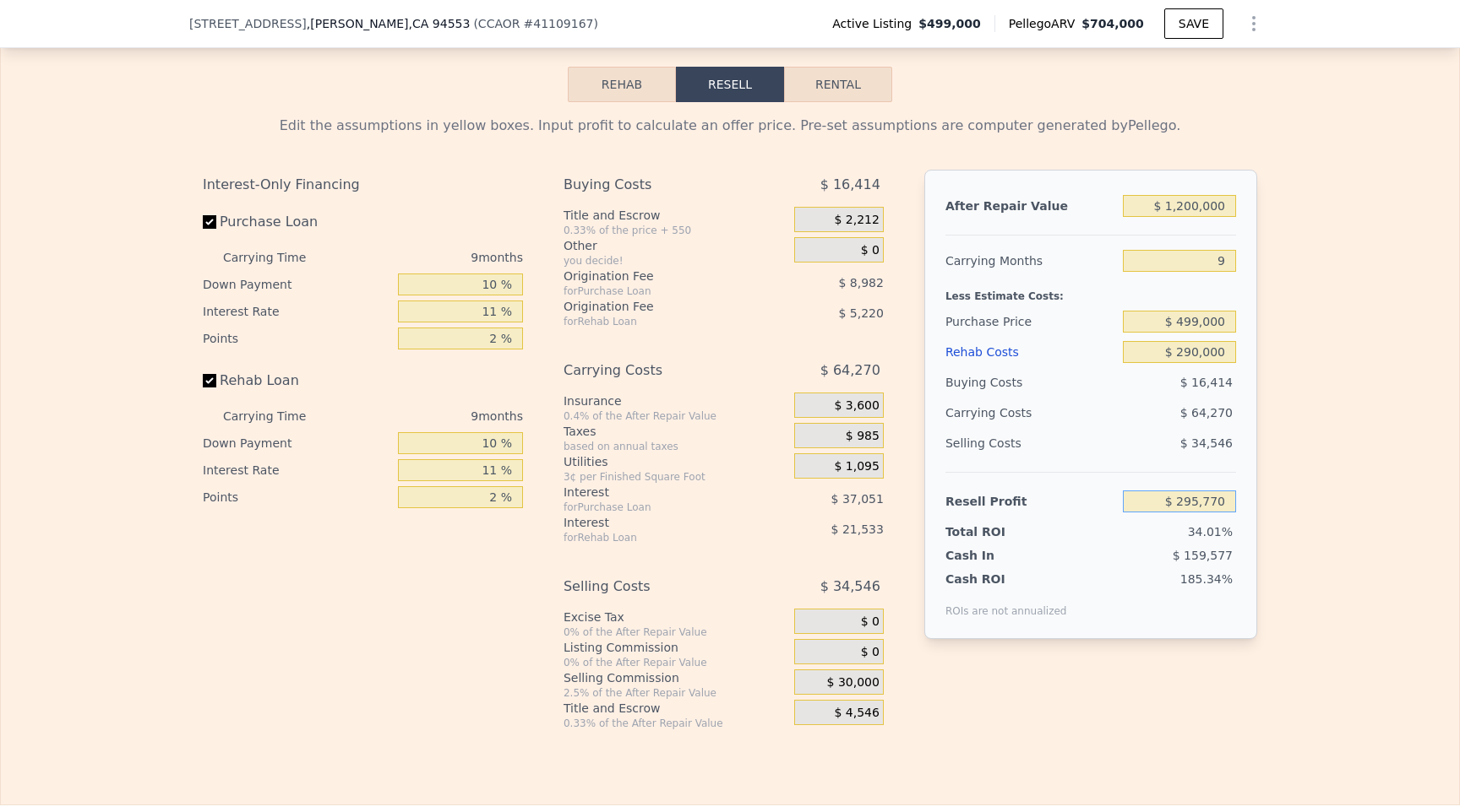
drag, startPoint x: 1169, startPoint y: 428, endPoint x: 1169, endPoint y: 445, distance: 17.0
click at [1169, 491] on input "$ 295,770" at bounding box center [1179, 501] width 113 height 22
drag, startPoint x: 1169, startPoint y: 445, endPoint x: 1236, endPoint y: 445, distance: 67.0
click at [1236, 445] on div "After Repair Value $ 1,200,000 Carrying Months 9 Less Estimate Costs: Purchase …" at bounding box center [1091, 405] width 333 height 469
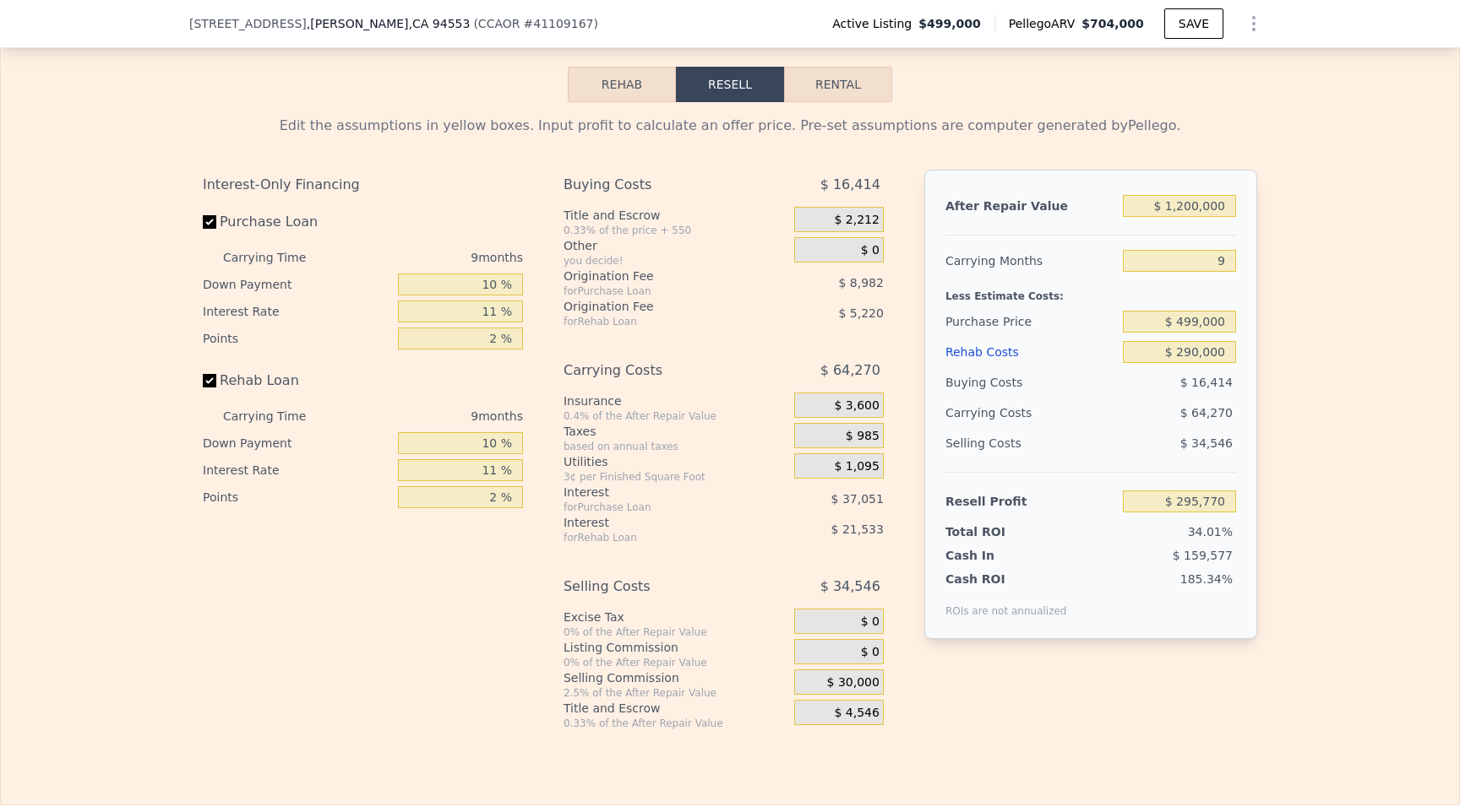
click at [1236, 445] on div "After Repair Value $ 1,200,000 Carrying Months 9 Less Estimate Costs: Purchase …" at bounding box center [1091, 405] width 333 height 469
drag, startPoint x: 1138, startPoint y: 147, endPoint x: 1245, endPoint y: 138, distance: 107.4
click at [1245, 170] on div "After Repair Value $ 1,200,000 Carrying Months 9 Less Estimate Costs: Purchase …" at bounding box center [1091, 405] width 333 height 469
type input "$ 7"
type input "-$ 866,627"
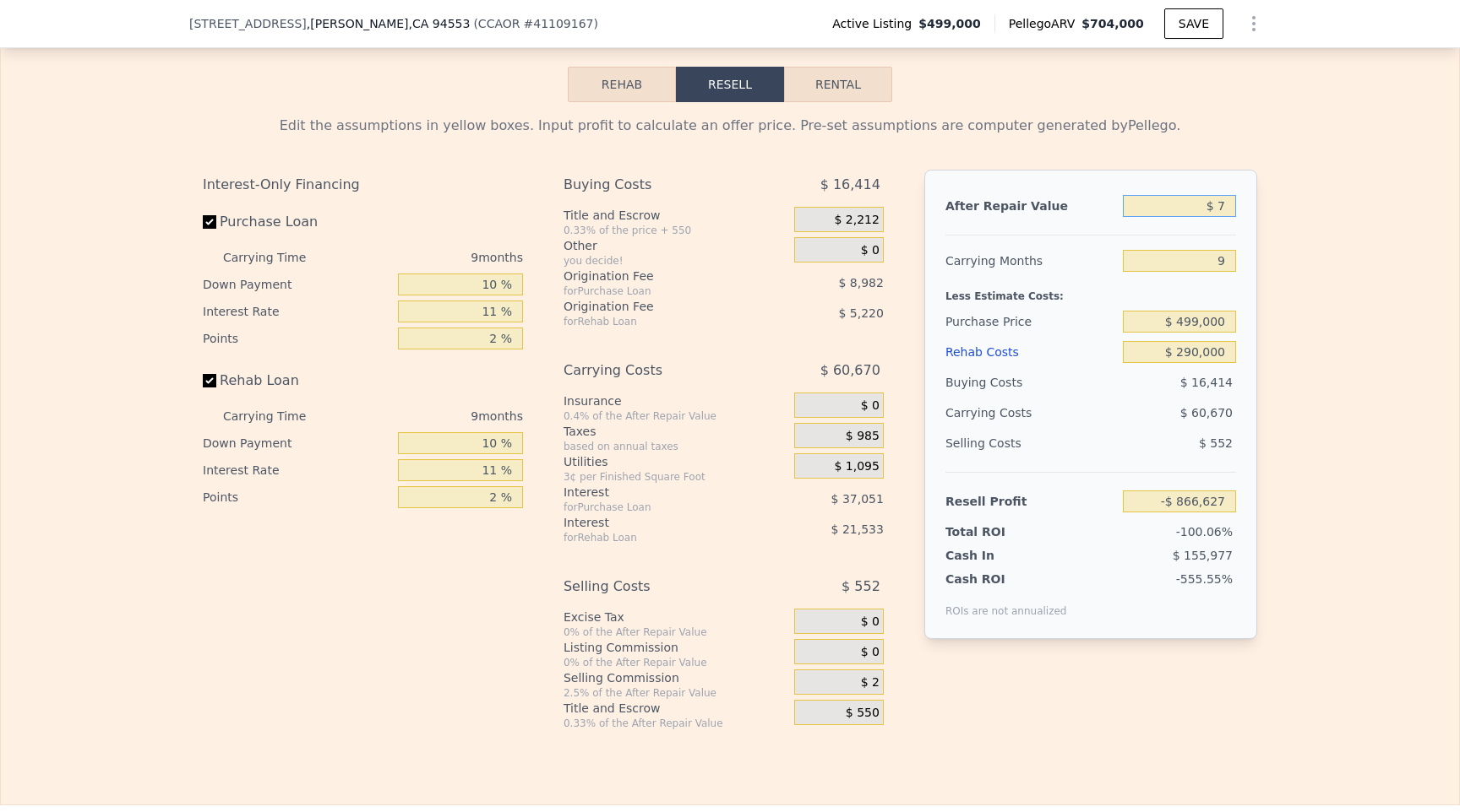
type input "$ 70"
type input "-$ 866,566"
type input "$ 704"
type input "-$ 865,952"
type input "$ 7,040"
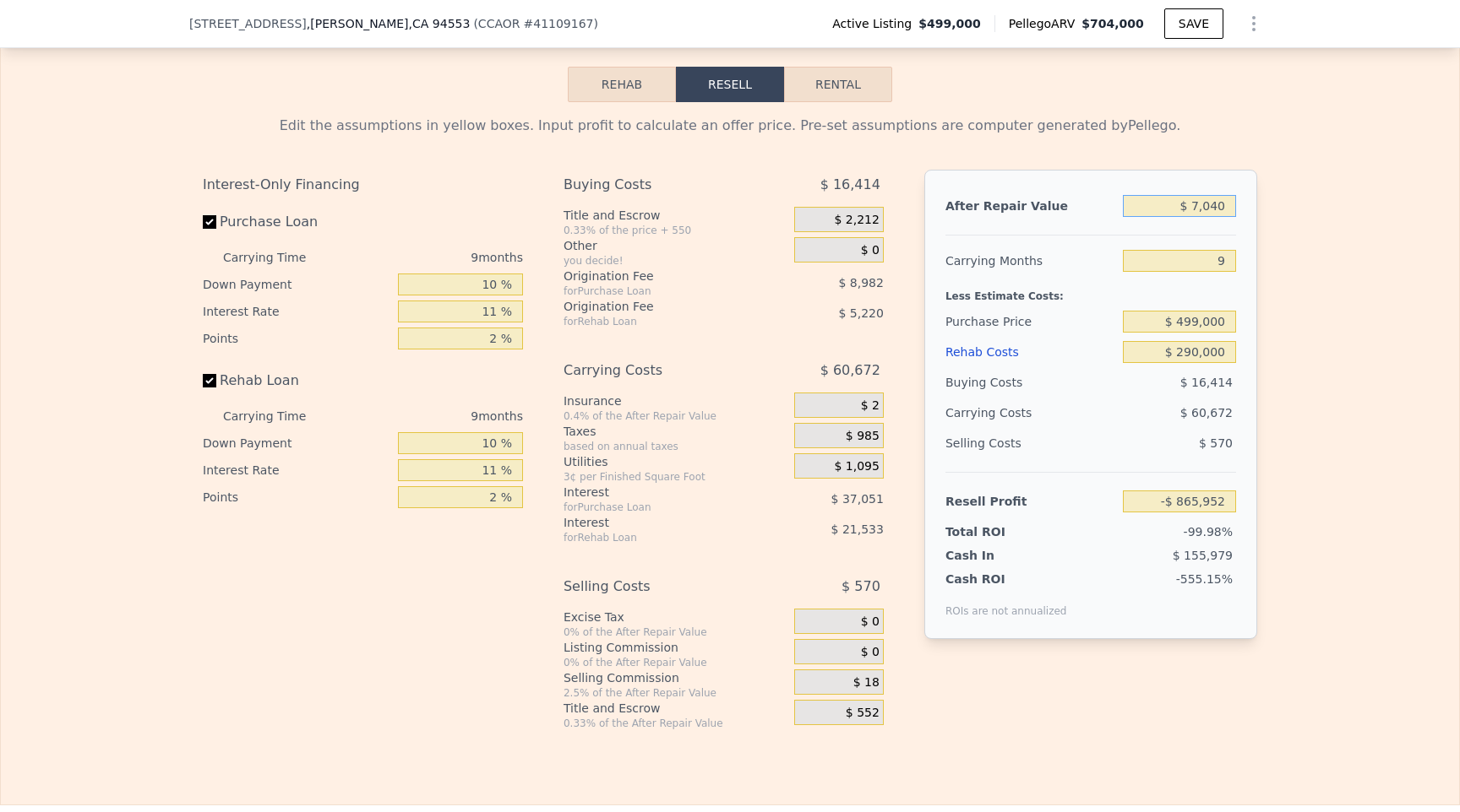
type input "-$ 859,814"
type input "$ 70,400"
type input "-$ 798,439"
type input "$ 704,000"
type input "-$ 184,690"
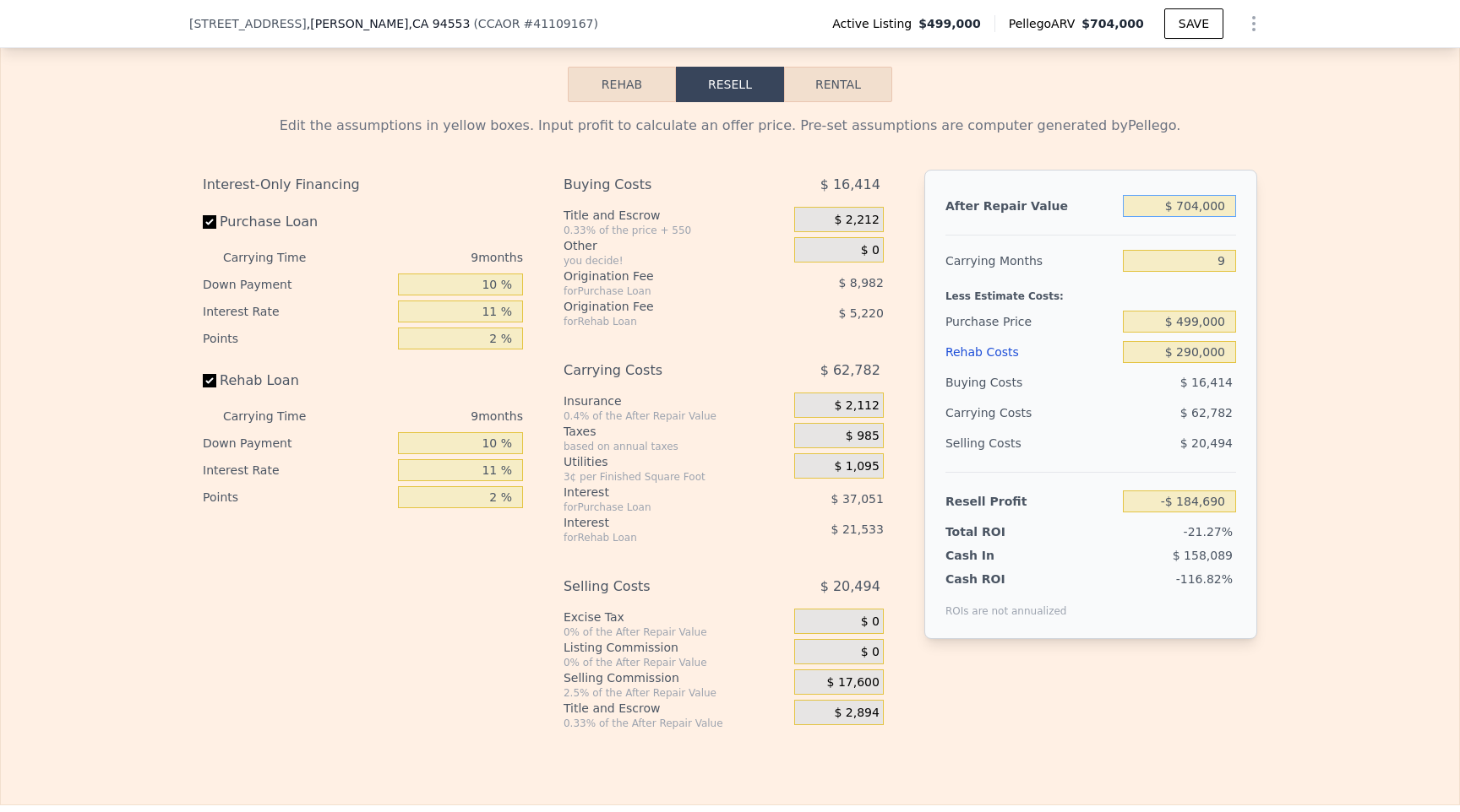
type input "$ 704,000"
click at [1190, 276] on div "Less Estimate Costs:" at bounding box center [1091, 291] width 291 height 30
click at [1190, 250] on input "9" at bounding box center [1179, 260] width 113 height 22
drag, startPoint x: 1190, startPoint y: 205, endPoint x: 1235, endPoint y: 205, distance: 45.0
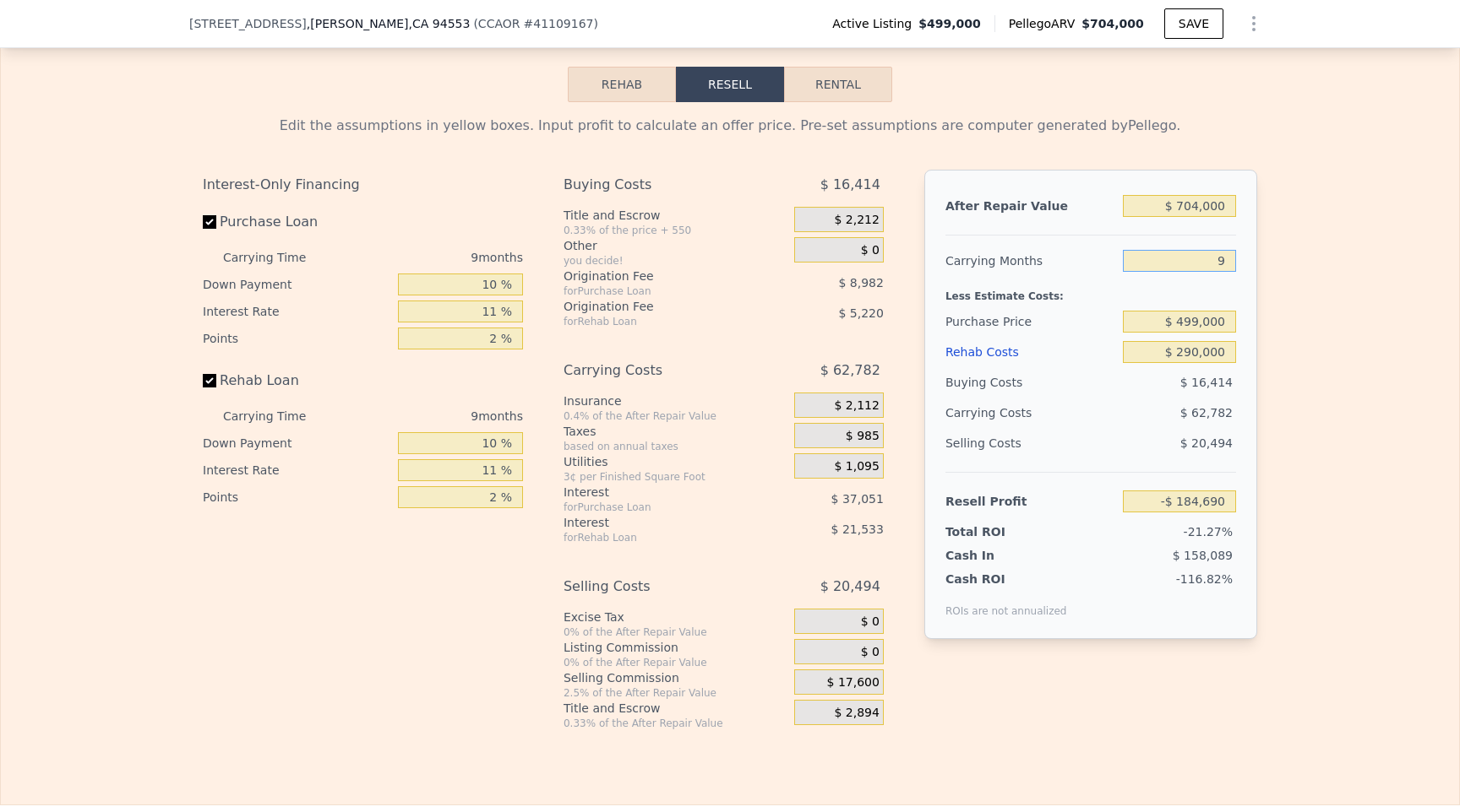
click at [1235, 250] on input "9" at bounding box center [1179, 260] width 113 height 22
type input "3"
type input "-$ 142,835"
type input "3"
click at [1291, 240] on div "Edit the assumptions in yellow boxes. Input profit to calculate an offer price.…" at bounding box center [730, 415] width 1458 height 628
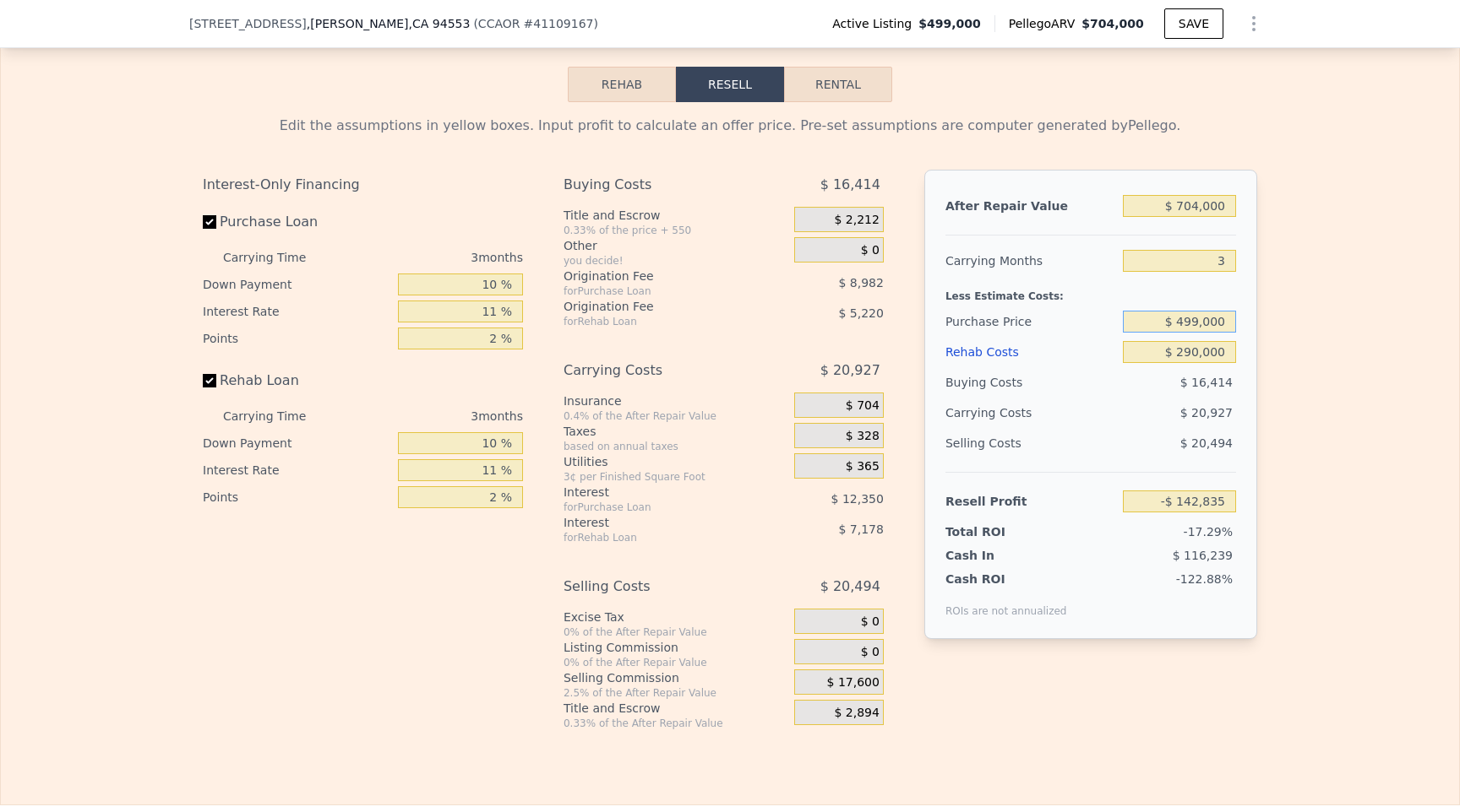
click at [1196, 311] on input "$ 499,000" at bounding box center [1179, 321] width 113 height 22
click at [1171, 311] on input "$ 499,000" at bounding box center [1179, 321] width 113 height 22
drag, startPoint x: 1161, startPoint y: 282, endPoint x: 1279, endPoint y: 284, distance: 118.0
click at [1279, 284] on div "Edit the assumptions in yellow boxes. Input profit to calculate an offer price.…" at bounding box center [730, 415] width 1458 height 628
drag, startPoint x: 1316, startPoint y: 336, endPoint x: 1305, endPoint y: 336, distance: 11.0
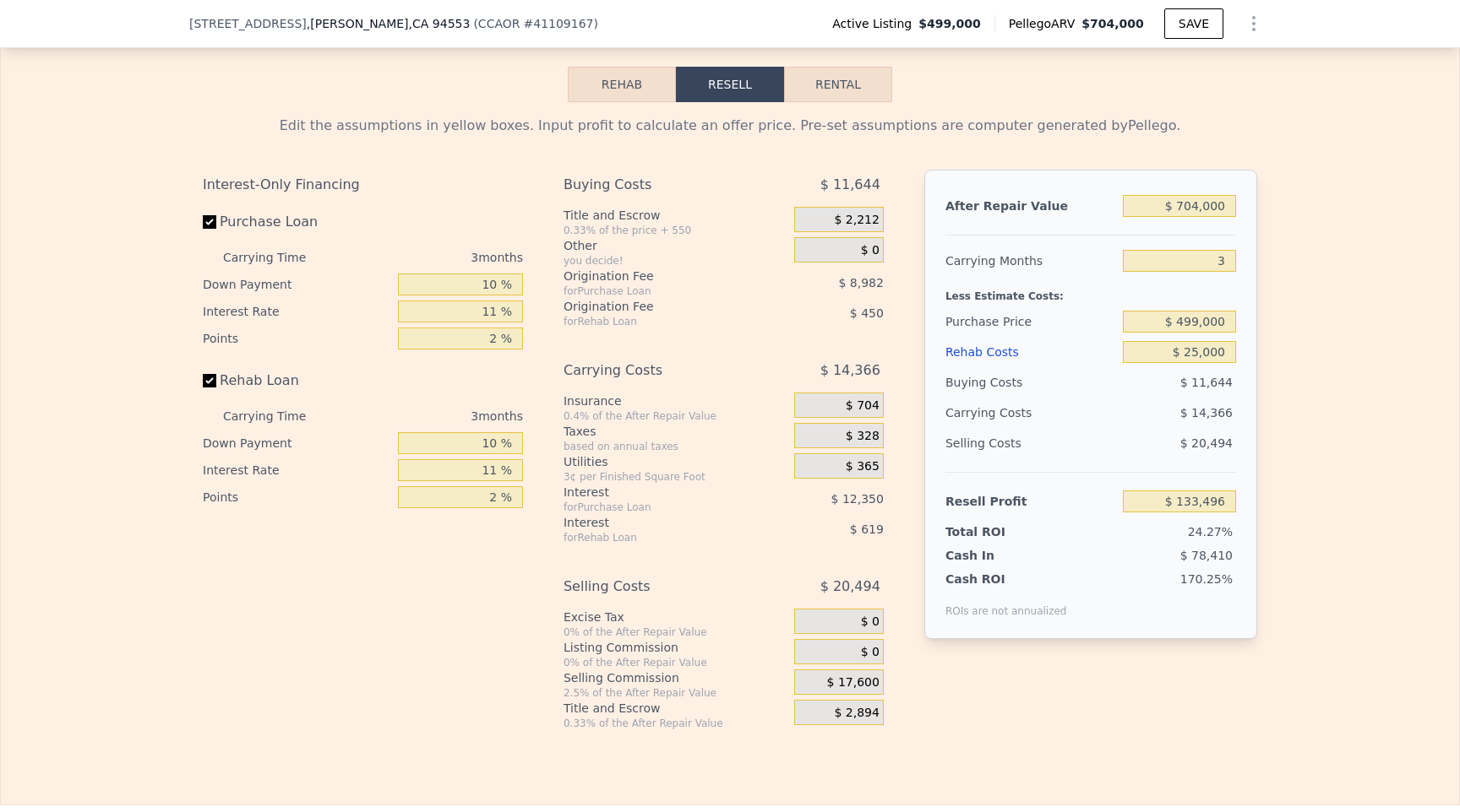
click at [1311, 336] on div "Edit the assumptions in yellow boxes. Input profit to calculate an offer price.…" at bounding box center [730, 415] width 1458 height 628
click at [1305, 336] on div "Edit the assumptions in yellow boxes. Input profit to calculate an offer price.…" at bounding box center [730, 415] width 1458 height 628
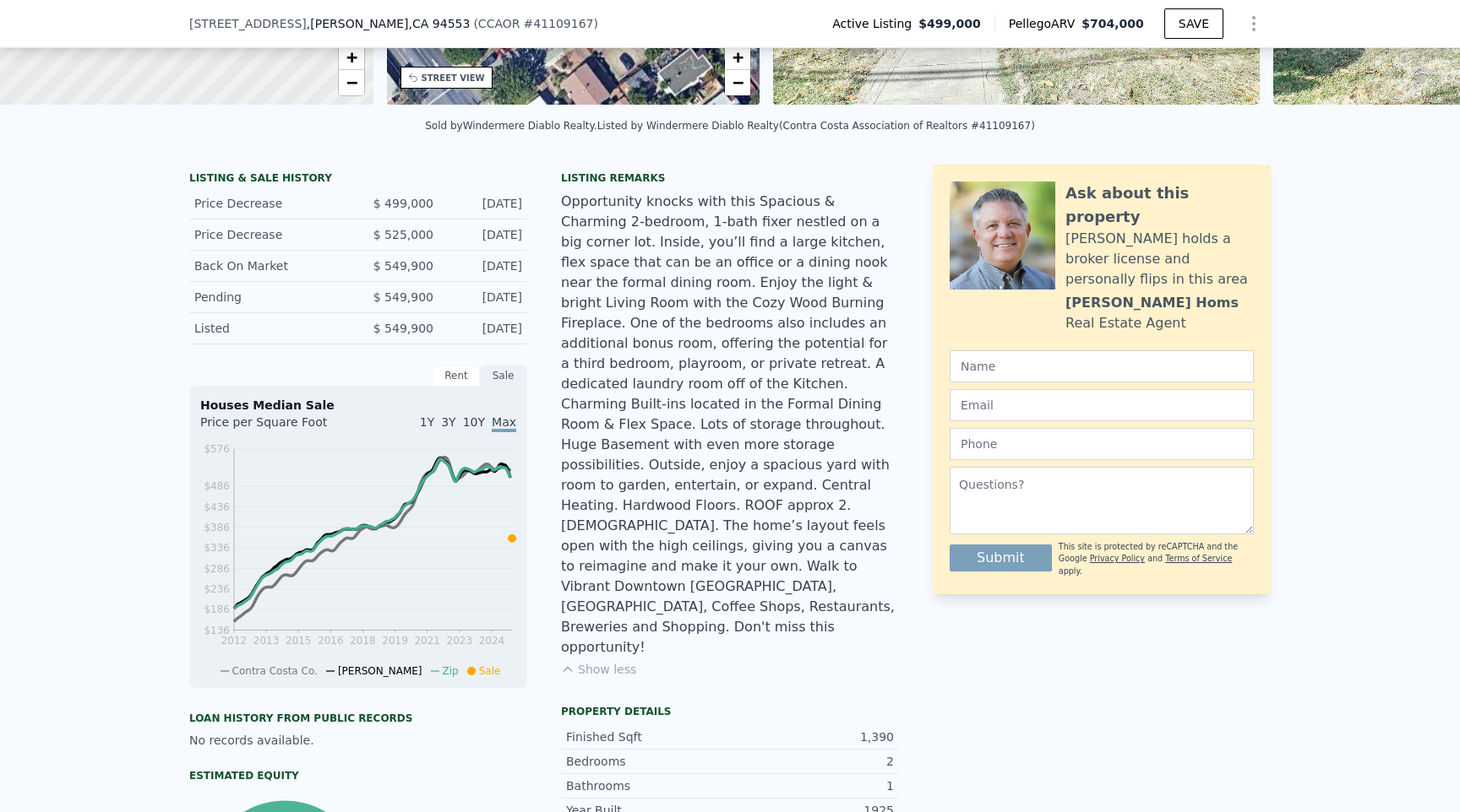
scroll to position [0, 0]
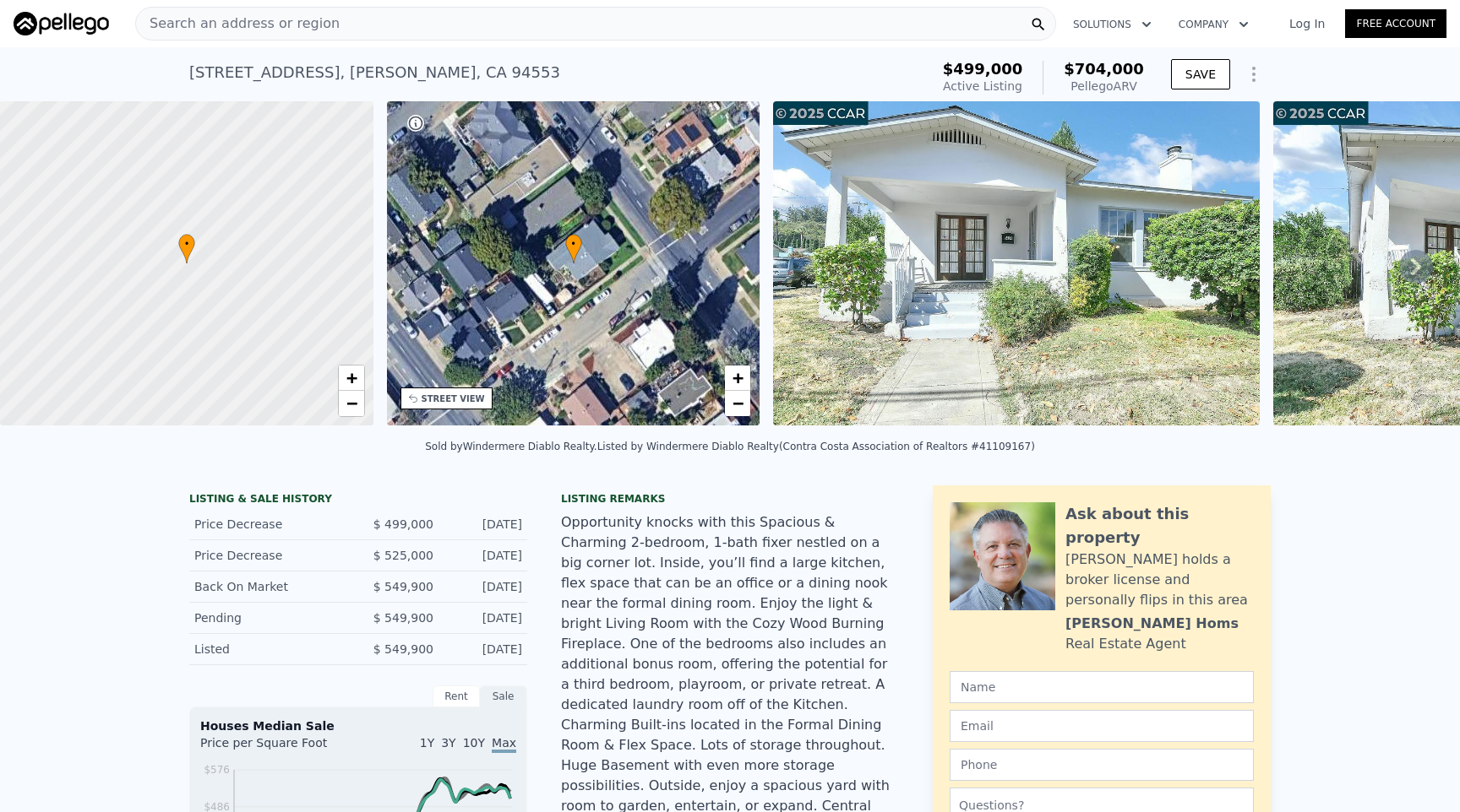
click at [378, 27] on div "Search an address or region" at bounding box center [595, 24] width 920 height 34
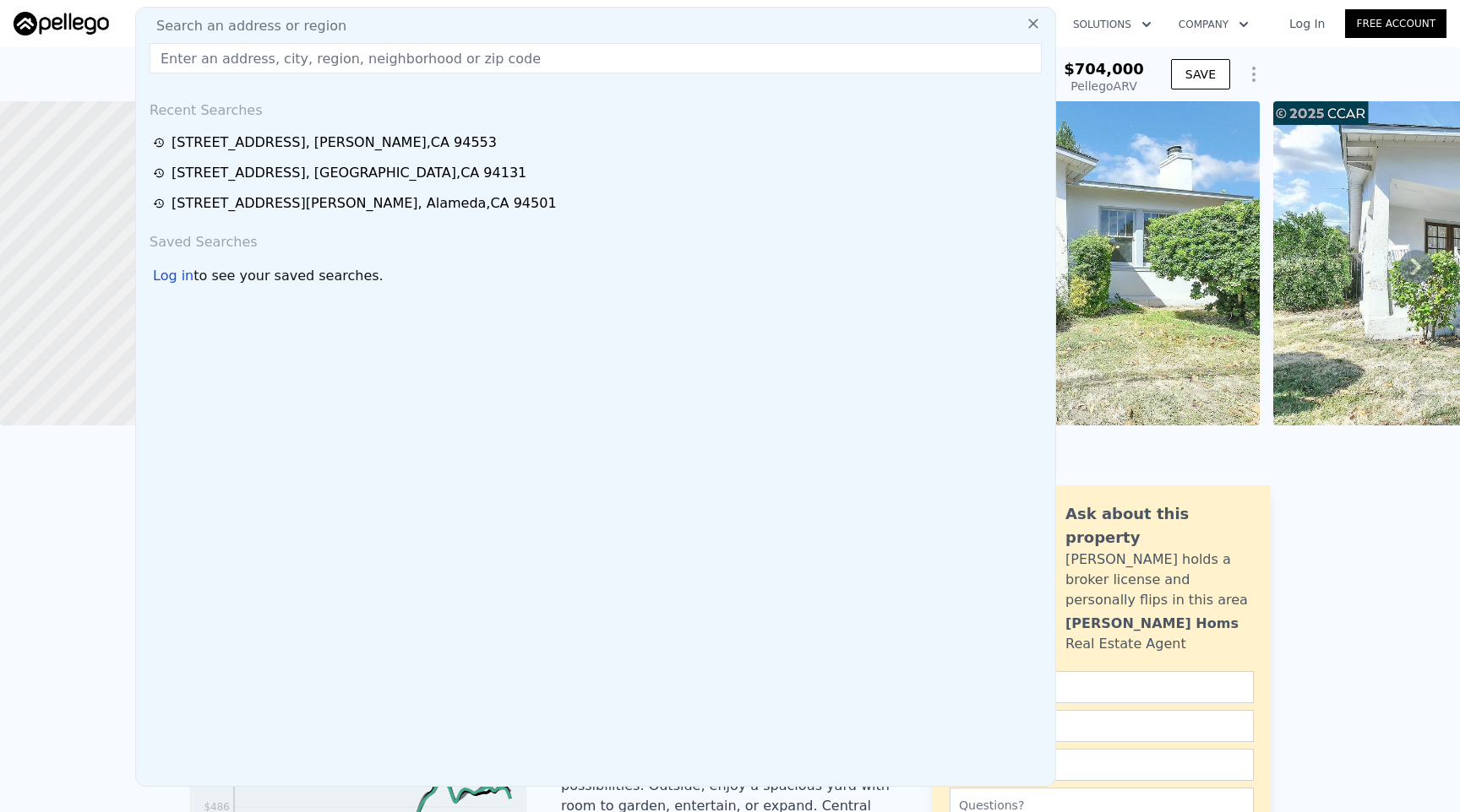
click at [367, 52] on input "text" at bounding box center [595, 58] width 892 height 30
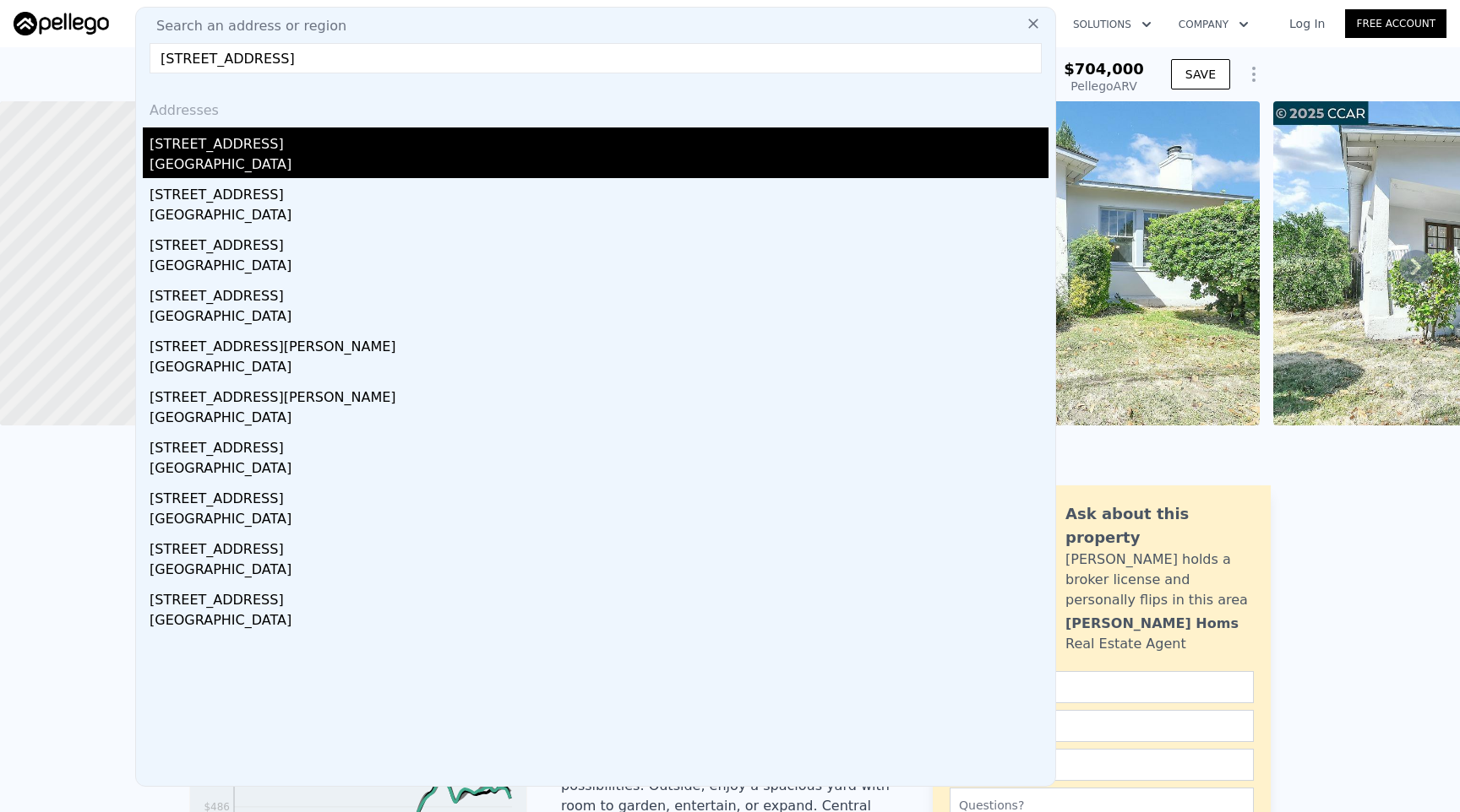
click at [283, 164] on div "[GEOGRAPHIC_DATA]" at bounding box center [599, 166] width 898 height 24
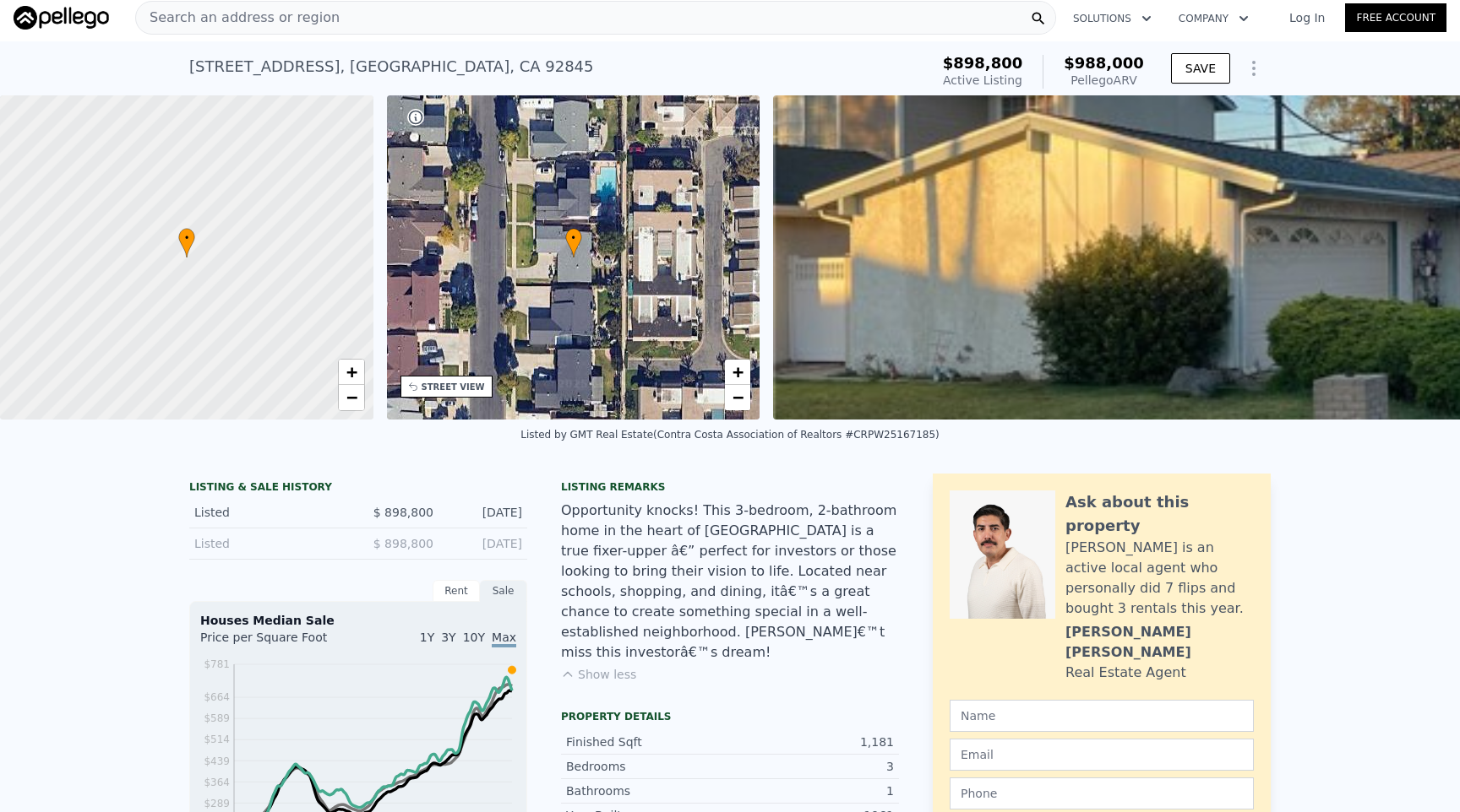
scroll to position [9, 0]
